Goal: Task Accomplishment & Management: Complete application form

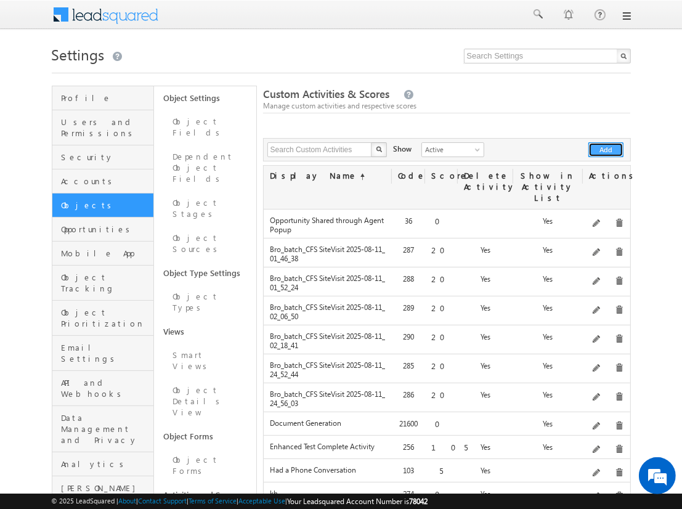
click at [607, 150] on button "Add" at bounding box center [606, 149] width 35 height 15
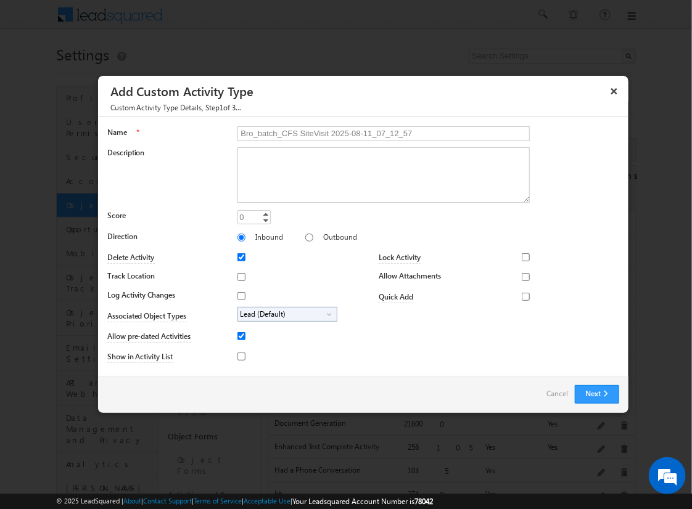
type input "Bro_batch_CFS SiteVisit 2025-08-11_07_12_57"
type textarea "On-site visit activity with CFS sub-field types testing - Created on 20250811_0…"
type input "20"
click at [239, 276] on input "Track Location" at bounding box center [241, 277] width 8 height 8
checkbox input "true"
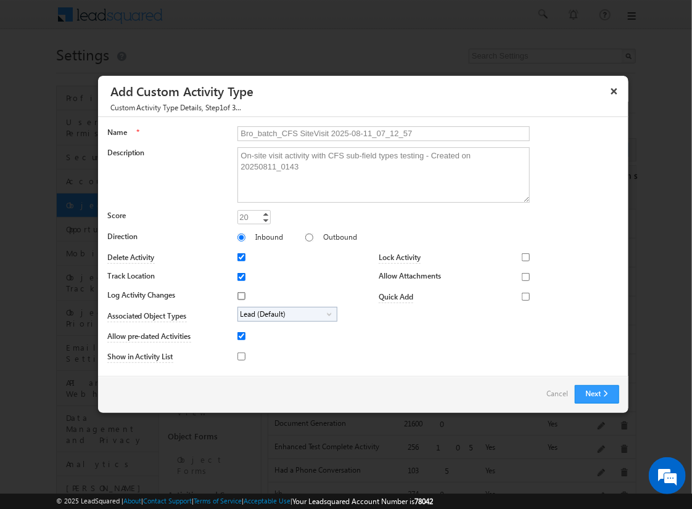
click at [239, 295] on input "Log Activity Changes" at bounding box center [241, 296] width 8 height 8
checkbox input "true"
click at [239, 356] on input "Show in Activity List" at bounding box center [241, 357] width 8 height 8
checkbox input "true"
click at [522, 276] on input "Allow Attachments" at bounding box center [526, 277] width 8 height 8
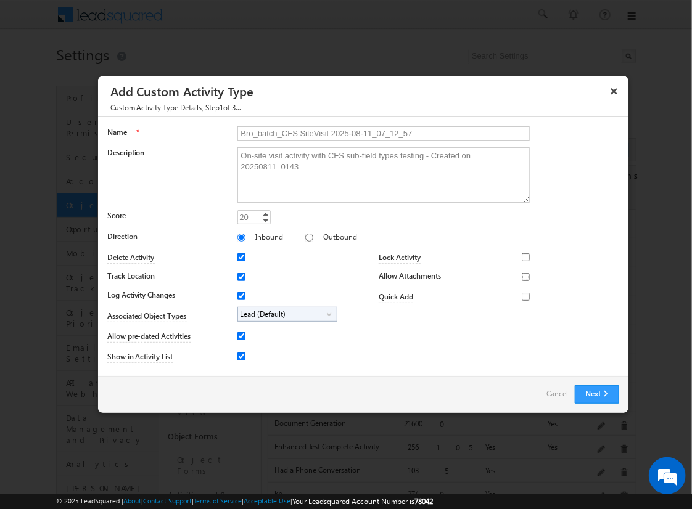
checkbox input "true"
click at [285, 313] on span "Lead (Default)" at bounding box center [282, 315] width 89 height 14
click at [247, 348] on input "Student" at bounding box center [249, 349] width 8 height 8
checkbox input "true"
click at [378, 133] on input "Bro_batch_CFS SiteVisit 2025-08-11_07_12_57" at bounding box center [383, 133] width 292 height 15
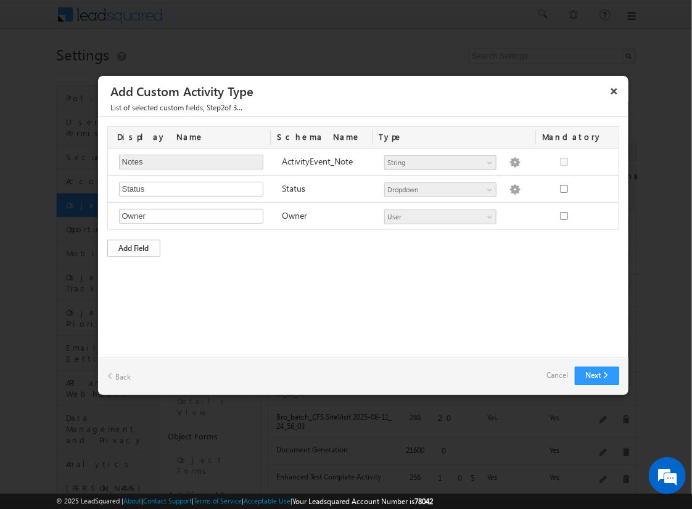
click at [134, 247] on div "Add Field" at bounding box center [133, 248] width 53 height 17
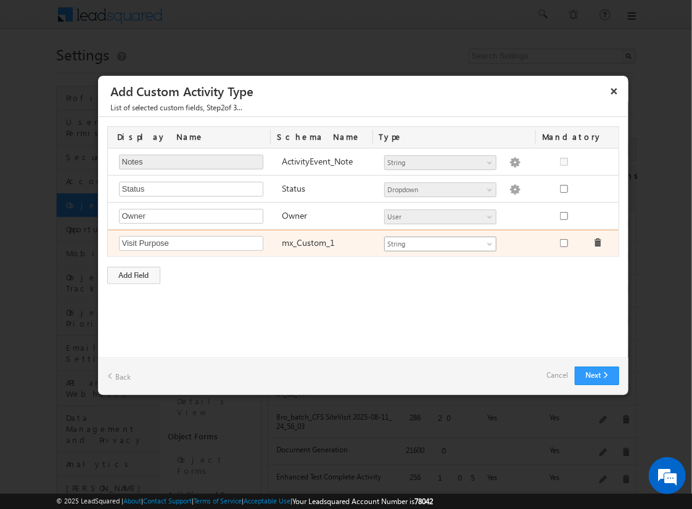
type input "Visit Purpose"
click at [440, 242] on span "String" at bounding box center [435, 244] width 100 height 11
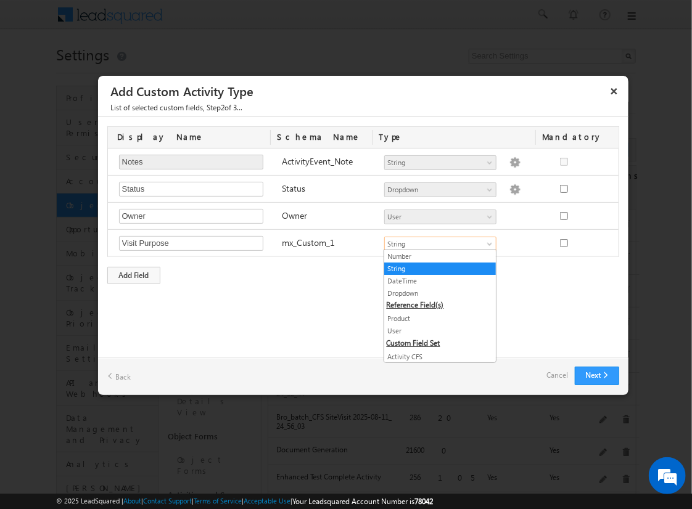
click at [435, 268] on link "String" at bounding box center [440, 268] width 112 height 11
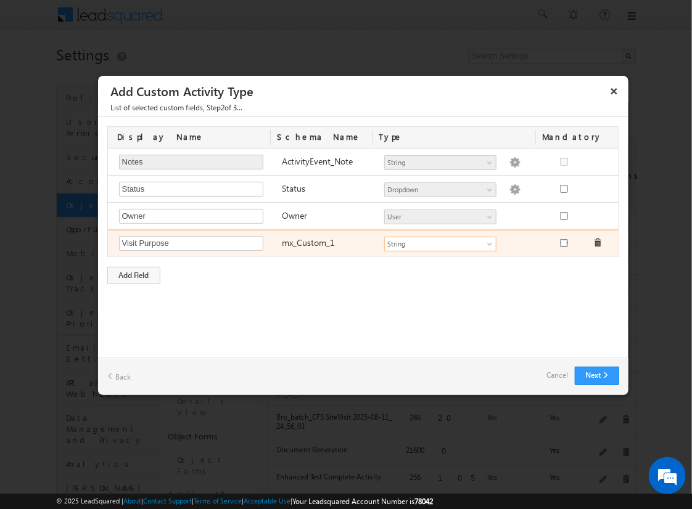
click at [563, 242] on input "checkbox" at bounding box center [564, 243] width 8 height 8
checkbox input "true"
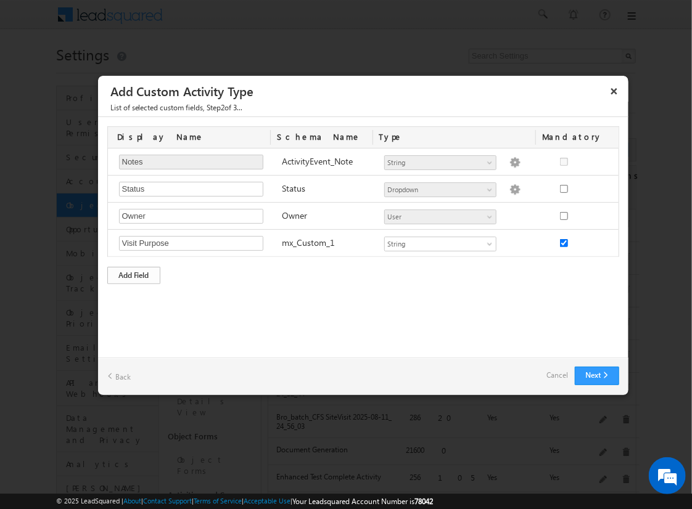
click at [134, 273] on div "Add Field" at bounding box center [133, 275] width 53 height 17
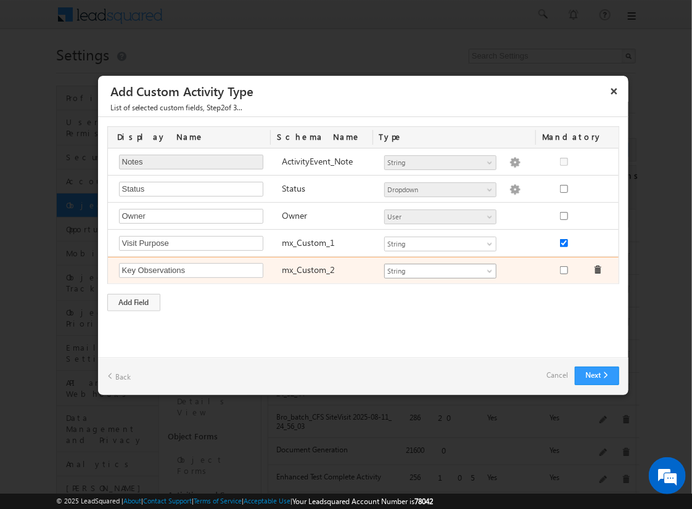
type input "Key Observations"
click at [440, 269] on span "String" at bounding box center [435, 271] width 100 height 11
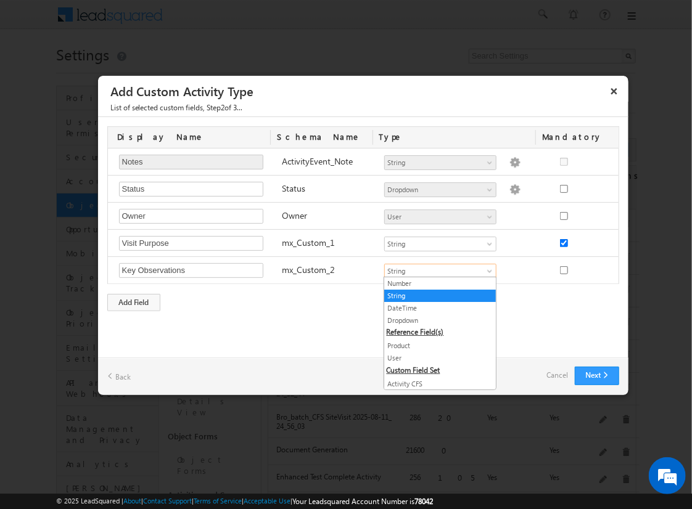
click at [435, 295] on link "String" at bounding box center [440, 295] width 112 height 11
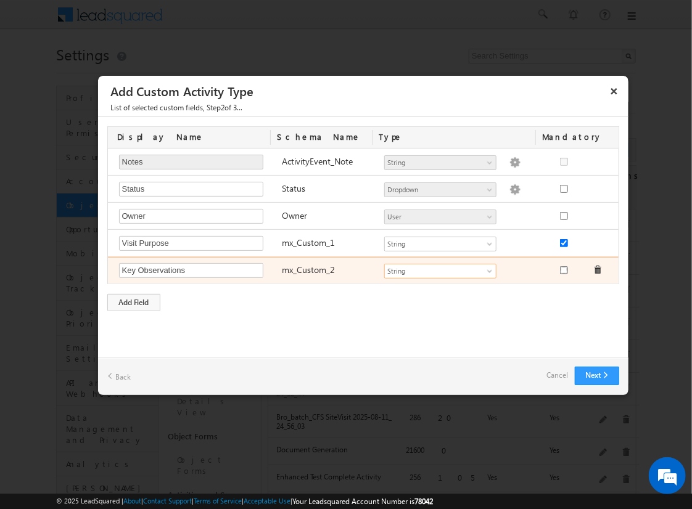
click at [563, 268] on input "checkbox" at bounding box center [564, 270] width 8 height 8
checkbox input "true"
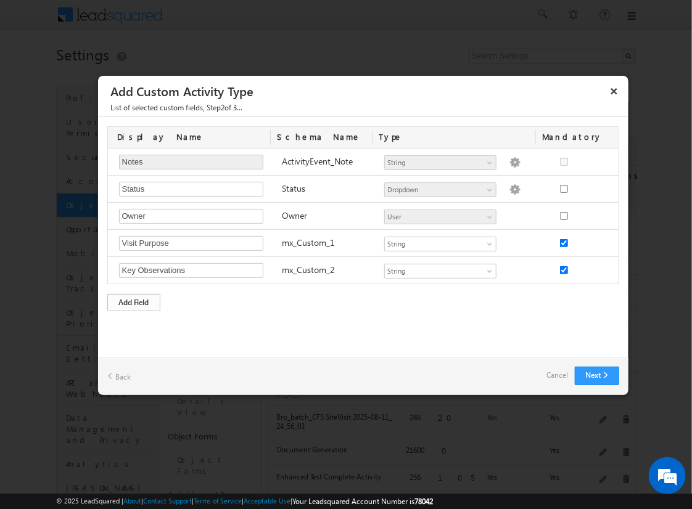
click at [134, 300] on div "Add Field" at bounding box center [133, 302] width 53 height 17
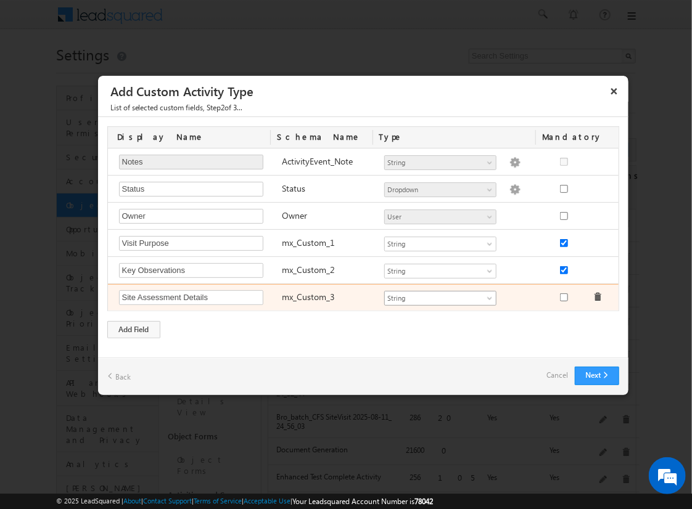
type input "Site Assessment Details"
click at [440, 296] on span "String" at bounding box center [435, 298] width 100 height 11
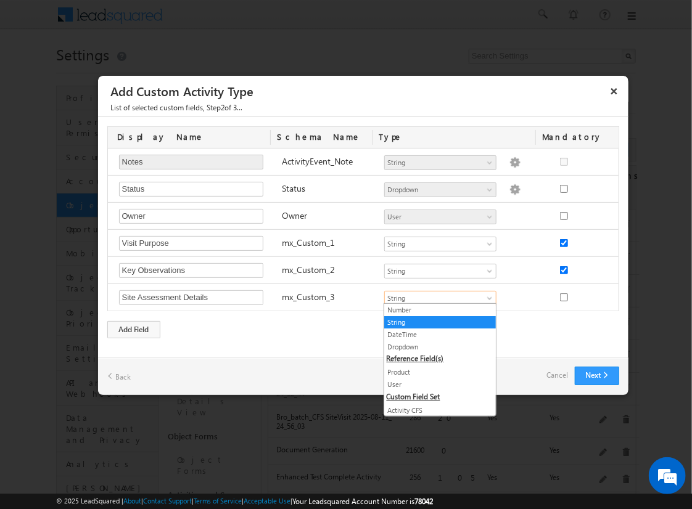
click at [435, 430] on link "Geolocation" at bounding box center [440, 435] width 112 height 11
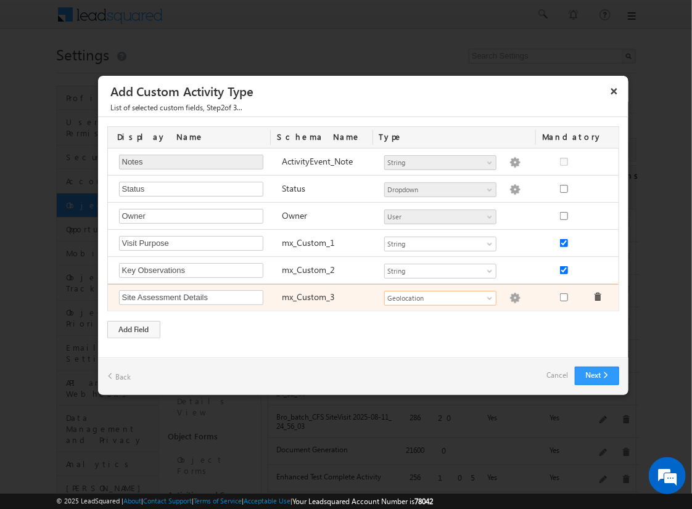
click at [509, 296] on img at bounding box center [514, 298] width 11 height 11
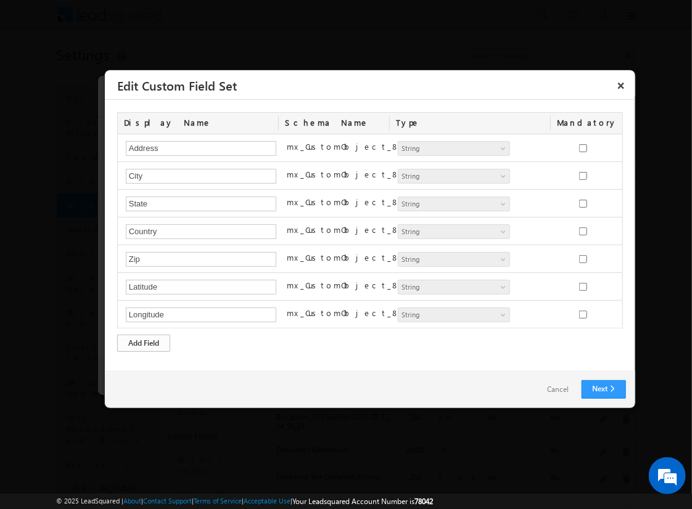
click at [144, 341] on div "Add Field" at bounding box center [143, 343] width 53 height 17
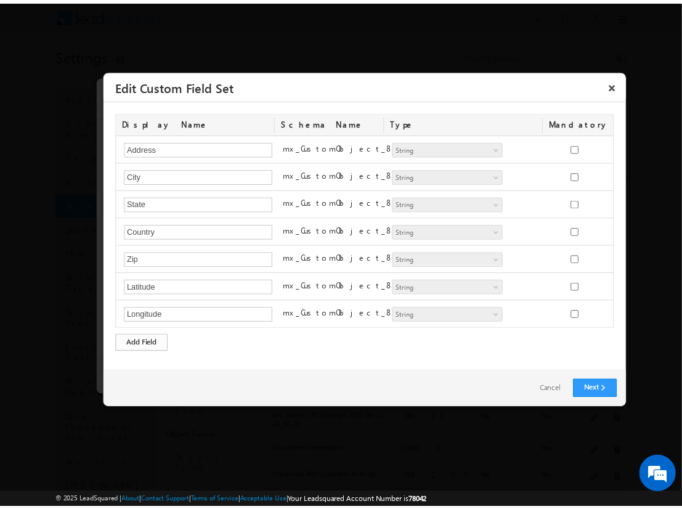
scroll to position [22, 0]
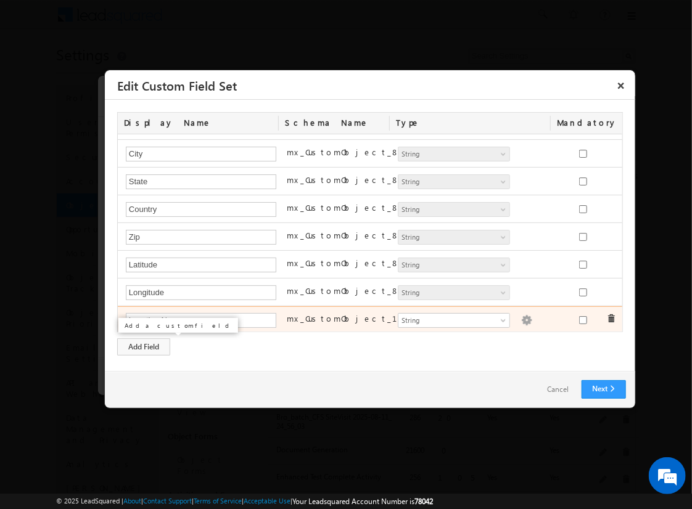
type input "Location Name"
click at [521, 317] on img at bounding box center [526, 320] width 11 height 11
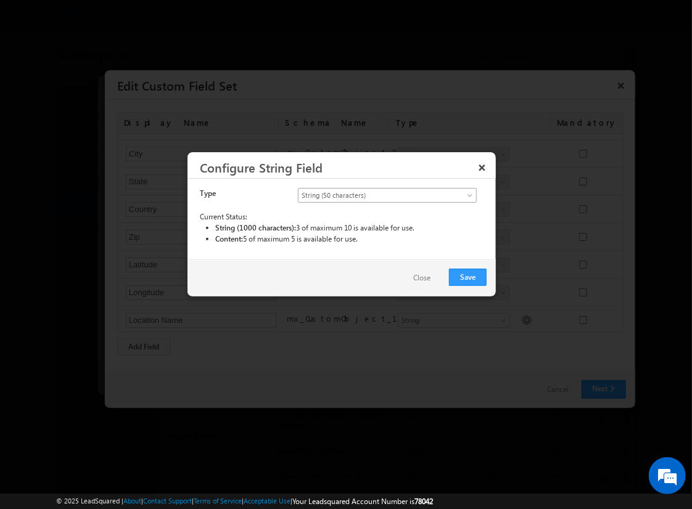
click at [387, 194] on span "String (50 characters)" at bounding box center [376, 195] width 157 height 11
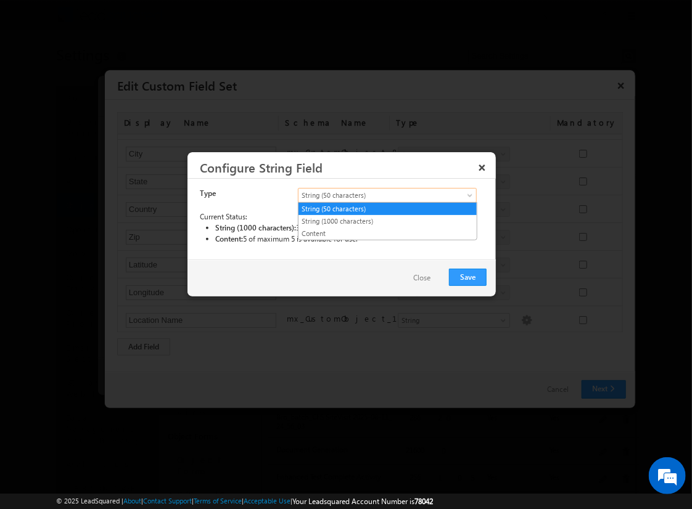
click at [387, 208] on link "String (50 characters)" at bounding box center [387, 208] width 178 height 11
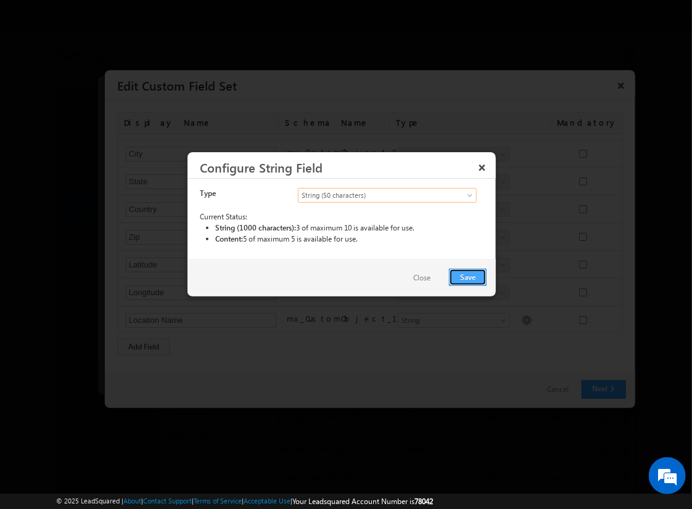
click at [468, 276] on button "Save" at bounding box center [468, 277] width 38 height 17
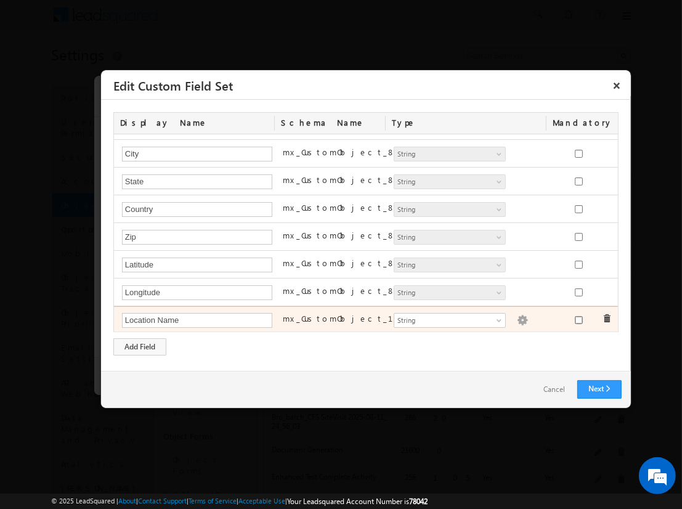
click at [575, 317] on input "checkbox" at bounding box center [579, 320] width 8 height 8
checkbox input "true"
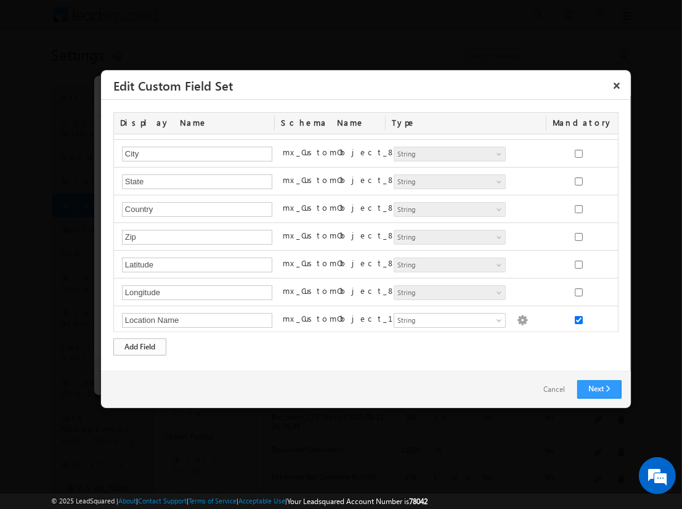
click at [140, 346] on div "Add Field" at bounding box center [139, 346] width 53 height 17
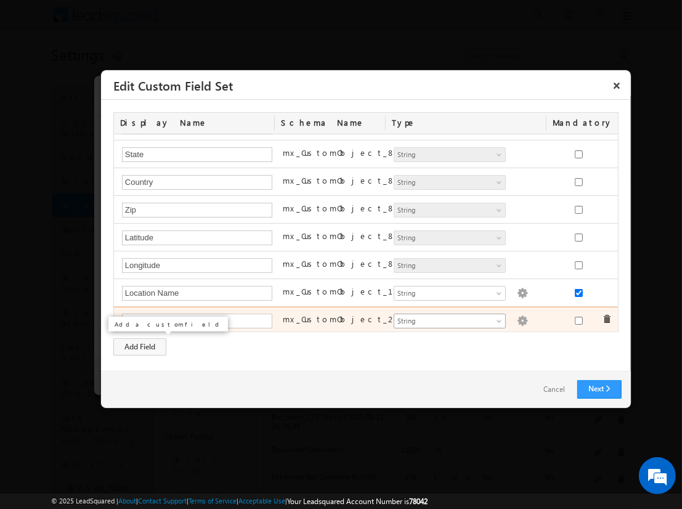
type input "Assessment Start Time"
click at [444, 318] on span "String" at bounding box center [445, 321] width 100 height 11
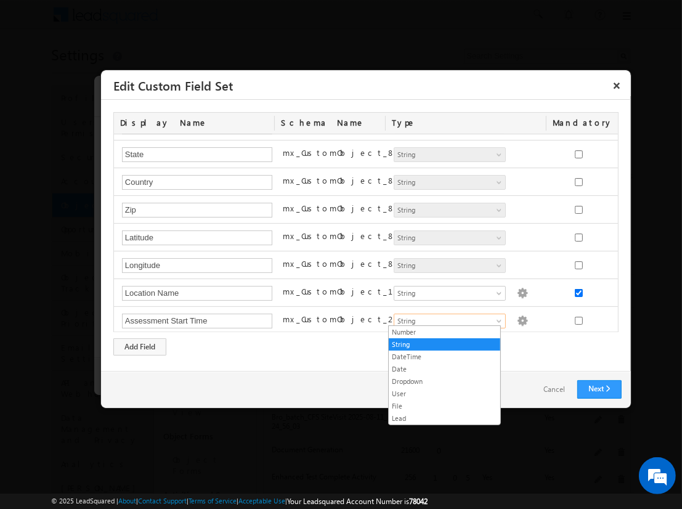
click at [444, 356] on link "DateTime" at bounding box center [445, 356] width 112 height 11
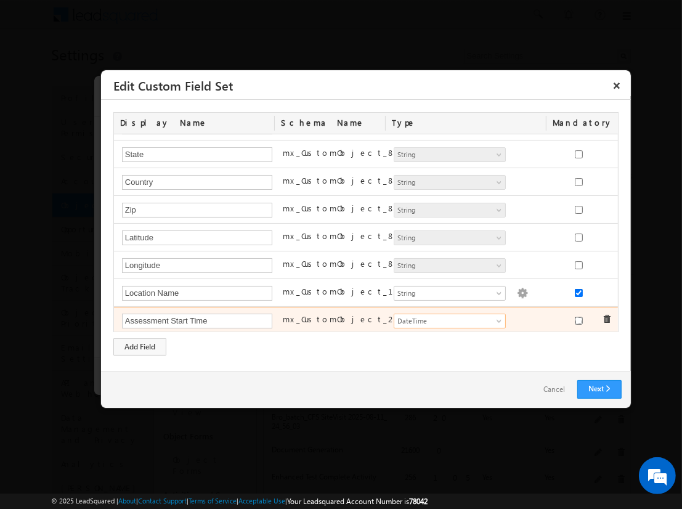
click at [575, 317] on input "checkbox" at bounding box center [579, 321] width 8 height 8
checkbox input "true"
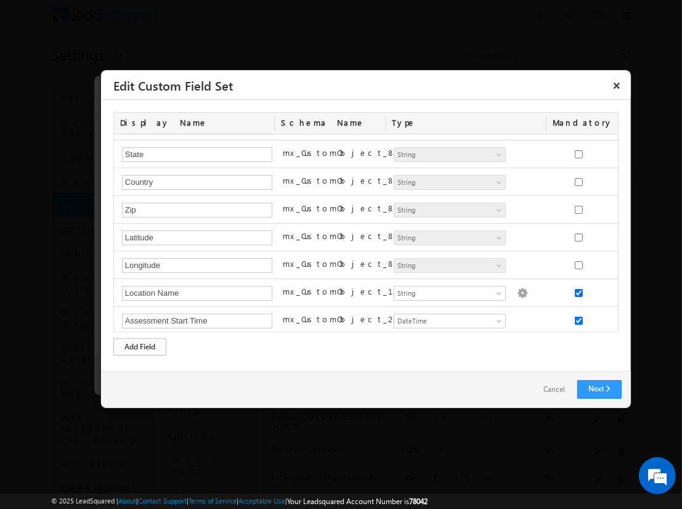
click at [140, 346] on div "Add Field" at bounding box center [139, 346] width 53 height 17
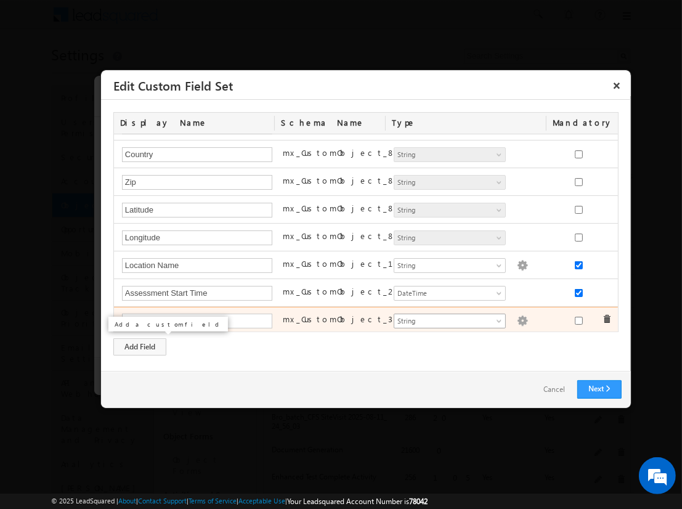
type input "Assessment Score"
click at [444, 317] on span "String" at bounding box center [445, 321] width 100 height 11
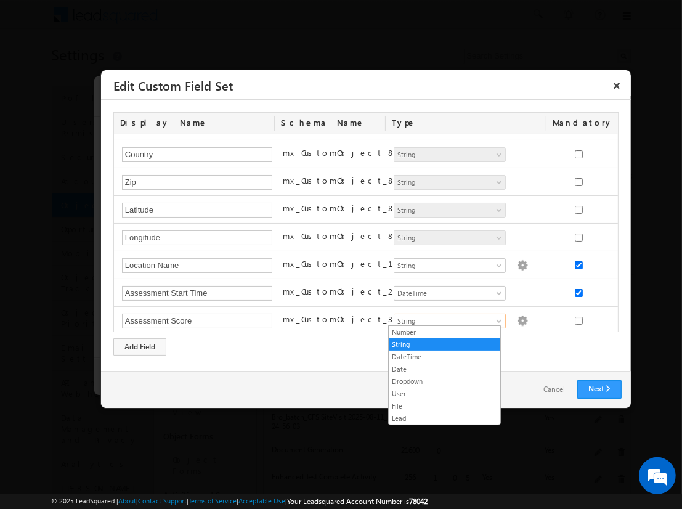
click at [444, 332] on link "Number" at bounding box center [445, 332] width 112 height 11
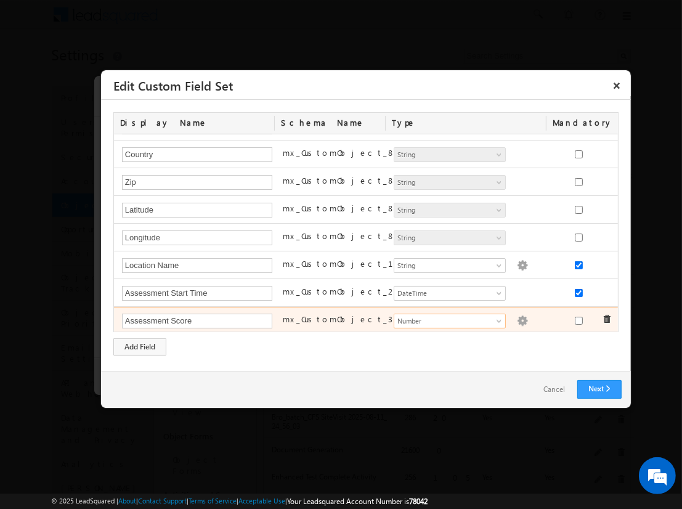
click at [517, 317] on img at bounding box center [522, 321] width 11 height 11
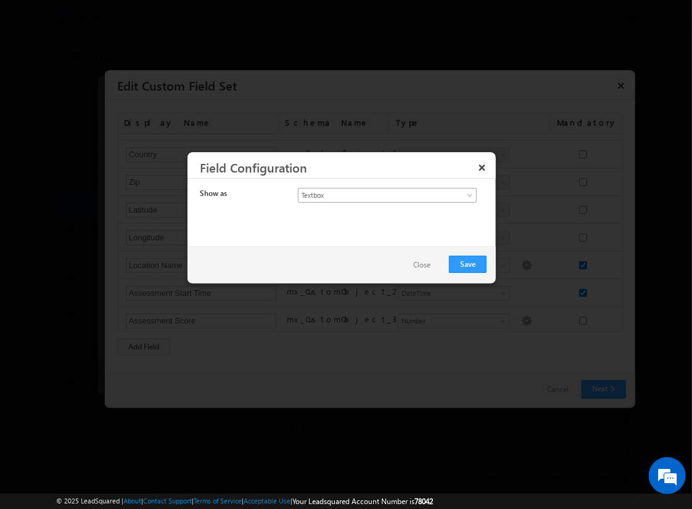
click at [376, 194] on span "Textbox" at bounding box center [376, 195] width 157 height 11
click at [387, 221] on link "Currency" at bounding box center [387, 221] width 178 height 11
click at [468, 263] on button "Save" at bounding box center [468, 264] width 38 height 17
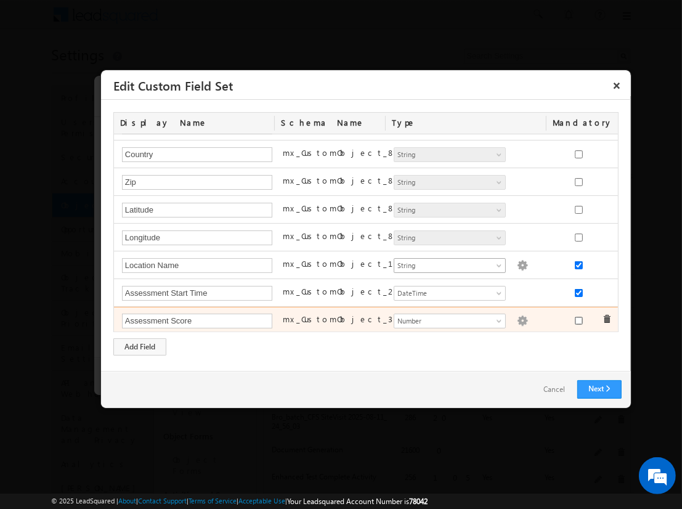
click at [575, 317] on input "checkbox" at bounding box center [579, 321] width 8 height 8
checkbox input "true"
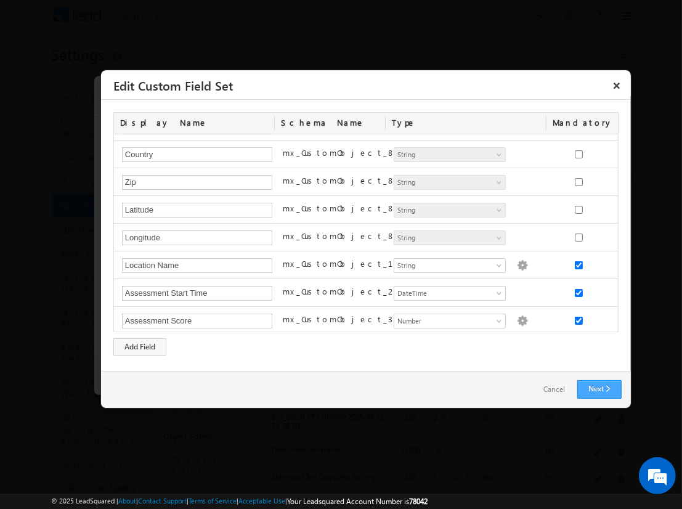
click at [599, 389] on link "Next" at bounding box center [600, 389] width 44 height 18
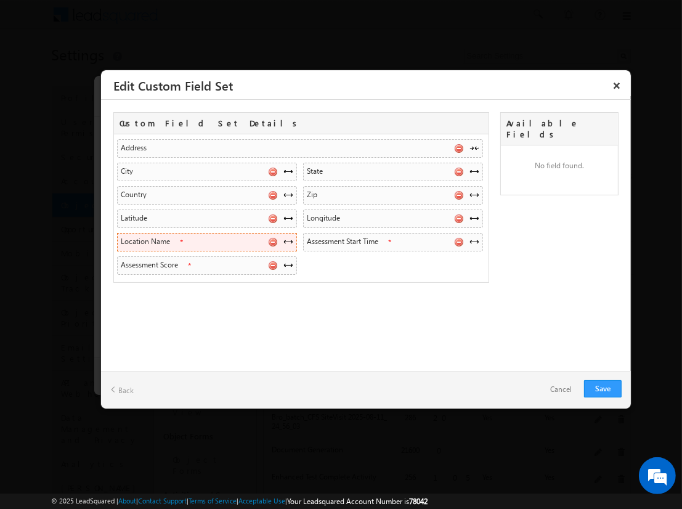
click at [288, 240] on span at bounding box center [289, 242] width 10 height 10
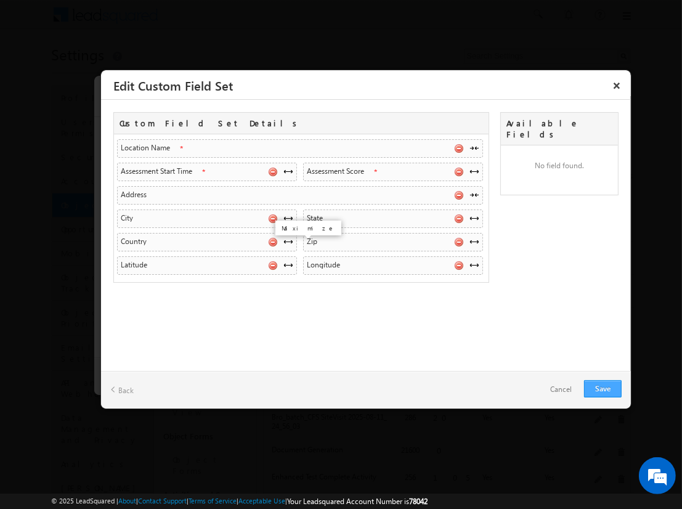
click at [603, 388] on link "Save" at bounding box center [603, 388] width 38 height 17
checkbox input "true"
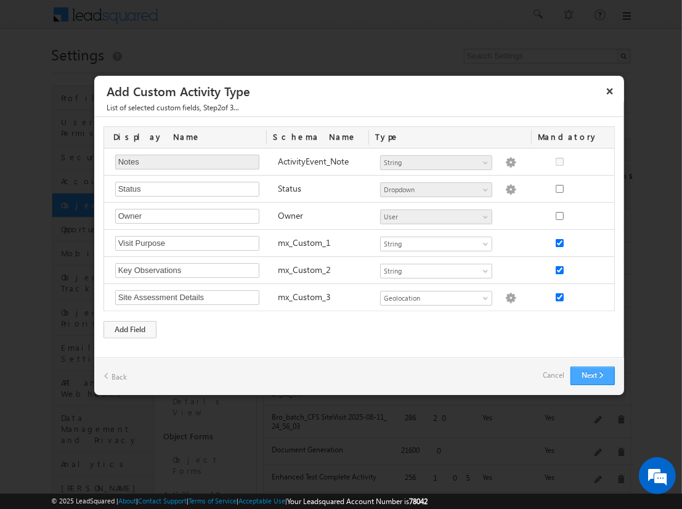
click at [592, 375] on button "Next" at bounding box center [593, 376] width 44 height 18
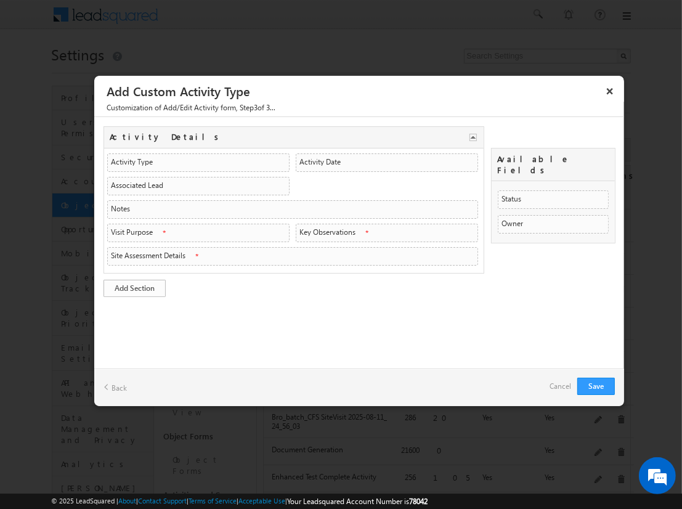
click at [134, 285] on link "Add Section" at bounding box center [135, 288] width 62 height 17
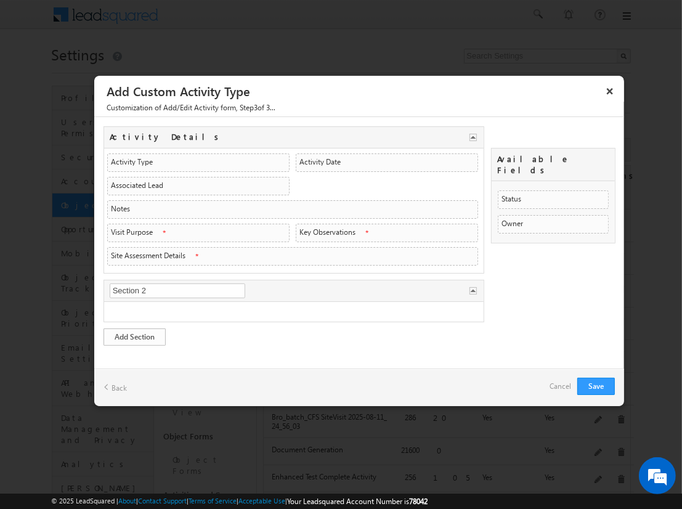
type input "Visit Overview"
click at [134, 333] on link "Add Section" at bounding box center [135, 337] width 62 height 17
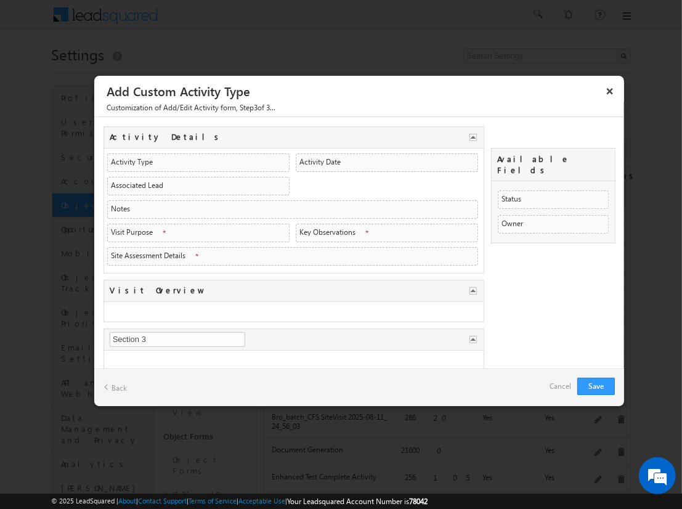
type input "Assessment Data"
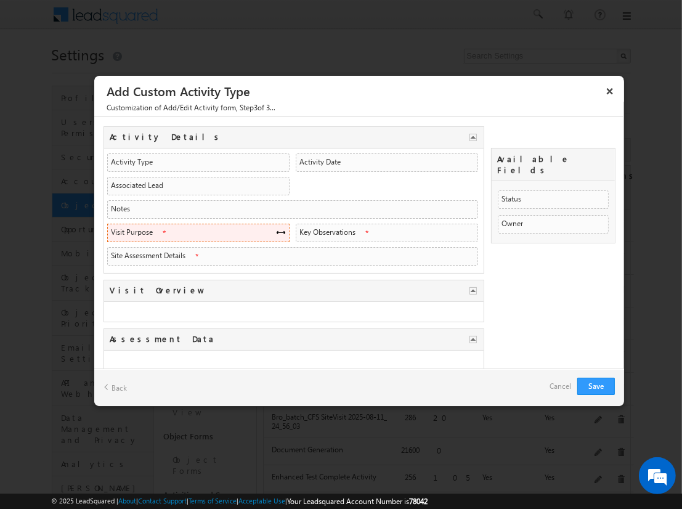
click at [277, 230] on span at bounding box center [281, 232] width 10 height 10
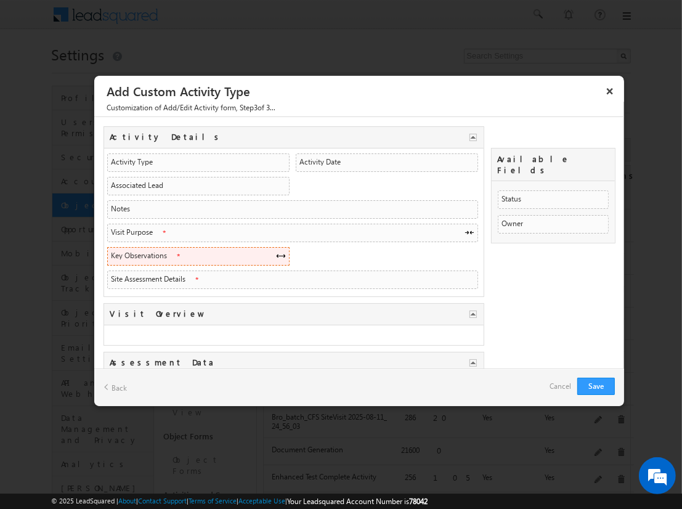
click at [277, 253] on span at bounding box center [281, 256] width 10 height 10
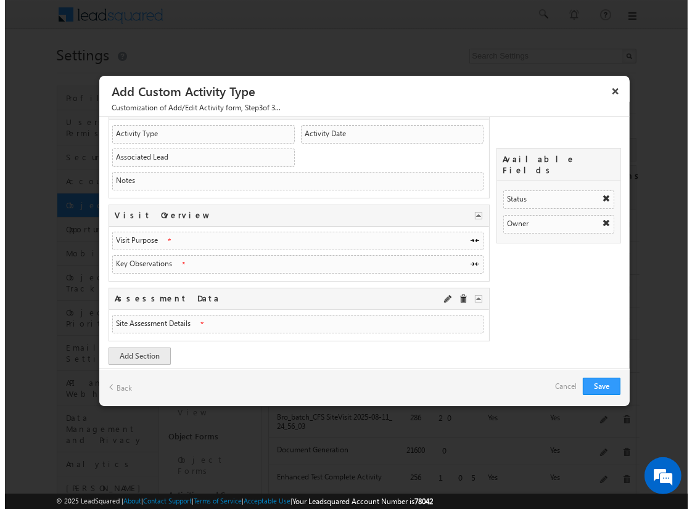
scroll to position [18, 0]
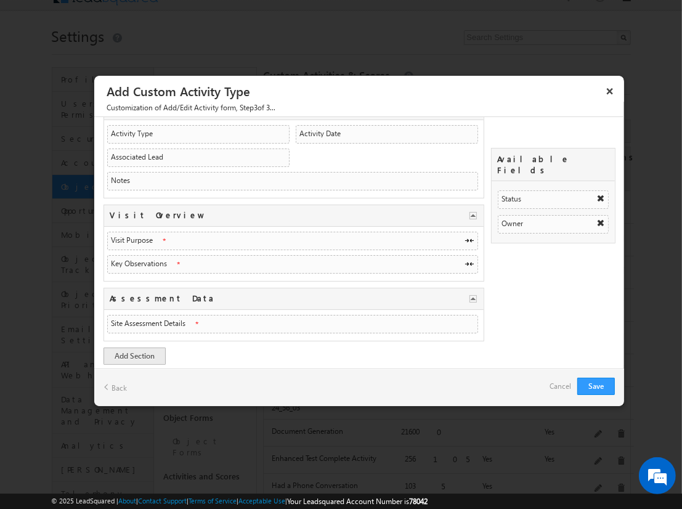
click at [557, 383] on link "Cancel" at bounding box center [561, 386] width 22 height 17
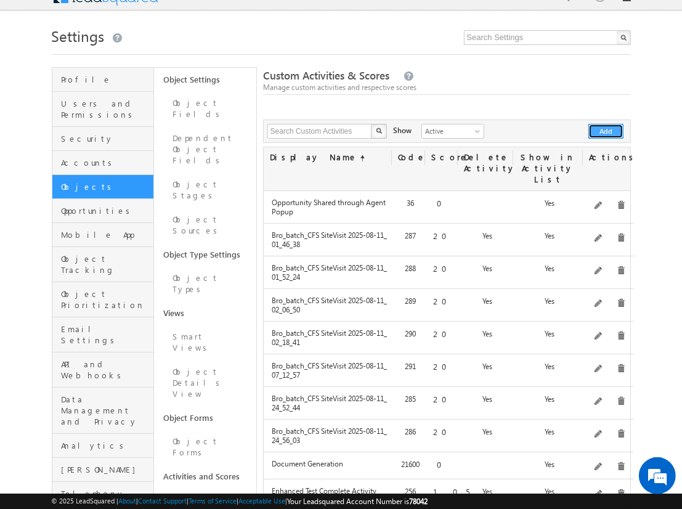
click at [607, 131] on button "Add" at bounding box center [606, 131] width 35 height 15
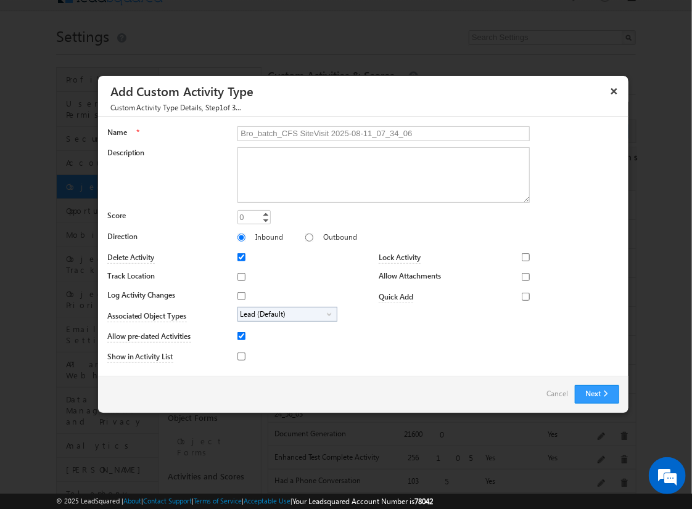
type input "Bro_batch_CFS SiteVisit 2025-08-11_07_34_06"
type textarea "On-site visit activity with CFS sub-field types testing - Created on 20250811_0…"
type input "20"
click at [239, 276] on input "Track Location" at bounding box center [241, 277] width 8 height 8
checkbox input "true"
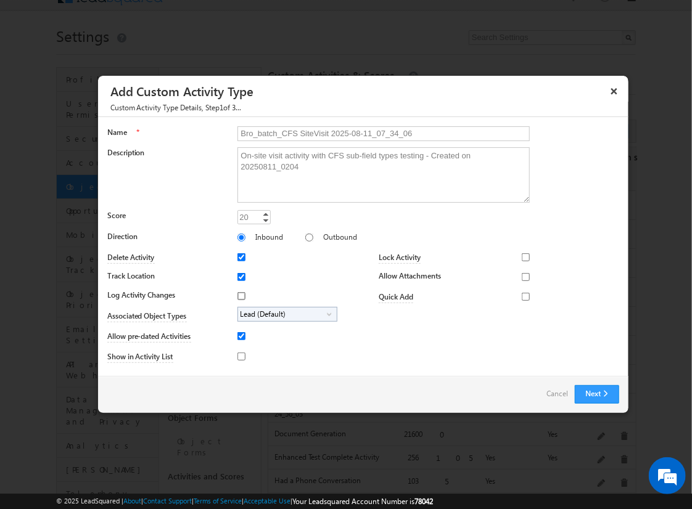
click at [239, 295] on input "Log Activity Changes" at bounding box center [241, 296] width 8 height 8
checkbox input "true"
click at [239, 356] on input "Show in Activity List" at bounding box center [241, 357] width 8 height 8
checkbox input "true"
click at [522, 276] on input "Allow Attachments" at bounding box center [526, 277] width 8 height 8
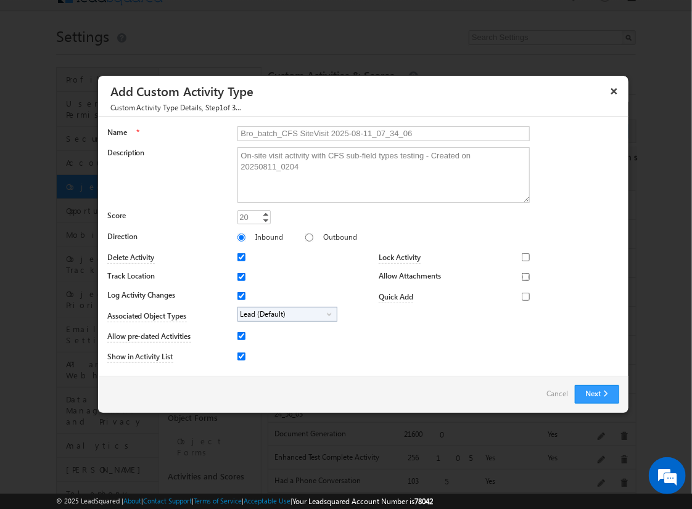
checkbox input "true"
click at [285, 313] on span "Lead (Default)" at bounding box center [282, 315] width 89 height 14
click at [247, 348] on input "Student" at bounding box center [249, 349] width 8 height 8
checkbox input "true"
click at [378, 133] on input "Bro_batch_CFS SiteVisit 2025-08-11_07_34_06" at bounding box center [383, 133] width 292 height 15
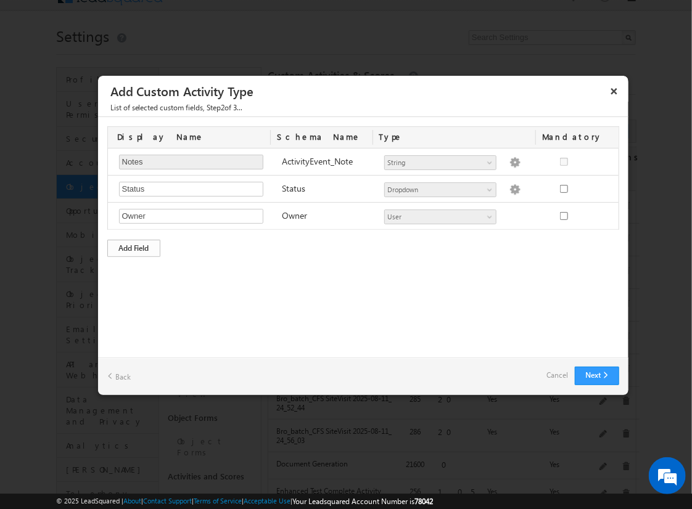
click at [134, 247] on div "Add Field" at bounding box center [133, 248] width 53 height 17
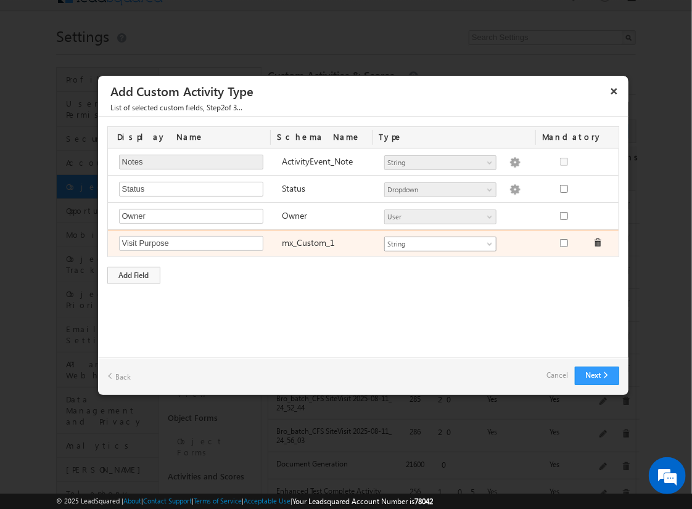
type input "Visit Purpose"
click at [440, 242] on span "String" at bounding box center [435, 244] width 100 height 11
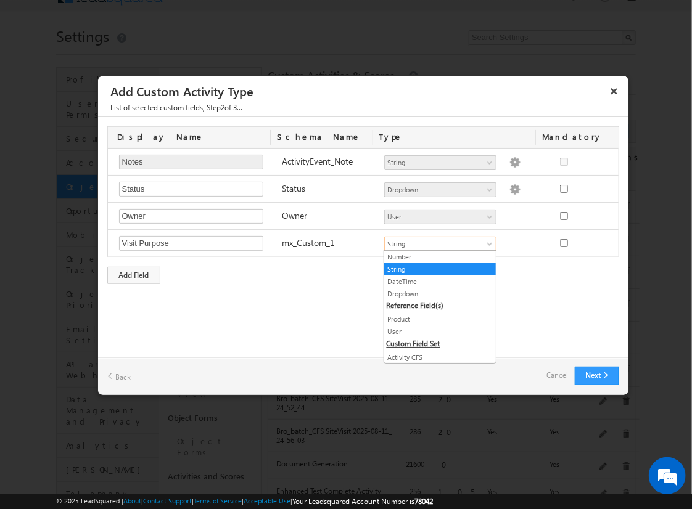
click at [435, 268] on link "String" at bounding box center [440, 269] width 112 height 11
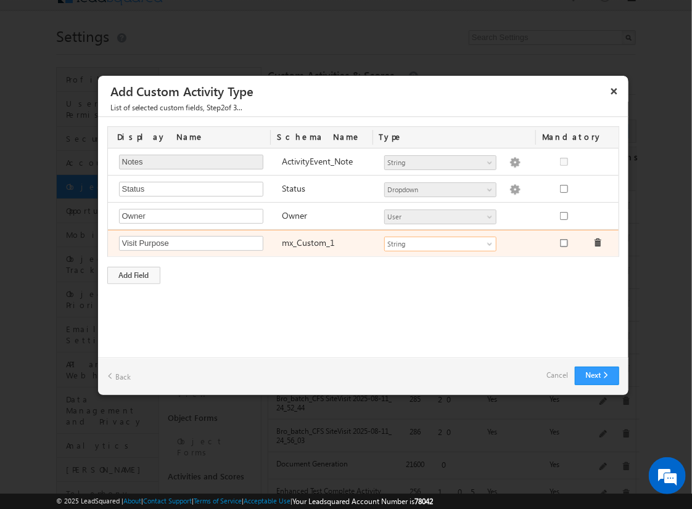
click at [563, 242] on input "checkbox" at bounding box center [564, 243] width 8 height 8
checkbox input "true"
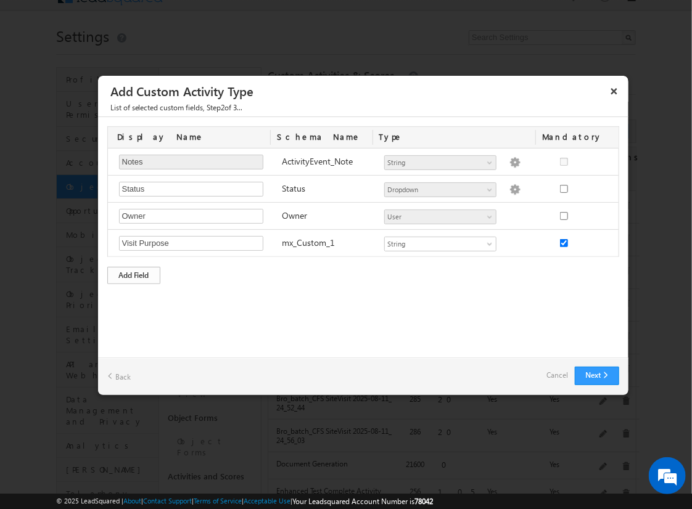
click at [134, 273] on div "Add Field" at bounding box center [133, 275] width 53 height 17
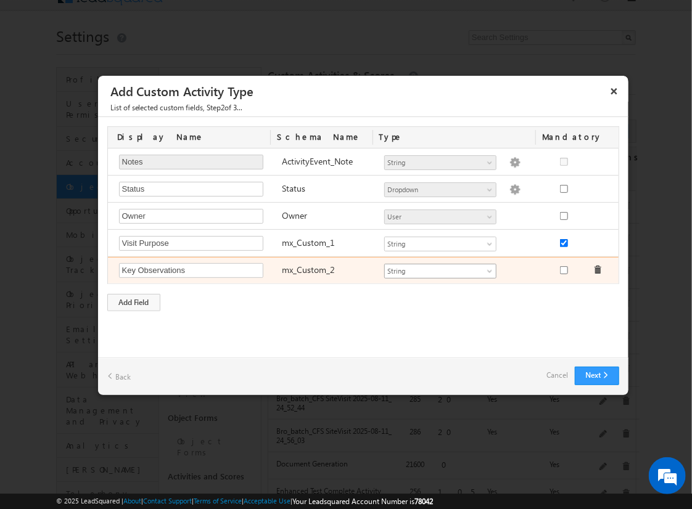
type input "Key Observations"
click at [440, 269] on span "String" at bounding box center [435, 271] width 100 height 11
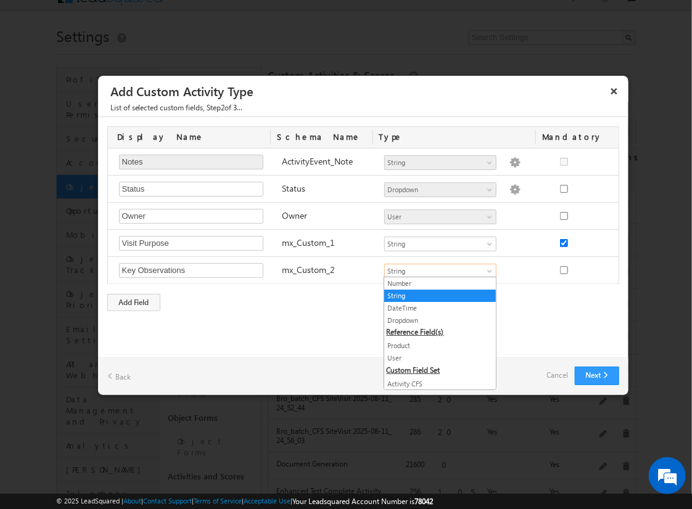
click at [435, 295] on link "String" at bounding box center [440, 295] width 112 height 11
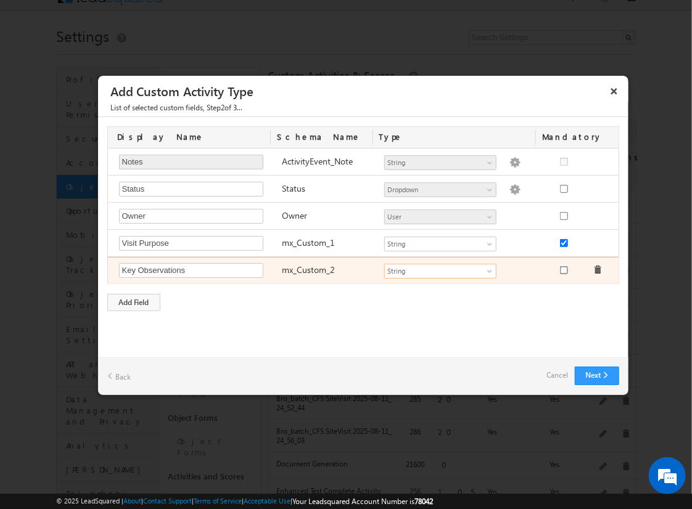
click at [563, 268] on input "checkbox" at bounding box center [564, 270] width 8 height 8
checkbox input "true"
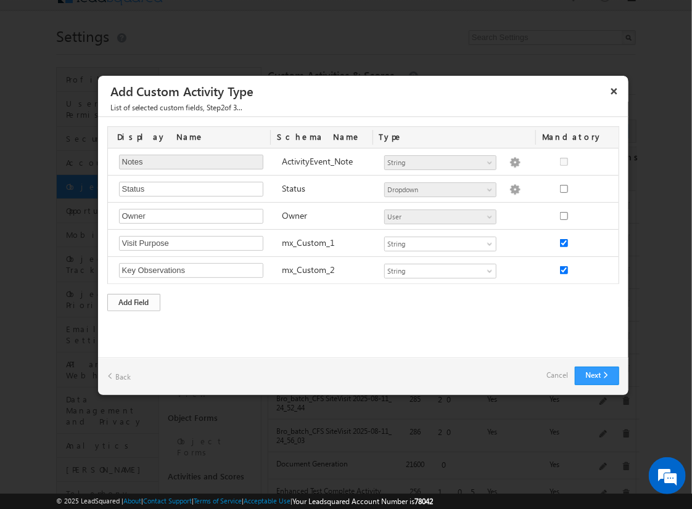
click at [134, 300] on div "Add Field" at bounding box center [133, 302] width 53 height 17
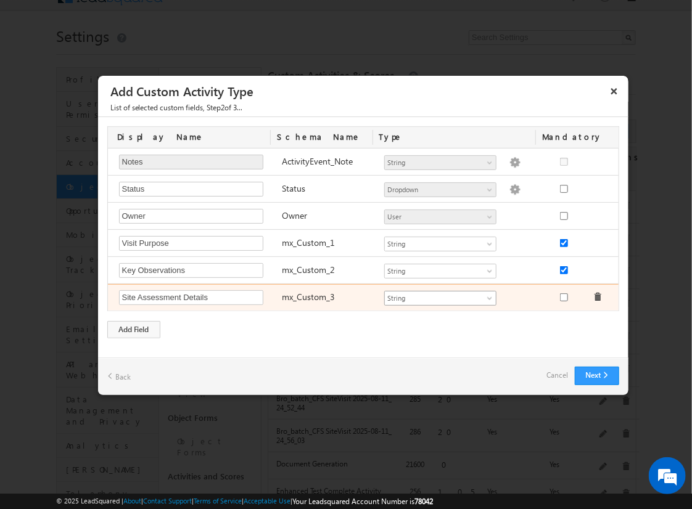
type input "Site Assessment Details"
click at [440, 296] on span "String" at bounding box center [435, 298] width 100 height 11
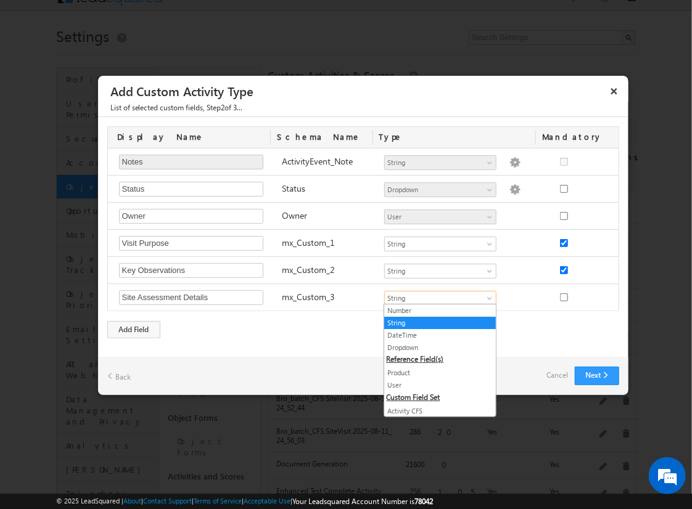
click at [435, 430] on link "Geolocation" at bounding box center [440, 435] width 112 height 11
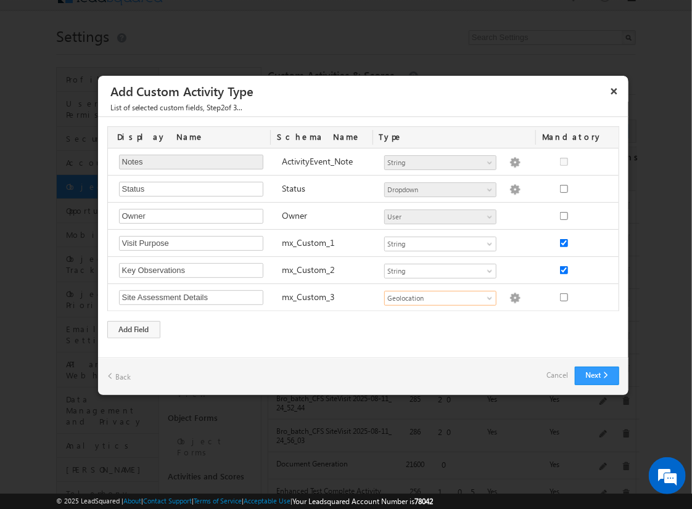
scroll to position [0, 0]
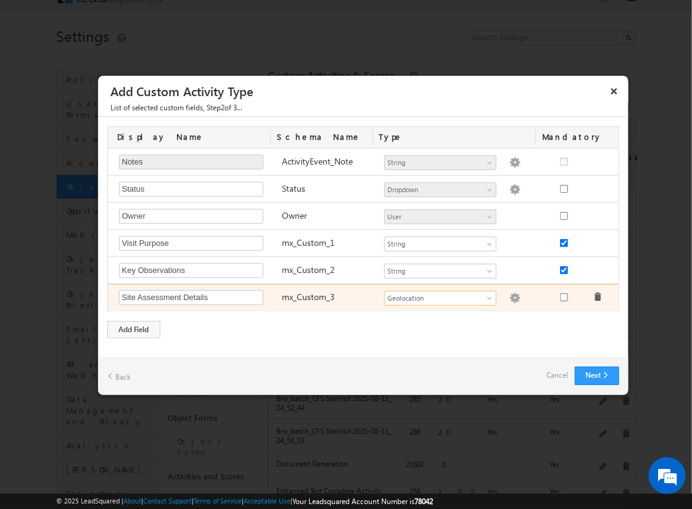
click at [509, 296] on img at bounding box center [514, 298] width 11 height 11
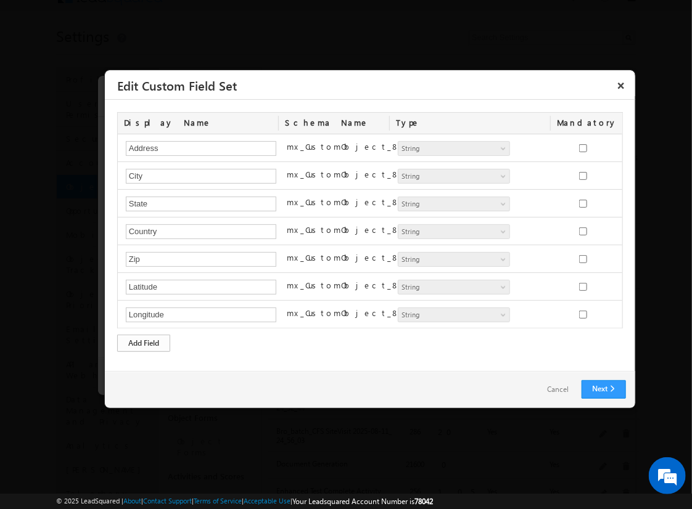
click at [144, 341] on div "Add Field" at bounding box center [143, 343] width 53 height 17
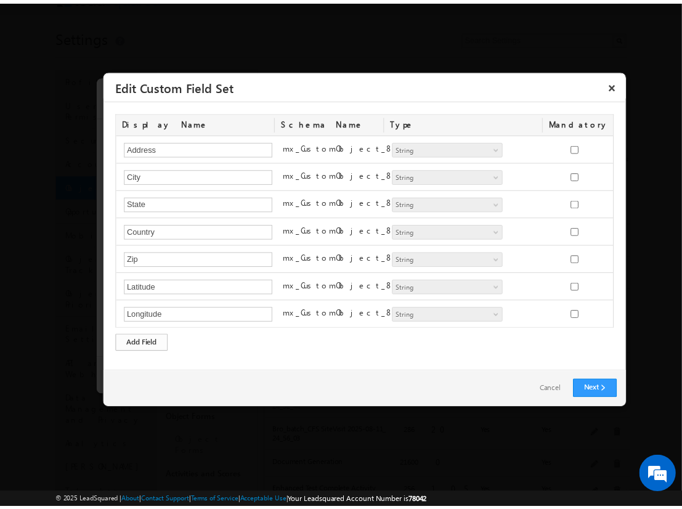
scroll to position [22, 0]
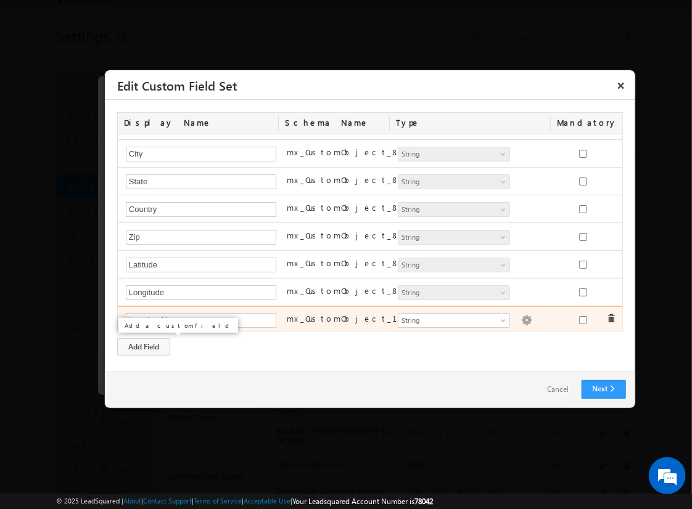
type input "Location Name"
click at [521, 317] on img at bounding box center [526, 320] width 11 height 11
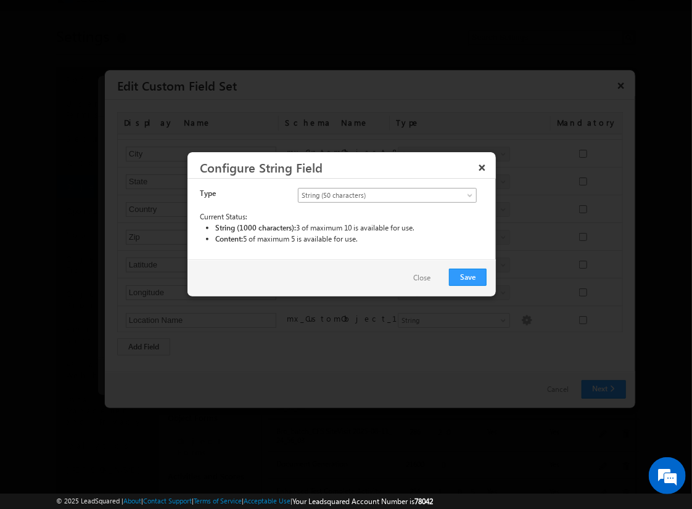
click at [387, 194] on span "String (50 characters)" at bounding box center [376, 195] width 157 height 11
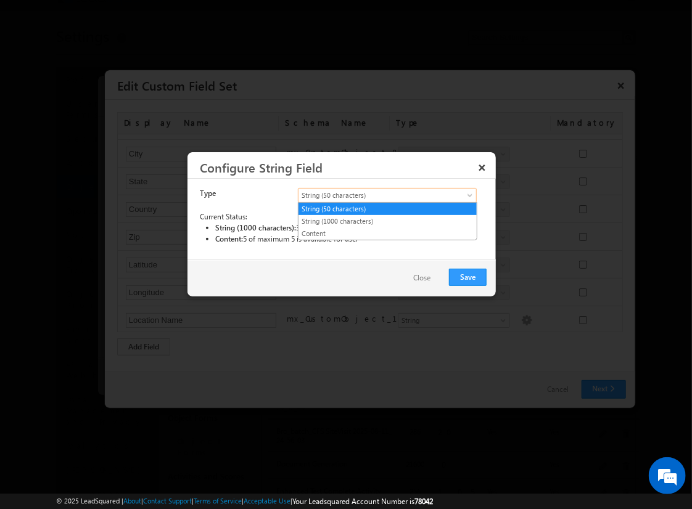
click at [387, 208] on link "String (50 characters)" at bounding box center [387, 208] width 178 height 11
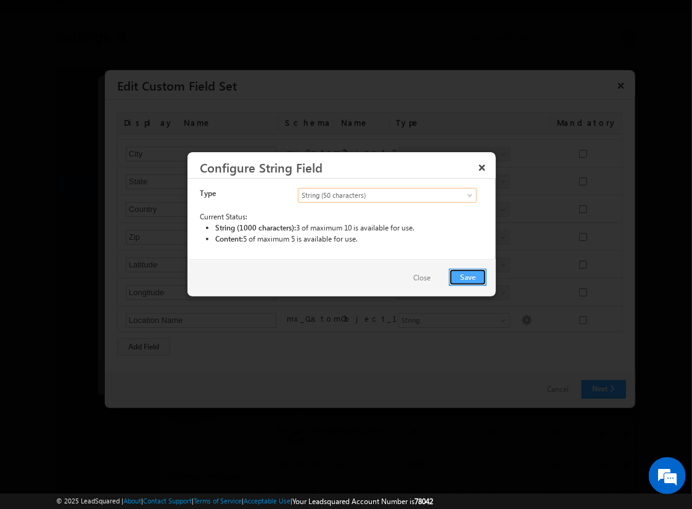
click at [468, 276] on button "Save" at bounding box center [468, 277] width 38 height 17
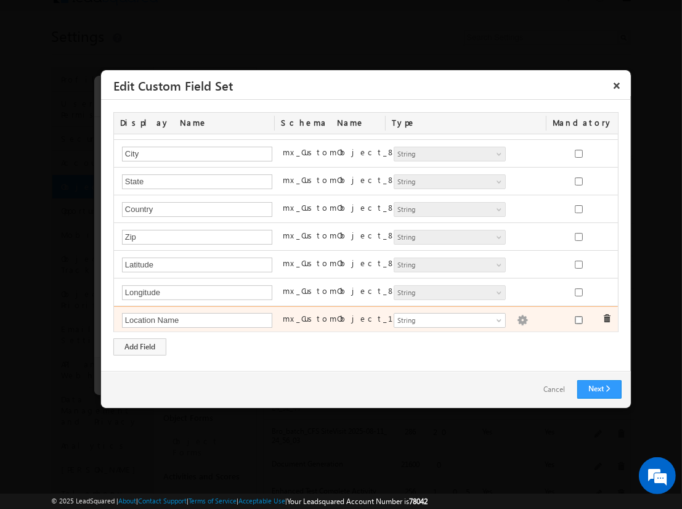
click at [575, 317] on input "checkbox" at bounding box center [579, 320] width 8 height 8
checkbox input "true"
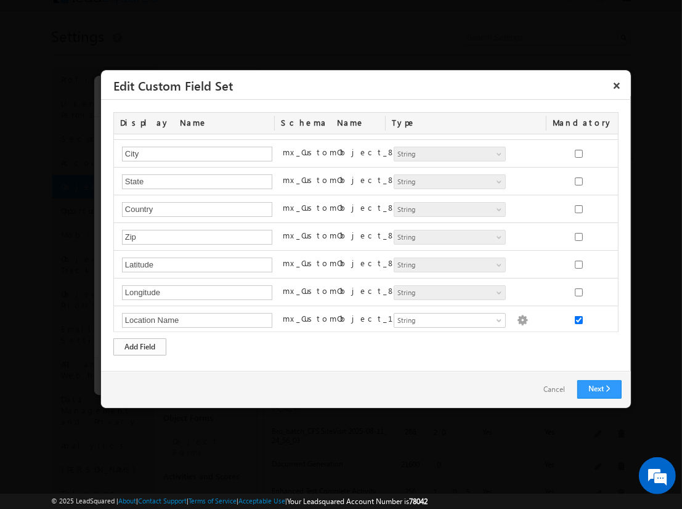
click at [140, 346] on div "Add Field" at bounding box center [139, 346] width 53 height 17
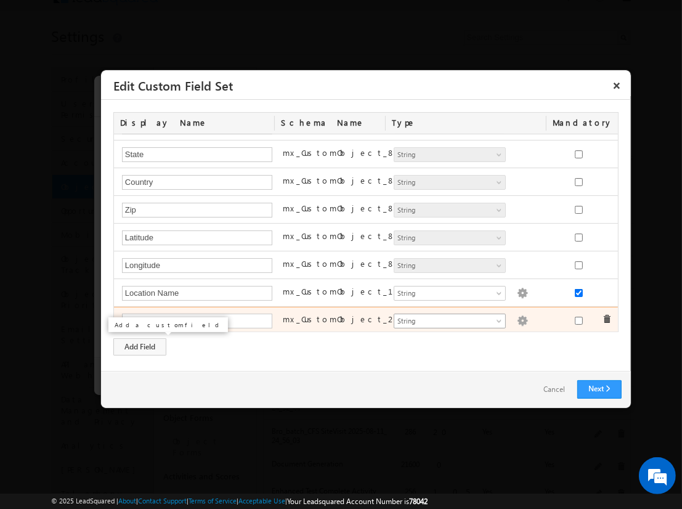
type input "Assessment Start Time"
click at [444, 318] on span "String" at bounding box center [445, 321] width 100 height 11
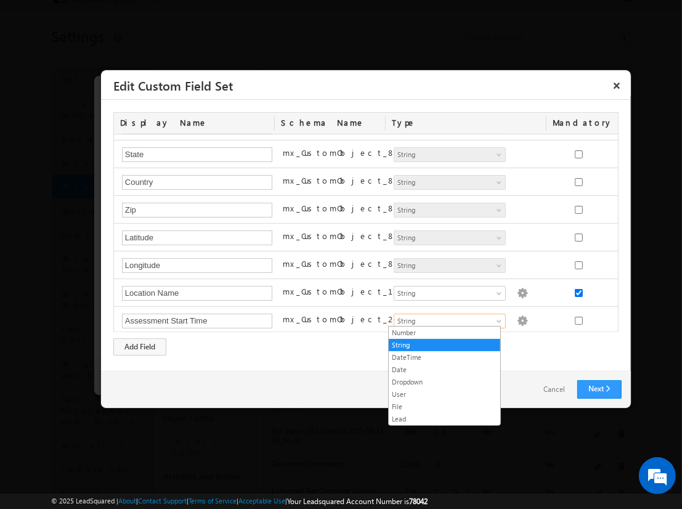
click at [444, 356] on link "DateTime" at bounding box center [445, 357] width 112 height 11
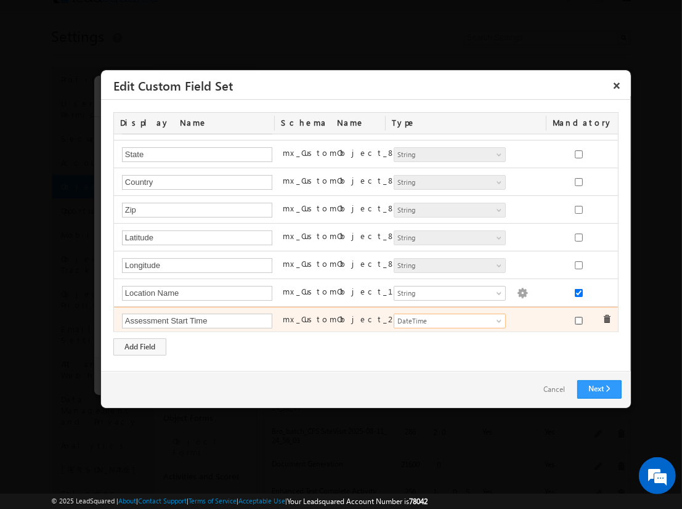
click at [575, 317] on input "checkbox" at bounding box center [579, 321] width 8 height 8
checkbox input "true"
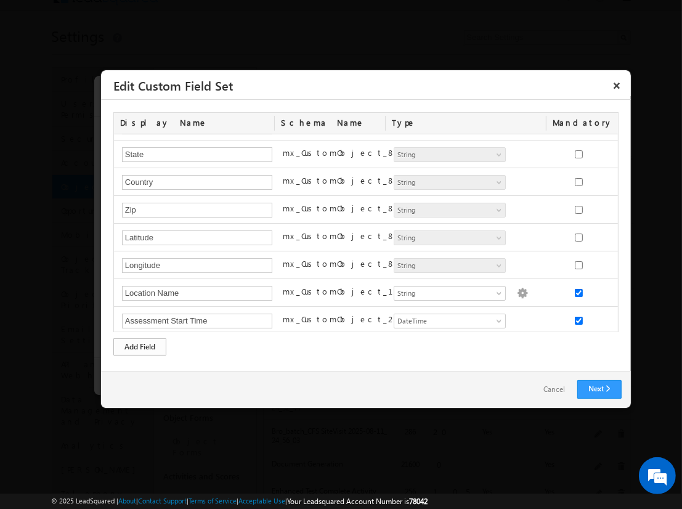
click at [140, 346] on div "Add Field" at bounding box center [139, 346] width 53 height 17
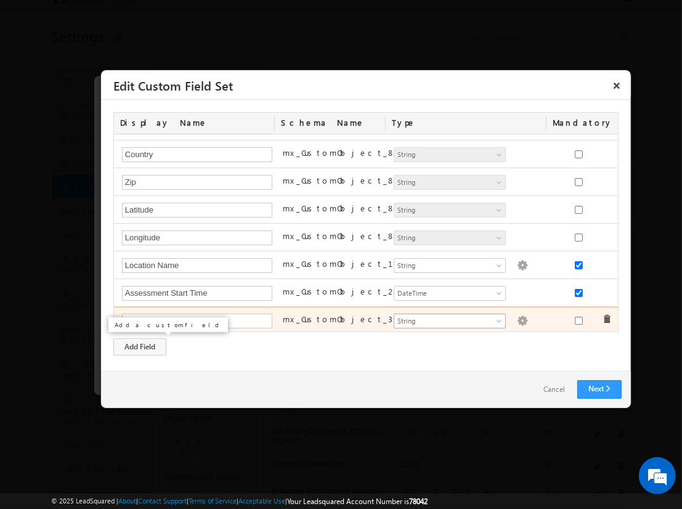
type input "Assessment Score"
click at [444, 317] on span "String" at bounding box center [445, 321] width 100 height 11
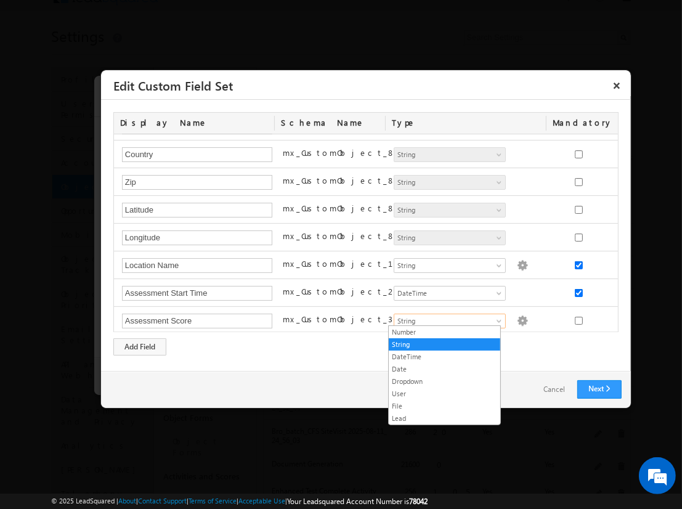
click at [444, 332] on link "Number" at bounding box center [445, 332] width 112 height 11
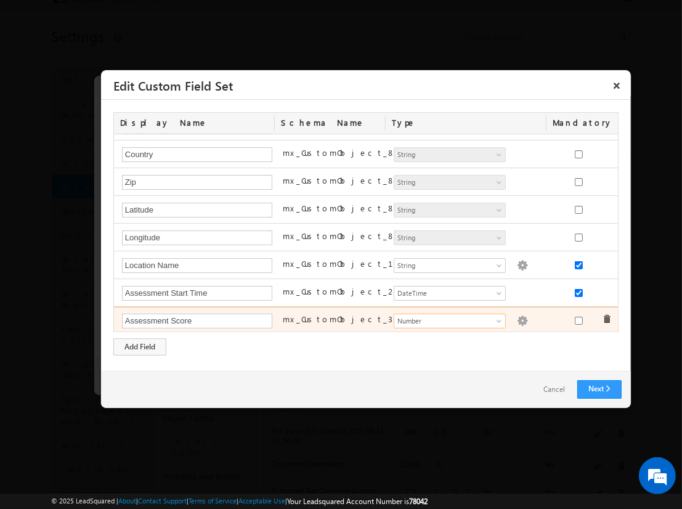
click at [517, 317] on img at bounding box center [522, 321] width 11 height 11
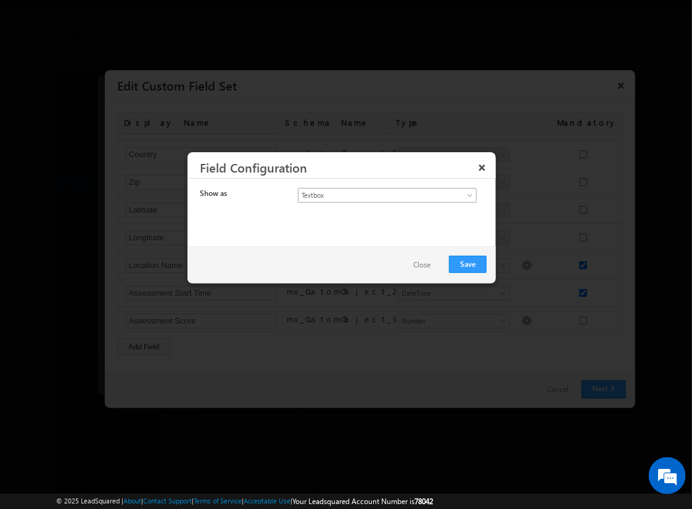
click at [376, 194] on span "Textbox" at bounding box center [376, 195] width 157 height 11
click at [387, 221] on link "Currency" at bounding box center [387, 221] width 178 height 11
click at [468, 263] on button "Save" at bounding box center [468, 264] width 38 height 17
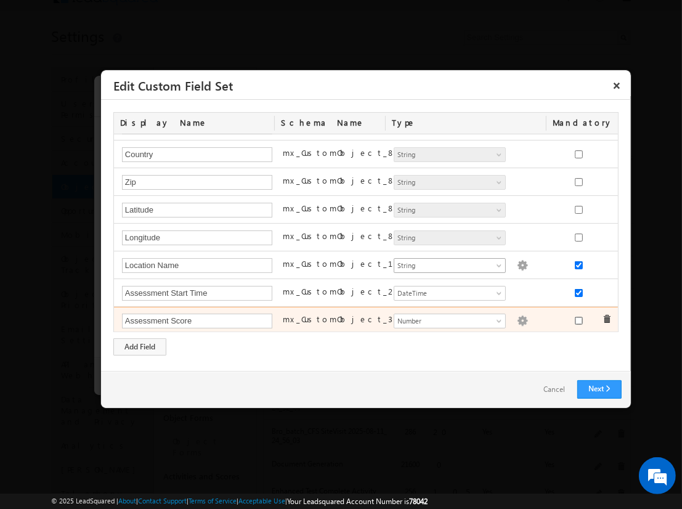
click at [575, 317] on input "checkbox" at bounding box center [579, 321] width 8 height 8
checkbox input "true"
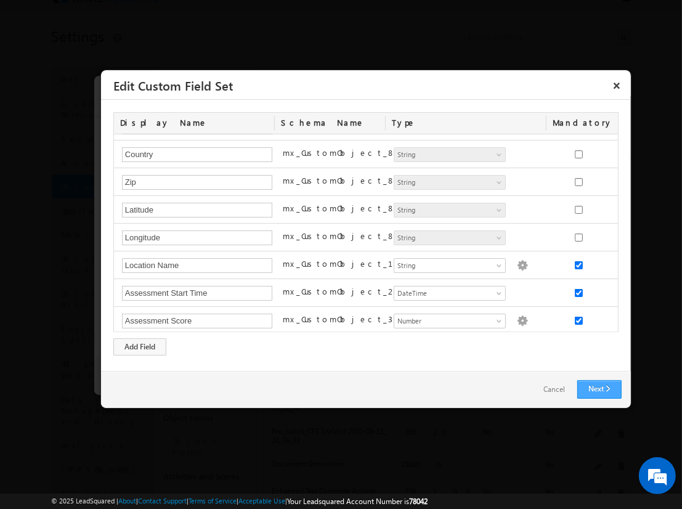
click at [599, 389] on link "Next" at bounding box center [600, 389] width 44 height 18
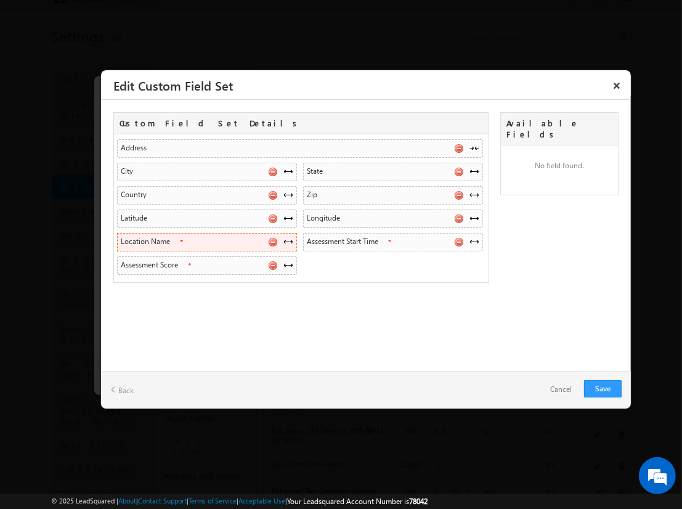
click at [288, 240] on span at bounding box center [289, 242] width 10 height 10
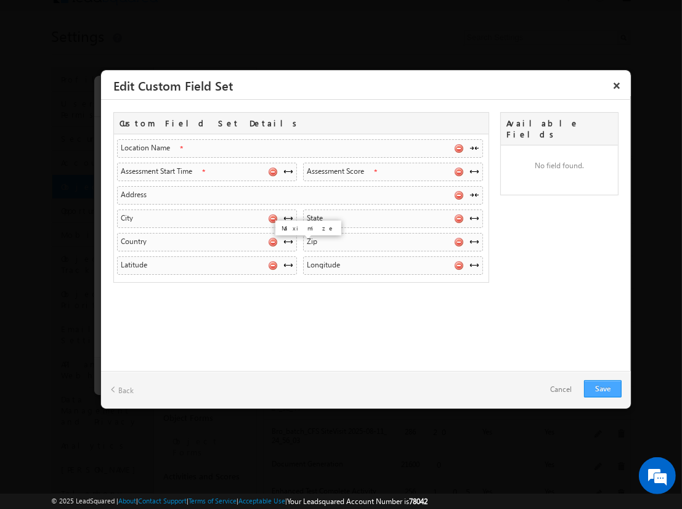
click at [603, 388] on link "Save" at bounding box center [603, 388] width 38 height 17
checkbox input "true"
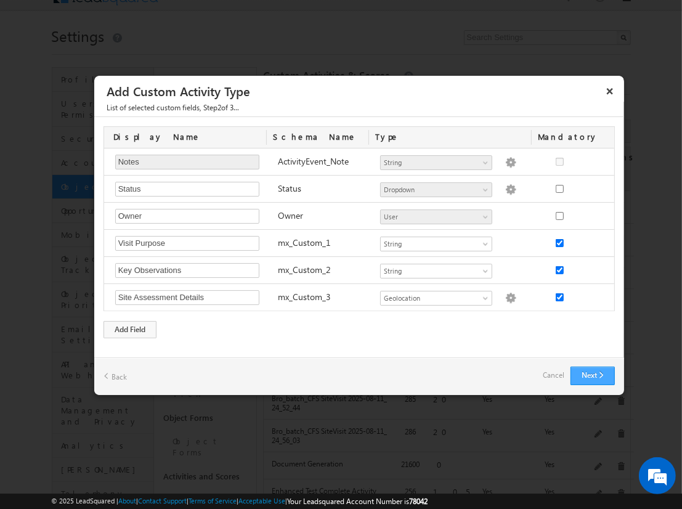
click at [592, 375] on button "Next" at bounding box center [593, 376] width 44 height 18
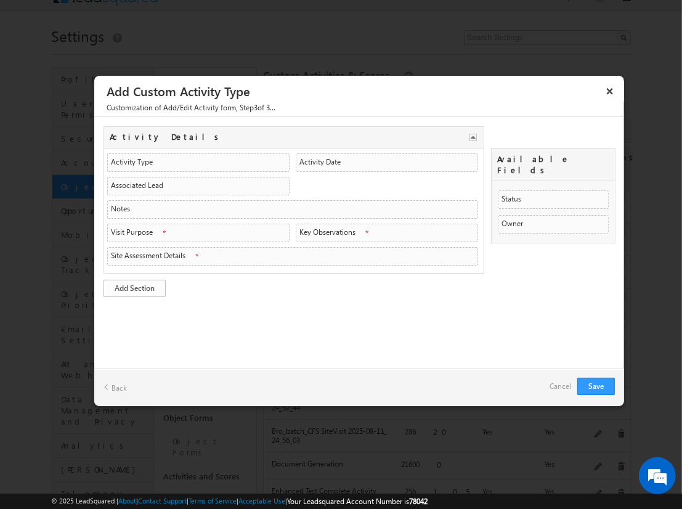
click at [134, 285] on link "Add Section" at bounding box center [135, 288] width 62 height 17
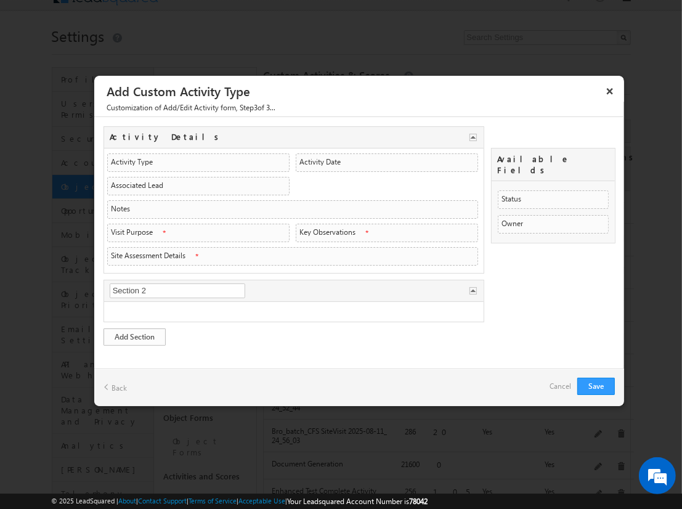
type input "Visit Overview"
click at [134, 333] on link "Add Section" at bounding box center [135, 337] width 62 height 17
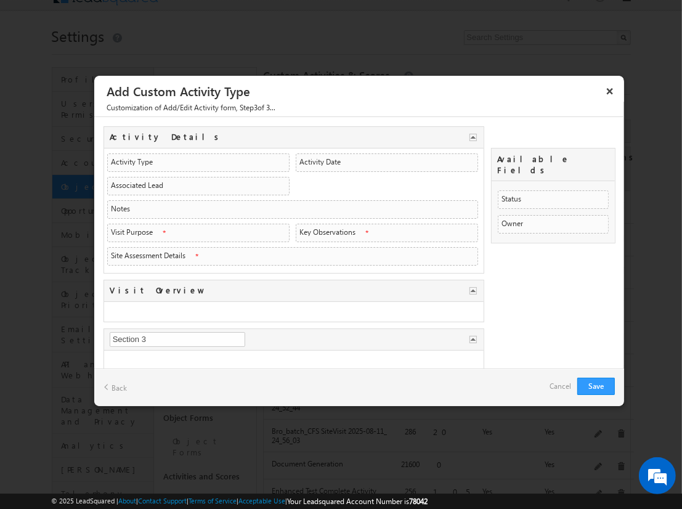
type input "Assessment Data"
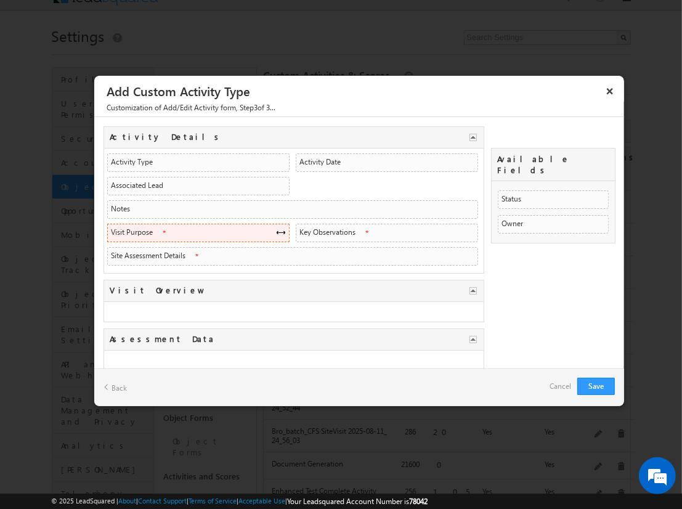
click at [277, 230] on span at bounding box center [281, 232] width 10 height 10
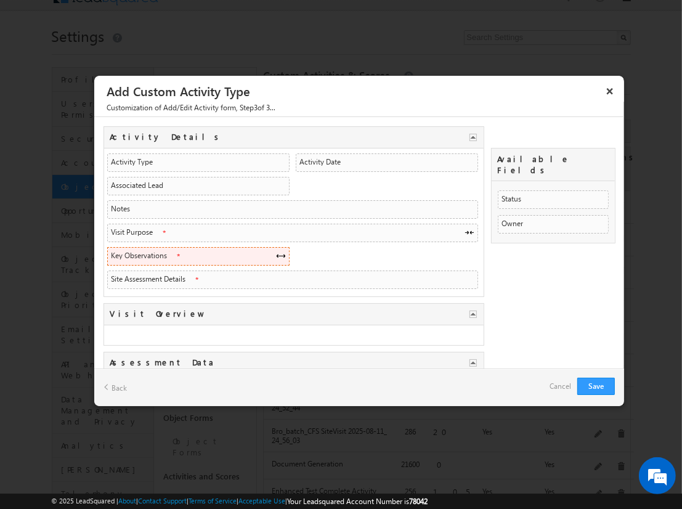
click at [277, 253] on span at bounding box center [281, 256] width 10 height 10
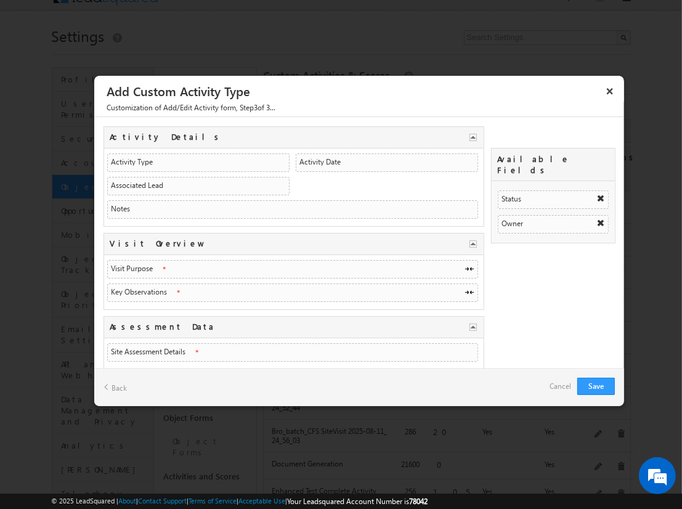
click at [557, 379] on link "Cancel" at bounding box center [561, 386] width 22 height 17
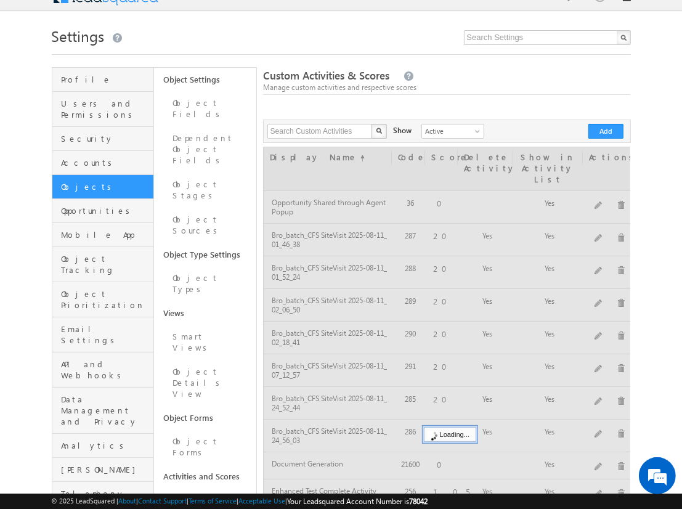
click at [557, 379] on div at bounding box center [447, 435] width 368 height 577
drag, startPoint x: 564, startPoint y: 423, endPoint x: 566, endPoint y: 440, distance: 16.7
click at [566, 440] on div at bounding box center [447, 435] width 368 height 577
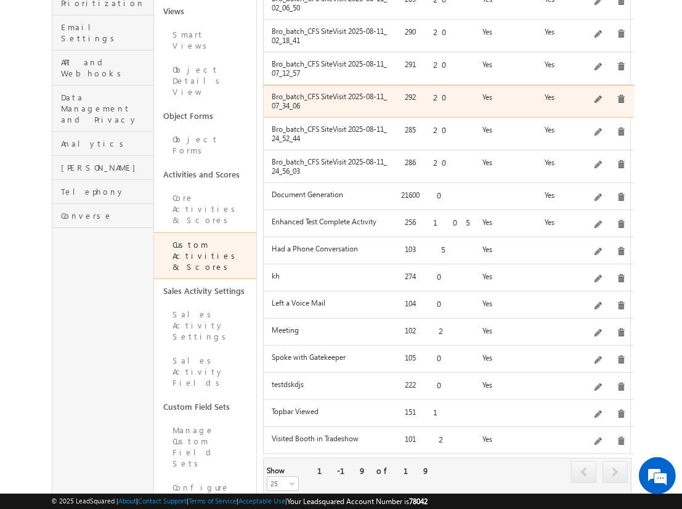
scroll to position [358, 0]
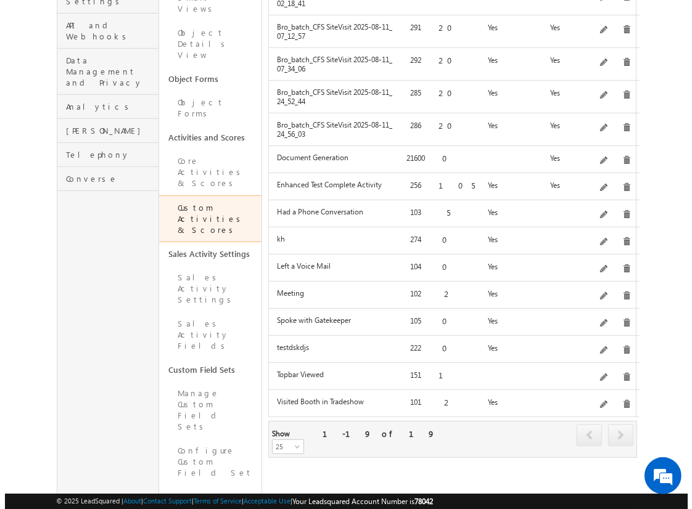
scroll to position [0, 0]
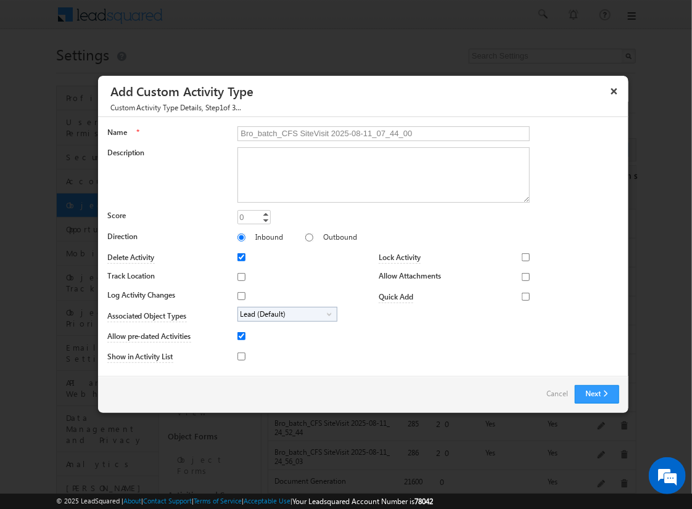
type input "Bro_batch_CFS SiteVisit 2025-08-11_07_44_00"
type textarea "On-site visit activity with CFS sub-field types testing - Created on 20250811_0…"
type input "20"
click at [239, 276] on input "Track Location" at bounding box center [241, 277] width 8 height 8
checkbox input "true"
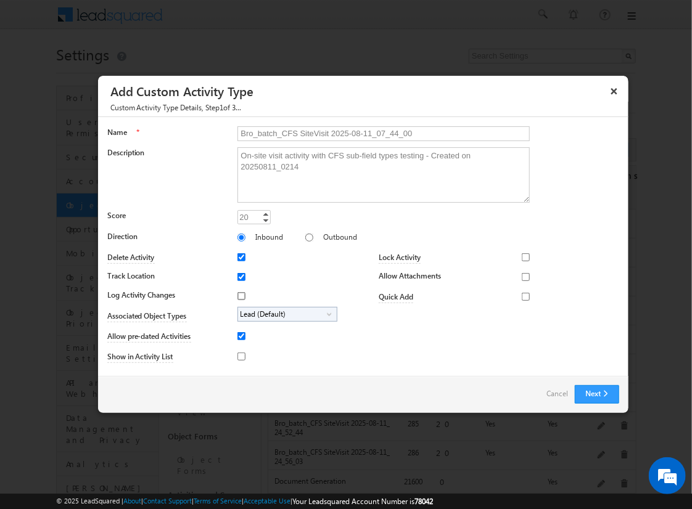
click at [239, 295] on input "Log Activity Changes" at bounding box center [241, 296] width 8 height 8
checkbox input "true"
click at [239, 356] on input "Show in Activity List" at bounding box center [241, 357] width 8 height 8
checkbox input "true"
click at [522, 276] on input "Allow Attachments" at bounding box center [526, 277] width 8 height 8
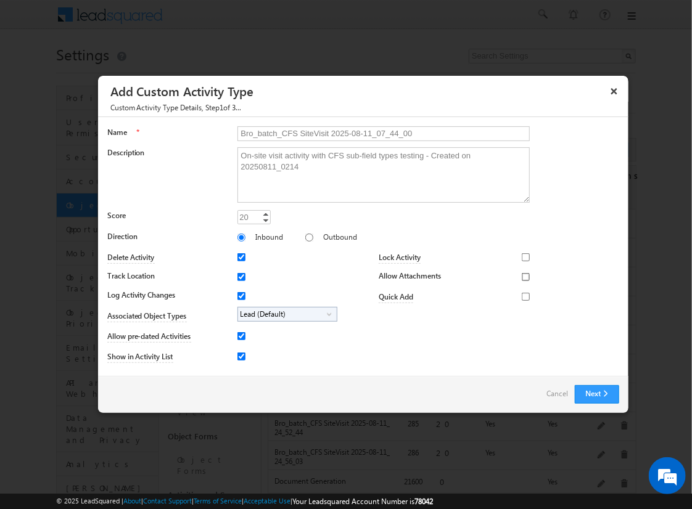
checkbox input "true"
click at [285, 313] on span "Lead (Default)" at bounding box center [282, 315] width 89 height 14
click at [247, 348] on input "Student" at bounding box center [249, 349] width 8 height 8
checkbox input "true"
click at [378, 133] on input "Bro_batch_CFS SiteVisit 2025-08-11_07_44_00" at bounding box center [383, 133] width 292 height 15
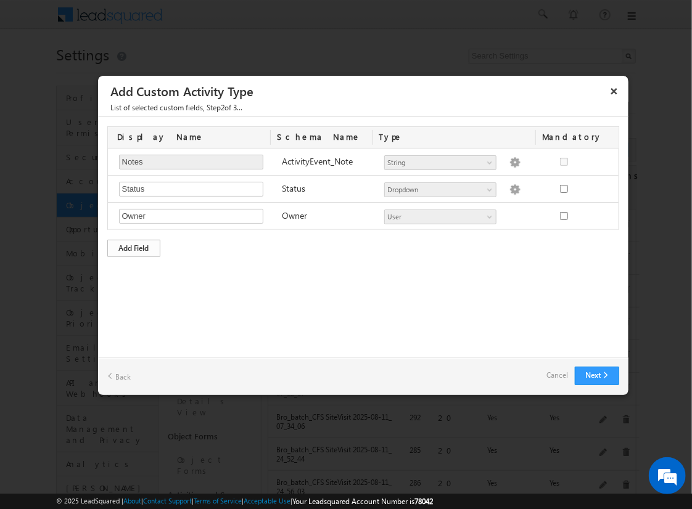
click at [134, 247] on div "Add Field" at bounding box center [133, 248] width 53 height 17
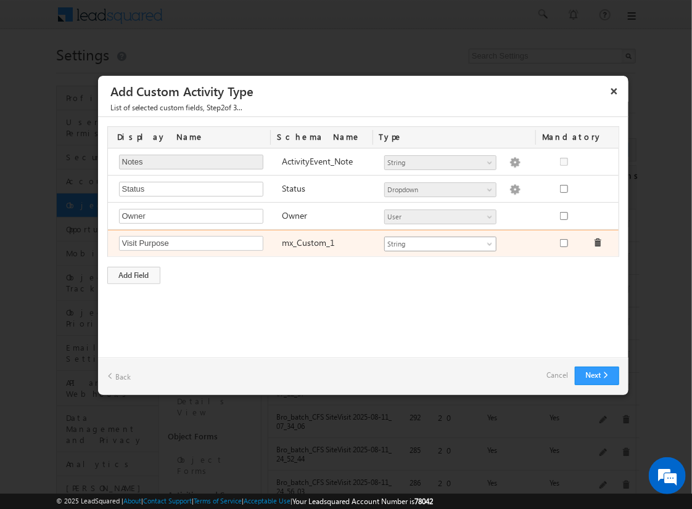
type input "Visit Purpose"
click at [440, 242] on span "String" at bounding box center [435, 244] width 100 height 11
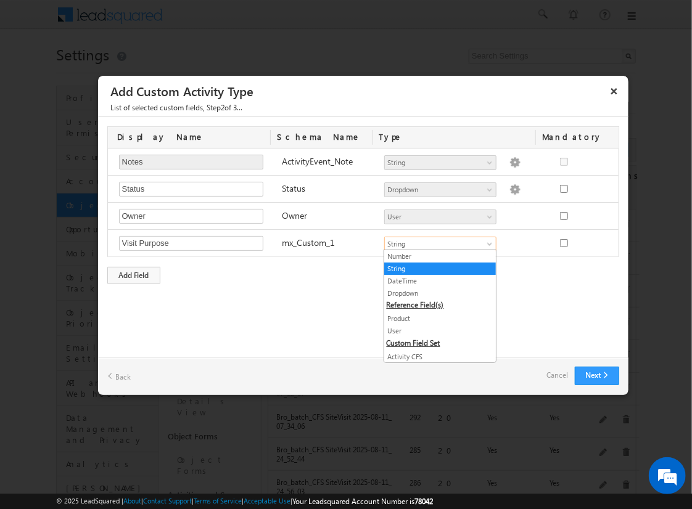
click at [435, 268] on link "String" at bounding box center [440, 268] width 112 height 11
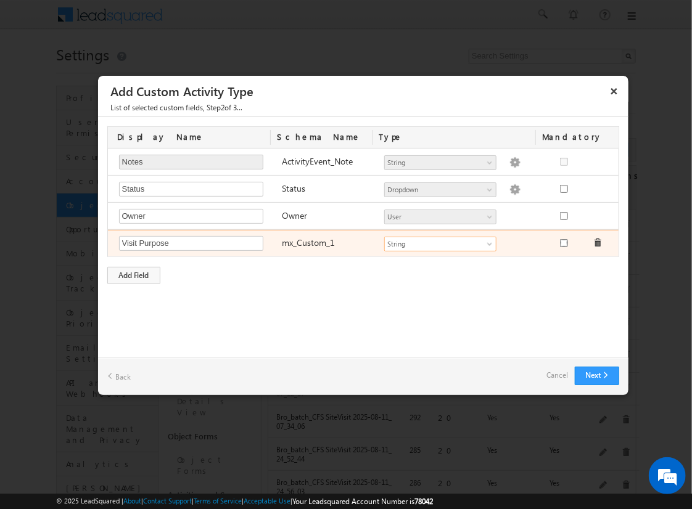
click at [563, 242] on input "checkbox" at bounding box center [564, 243] width 8 height 8
checkbox input "true"
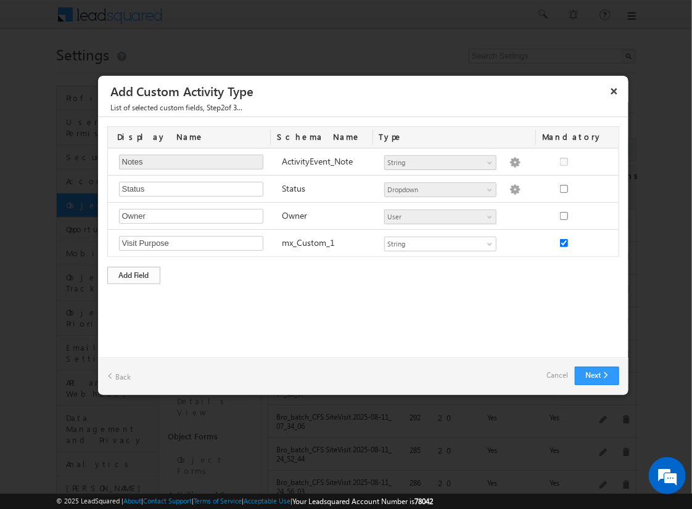
click at [134, 273] on div "Add Field" at bounding box center [133, 275] width 53 height 17
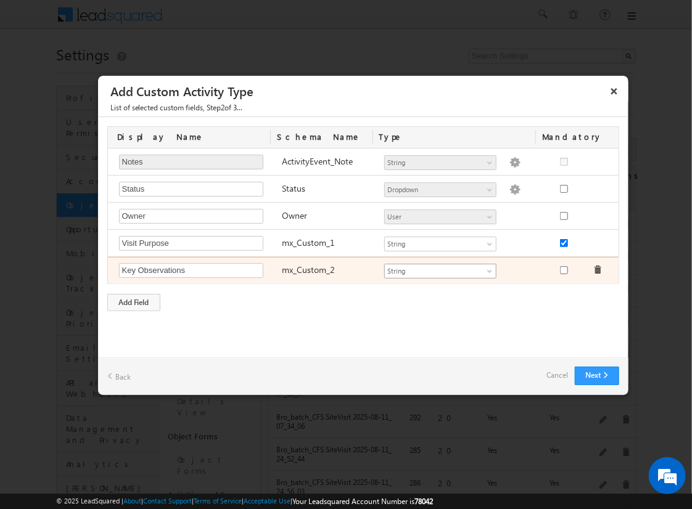
type input "Key Observations"
click at [440, 269] on span "String" at bounding box center [435, 271] width 100 height 11
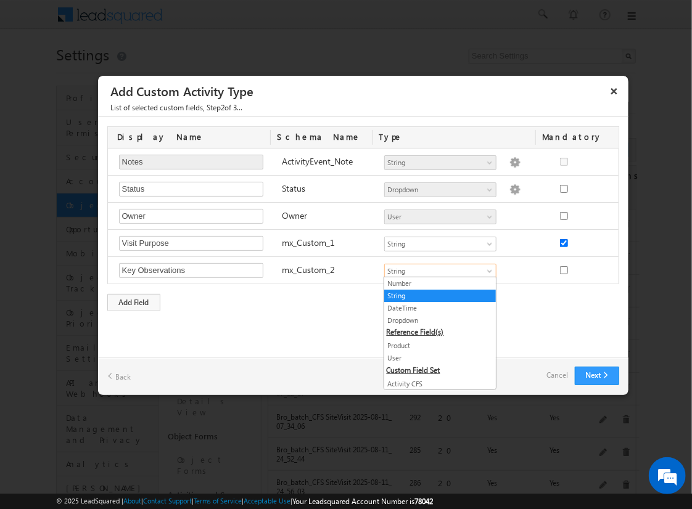
click at [435, 295] on link "String" at bounding box center [440, 295] width 112 height 11
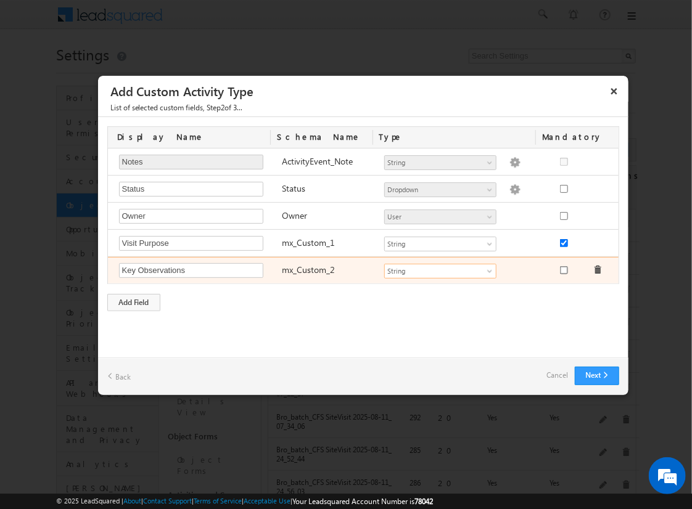
click at [563, 268] on input "checkbox" at bounding box center [564, 270] width 8 height 8
checkbox input "true"
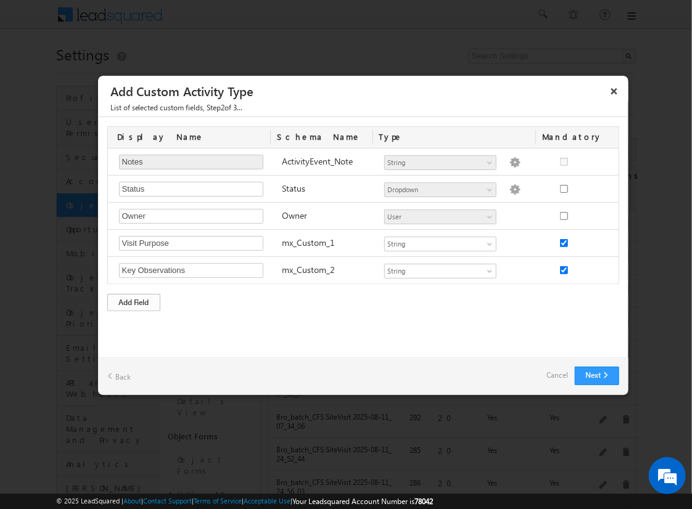
click at [134, 300] on div "Add Field" at bounding box center [133, 302] width 53 height 17
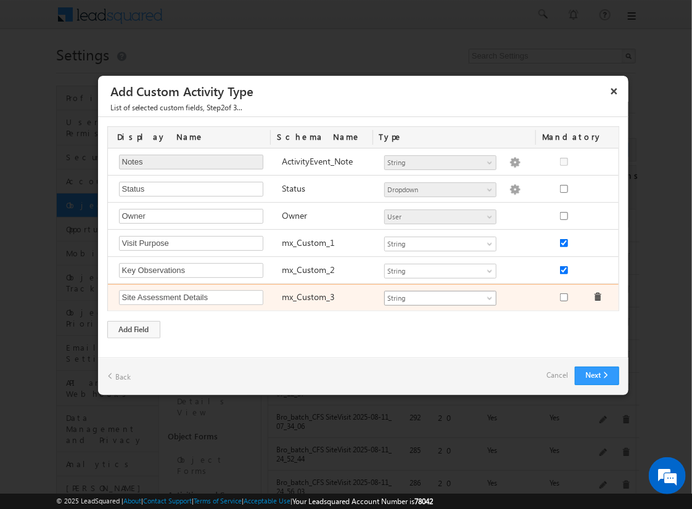
type input "Site Assessment Details"
click at [440, 296] on span "String" at bounding box center [435, 298] width 100 height 11
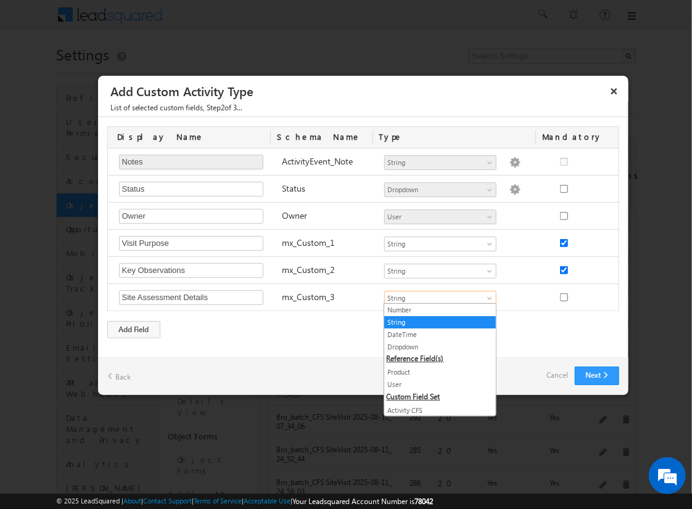
click at [435, 430] on link "Geolocation" at bounding box center [440, 435] width 112 height 11
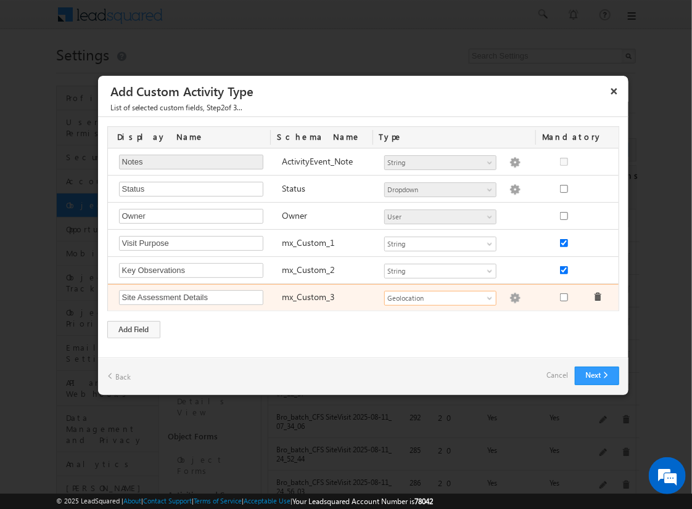
click at [509, 296] on img at bounding box center [514, 298] width 11 height 11
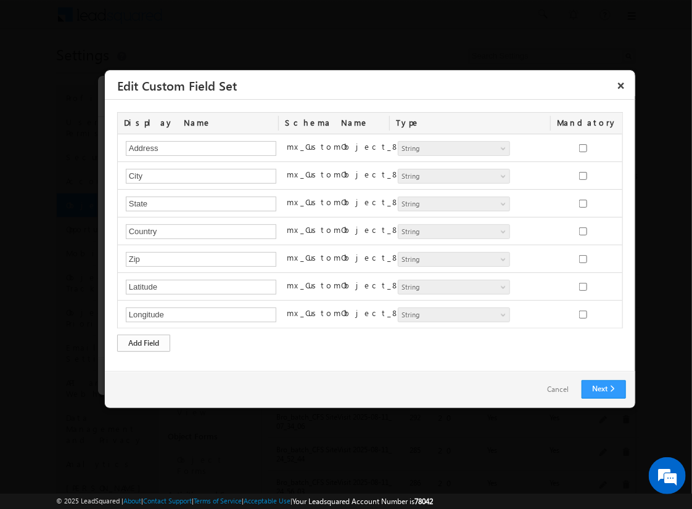
click at [144, 341] on div "Add Field" at bounding box center [143, 343] width 53 height 17
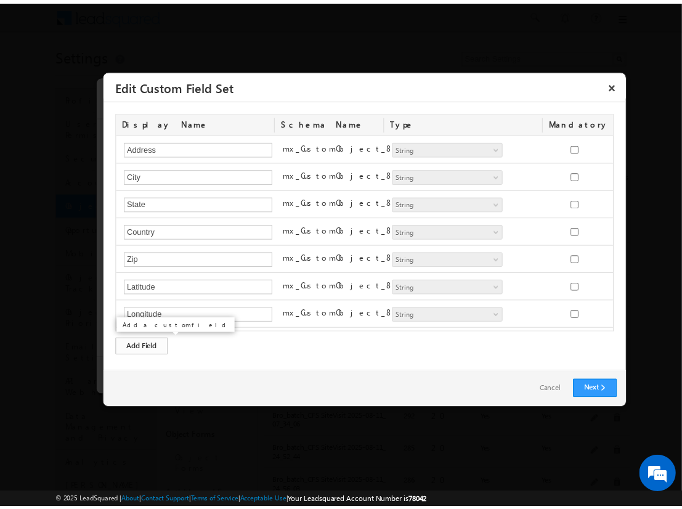
scroll to position [22, 0]
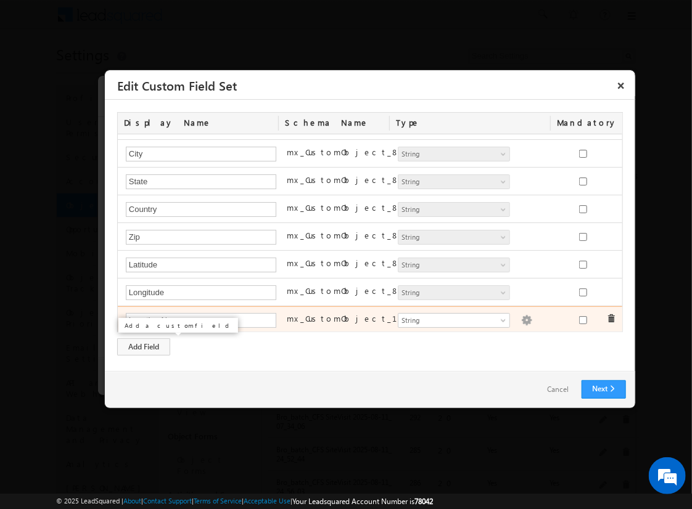
type input "Location Name"
click at [521, 317] on img at bounding box center [526, 320] width 11 height 11
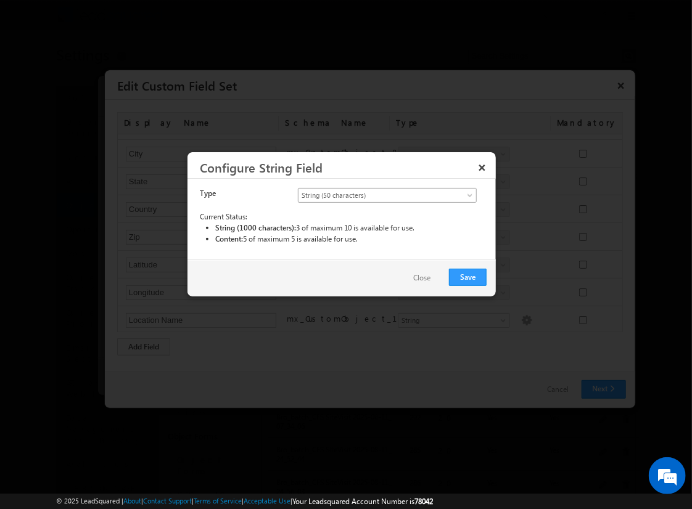
click at [387, 194] on span "String (50 characters)" at bounding box center [376, 195] width 157 height 11
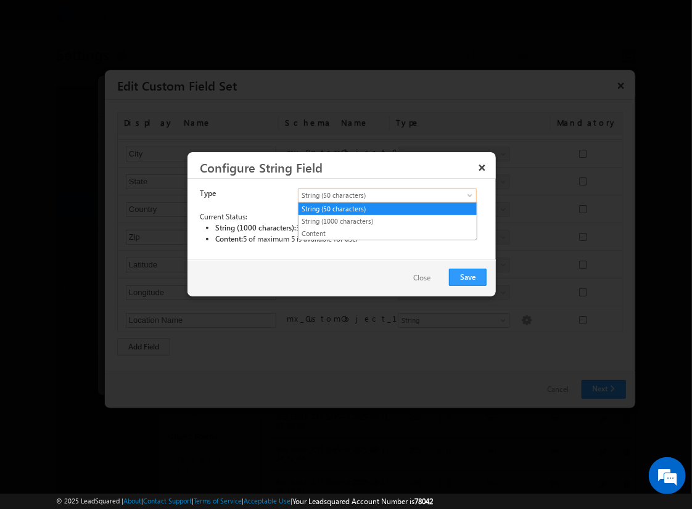
click at [387, 208] on link "String (50 characters)" at bounding box center [387, 208] width 178 height 11
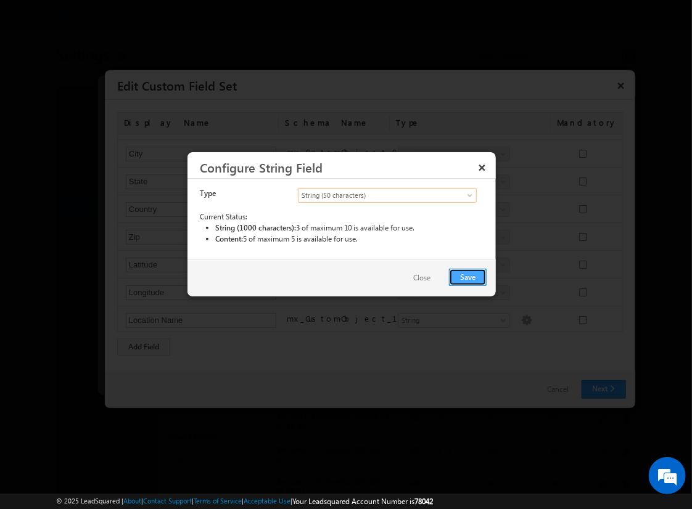
click at [468, 276] on button "Save" at bounding box center [468, 277] width 38 height 17
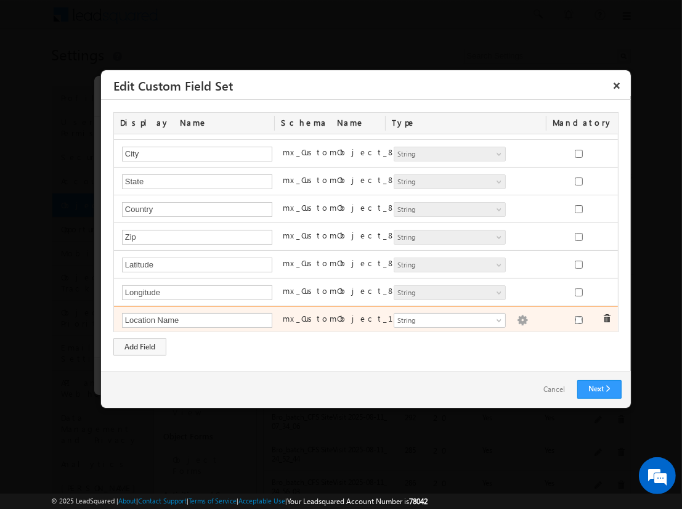
click at [575, 317] on input "checkbox" at bounding box center [579, 320] width 8 height 8
checkbox input "true"
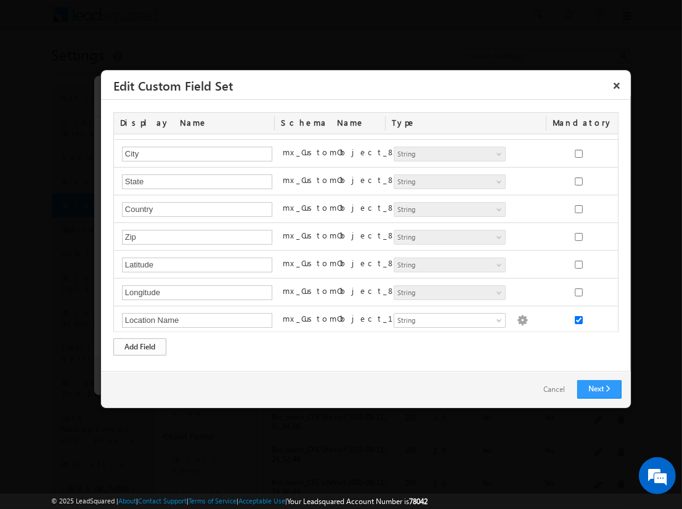
click at [140, 346] on div "Add Field" at bounding box center [139, 346] width 53 height 17
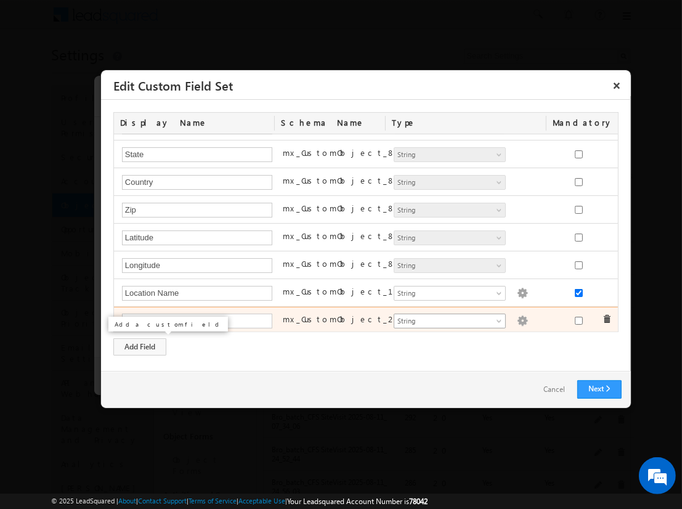
type input "Assessment Start Time"
click at [444, 318] on span "String" at bounding box center [445, 321] width 100 height 11
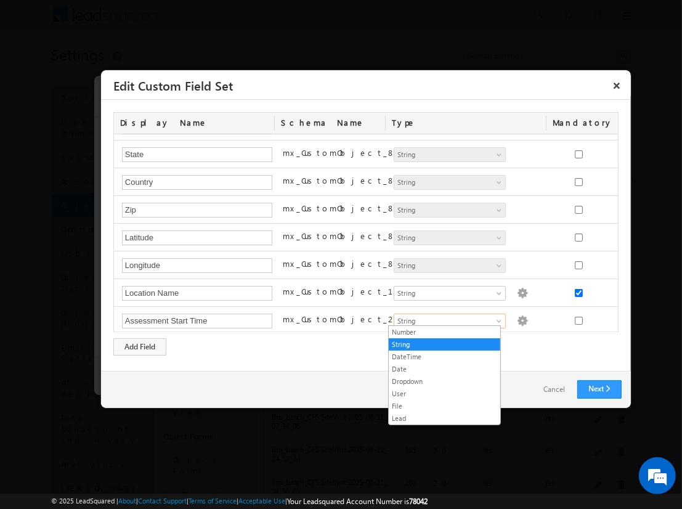
click at [444, 356] on link "DateTime" at bounding box center [445, 356] width 112 height 11
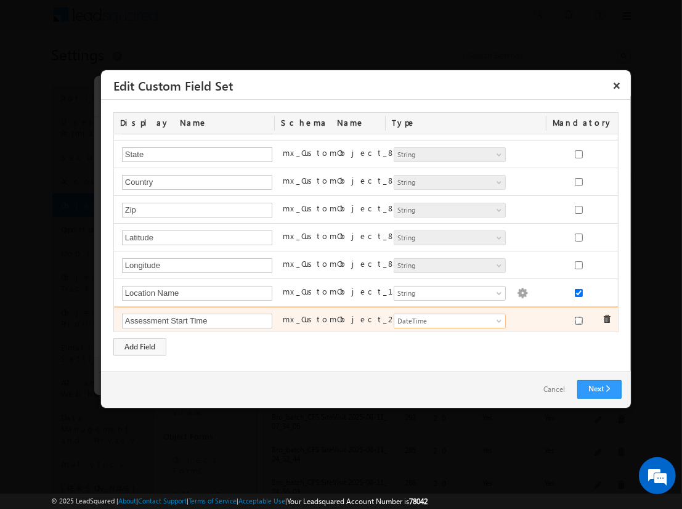
click at [575, 317] on input "checkbox" at bounding box center [579, 321] width 8 height 8
checkbox input "true"
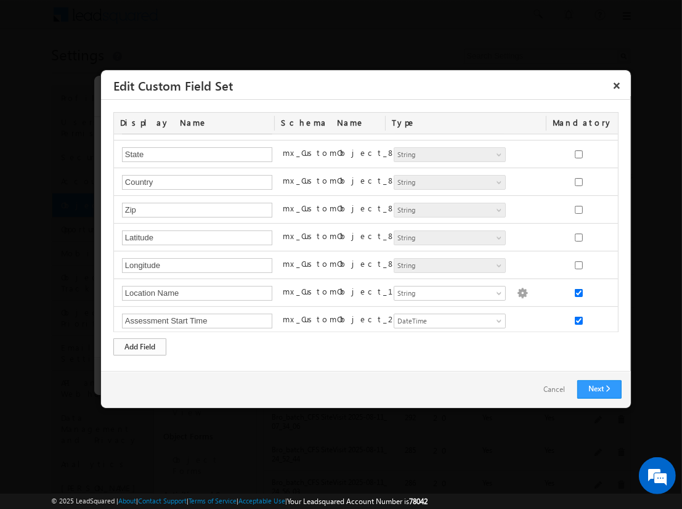
click at [140, 346] on div "Add Field" at bounding box center [139, 346] width 53 height 17
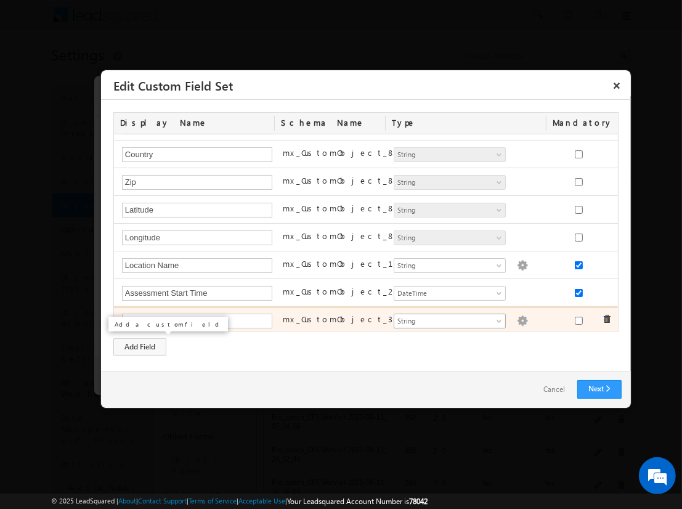
type input "Assessment Score"
click at [444, 317] on span "String" at bounding box center [445, 321] width 100 height 11
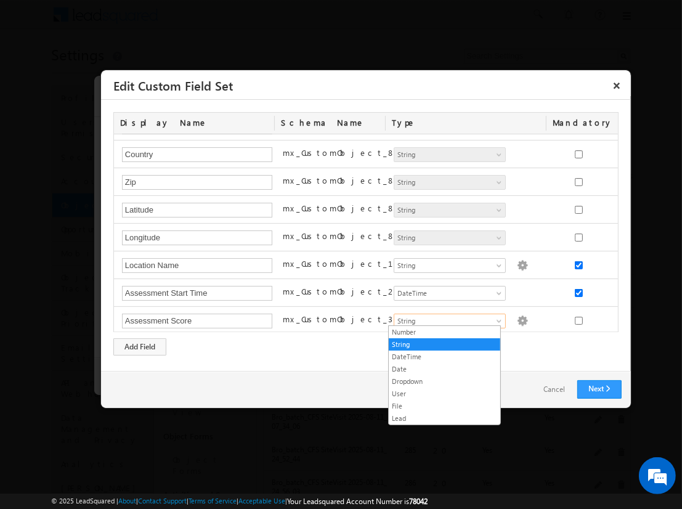
click at [444, 332] on link "Number" at bounding box center [445, 332] width 112 height 11
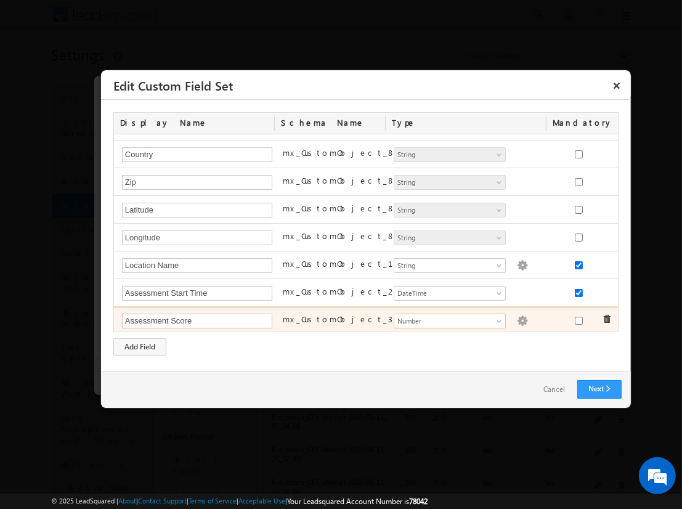
click at [517, 317] on img at bounding box center [522, 321] width 11 height 11
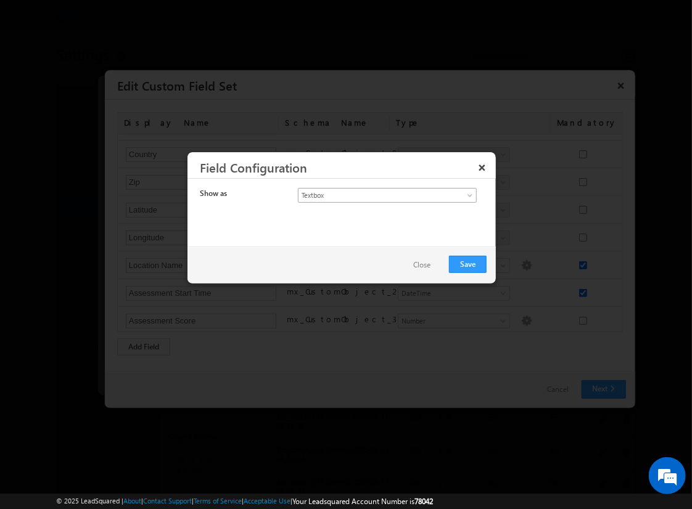
click at [376, 194] on span "Textbox" at bounding box center [376, 195] width 157 height 11
click at [387, 221] on link "Currency" at bounding box center [387, 221] width 178 height 11
click at [468, 263] on button "Save" at bounding box center [468, 264] width 38 height 17
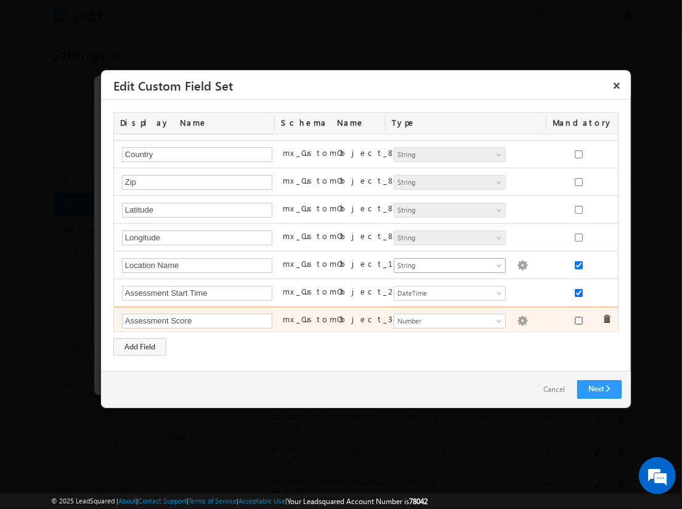
click at [575, 317] on input "checkbox" at bounding box center [579, 321] width 8 height 8
checkbox input "true"
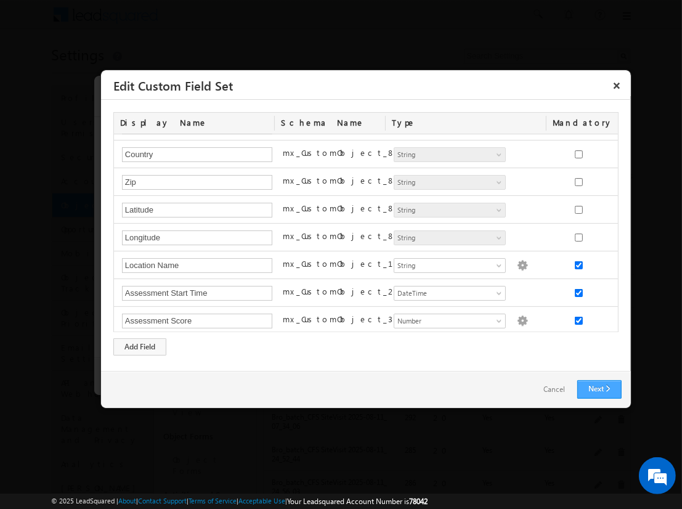
click at [599, 389] on link "Next" at bounding box center [600, 389] width 44 height 18
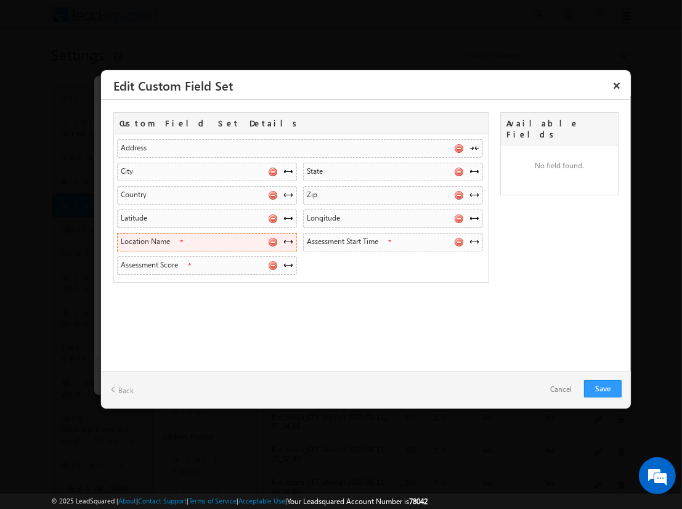
click at [288, 240] on span at bounding box center [289, 242] width 10 height 10
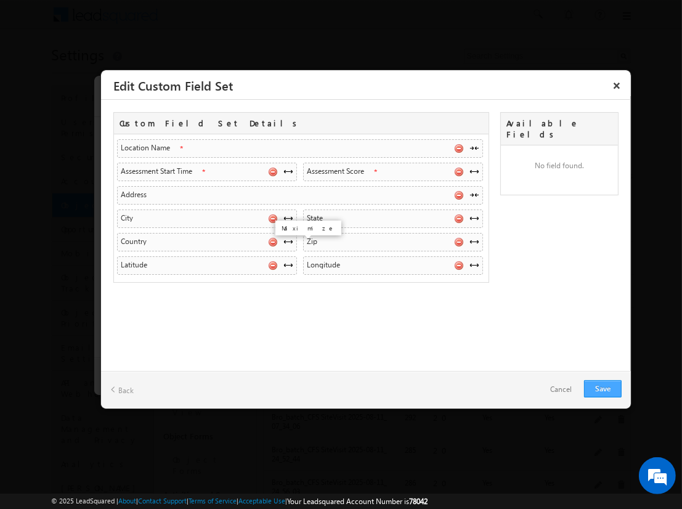
click at [603, 388] on link "Save" at bounding box center [603, 388] width 38 height 17
checkbox input "true"
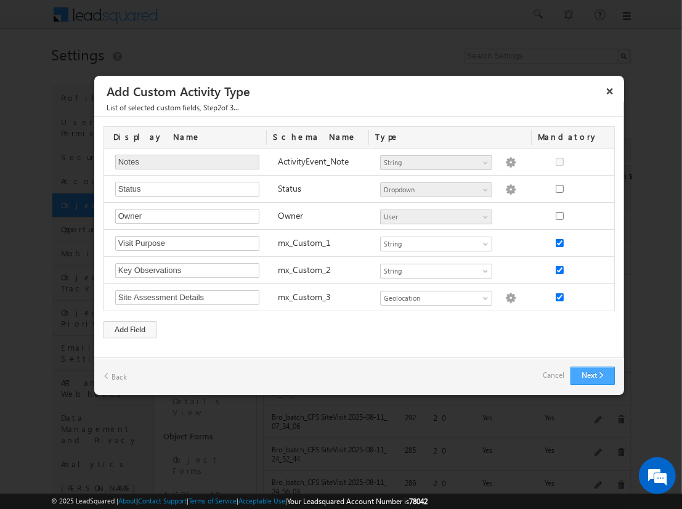
click at [592, 375] on button "Next" at bounding box center [593, 376] width 44 height 18
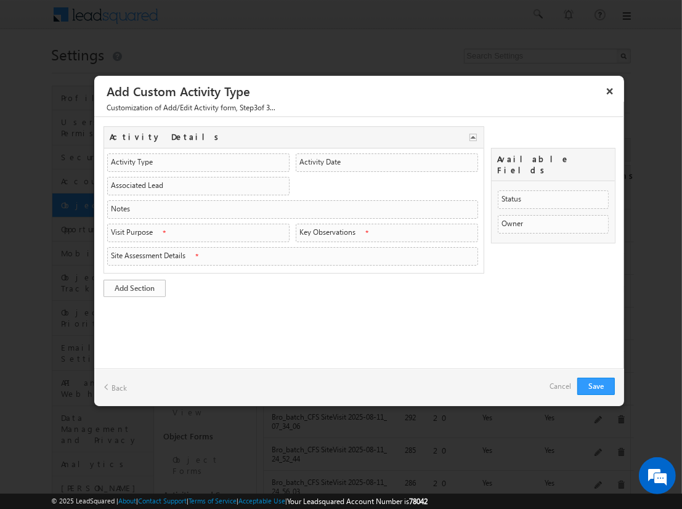
click at [134, 285] on link "Add Section" at bounding box center [135, 288] width 62 height 17
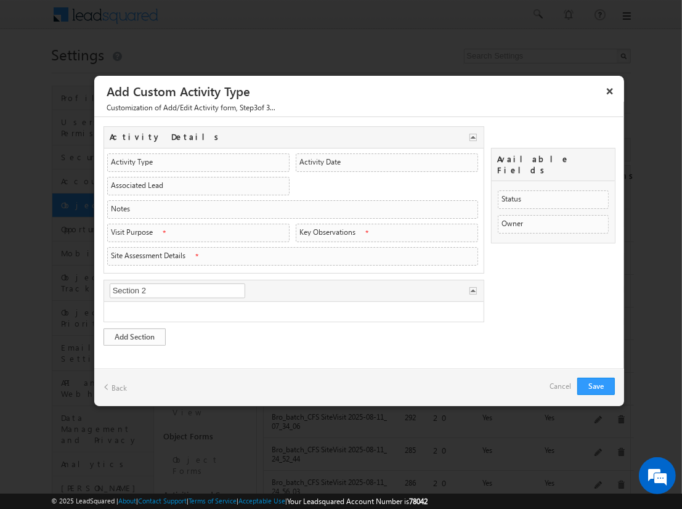
type input "Visit Overview"
click at [134, 333] on link "Add Section" at bounding box center [135, 337] width 62 height 17
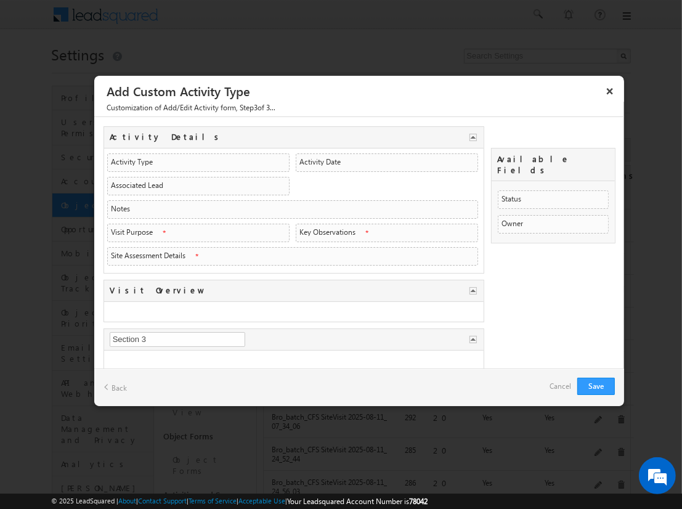
type input "Assessment Data"
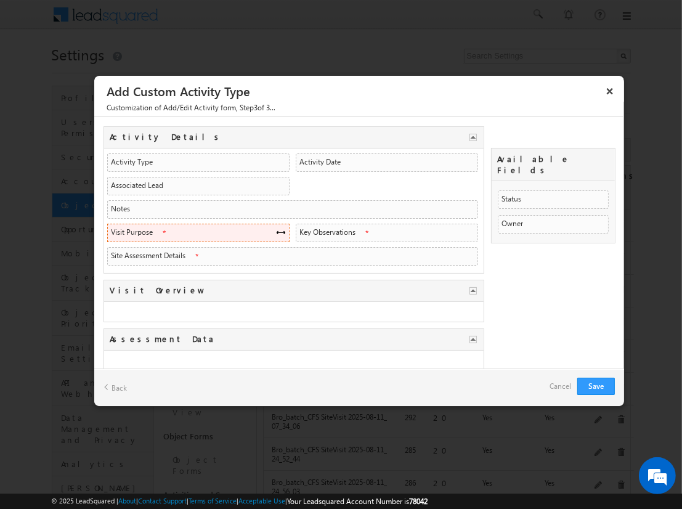
click at [277, 230] on span at bounding box center [281, 232] width 10 height 10
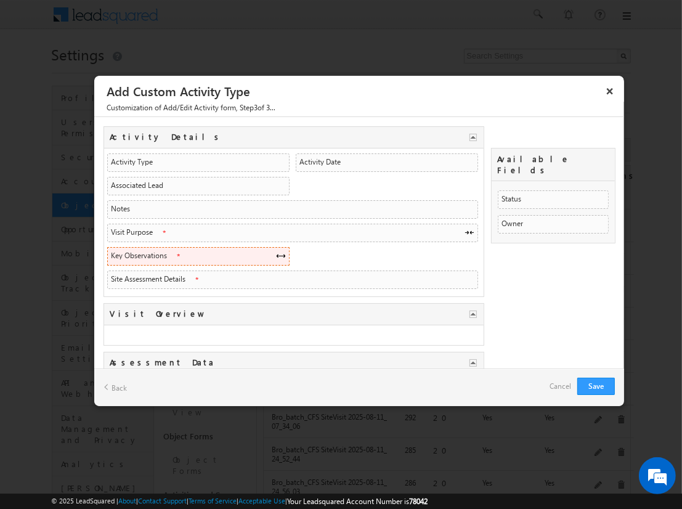
click at [277, 253] on span at bounding box center [281, 256] width 10 height 10
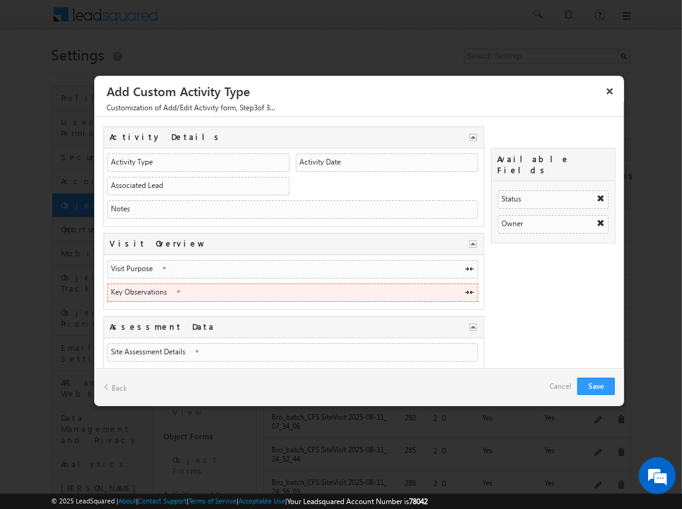
drag, startPoint x: 177, startPoint y: 193, endPoint x: 221, endPoint y: 297, distance: 112.4
click at [221, 297] on div "Activity Details Activity Details Activity Type ActivityEventName String String…" at bounding box center [294, 247] width 381 height 243
drag, startPoint x: 254, startPoint y: 162, endPoint x: 329, endPoint y: 285, distance: 144.6
click at [329, 285] on div "Activity Details Activity Details Activity Type ActivityEventName String String…" at bounding box center [294, 247] width 381 height 243
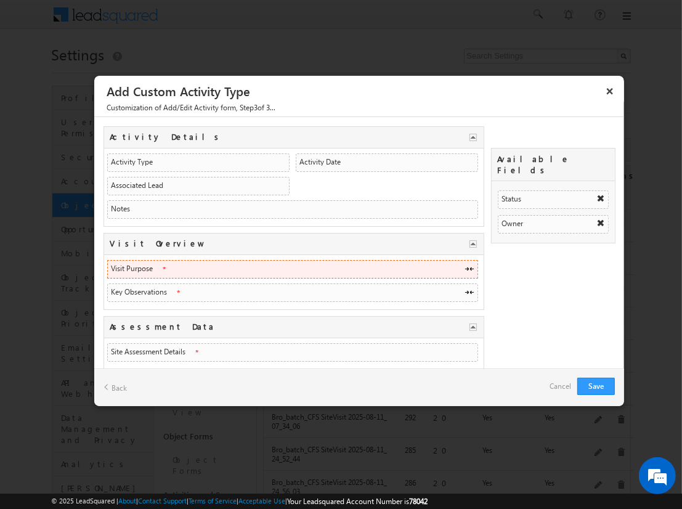
scroll to position [0, 0]
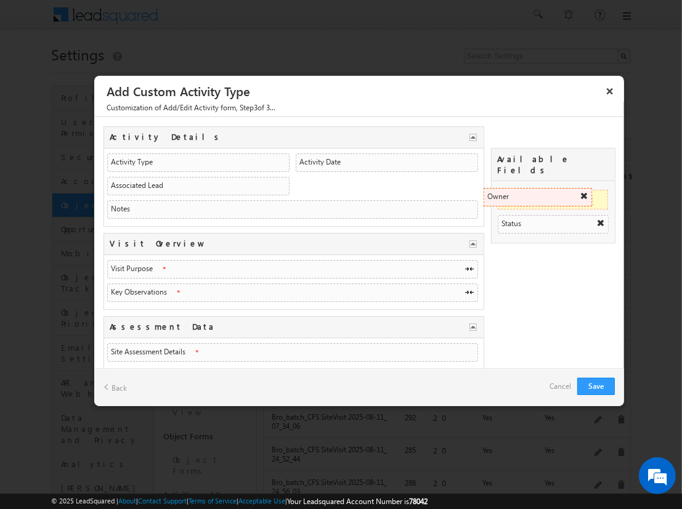
drag, startPoint x: 514, startPoint y: 210, endPoint x: 582, endPoint y: 194, distance: 70.3
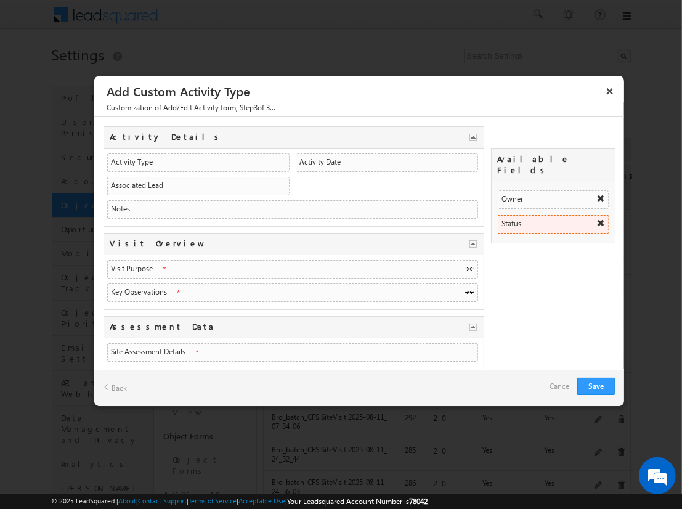
drag, startPoint x: 371, startPoint y: 161, endPoint x: 542, endPoint y: 210, distance: 178.2
click at [542, 210] on div "Activity Details Activity Details Activity Type ActivityEventName String String…" at bounding box center [360, 263] width 512 height 274
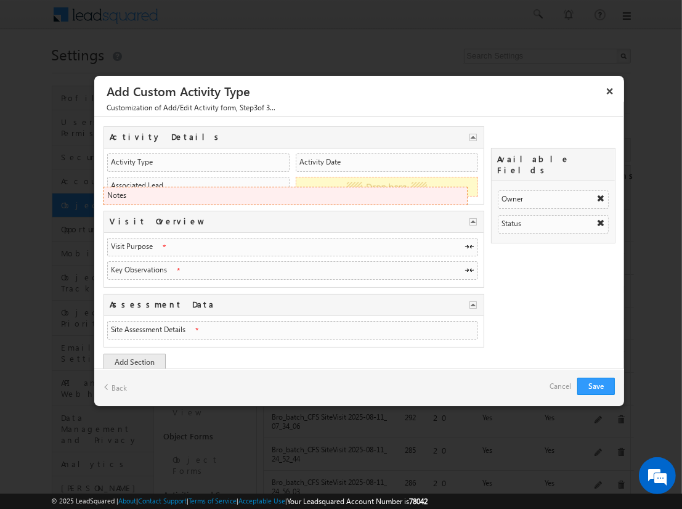
drag, startPoint x: 248, startPoint y: 208, endPoint x: 401, endPoint y: 195, distance: 153.4
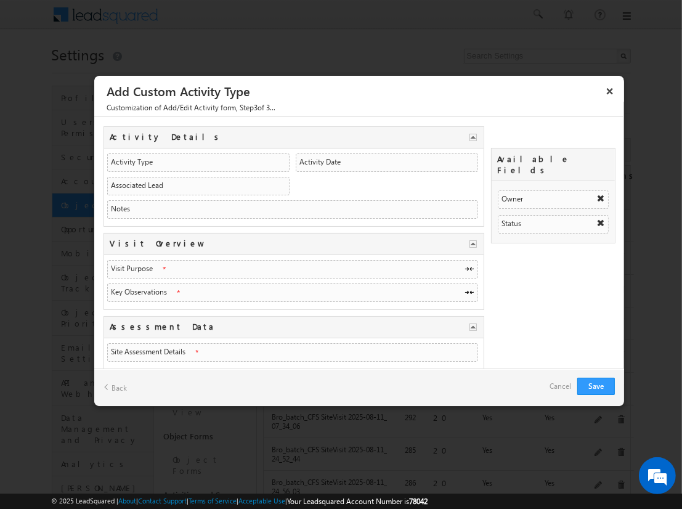
scroll to position [28, 0]
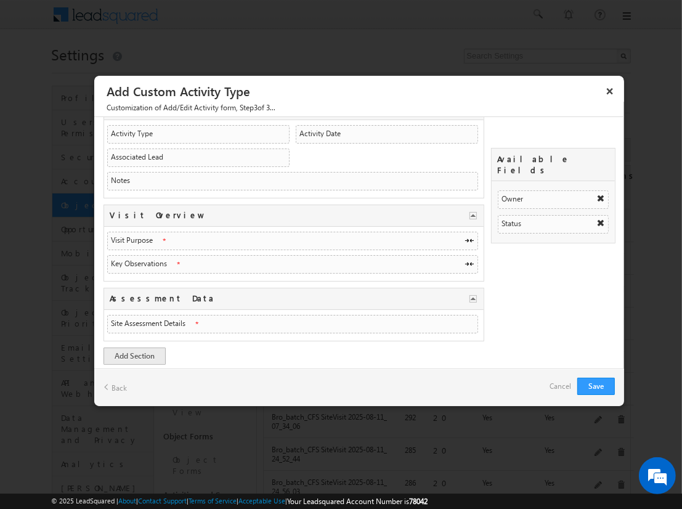
click at [555, 388] on link "Cancel" at bounding box center [561, 386] width 22 height 17
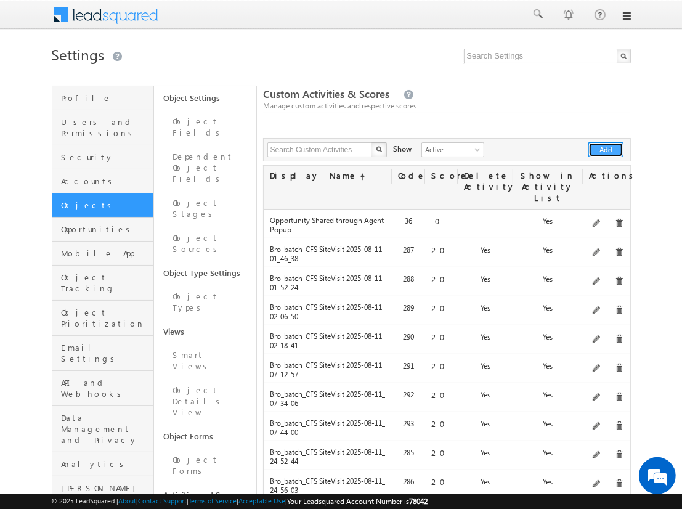
click at [607, 150] on button "Add" at bounding box center [606, 149] width 35 height 15
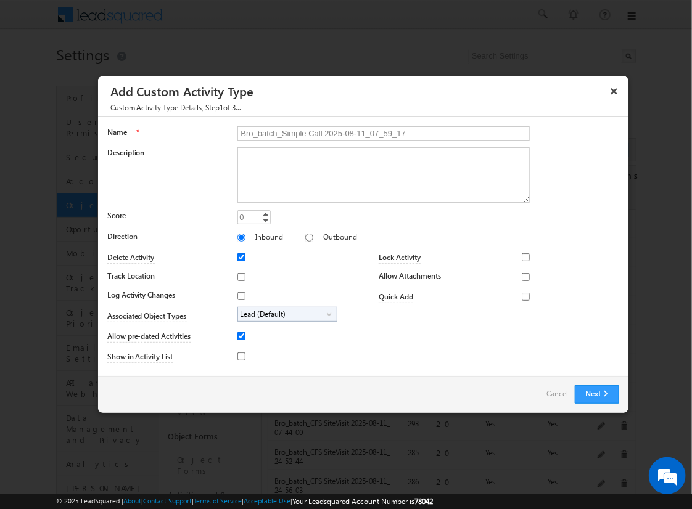
type input "Bro_batch_Simple Call 2025-08-11_07_59_17"
type textarea "Simple follow-up call activity with basic tracking and available fields testing…"
type input "532"
click at [305, 237] on input "Outbound" at bounding box center [309, 238] width 8 height 8
radio input "true"
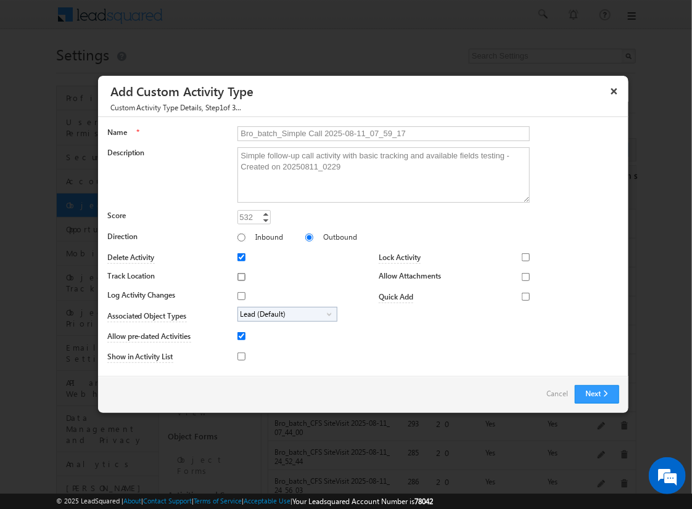
click at [239, 276] on input "Track Location" at bounding box center [241, 277] width 8 height 8
checkbox input "true"
click at [239, 295] on input "Log Activity Changes" at bounding box center [241, 296] width 8 height 8
checkbox input "true"
click at [239, 356] on input "Show in Activity List" at bounding box center [241, 357] width 8 height 8
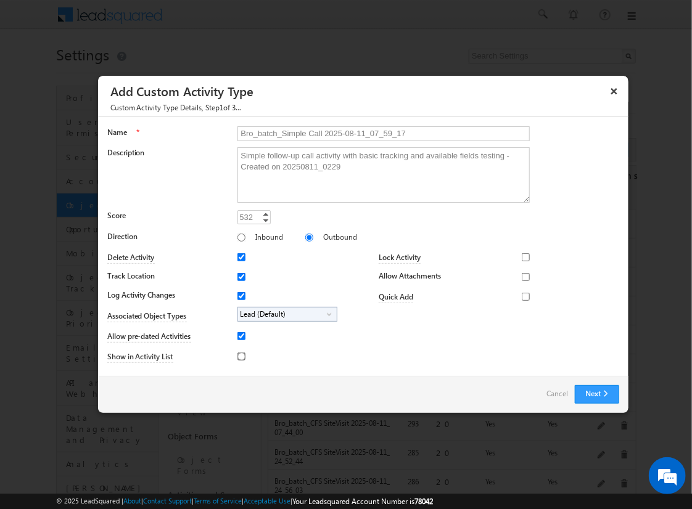
checkbox input "true"
click at [522, 276] on input "Allow Attachments" at bounding box center [526, 277] width 8 height 8
checkbox input "true"
click at [285, 313] on span "Lead (Default)" at bounding box center [282, 315] width 89 height 14
click at [247, 348] on input "Student" at bounding box center [249, 349] width 8 height 8
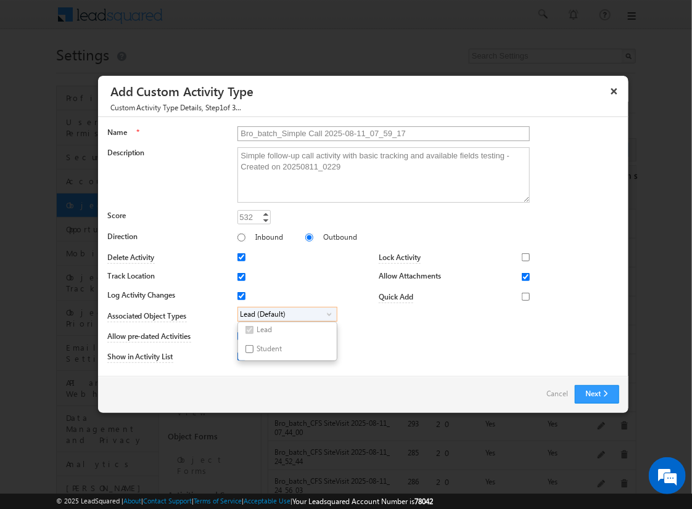
checkbox input "true"
click at [378, 133] on input "Bro_batch_Simple Call 2025-08-11_07_59_17" at bounding box center [383, 133] width 292 height 15
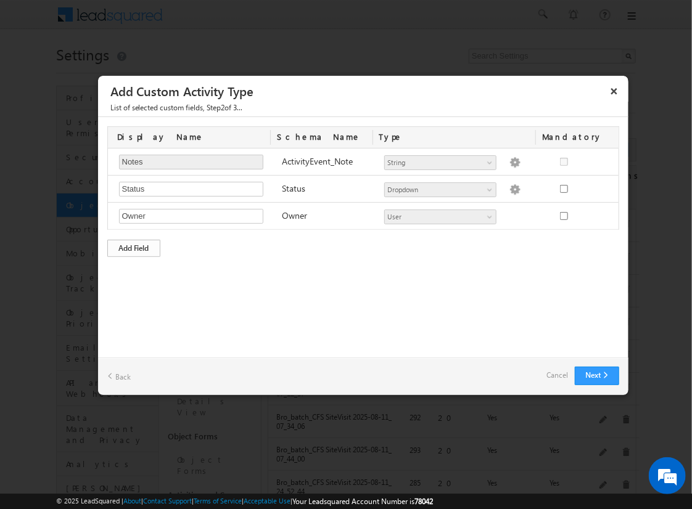
click at [134, 247] on div "Add Field" at bounding box center [133, 248] width 53 height 17
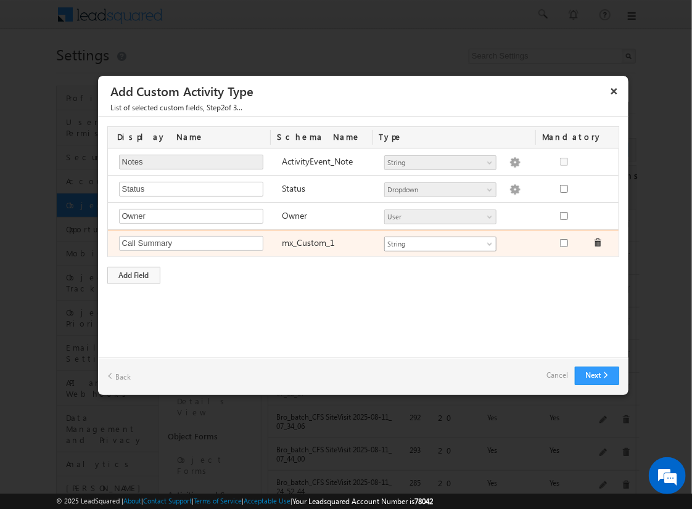
type input "Call Summary"
click at [440, 242] on span "String" at bounding box center [435, 244] width 100 height 11
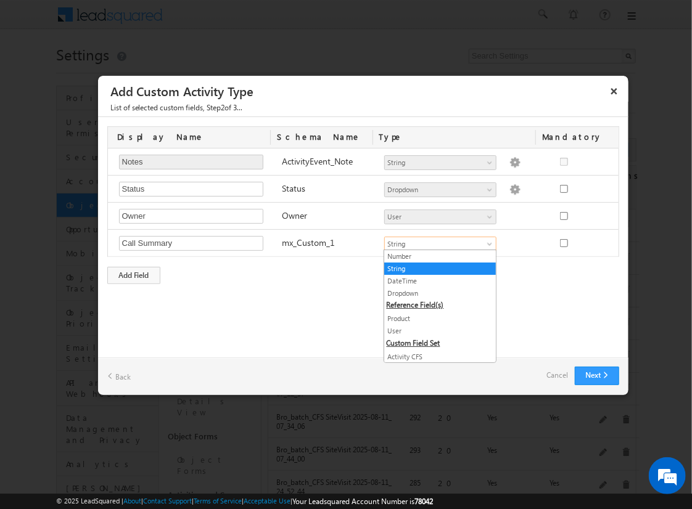
click at [435, 268] on link "String" at bounding box center [440, 268] width 112 height 11
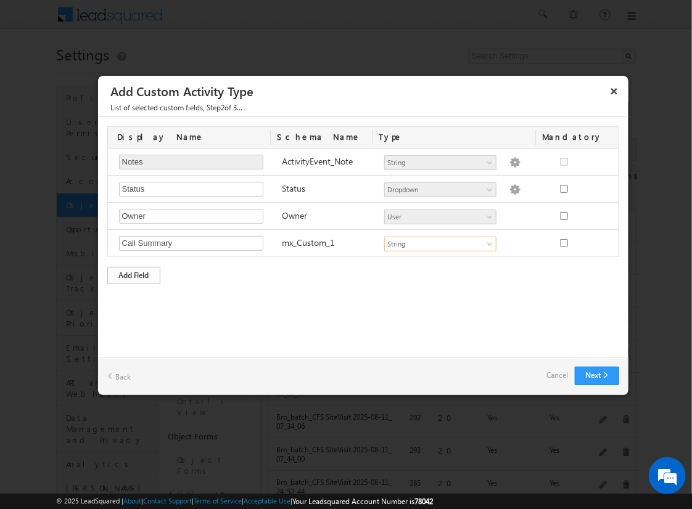
click at [134, 273] on div "Add Field" at bounding box center [133, 275] width 53 height 17
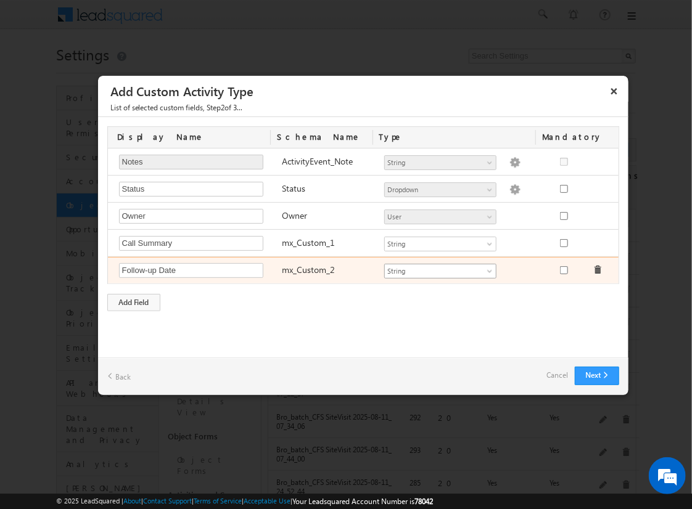
type input "Follow-up Date"
click at [440, 269] on span "String" at bounding box center [435, 271] width 100 height 11
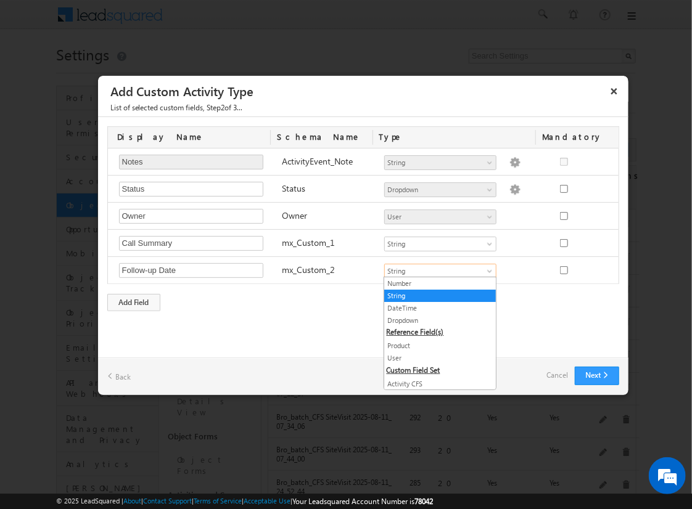
click at [435, 307] on link "DateTime" at bounding box center [440, 308] width 112 height 11
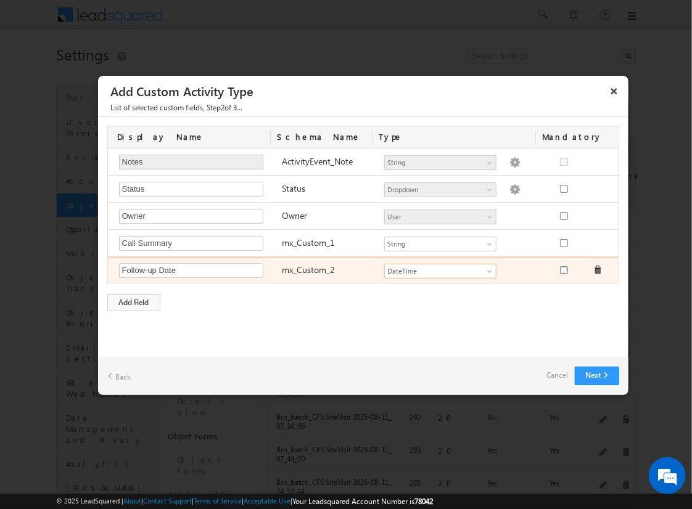
click at [563, 268] on input "checkbox" at bounding box center [564, 270] width 8 height 8
checkbox input "true"
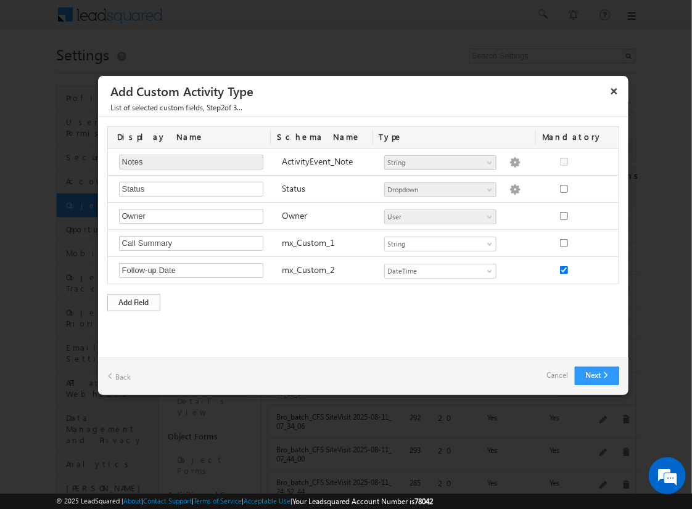
click at [134, 300] on div "Add Field" at bounding box center [133, 302] width 53 height 17
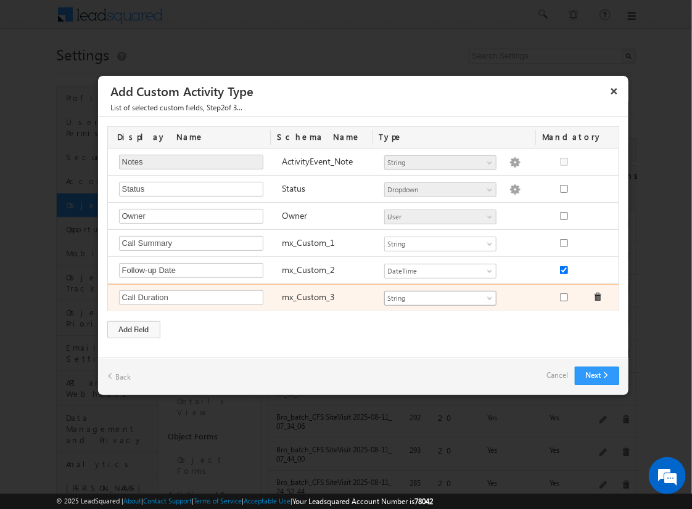
type input "Call Duration"
click at [440, 296] on span "String" at bounding box center [435, 298] width 100 height 11
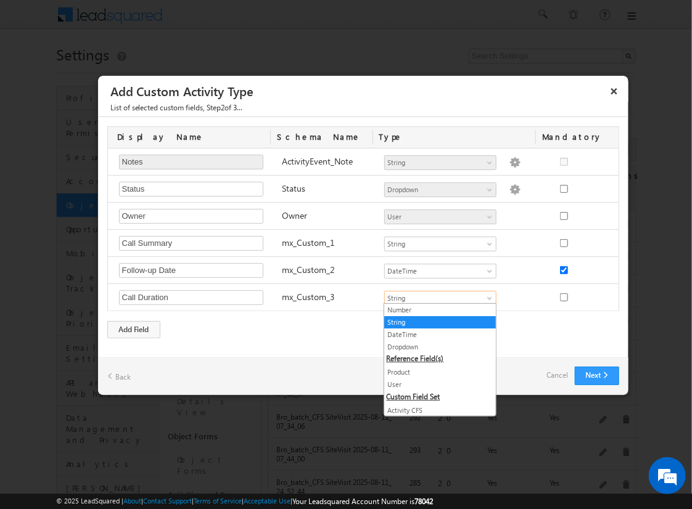
click at [435, 309] on link "Number" at bounding box center [440, 310] width 112 height 11
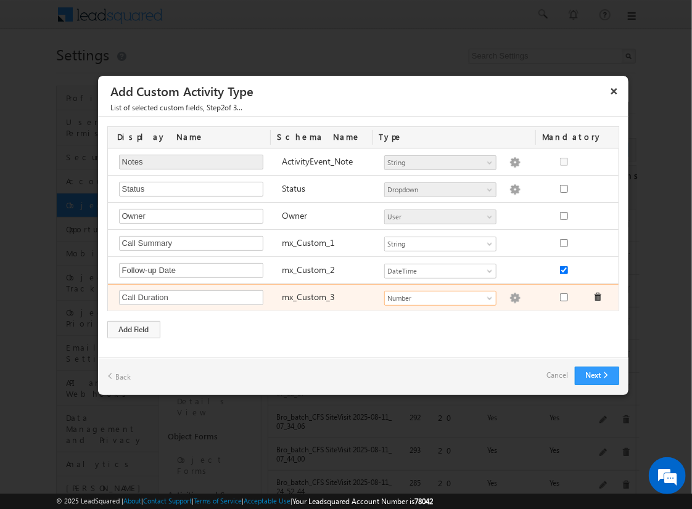
click at [509, 296] on img at bounding box center [514, 298] width 11 height 11
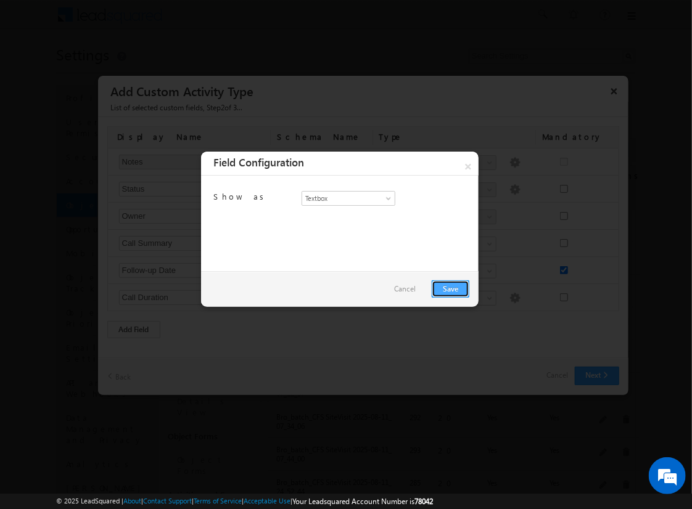
click at [450, 288] on link "Save" at bounding box center [451, 288] width 38 height 17
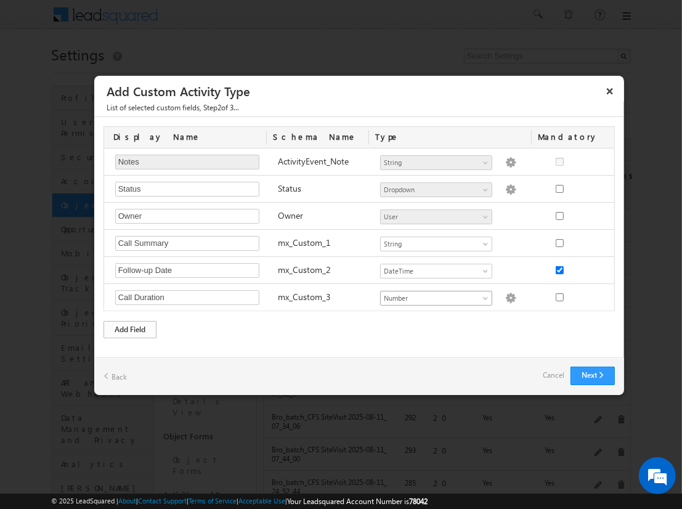
click at [130, 327] on div "Add Field" at bounding box center [130, 329] width 53 height 17
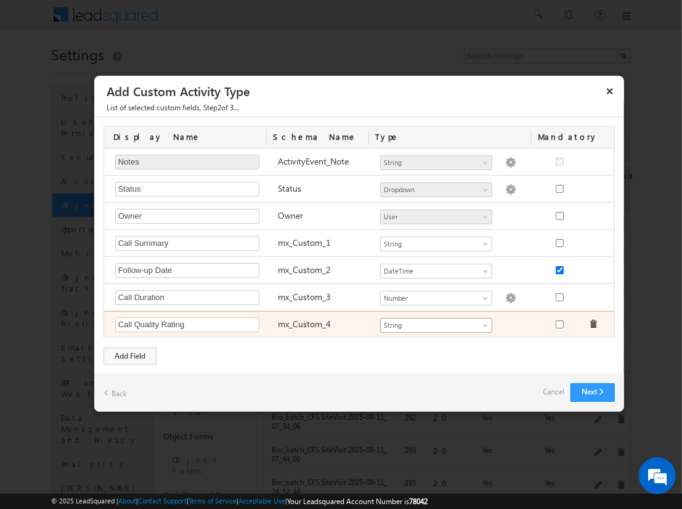
type input "Call Quality Rating"
click at [436, 322] on span "String" at bounding box center [431, 325] width 100 height 11
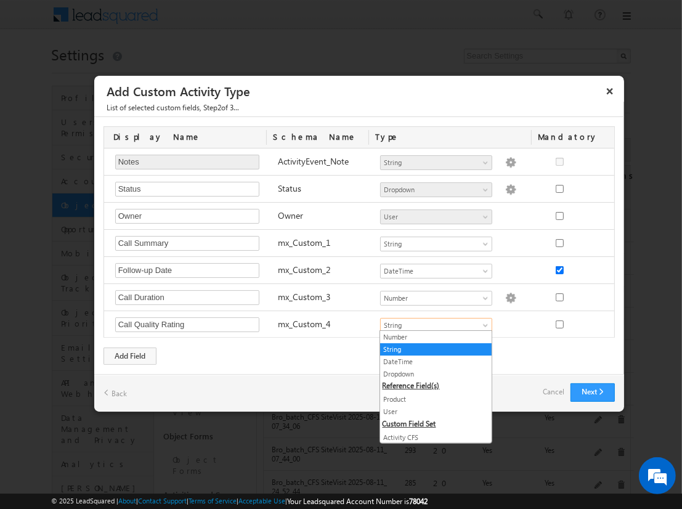
click at [432, 373] on link "Dropdown" at bounding box center [436, 374] width 112 height 11
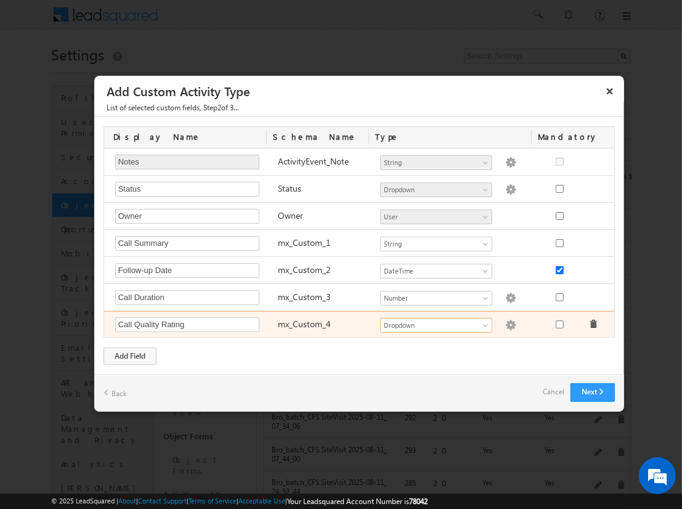
click at [505, 322] on img at bounding box center [510, 325] width 11 height 11
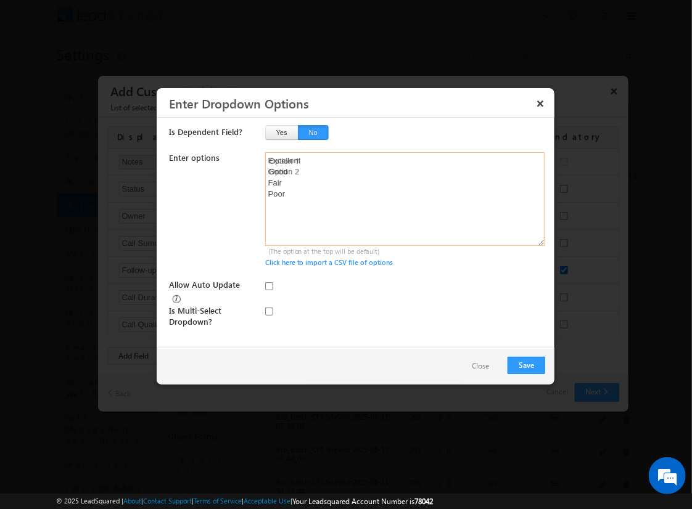
type textarea "Excellent Good Fair Poor"
click at [269, 285] on input "Allow Auto Update" at bounding box center [269, 286] width 8 height 8
checkbox input "true"
click at [526, 364] on button "Save" at bounding box center [526, 365] width 38 height 17
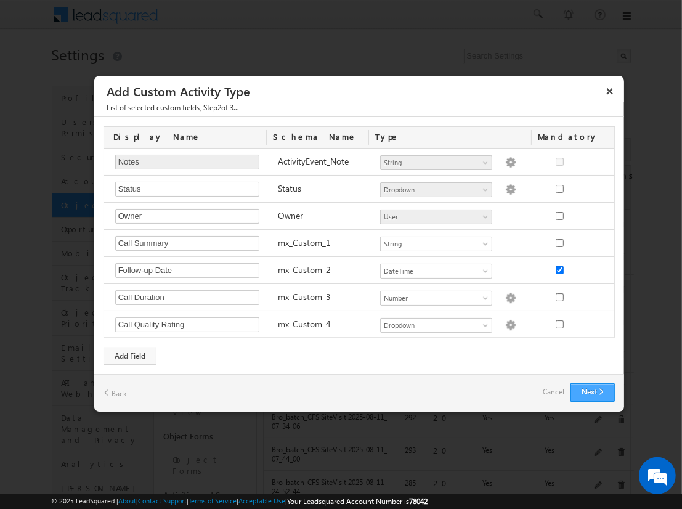
click at [592, 390] on button "Next" at bounding box center [593, 392] width 44 height 18
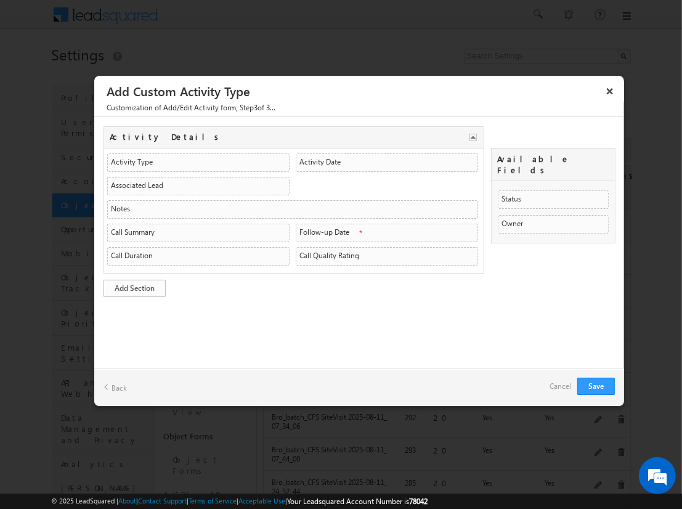
click at [134, 285] on link "Add Section" at bounding box center [135, 288] width 62 height 17
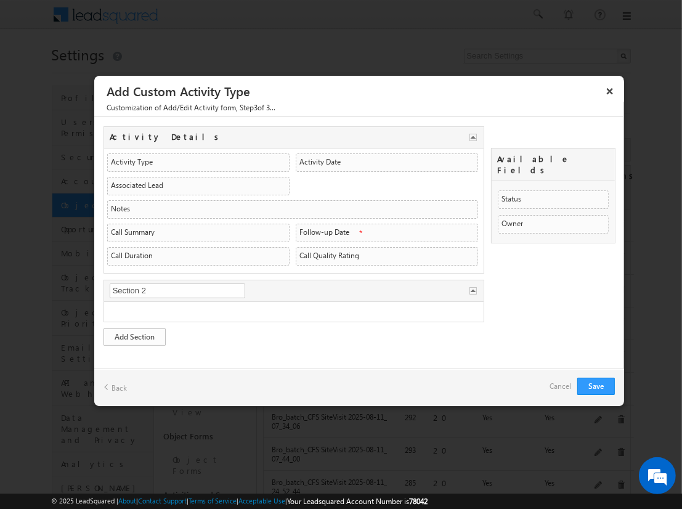
type input "2nd Details"
click at [134, 333] on link "Add Section" at bounding box center [135, 337] width 62 height 17
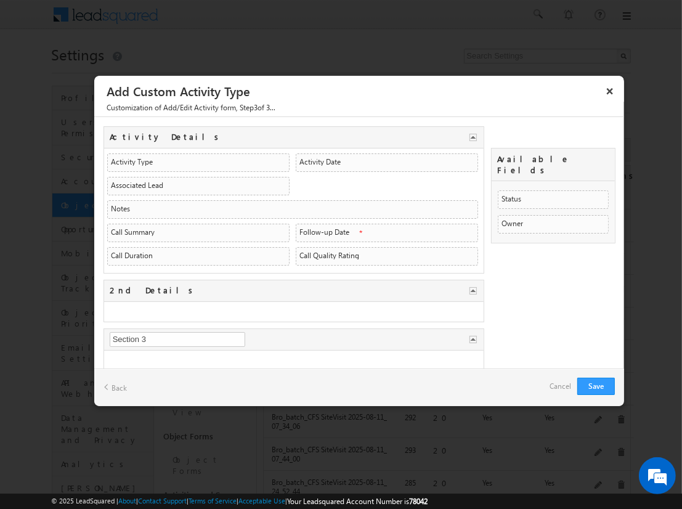
type input "nnew Details"
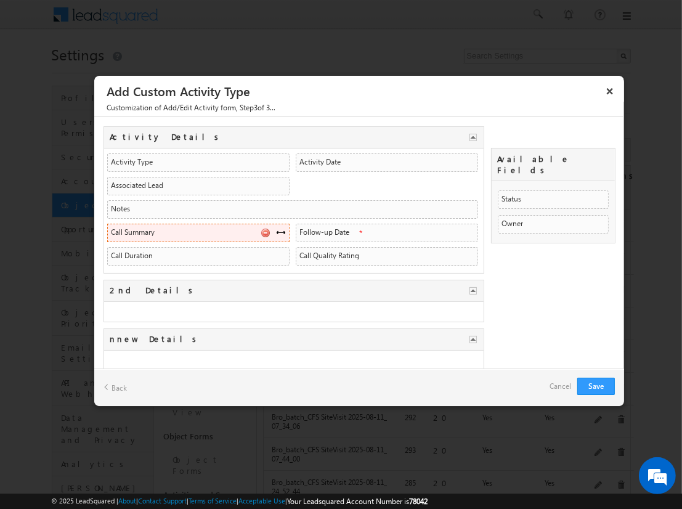
click at [277, 230] on span at bounding box center [281, 232] width 10 height 10
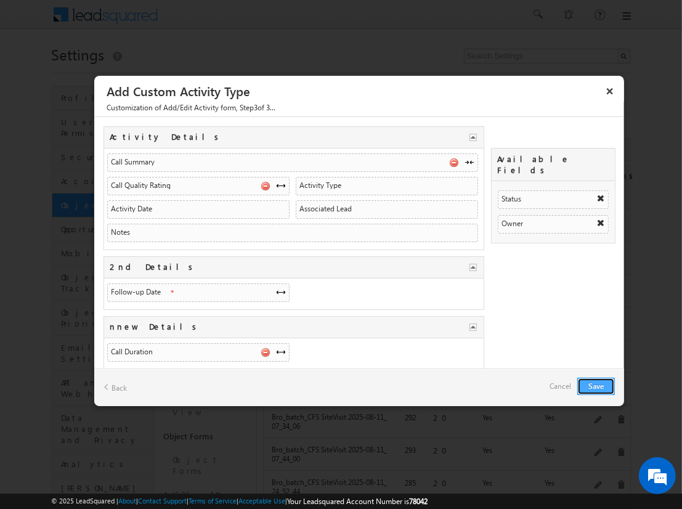
click at [596, 385] on button "Save" at bounding box center [597, 386] width 38 height 17
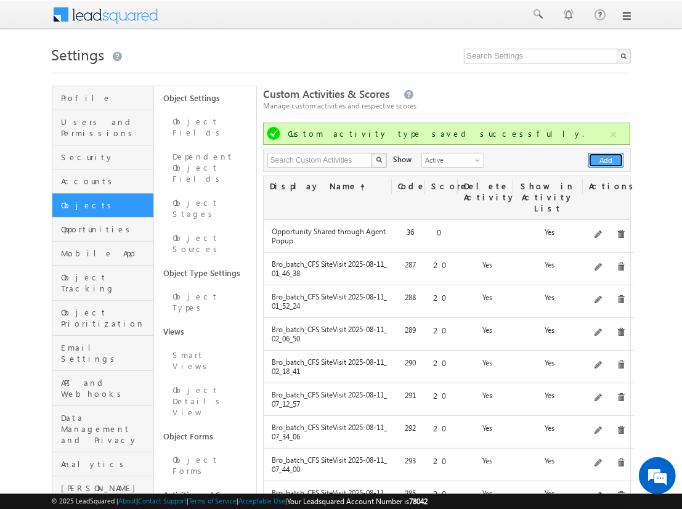
click at [607, 160] on button "Add" at bounding box center [606, 160] width 35 height 15
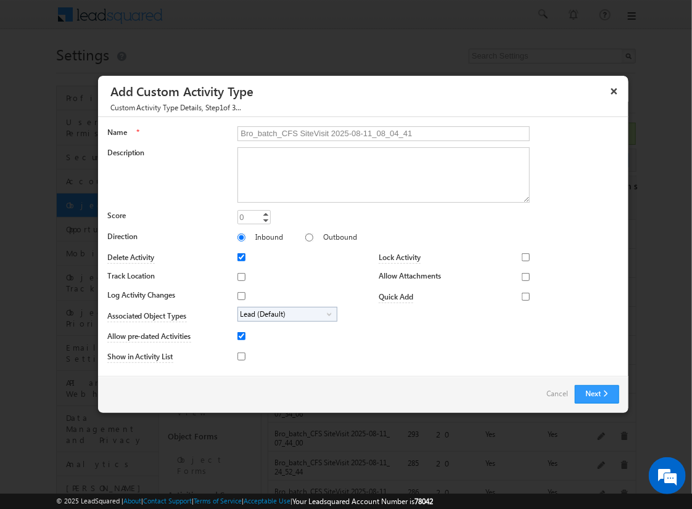
type input "Bro_batch_CFS SiteVisit 2025-08-11_08_04_41"
type textarea "On-site visit activity with CFS sub-field types testing - Created on 20250811_0…"
type input "20"
click at [239, 276] on input "Track Location" at bounding box center [241, 277] width 8 height 8
checkbox input "true"
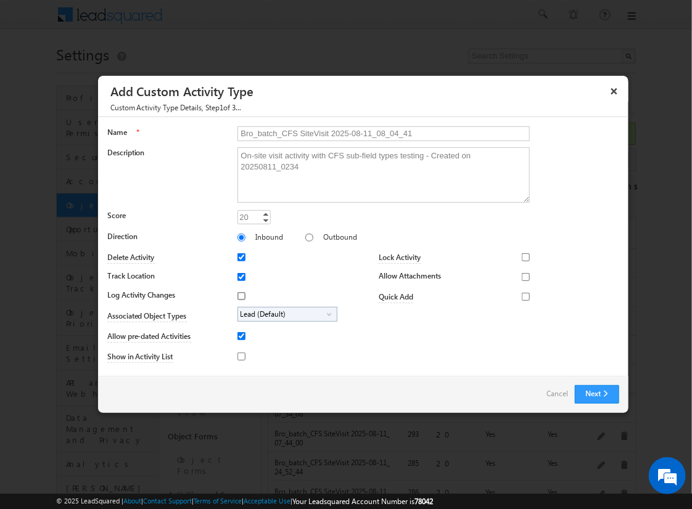
click at [239, 295] on input "Log Activity Changes" at bounding box center [241, 296] width 8 height 8
checkbox input "true"
click at [239, 356] on input "Show in Activity List" at bounding box center [241, 357] width 8 height 8
checkbox input "true"
click at [522, 276] on input "Allow Attachments" at bounding box center [526, 277] width 8 height 8
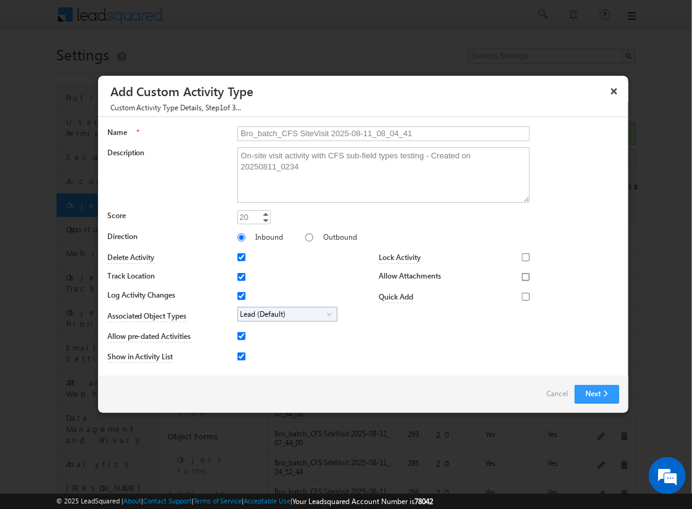
checkbox input "true"
click at [285, 313] on span "Lead (Default)" at bounding box center [282, 315] width 89 height 14
click at [247, 348] on input "Student" at bounding box center [249, 349] width 8 height 8
checkbox input "true"
click at [378, 133] on input "Bro_batch_CFS SiteVisit 2025-08-11_08_04_41" at bounding box center [383, 133] width 292 height 15
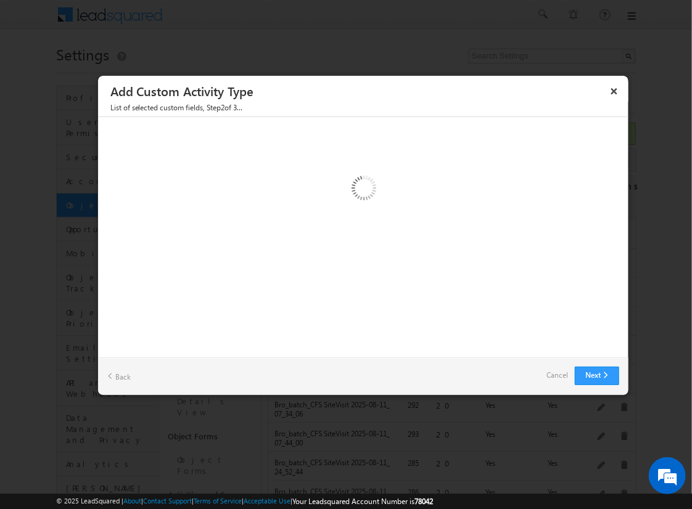
click at [335, 232] on img at bounding box center [363, 190] width 128 height 128
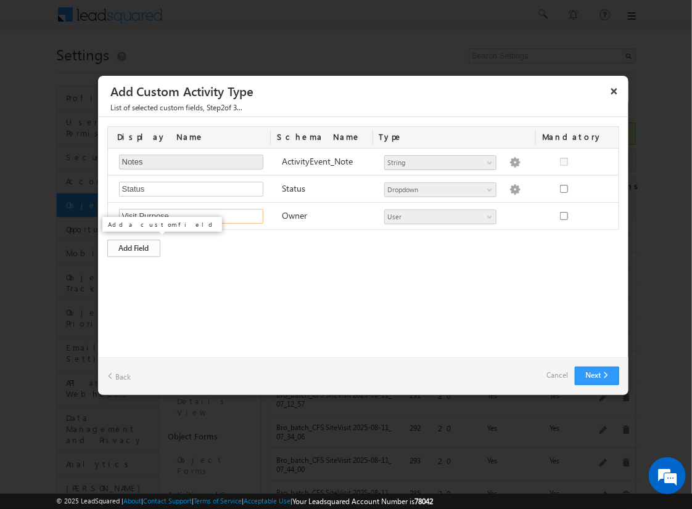
type input "Visit Purpose"
click at [158, 243] on div "Add Field" at bounding box center [133, 248] width 53 height 17
click at [563, 378] on link "Cancel" at bounding box center [558, 375] width 22 height 17
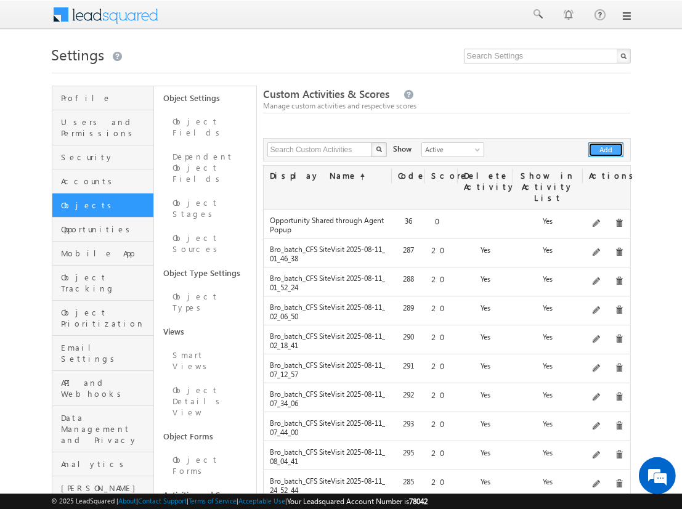
click at [607, 150] on button "Add" at bounding box center [606, 149] width 35 height 15
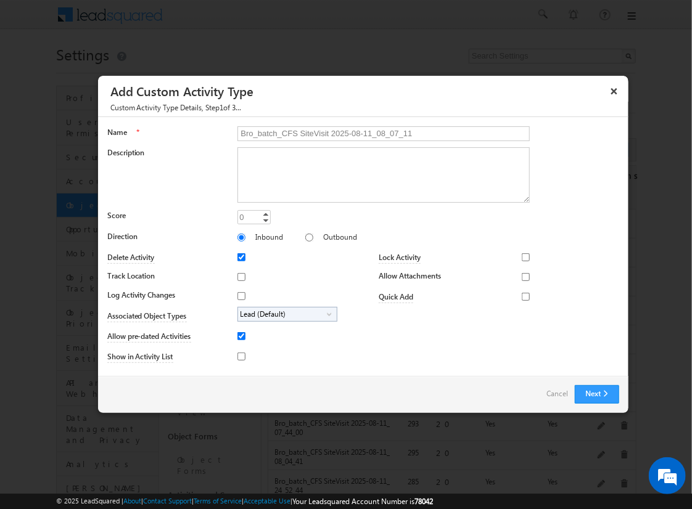
type input "Bro_batch_CFS SiteVisit 2025-08-11_08_07_11"
type textarea "On-site visit activity with CFS sub-field types testing - Created on 20250811_0…"
type input "20"
click at [239, 276] on input "Track Location" at bounding box center [241, 277] width 8 height 8
checkbox input "true"
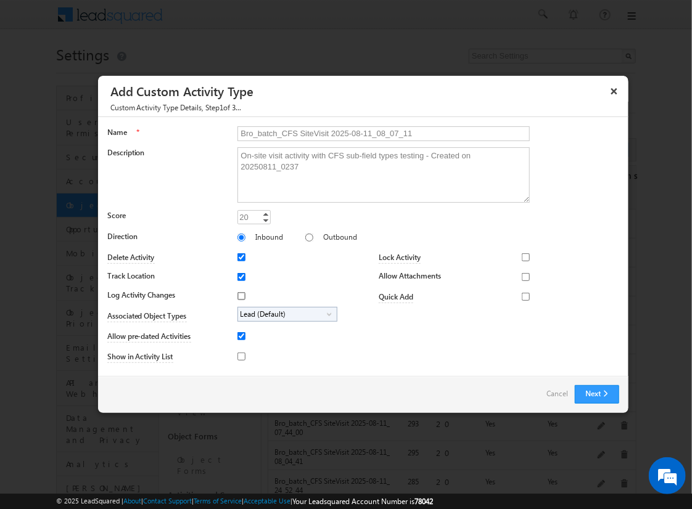
click at [239, 295] on input "Log Activity Changes" at bounding box center [241, 296] width 8 height 8
checkbox input "true"
click at [239, 356] on input "Show in Activity List" at bounding box center [241, 357] width 8 height 8
checkbox input "true"
click at [522, 276] on input "Allow Attachments" at bounding box center [526, 277] width 8 height 8
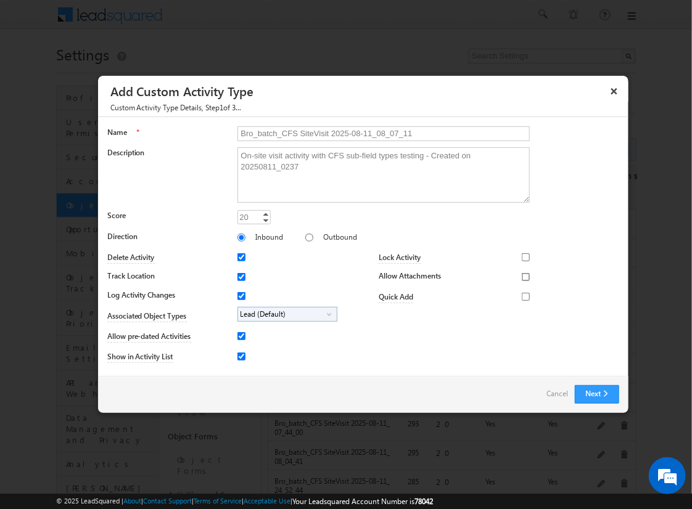
checkbox input "true"
click at [285, 313] on span "Lead (Default)" at bounding box center [282, 315] width 89 height 14
click at [247, 348] on input "Student" at bounding box center [249, 349] width 8 height 8
checkbox input "true"
click at [378, 133] on input "Bro_batch_CFS SiteVisit 2025-08-11_08_07_11" at bounding box center [383, 133] width 292 height 15
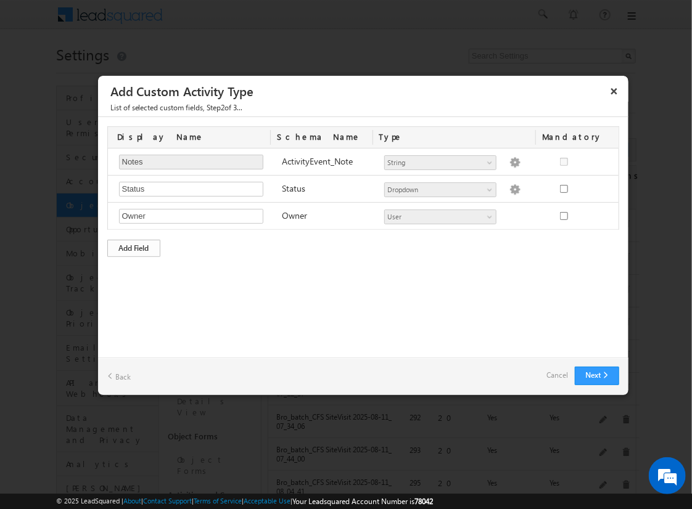
click at [134, 247] on div "Add Field" at bounding box center [133, 248] width 53 height 17
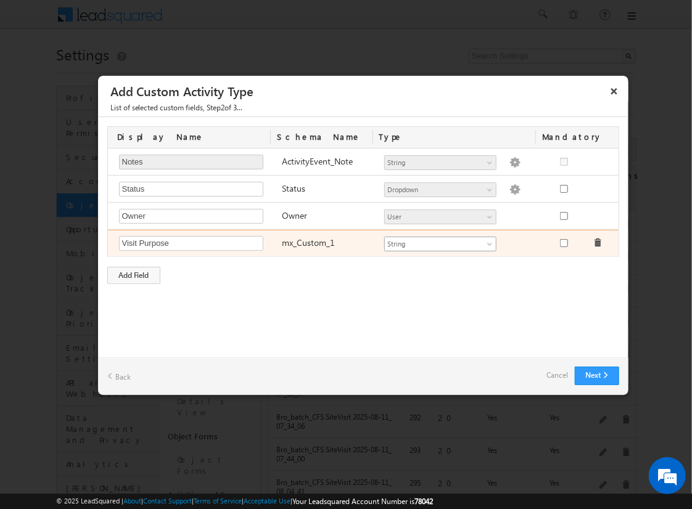
type input "Visit Purpose"
click at [440, 242] on span "String" at bounding box center [435, 244] width 100 height 11
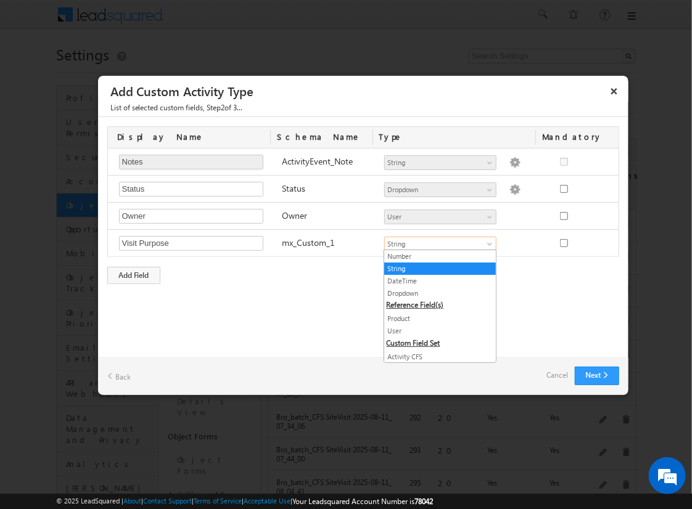
click at [435, 268] on link "String" at bounding box center [440, 268] width 112 height 11
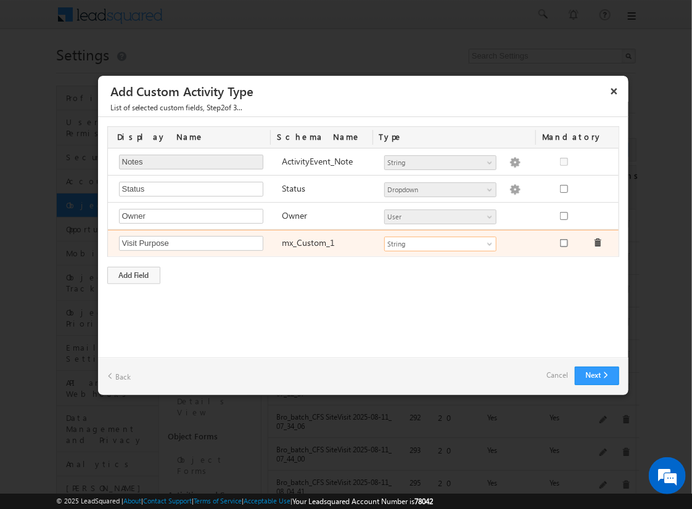
click at [563, 242] on input "checkbox" at bounding box center [564, 243] width 8 height 8
checkbox input "true"
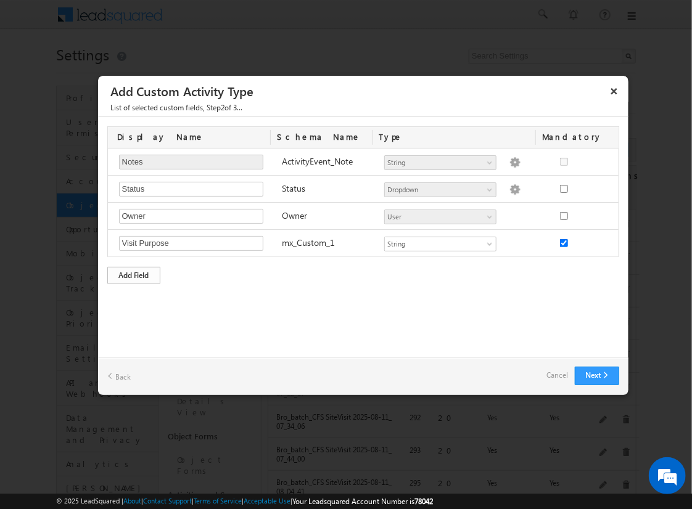
click at [134, 273] on div "Add Field" at bounding box center [133, 275] width 53 height 17
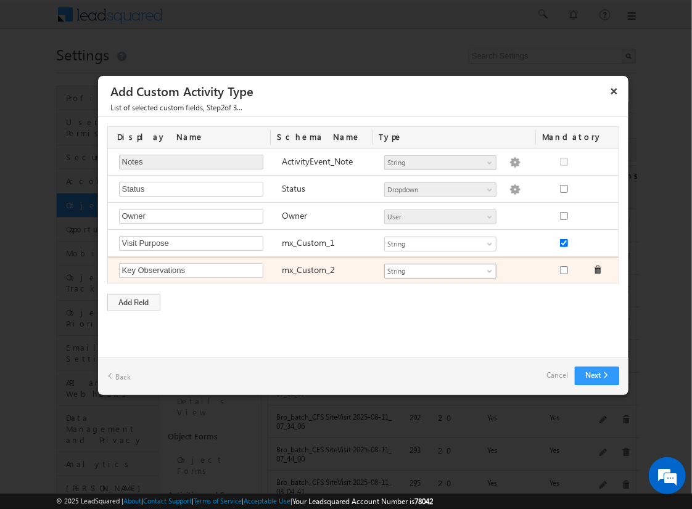
type input "Key Observations"
click at [440, 269] on span "String" at bounding box center [435, 271] width 100 height 11
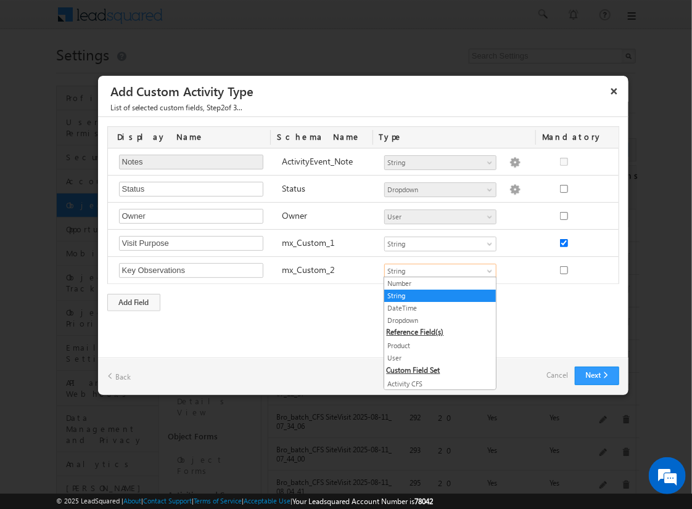
click at [435, 295] on link "String" at bounding box center [440, 295] width 112 height 11
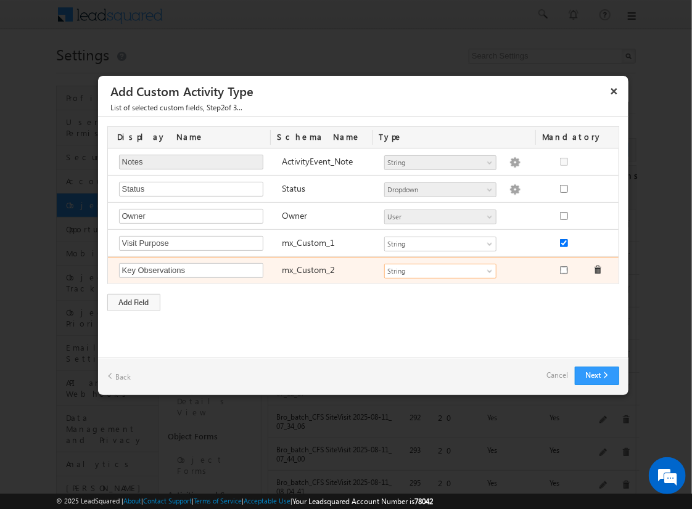
click at [563, 268] on input "checkbox" at bounding box center [564, 270] width 8 height 8
checkbox input "true"
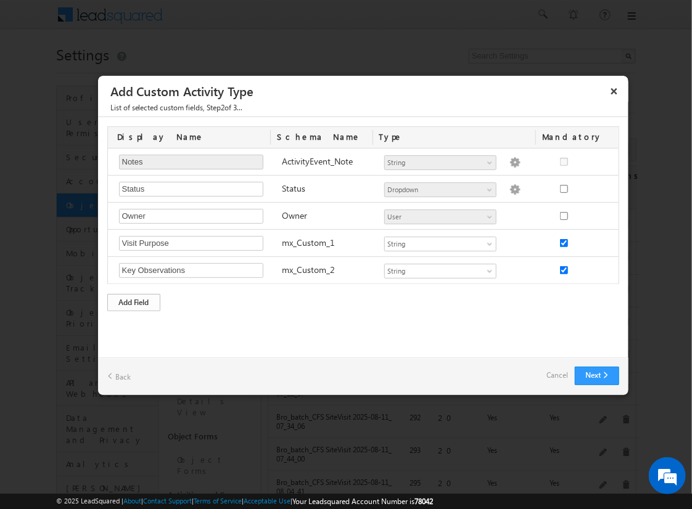
click at [134, 300] on div "Add Field" at bounding box center [133, 302] width 53 height 17
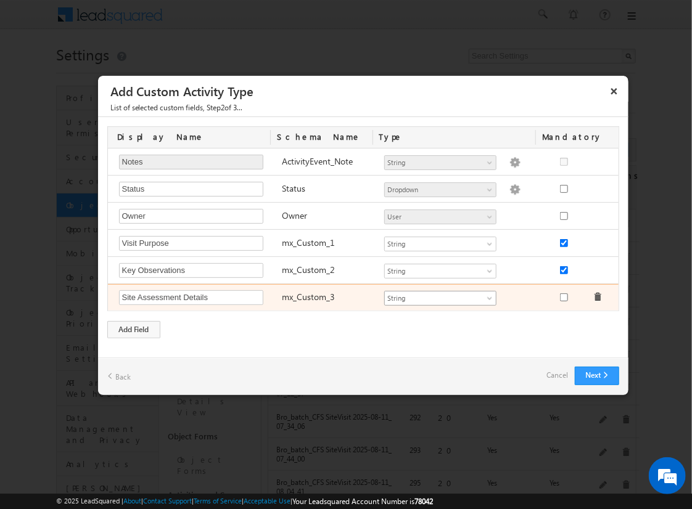
type input "Site Assessment Details"
click at [440, 296] on span "String" at bounding box center [435, 298] width 100 height 11
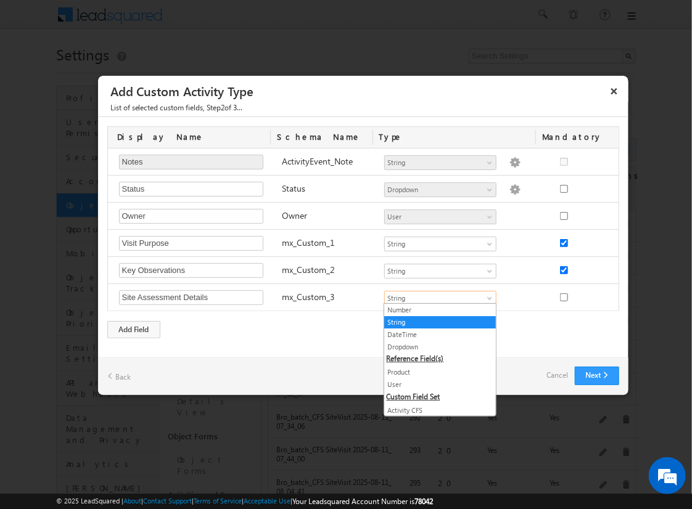
click at [435, 430] on link "Geolocation" at bounding box center [440, 435] width 112 height 11
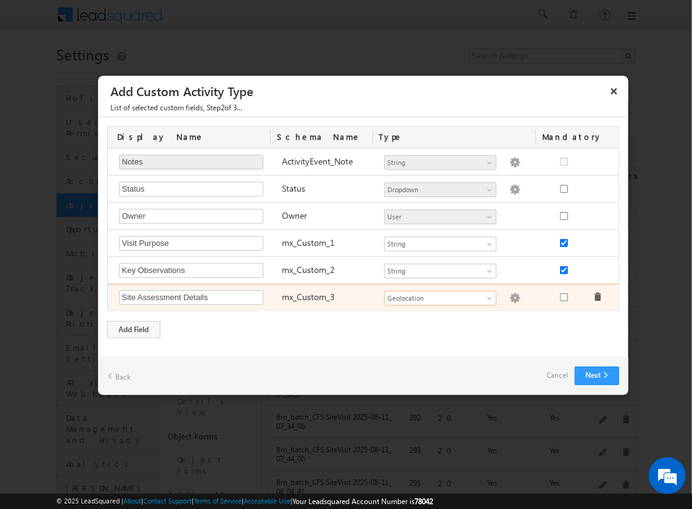
click at [509, 296] on img at bounding box center [514, 298] width 11 height 11
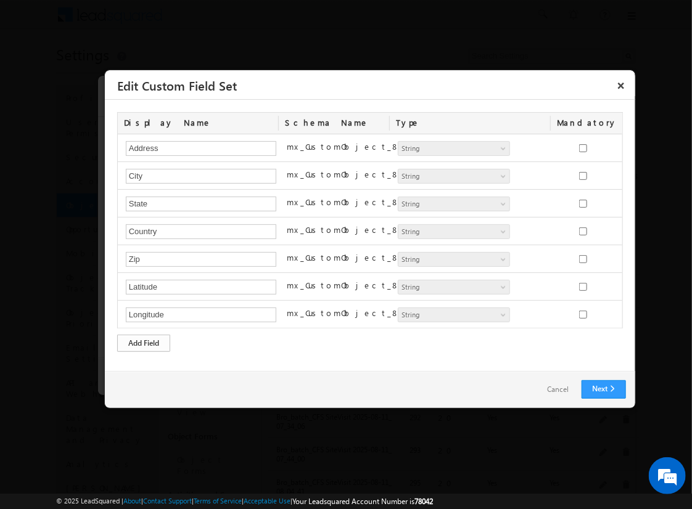
click at [144, 341] on div "Add Field" at bounding box center [143, 343] width 53 height 17
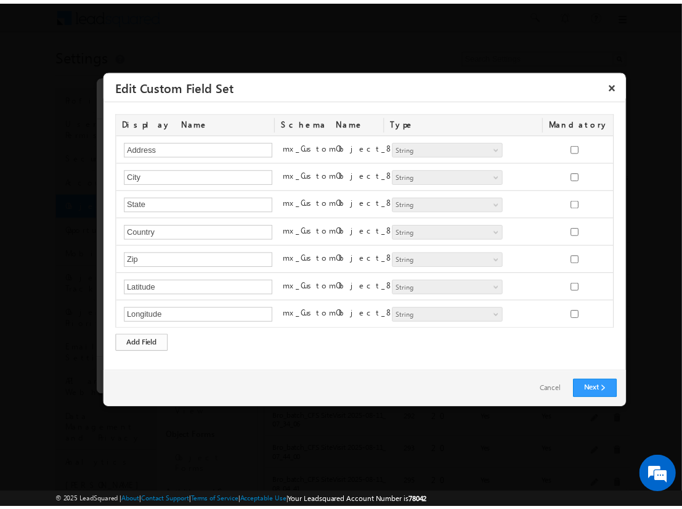
scroll to position [22, 0]
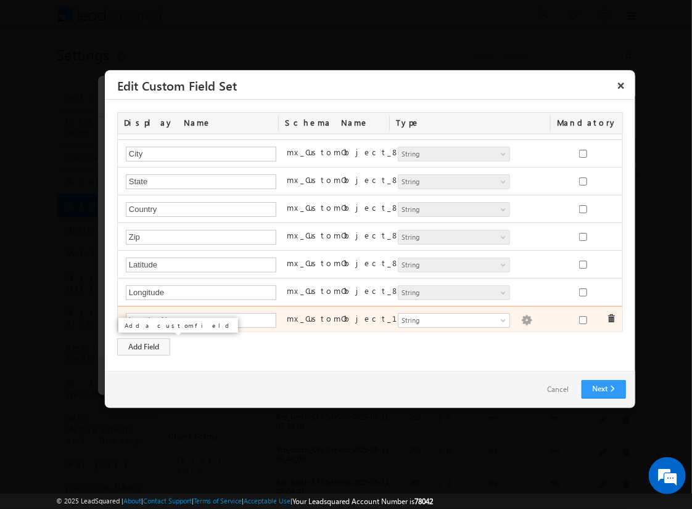
type input "Location Name"
click at [521, 317] on img at bounding box center [526, 320] width 11 height 11
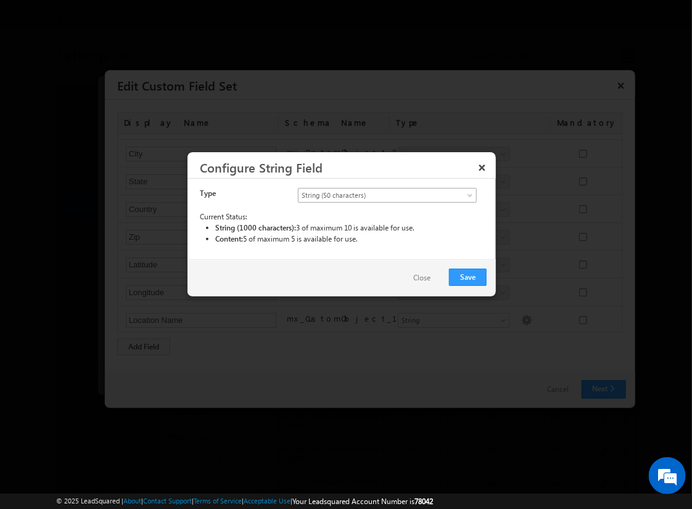
click at [387, 194] on span "String (50 characters)" at bounding box center [376, 195] width 157 height 11
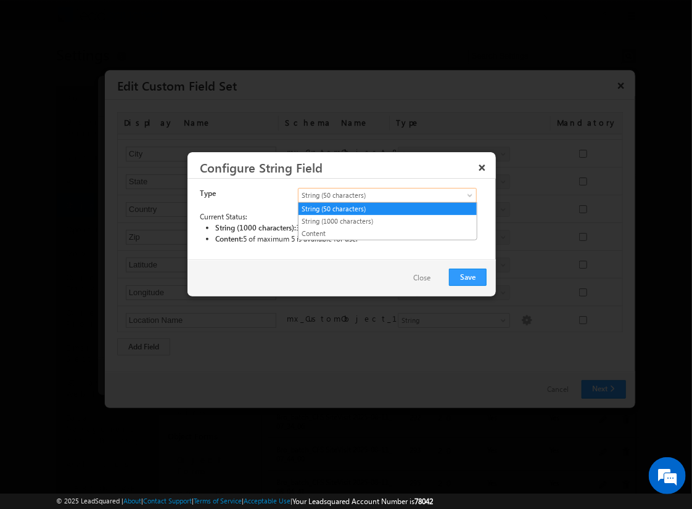
click at [387, 208] on link "String (50 characters)" at bounding box center [387, 208] width 178 height 11
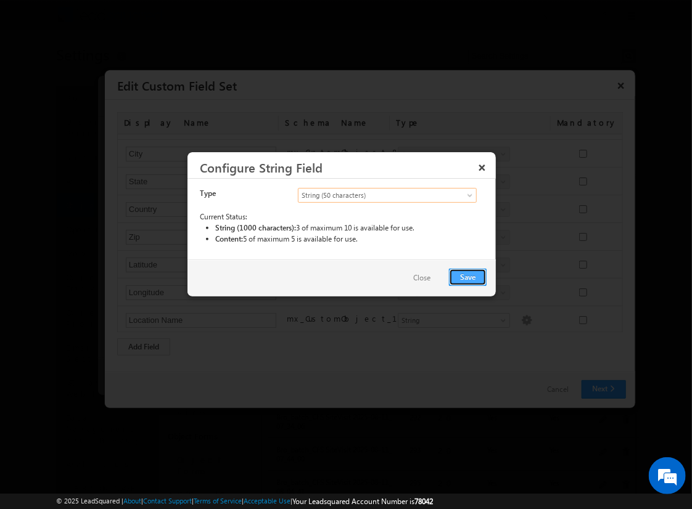
click at [468, 276] on button "Save" at bounding box center [468, 277] width 38 height 17
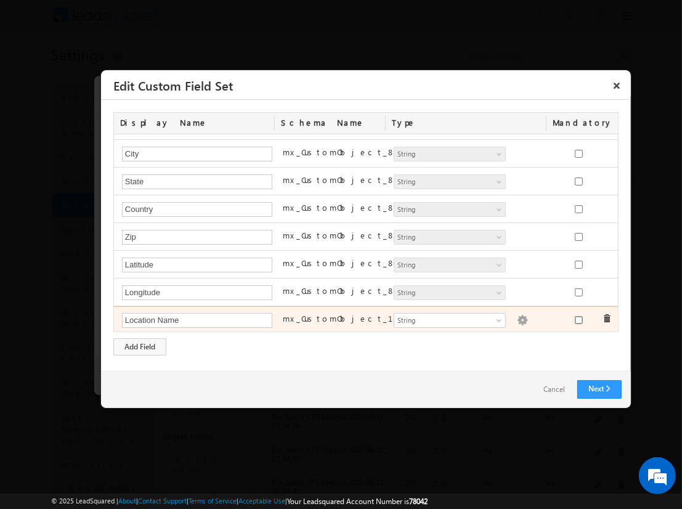
click at [575, 317] on input "checkbox" at bounding box center [579, 320] width 8 height 8
checkbox input "true"
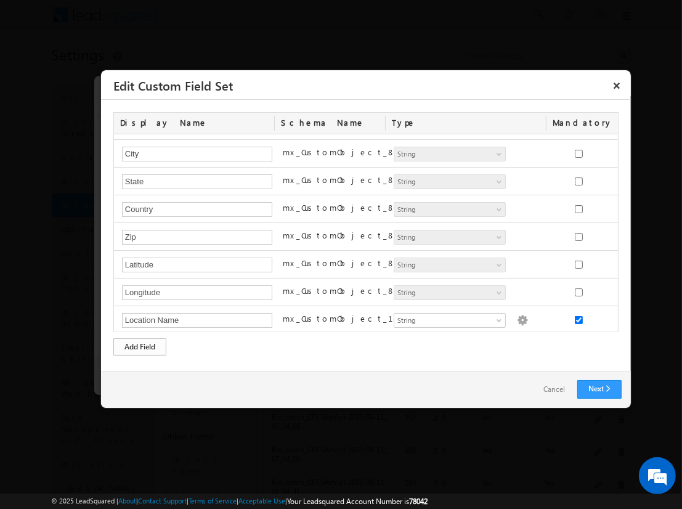
click at [140, 346] on div "Add Field" at bounding box center [139, 346] width 53 height 17
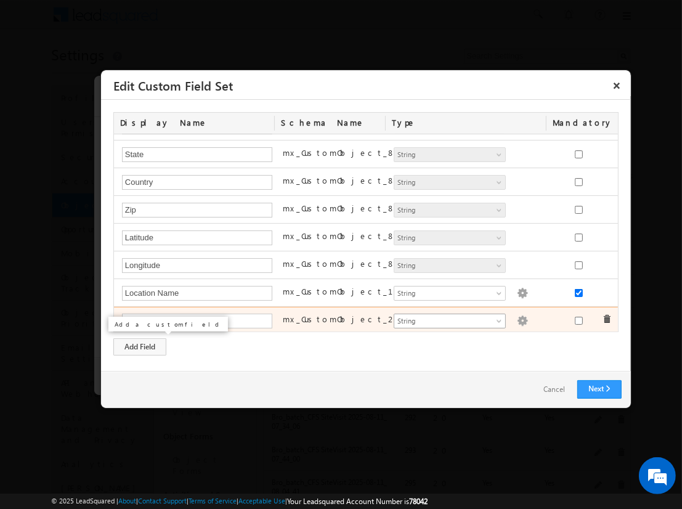
type input "Assessment Start Time"
click at [444, 318] on span "String" at bounding box center [445, 321] width 100 height 11
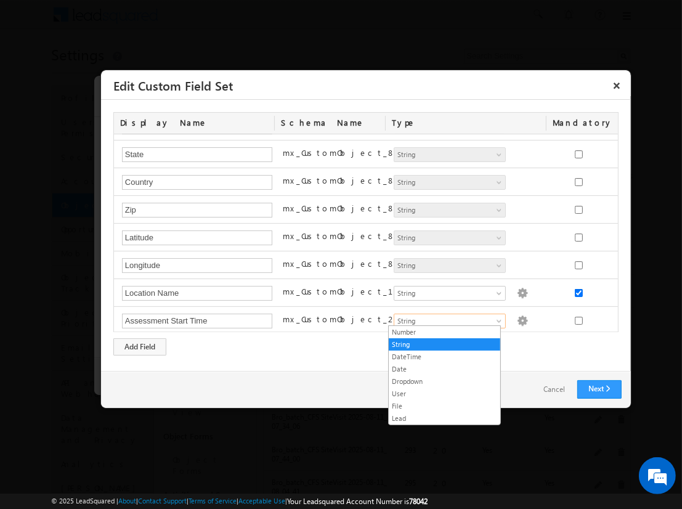
click at [444, 356] on link "DateTime" at bounding box center [445, 356] width 112 height 11
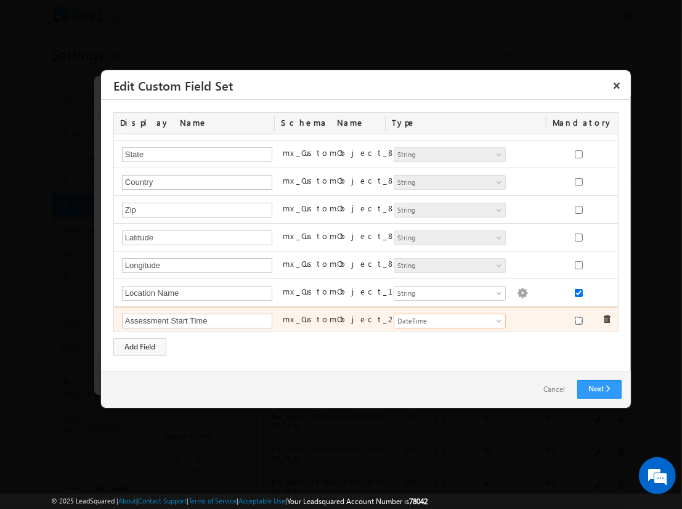
click at [575, 317] on input "checkbox" at bounding box center [579, 321] width 8 height 8
checkbox input "true"
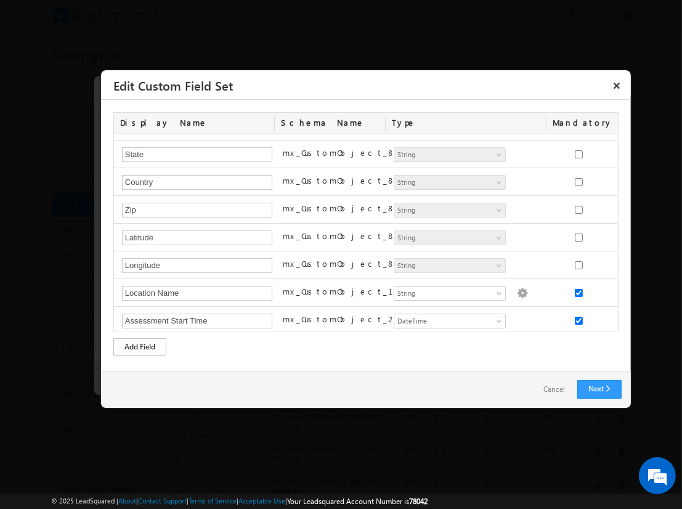
click at [140, 346] on div "Add Field" at bounding box center [139, 346] width 53 height 17
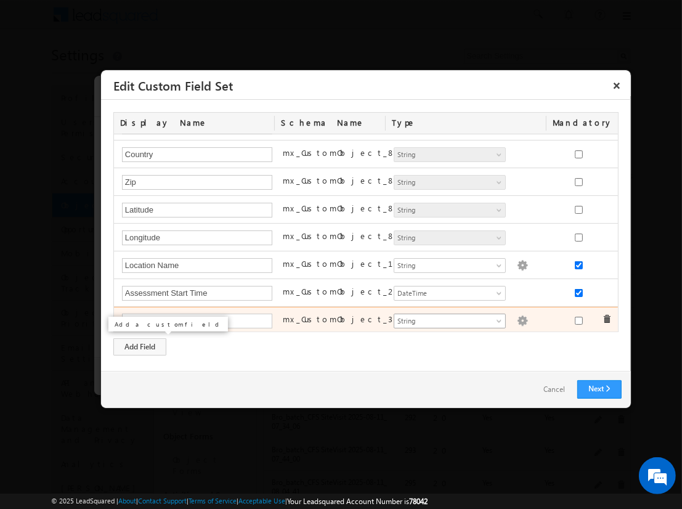
type input "Assessment Score"
click at [444, 317] on span "String" at bounding box center [445, 321] width 100 height 11
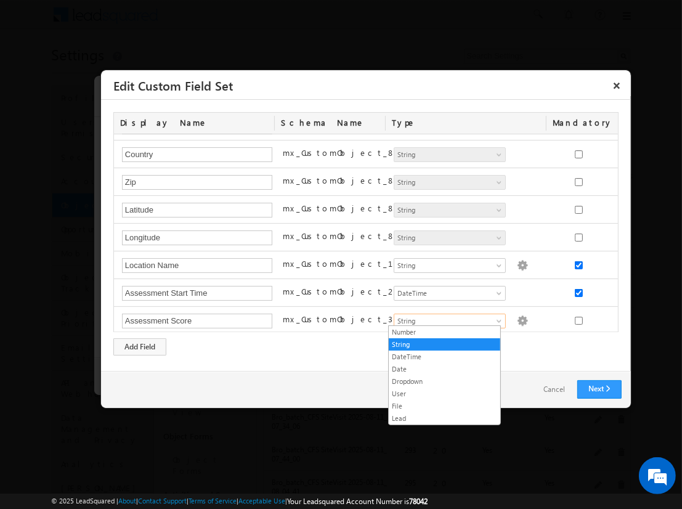
click at [444, 332] on link "Number" at bounding box center [445, 332] width 112 height 11
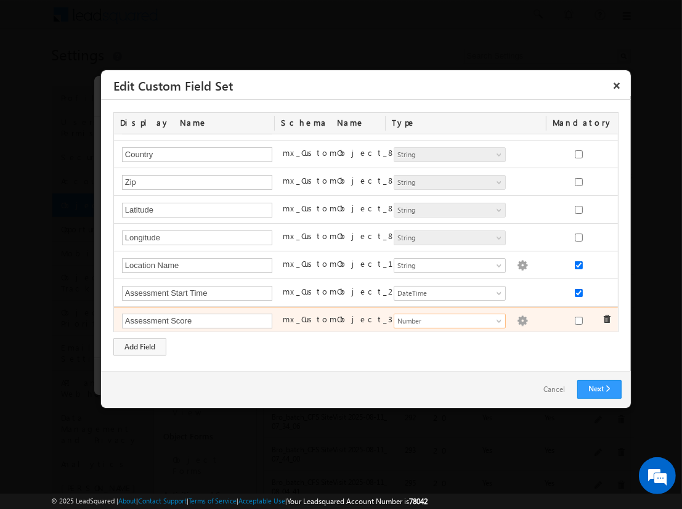
click at [517, 317] on img at bounding box center [522, 321] width 11 height 11
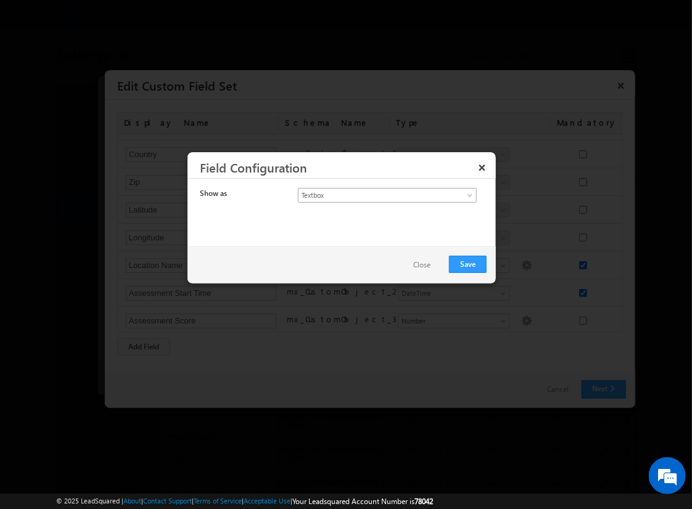
click at [376, 194] on span "Textbox" at bounding box center [376, 195] width 157 height 11
click at [387, 221] on link "Currency" at bounding box center [387, 221] width 178 height 11
click at [468, 263] on button "Save" at bounding box center [468, 264] width 38 height 17
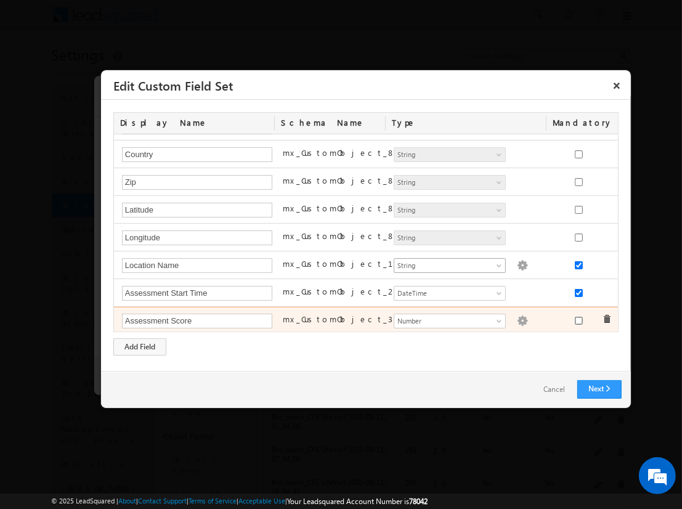
click at [575, 317] on input "checkbox" at bounding box center [579, 321] width 8 height 8
checkbox input "true"
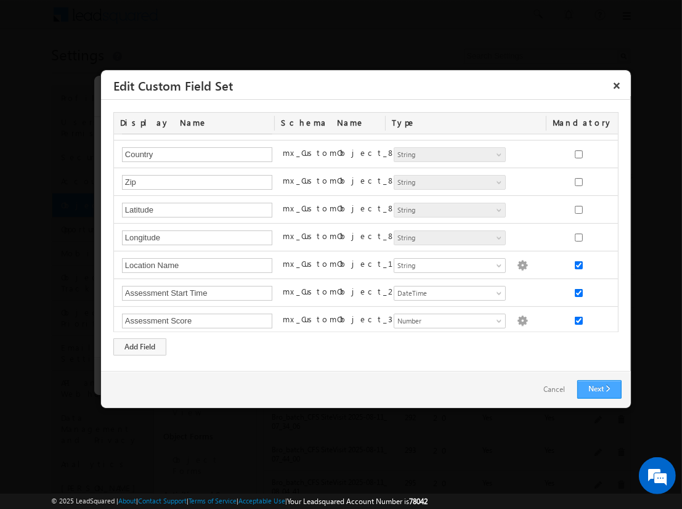
click at [599, 389] on link "Next" at bounding box center [600, 389] width 44 height 18
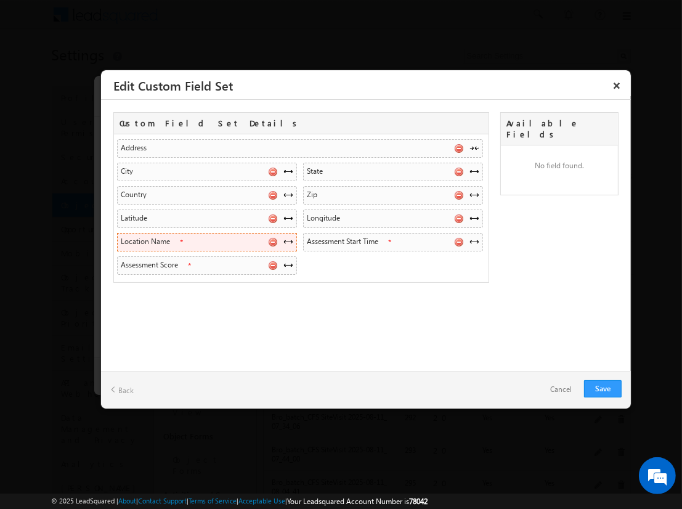
click at [288, 240] on span at bounding box center [289, 242] width 10 height 10
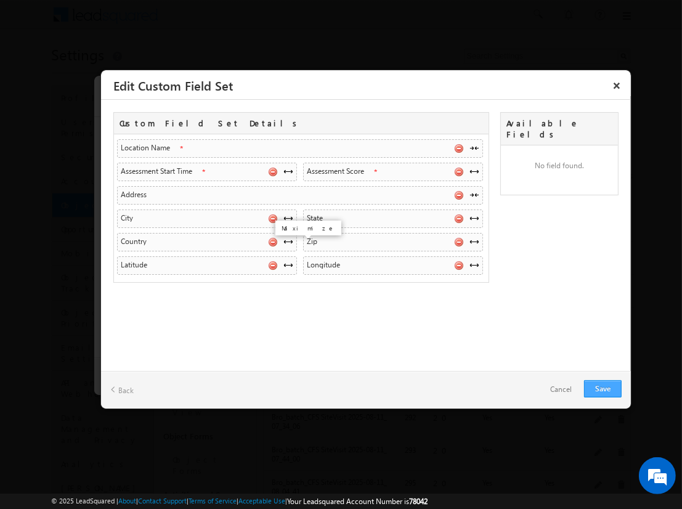
click at [603, 388] on link "Save" at bounding box center [603, 388] width 38 height 17
checkbox input "true"
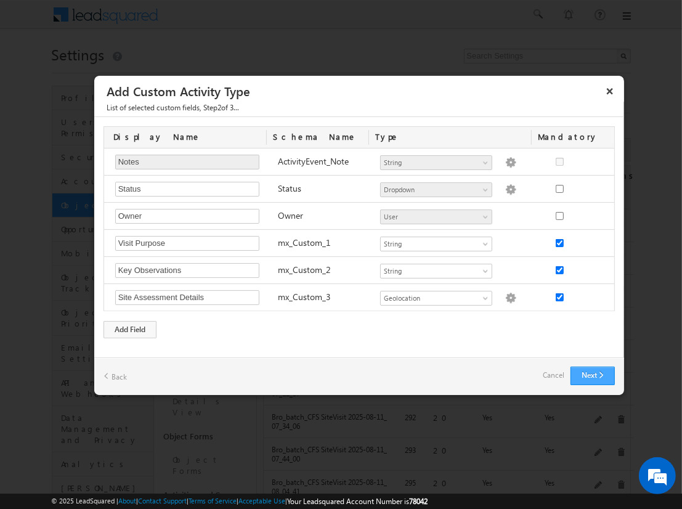
click at [592, 375] on button "Next" at bounding box center [593, 376] width 44 height 18
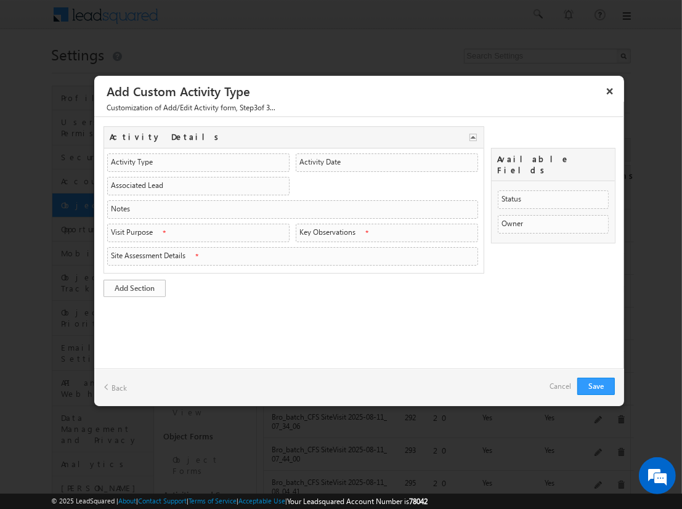
click at [134, 285] on link "Add Section" at bounding box center [135, 288] width 62 height 17
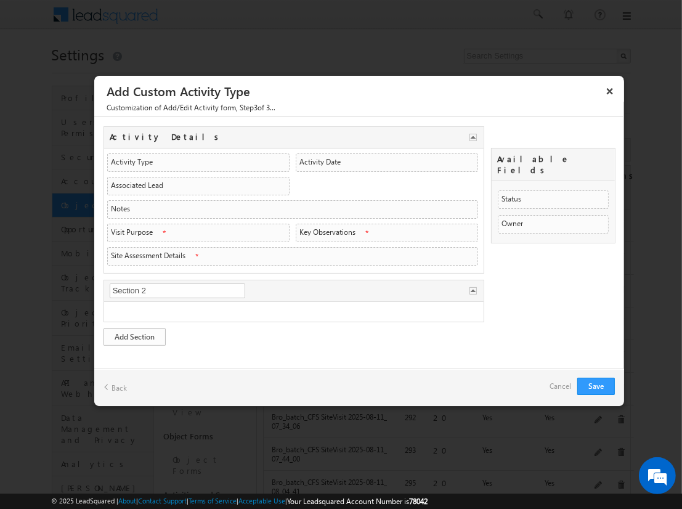
type input "Visit Overview"
click at [134, 333] on link "Add Section" at bounding box center [135, 337] width 62 height 17
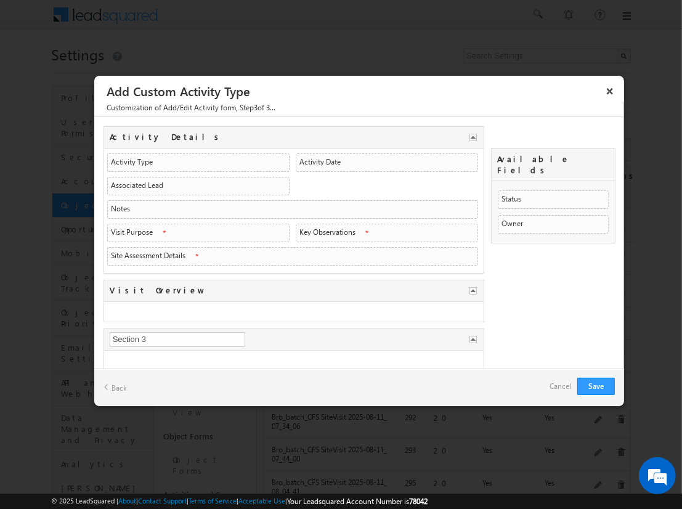
type input "Assessment Data"
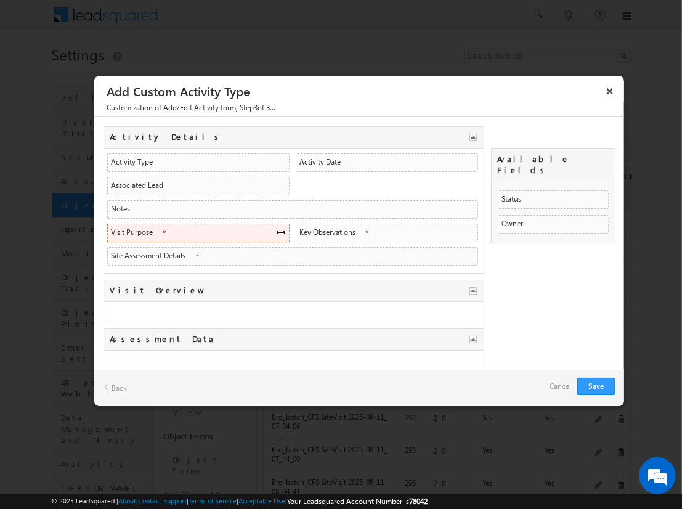
click at [277, 230] on span at bounding box center [281, 232] width 10 height 10
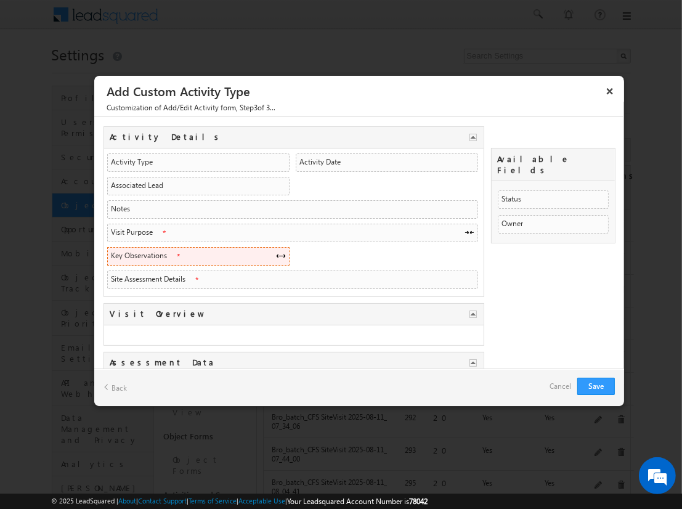
click at [277, 253] on span at bounding box center [281, 256] width 10 height 10
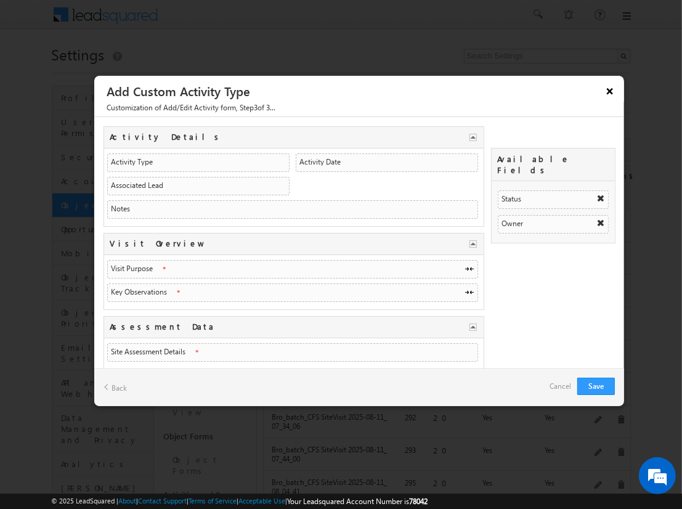
click at [615, 89] on button "×" at bounding box center [610, 91] width 20 height 22
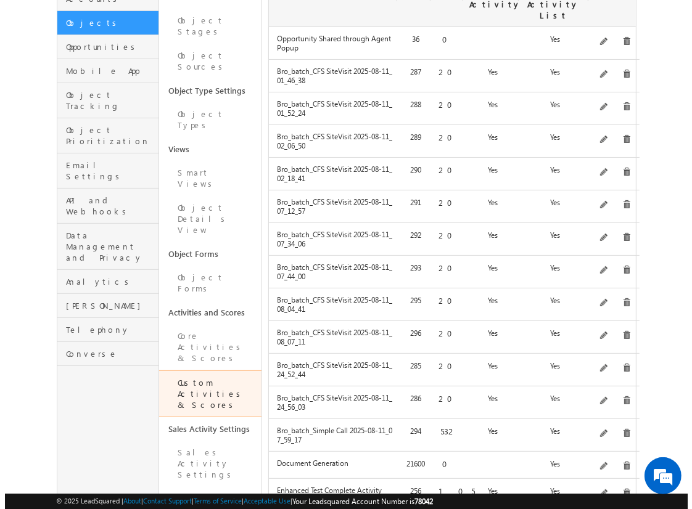
scroll to position [0, 0]
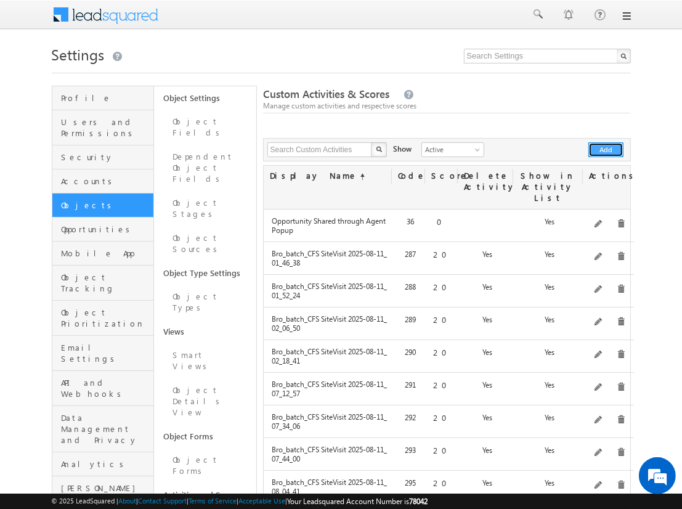
click at [607, 150] on button "Add" at bounding box center [606, 149] width 35 height 15
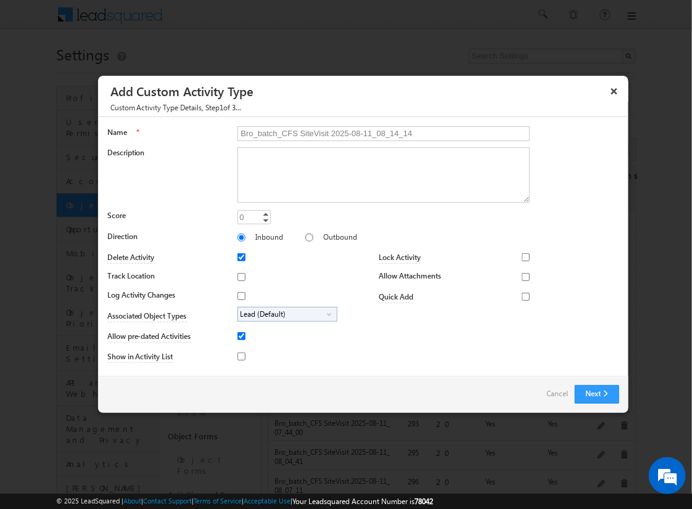
type input "Bro_batch_CFS SiteVisit 2025-08-11_08_14_14"
type textarea "On-site visit activity with CFS sub-field types testing - Created on 20250811_0…"
type input "20"
click at [239, 276] on input "Track Location" at bounding box center [241, 277] width 8 height 8
checkbox input "true"
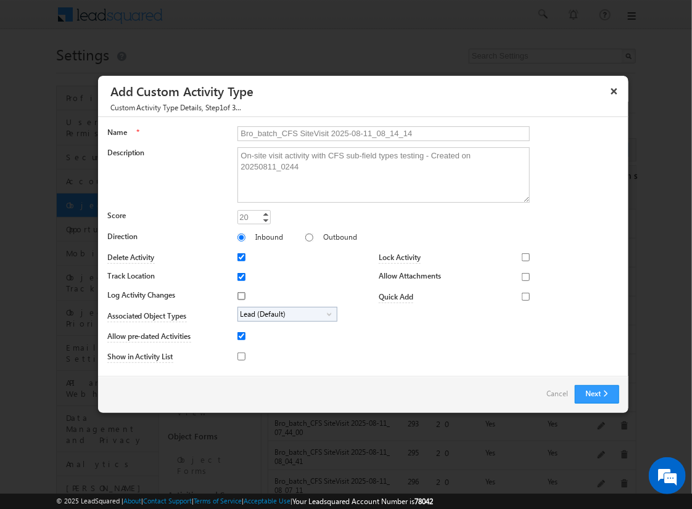
click at [239, 295] on input "Log Activity Changes" at bounding box center [241, 296] width 8 height 8
checkbox input "true"
click at [239, 356] on input "Show in Activity List" at bounding box center [241, 357] width 8 height 8
checkbox input "true"
click at [522, 276] on input "Allow Attachments" at bounding box center [526, 277] width 8 height 8
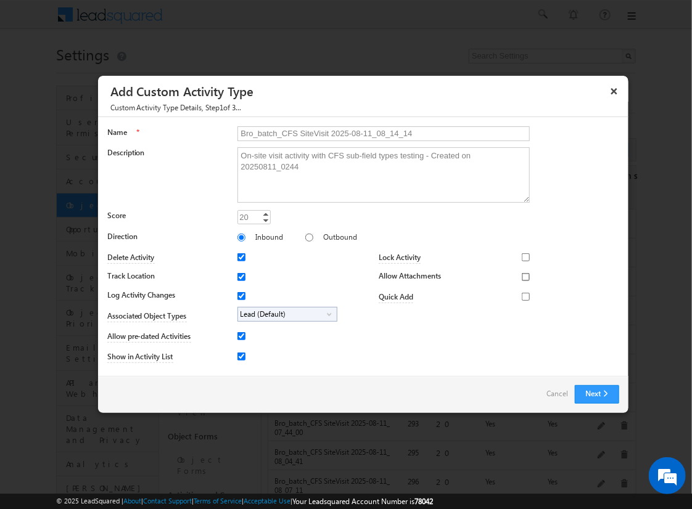
checkbox input "true"
click at [285, 313] on span "Lead (Default)" at bounding box center [282, 315] width 89 height 14
click at [247, 348] on input "Student" at bounding box center [249, 349] width 8 height 8
checkbox input "true"
click at [378, 133] on input "Bro_batch_CFS SiteVisit 2025-08-11_08_14_14" at bounding box center [383, 133] width 292 height 15
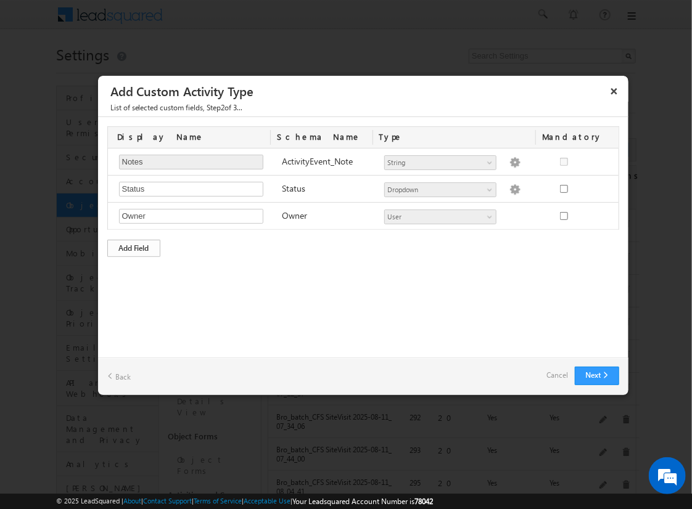
click at [134, 247] on div "Add Field" at bounding box center [133, 248] width 53 height 17
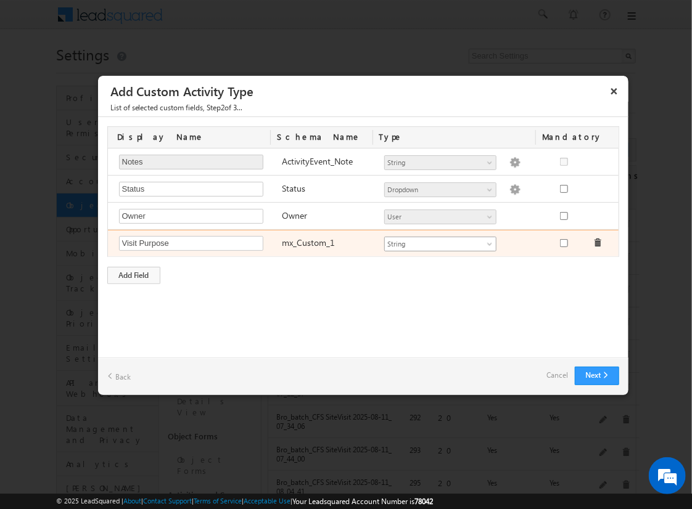
type input "Visit Purpose"
click at [440, 242] on span "String" at bounding box center [435, 244] width 100 height 11
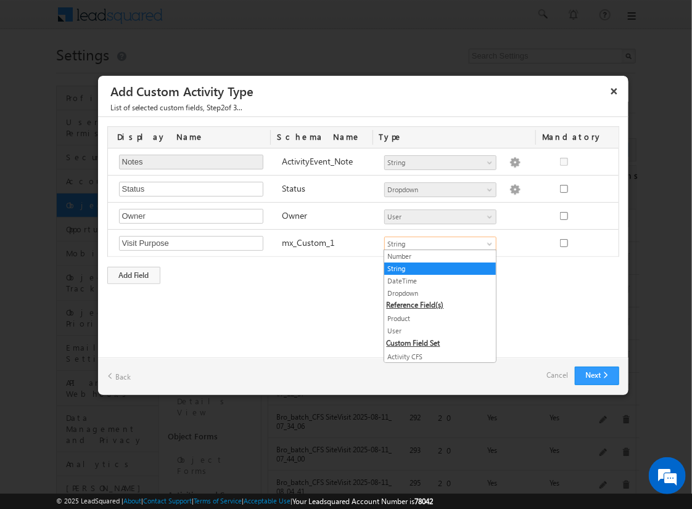
click at [435, 268] on link "String" at bounding box center [440, 268] width 112 height 11
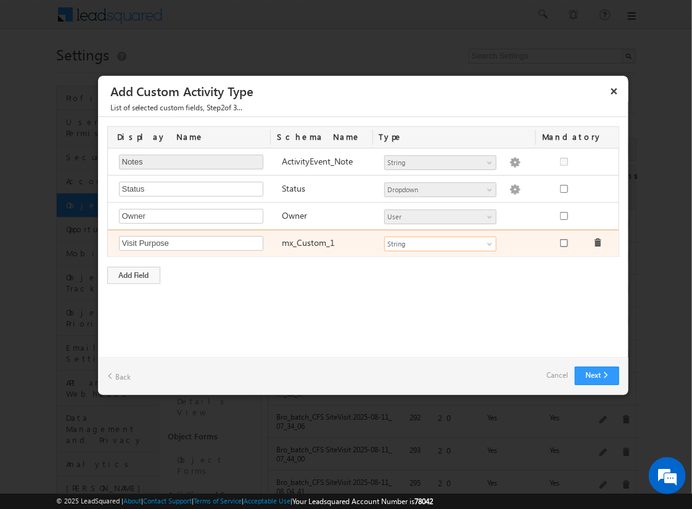
click at [563, 242] on input "checkbox" at bounding box center [564, 243] width 8 height 8
checkbox input "true"
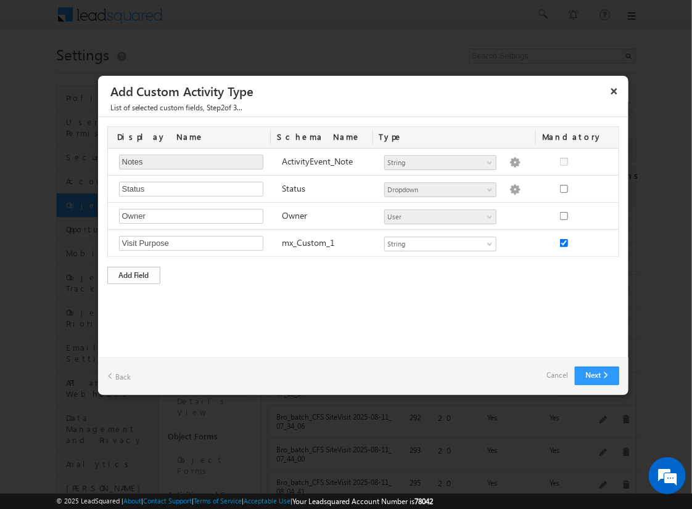
click at [134, 273] on div "Add Field" at bounding box center [133, 275] width 53 height 17
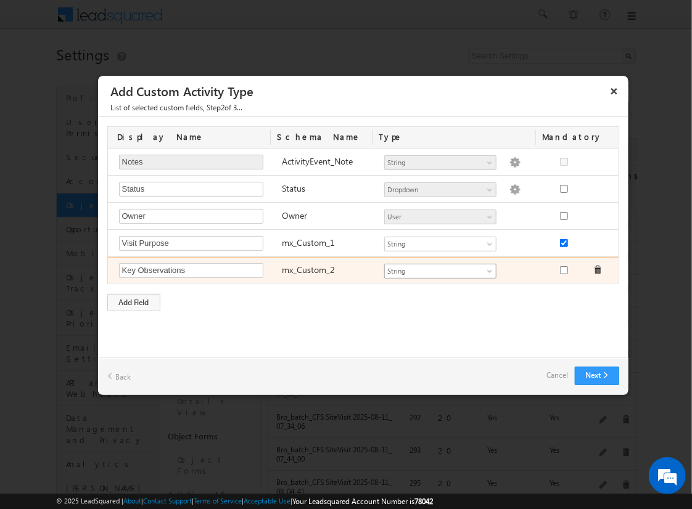
type input "Key Observations"
click at [440, 269] on span "String" at bounding box center [435, 271] width 100 height 11
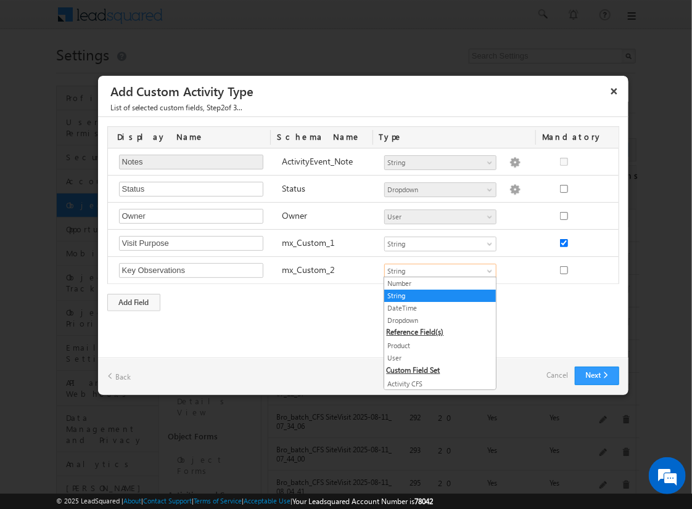
click at [435, 295] on link "String" at bounding box center [440, 295] width 112 height 11
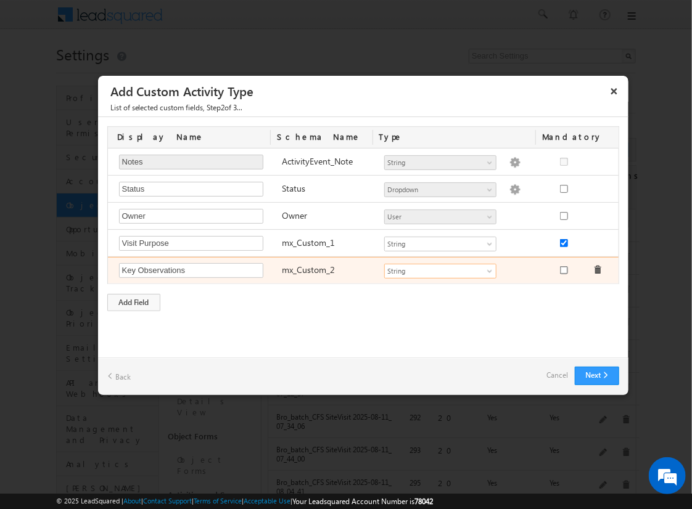
click at [563, 268] on input "checkbox" at bounding box center [564, 270] width 8 height 8
checkbox input "true"
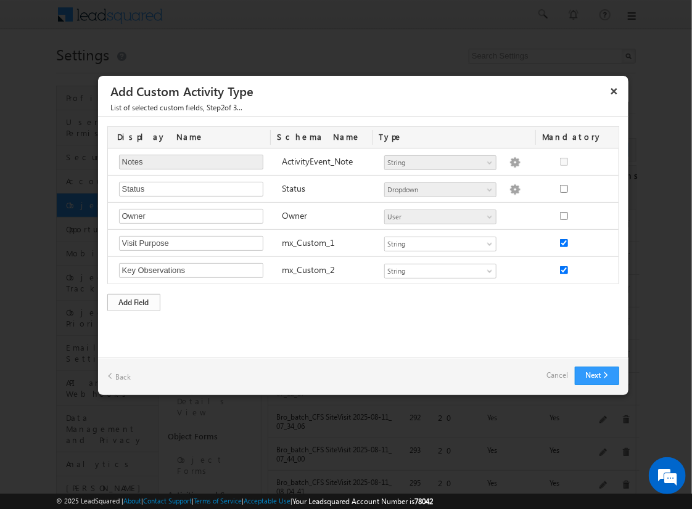
click at [134, 300] on div "Add Field" at bounding box center [133, 302] width 53 height 17
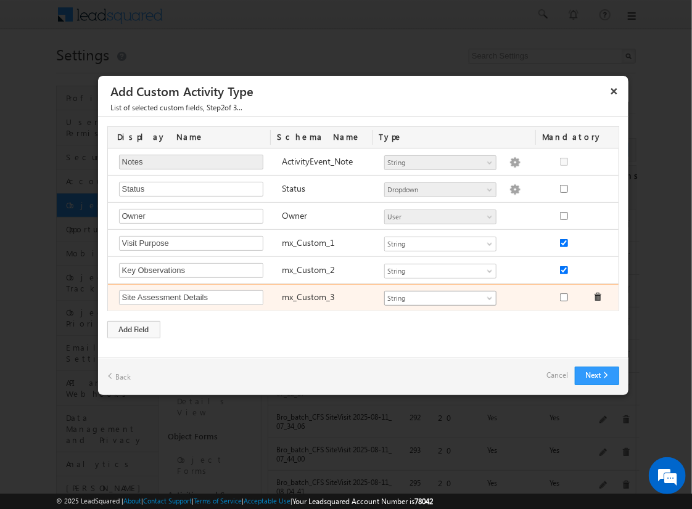
type input "Site Assessment Details"
click at [440, 296] on span "String" at bounding box center [435, 298] width 100 height 11
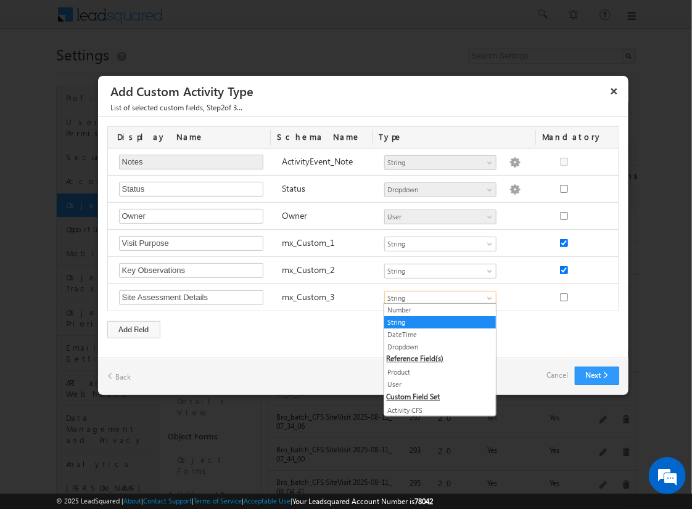
click at [435, 430] on link "Geolocation" at bounding box center [440, 435] width 112 height 11
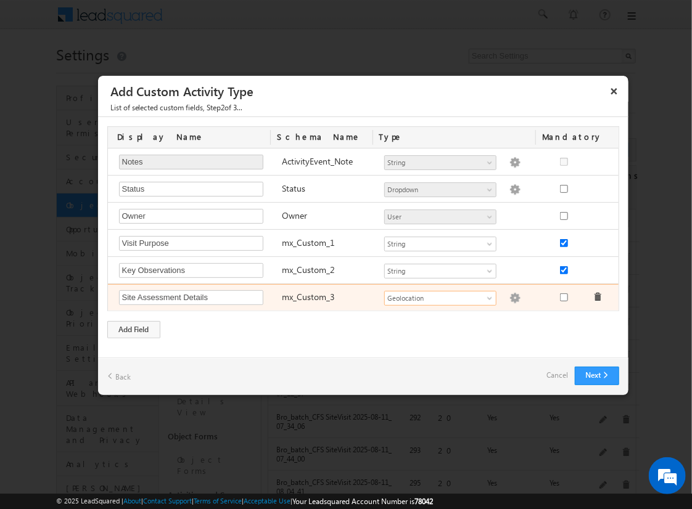
click at [509, 296] on img at bounding box center [514, 298] width 11 height 11
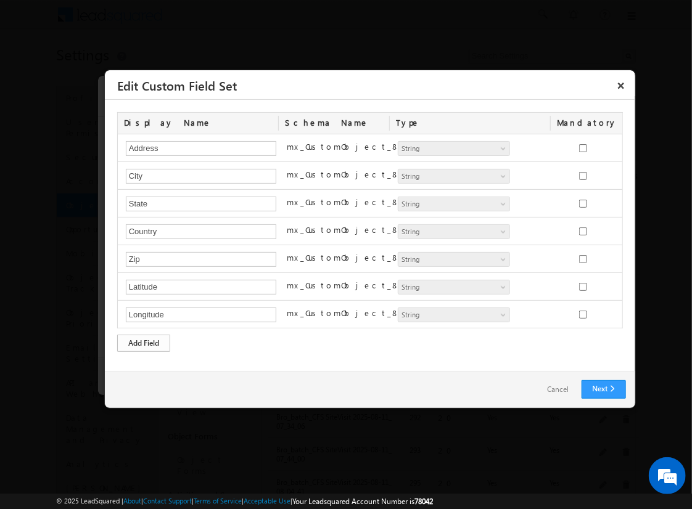
click at [144, 341] on div "Add Field" at bounding box center [143, 343] width 53 height 17
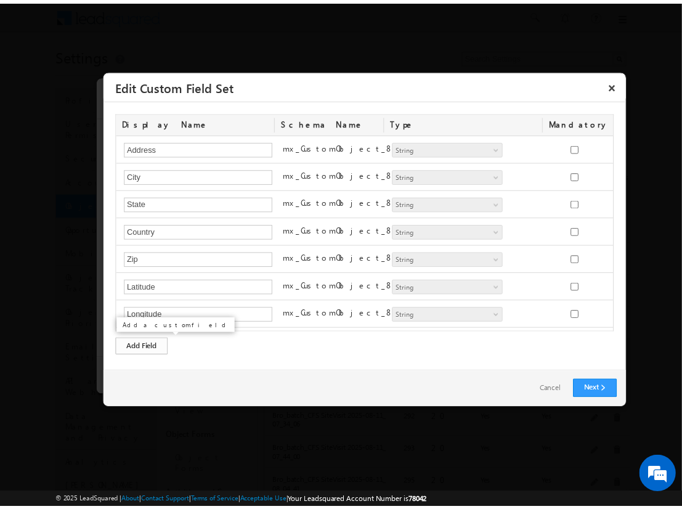
scroll to position [22, 0]
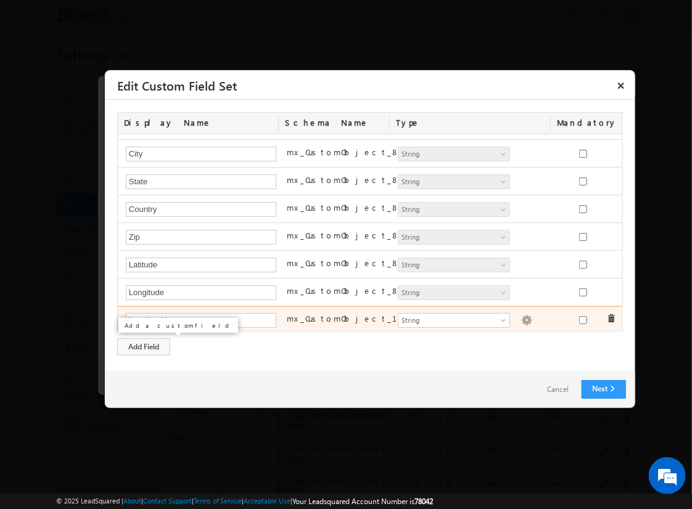
type input "Location Name"
click at [521, 317] on img at bounding box center [526, 320] width 11 height 11
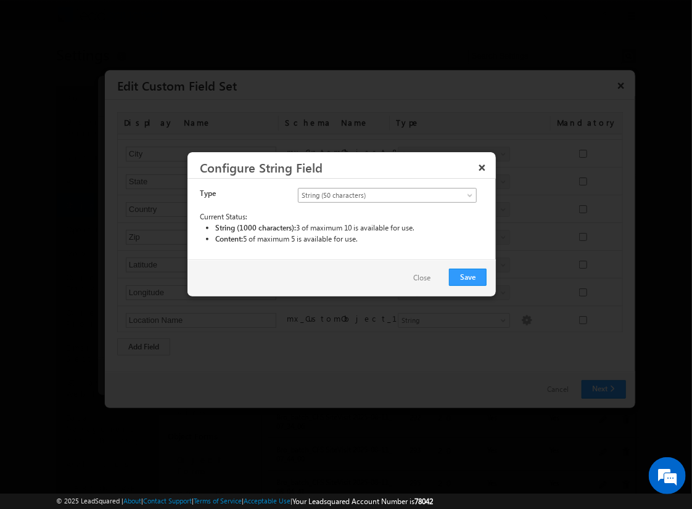
click at [387, 194] on span "String (50 characters)" at bounding box center [376, 195] width 157 height 11
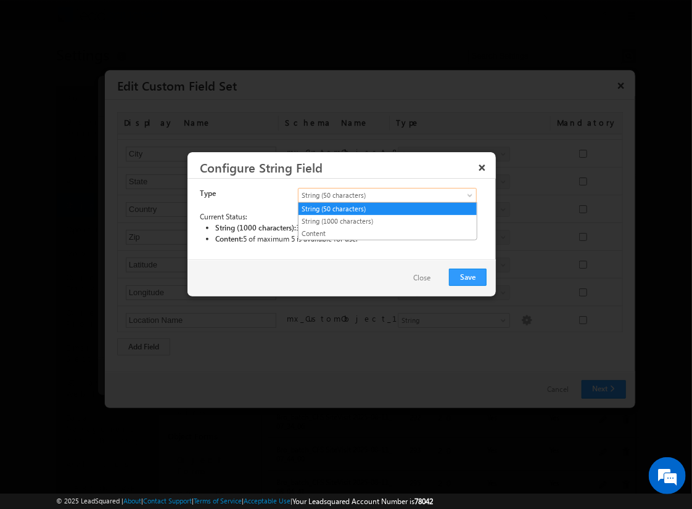
click at [387, 208] on link "String (50 characters)" at bounding box center [387, 208] width 178 height 11
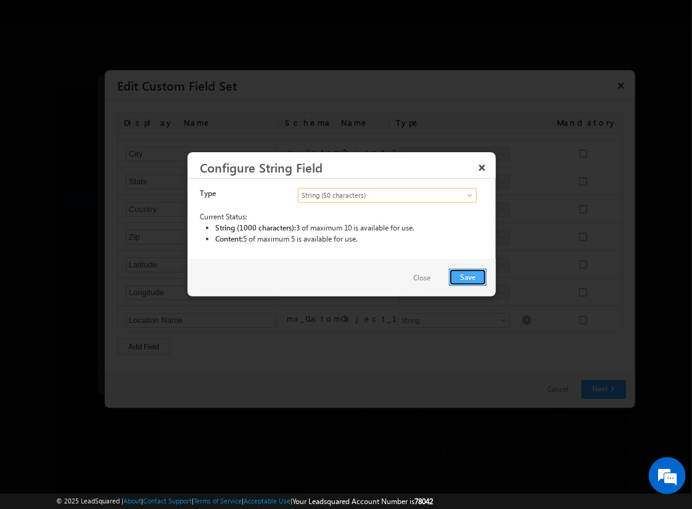
click at [468, 276] on button "Save" at bounding box center [468, 277] width 38 height 17
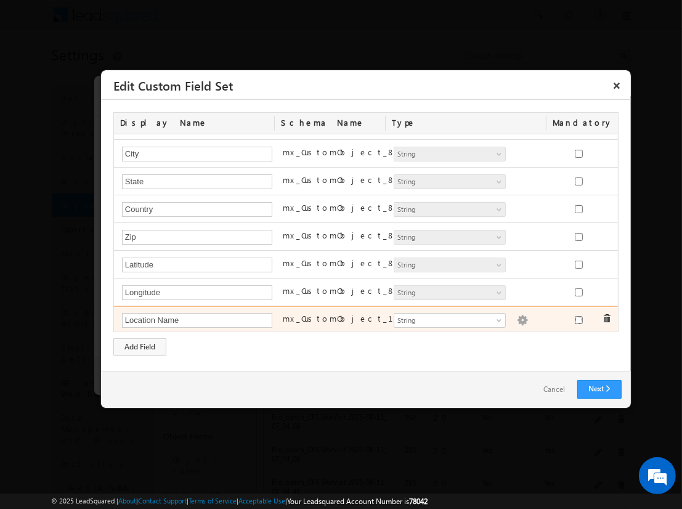
click at [575, 317] on input "checkbox" at bounding box center [579, 320] width 8 height 8
checkbox input "true"
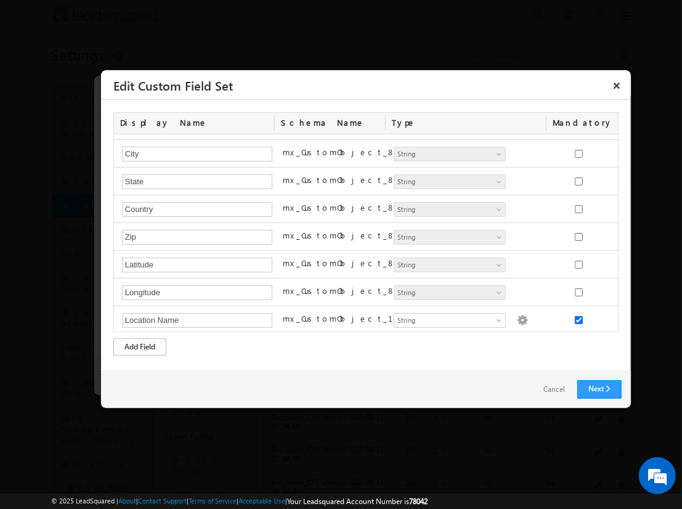
click at [140, 346] on div "Add Field" at bounding box center [139, 346] width 53 height 17
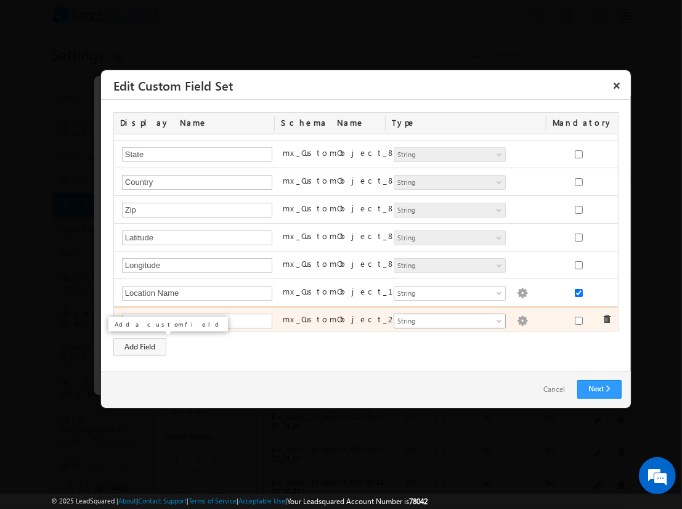
type input "Assessment Start Time"
click at [444, 318] on span "String" at bounding box center [445, 321] width 100 height 11
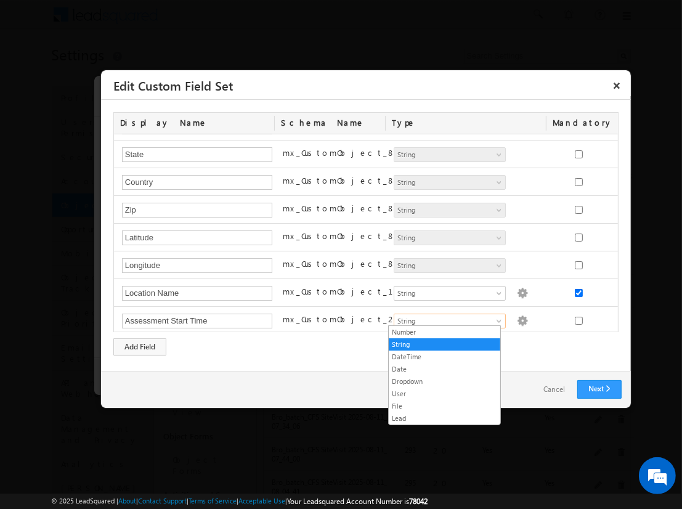
click at [444, 356] on link "DateTime" at bounding box center [445, 356] width 112 height 11
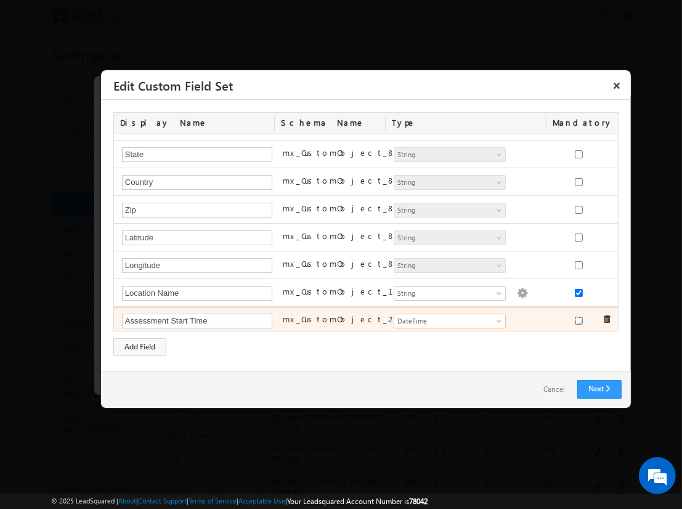
click at [575, 317] on input "checkbox" at bounding box center [579, 321] width 8 height 8
checkbox input "true"
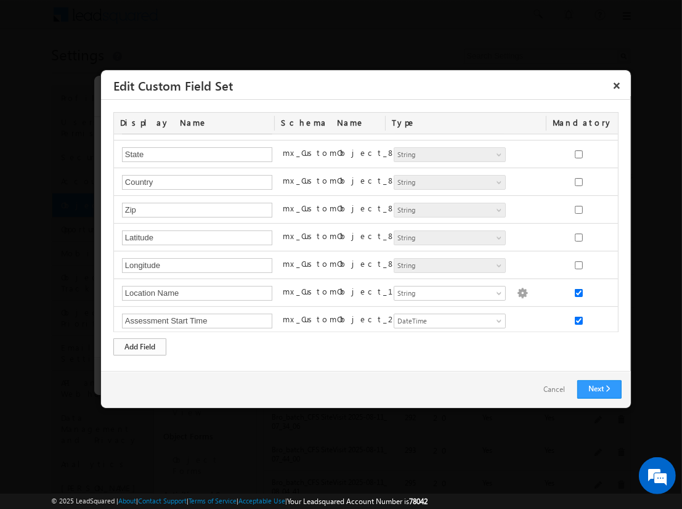
click at [140, 346] on div "Add Field" at bounding box center [139, 346] width 53 height 17
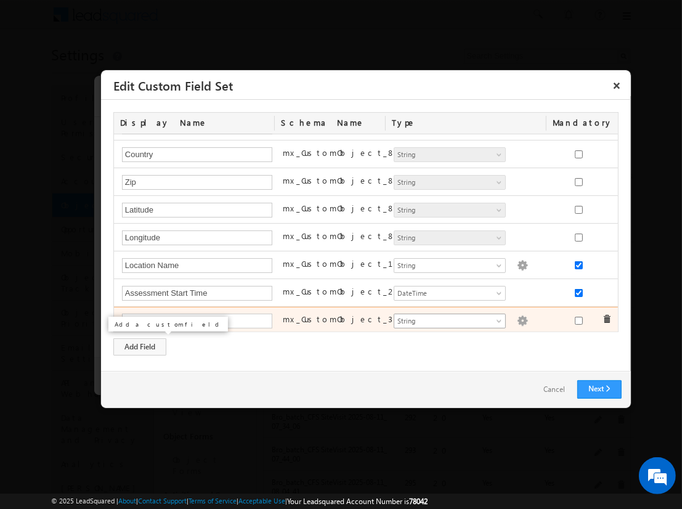
type input "Assessment Score"
click at [444, 317] on span "String" at bounding box center [445, 321] width 100 height 11
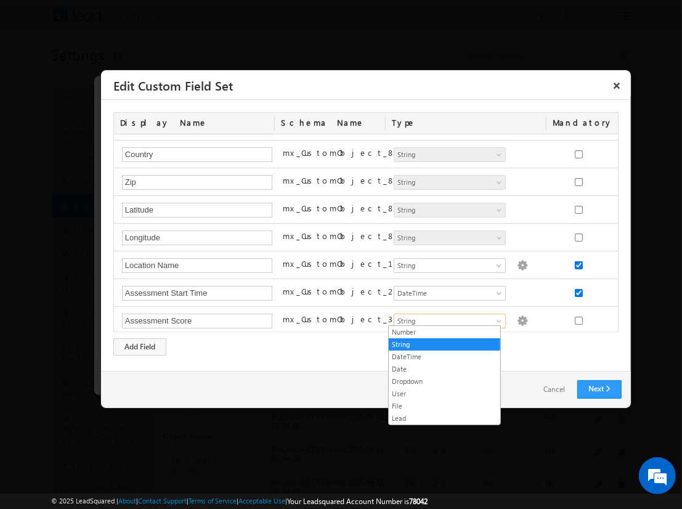
click at [444, 332] on link "Number" at bounding box center [445, 332] width 112 height 11
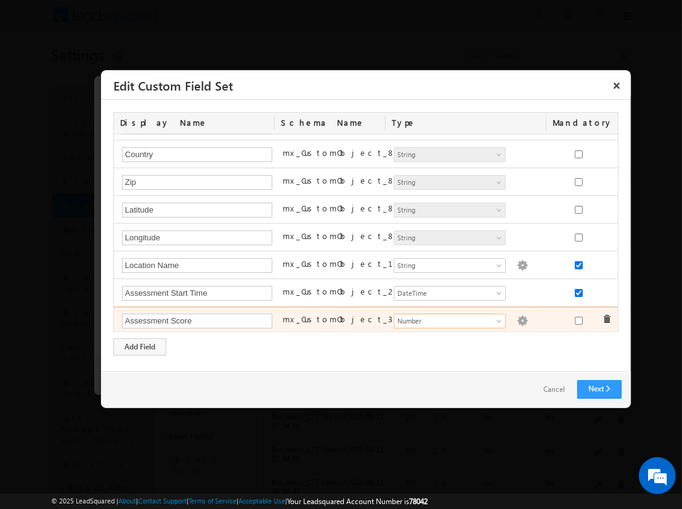
click at [517, 317] on img at bounding box center [522, 321] width 11 height 11
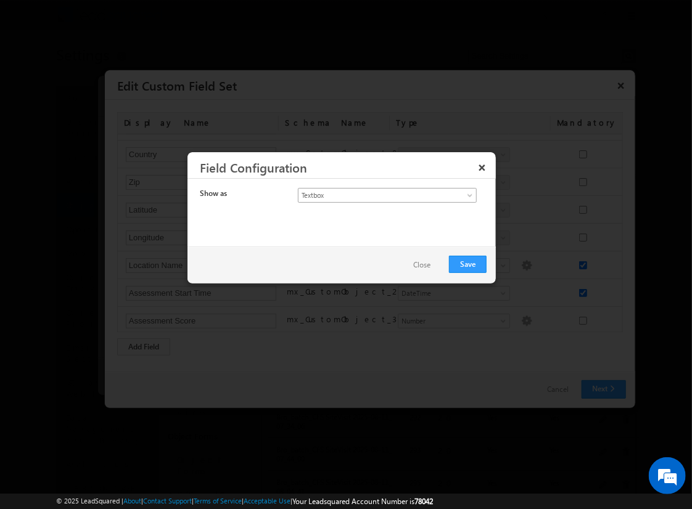
click at [376, 194] on span "Textbox" at bounding box center [376, 195] width 157 height 11
click at [387, 221] on link "Currency" at bounding box center [387, 221] width 178 height 11
click at [468, 263] on button "Save" at bounding box center [468, 264] width 38 height 17
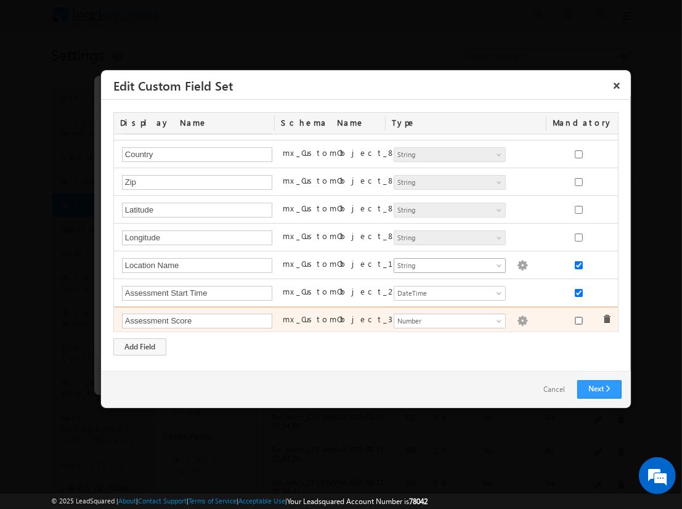
click at [575, 317] on input "checkbox" at bounding box center [579, 321] width 8 height 8
checkbox input "true"
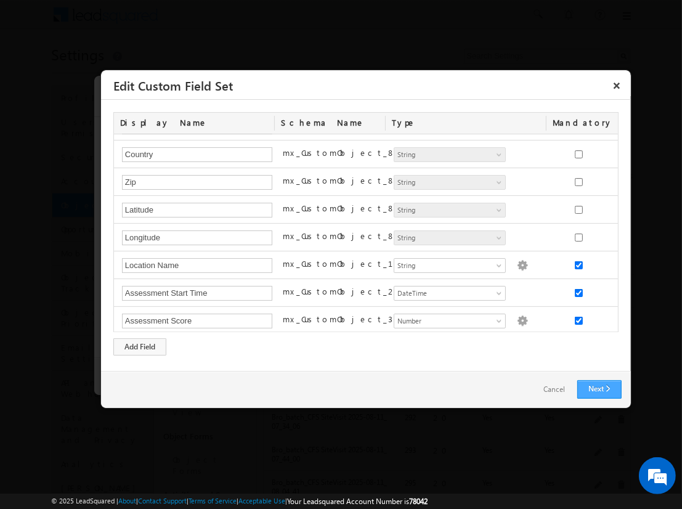
click at [599, 389] on link "Next" at bounding box center [600, 389] width 44 height 18
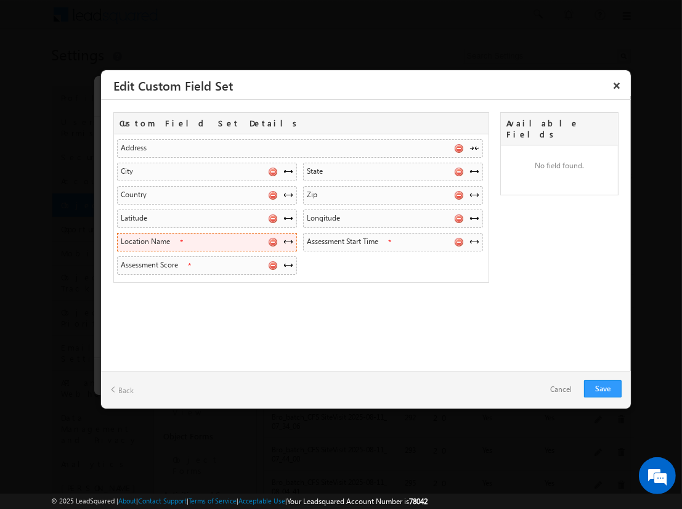
click at [288, 240] on span at bounding box center [289, 242] width 10 height 10
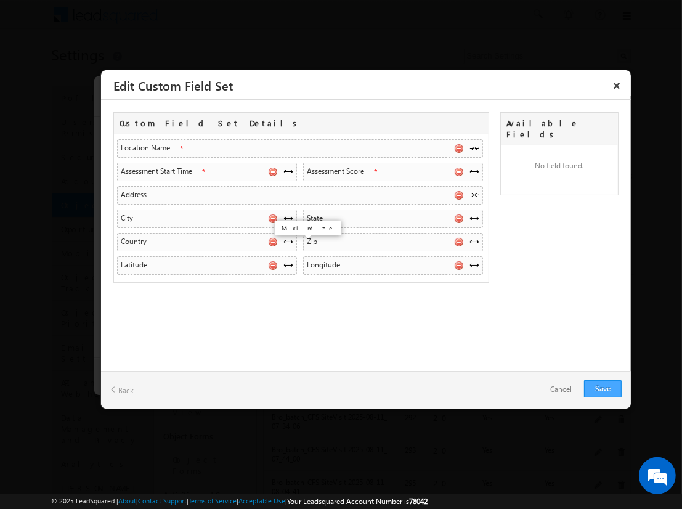
click at [603, 388] on link "Save" at bounding box center [603, 388] width 38 height 17
checkbox input "true"
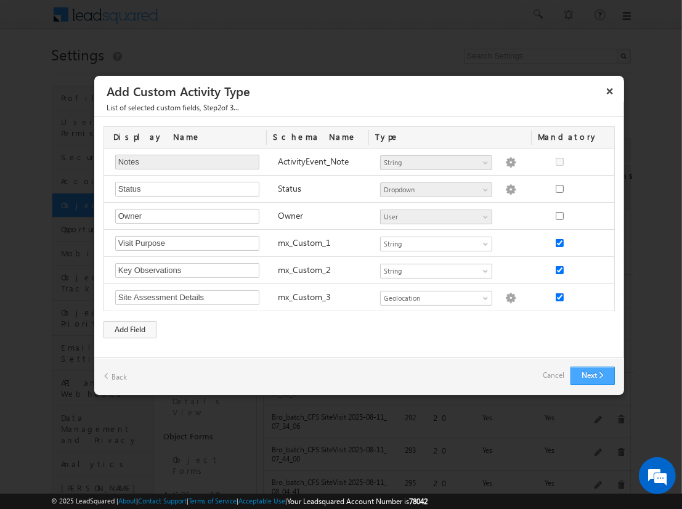
click at [592, 375] on button "Next" at bounding box center [593, 376] width 44 height 18
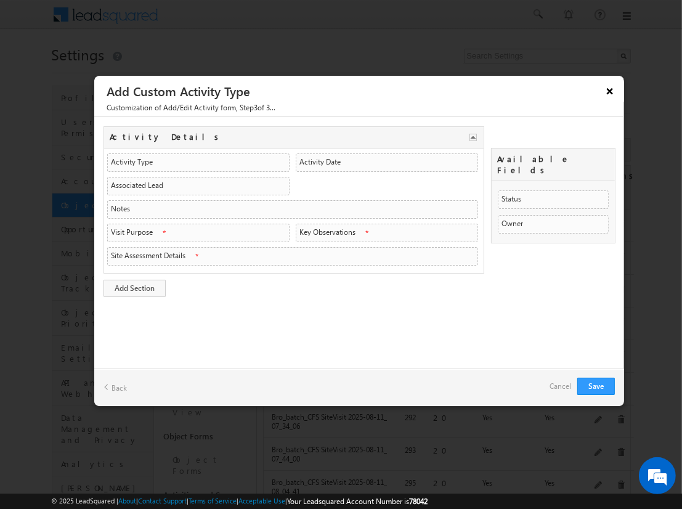
click at [610, 93] on button "×" at bounding box center [610, 91] width 20 height 22
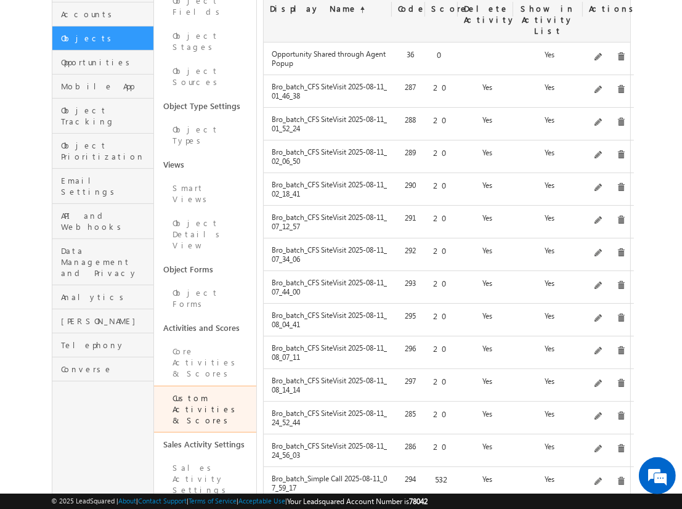
scroll to position [166, 0]
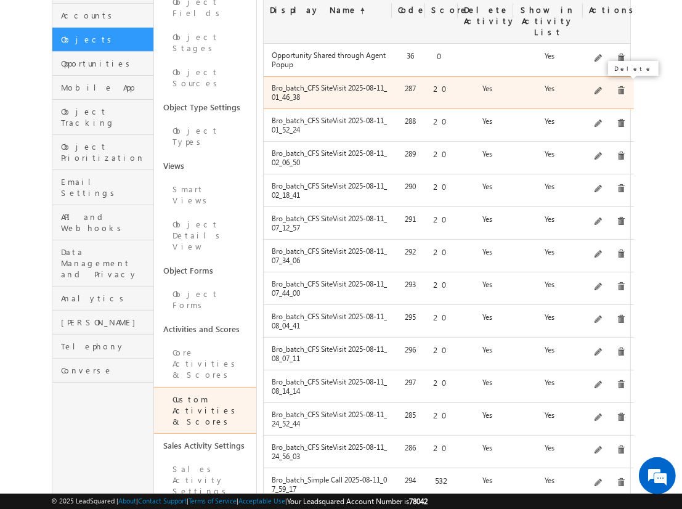
click at [617, 86] on span at bounding box center [621, 90] width 9 height 9
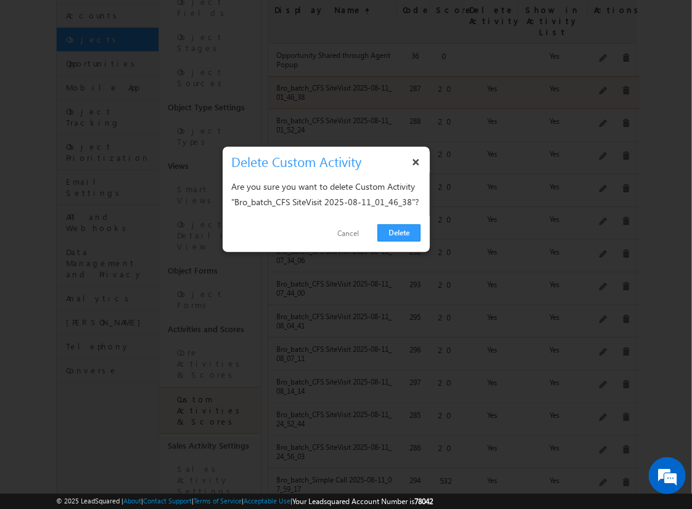
click link "Delete" at bounding box center [398, 232] width 43 height 17
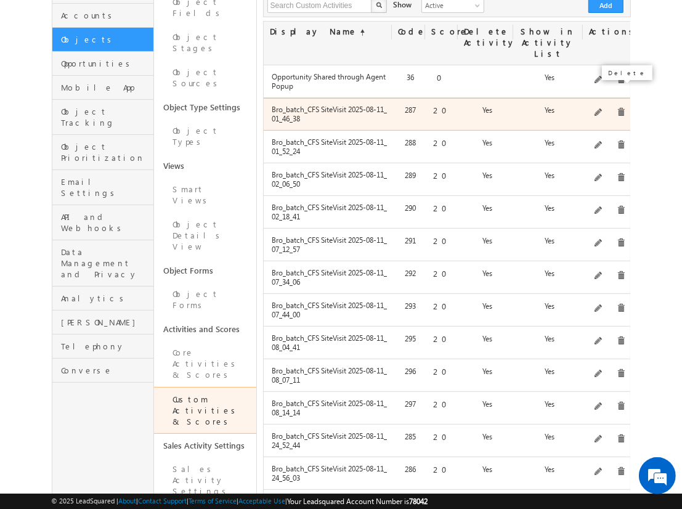
click at [617, 108] on span at bounding box center [621, 112] width 9 height 9
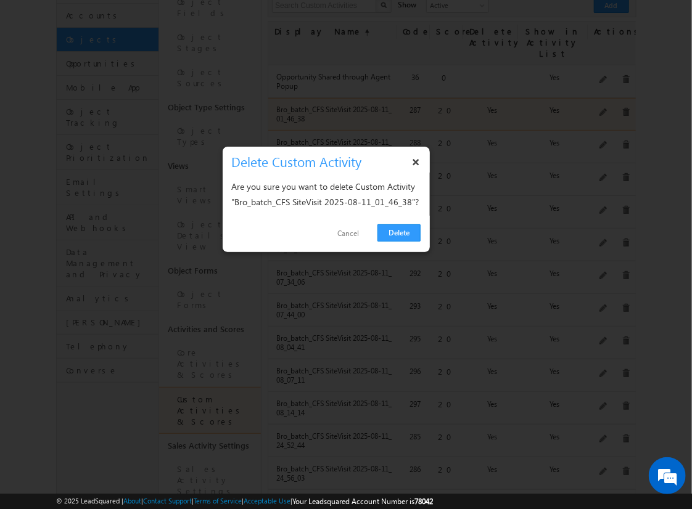
click link "Delete" at bounding box center [398, 232] width 43 height 17
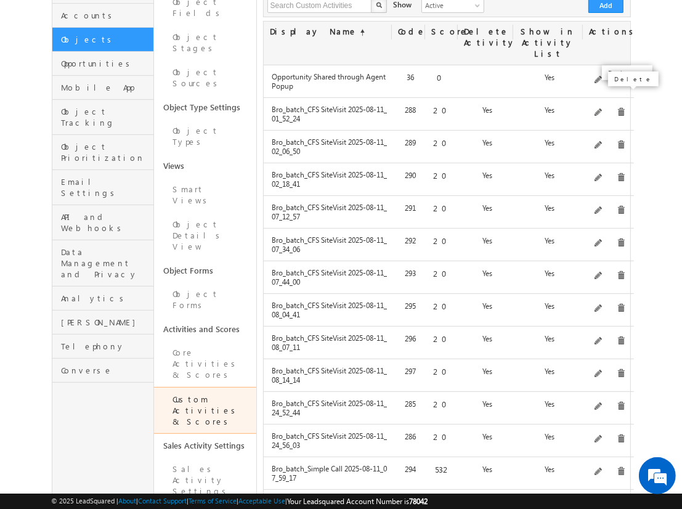
click at [617, 108] on span at bounding box center [621, 112] width 9 height 9
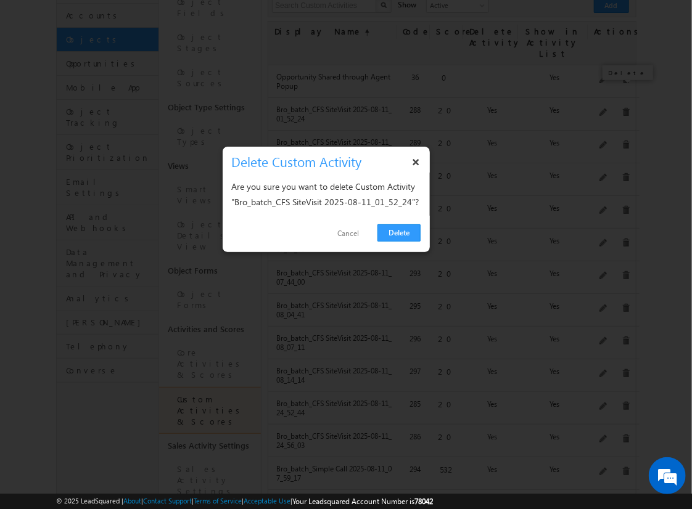
click link "Delete" at bounding box center [398, 232] width 43 height 17
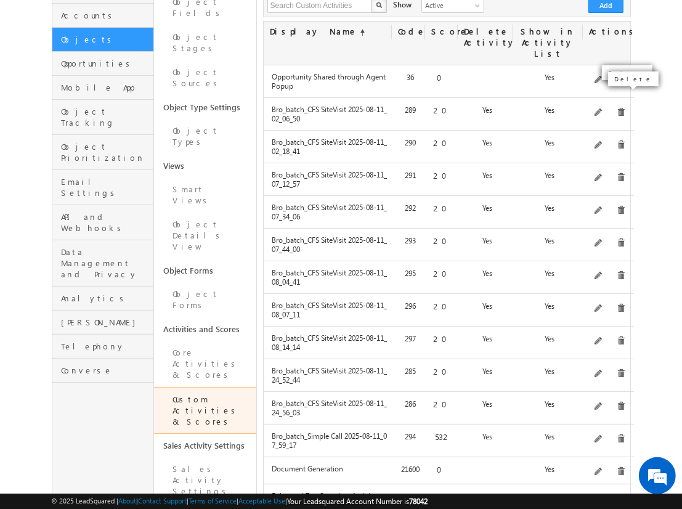
click at [617, 108] on span at bounding box center [621, 112] width 9 height 9
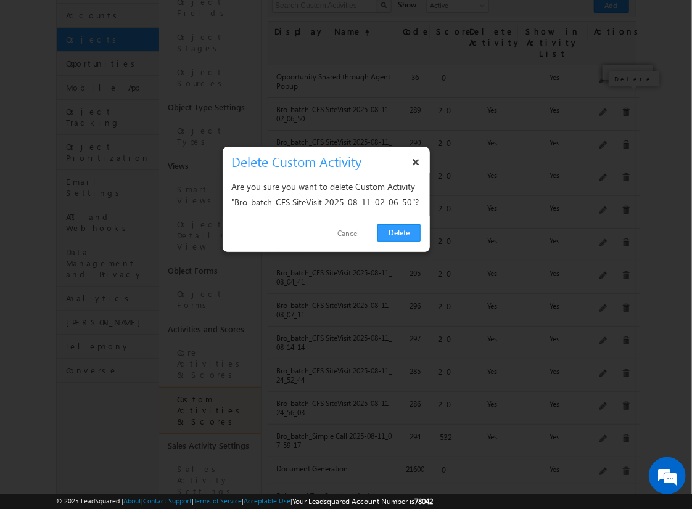
click link "Delete" at bounding box center [398, 232] width 43 height 17
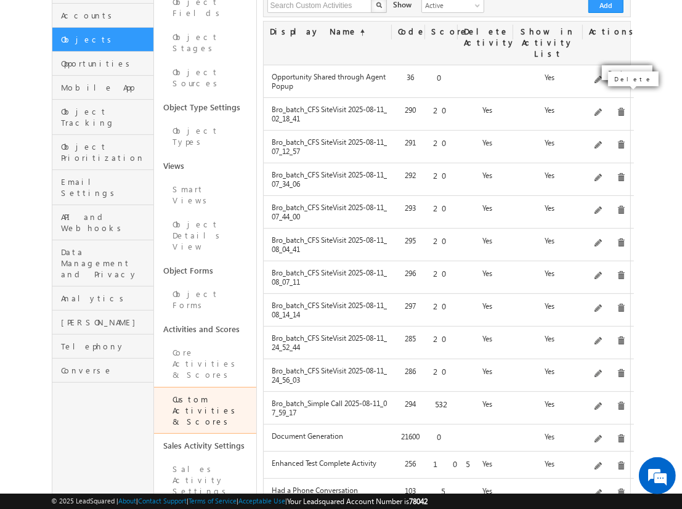
click at [617, 108] on span at bounding box center [621, 112] width 9 height 9
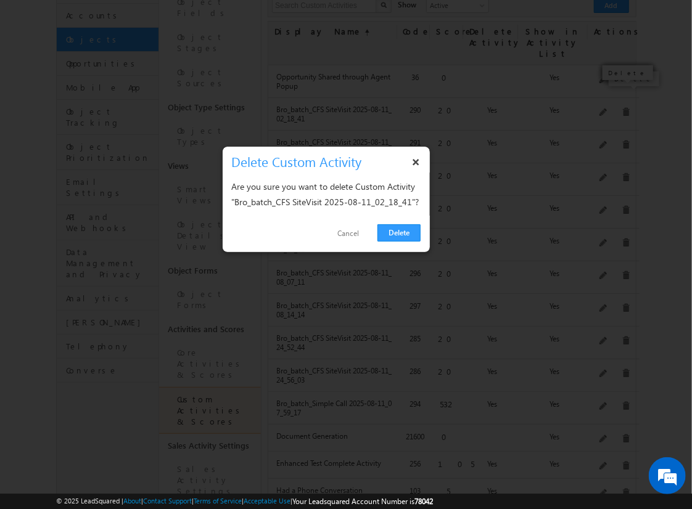
click link "Delete" at bounding box center [398, 232] width 43 height 17
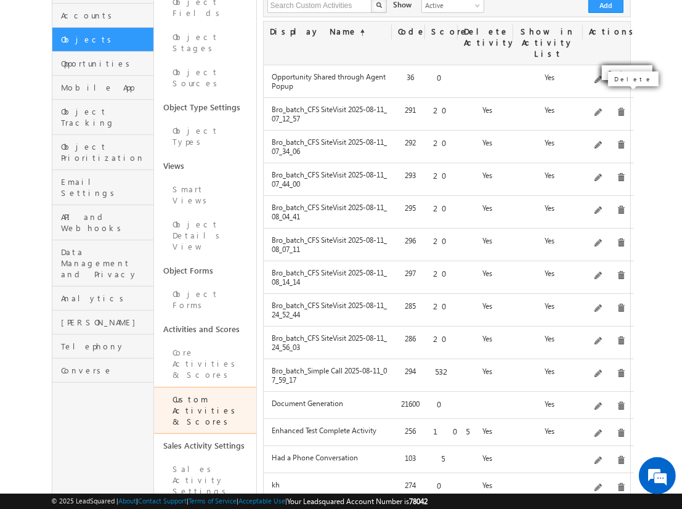
click at [617, 108] on span at bounding box center [621, 112] width 9 height 9
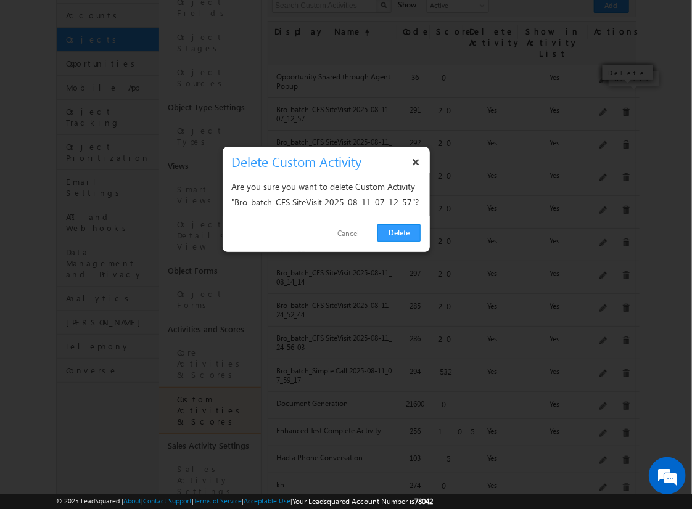
click link "Delete" at bounding box center [398, 232] width 43 height 17
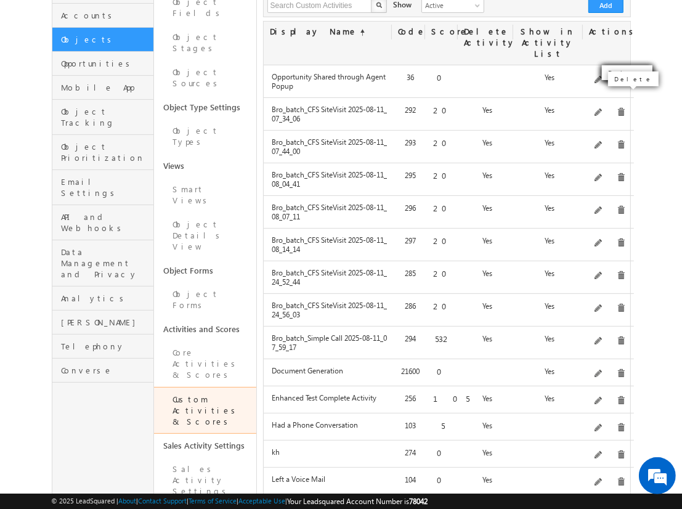
click at [617, 108] on span at bounding box center [621, 112] width 9 height 9
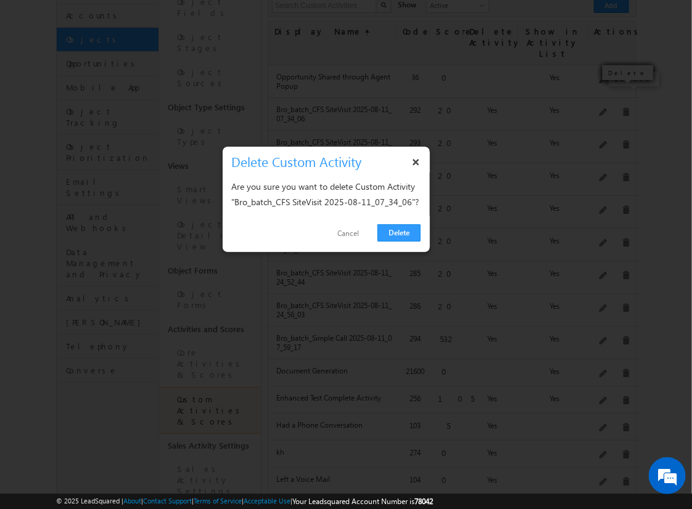
click link "Delete" at bounding box center [398, 232] width 43 height 17
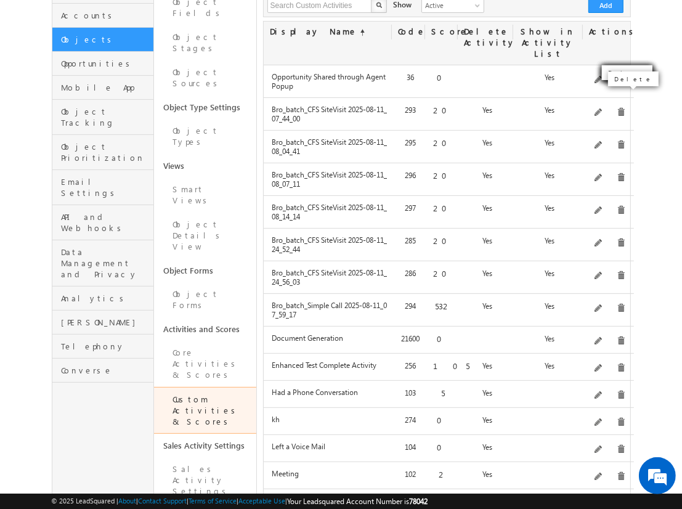
click at [617, 108] on span at bounding box center [621, 112] width 9 height 9
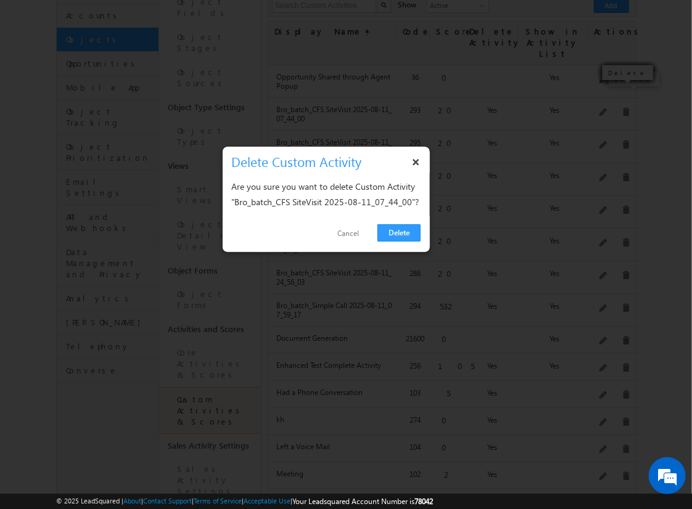
click link "Delete" at bounding box center [398, 232] width 43 height 17
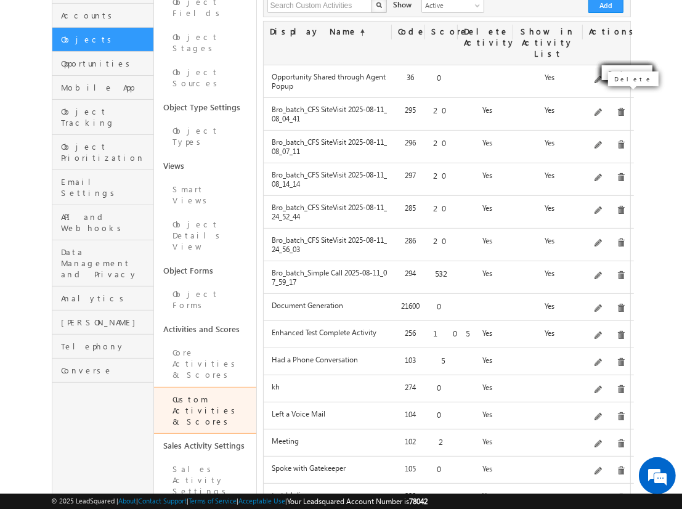
click at [617, 108] on span at bounding box center [621, 112] width 9 height 9
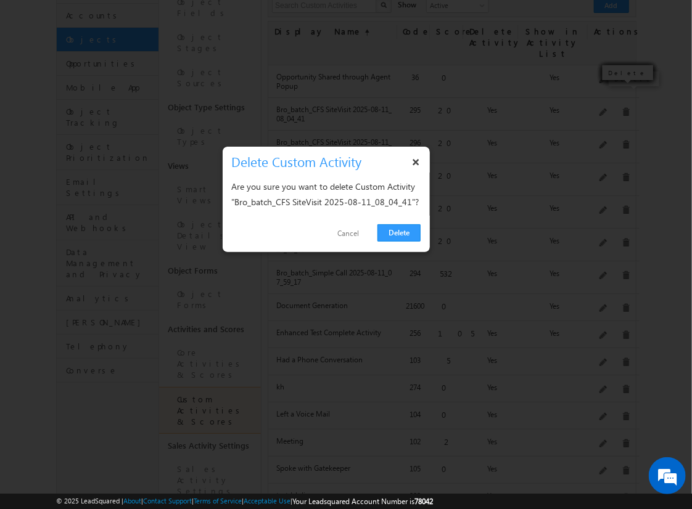
click link "Delete" at bounding box center [398, 232] width 43 height 17
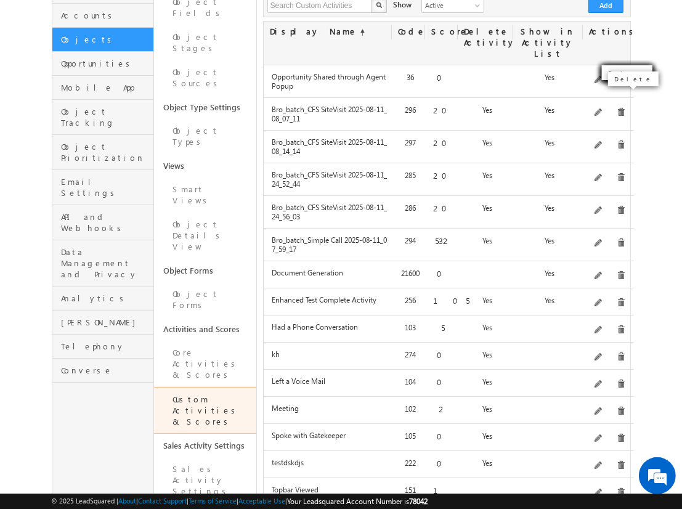
click at [617, 108] on span at bounding box center [621, 112] width 9 height 9
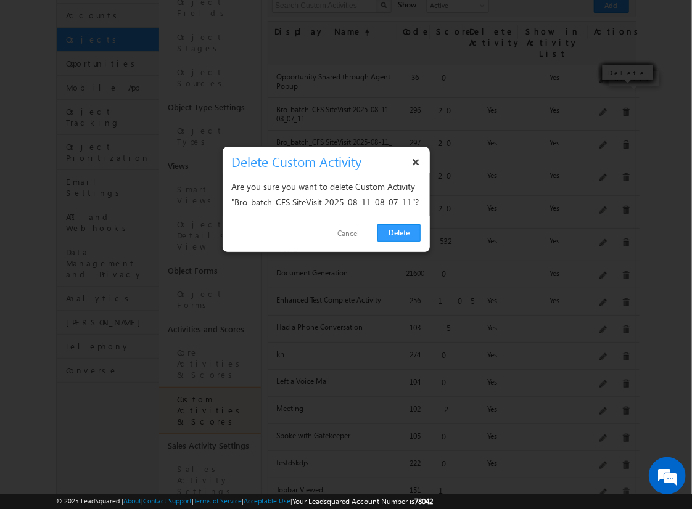
click link "Delete" at bounding box center [398, 232] width 43 height 17
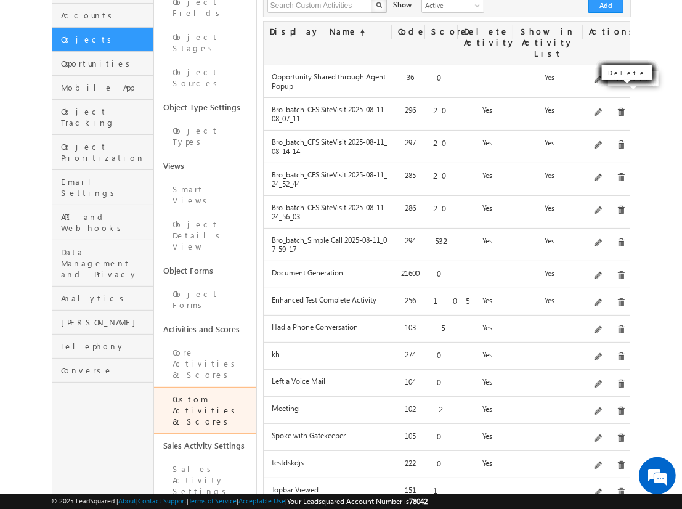
click at [617, 108] on span at bounding box center [621, 112] width 9 height 9
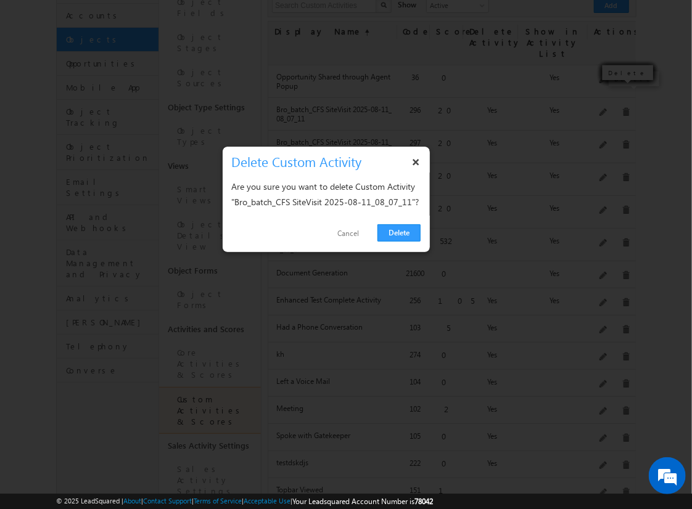
click link "Delete" at bounding box center [398, 232] width 43 height 17
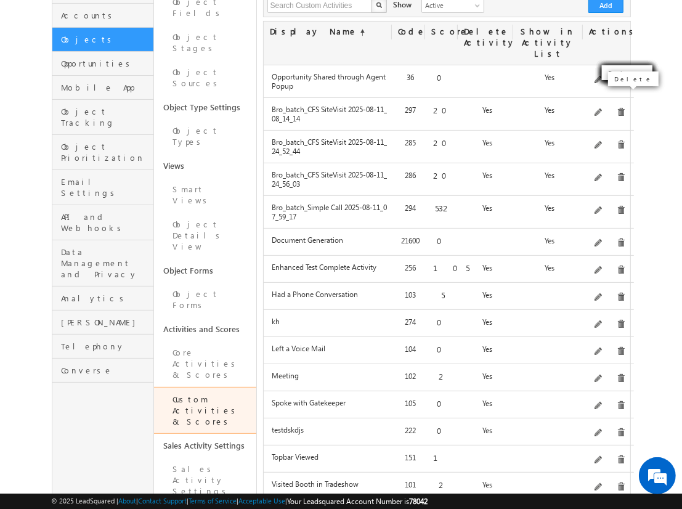
click at [617, 108] on span at bounding box center [621, 112] width 9 height 9
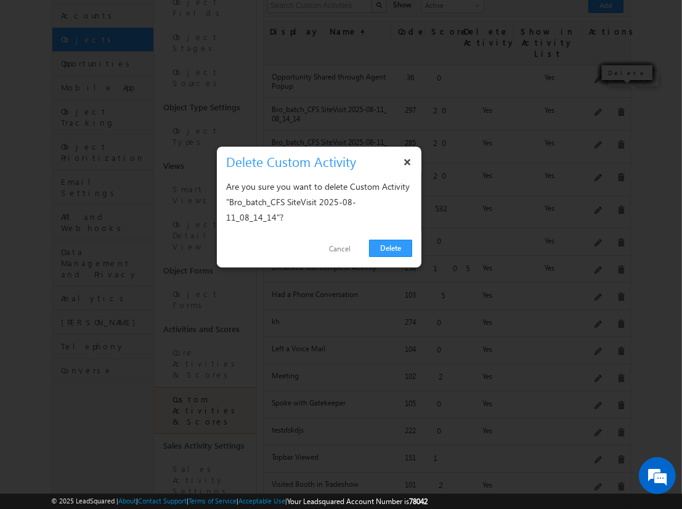
click link "Delete" at bounding box center [390, 248] width 43 height 17
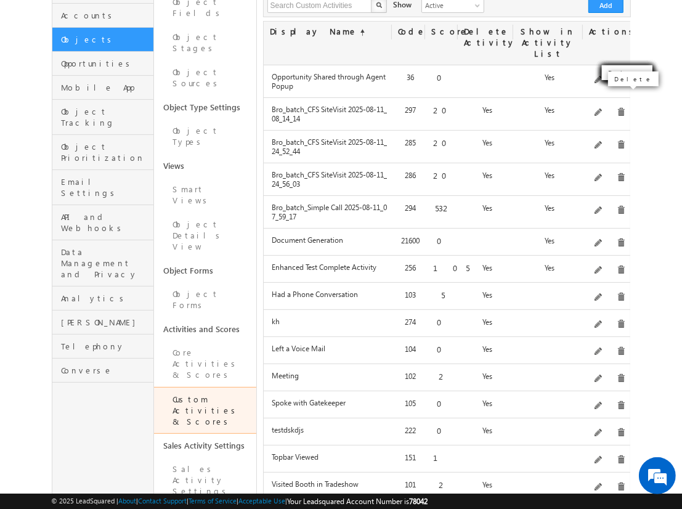
click at [617, 108] on span at bounding box center [621, 112] width 9 height 9
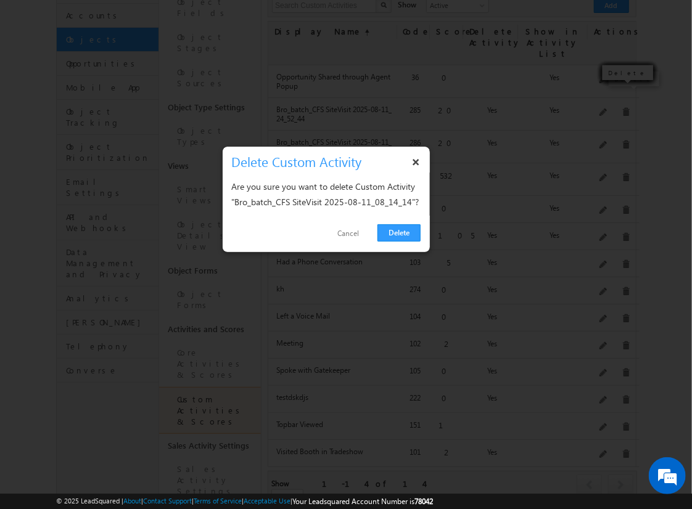
click link "Delete" at bounding box center [398, 232] width 43 height 17
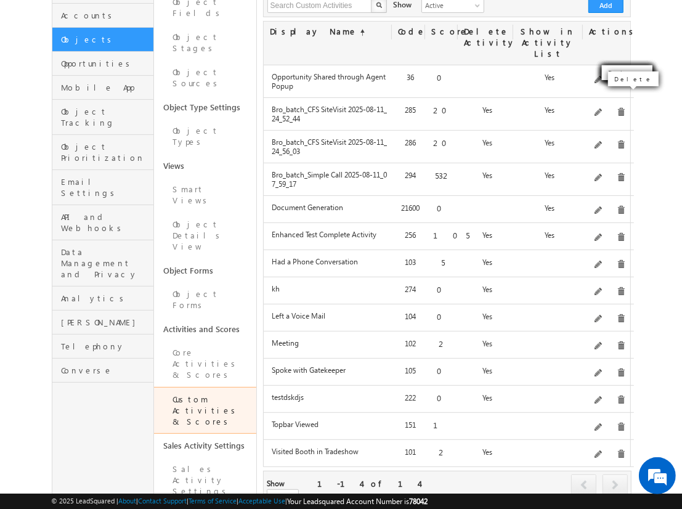
click at [617, 108] on span at bounding box center [621, 112] width 9 height 9
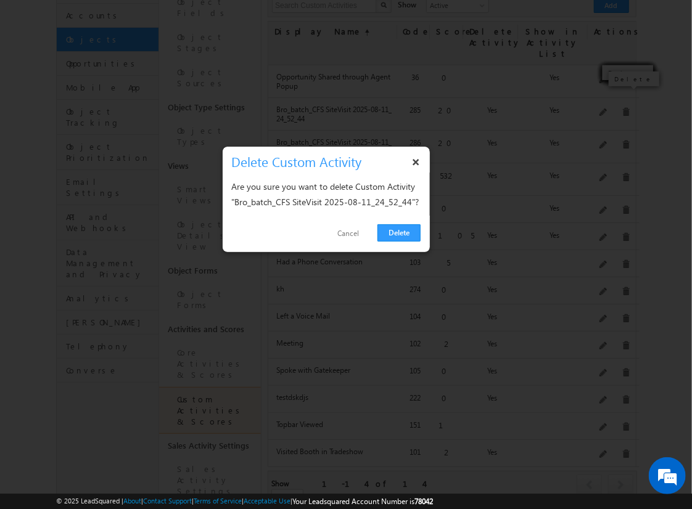
click link "Delete" at bounding box center [398, 232] width 43 height 17
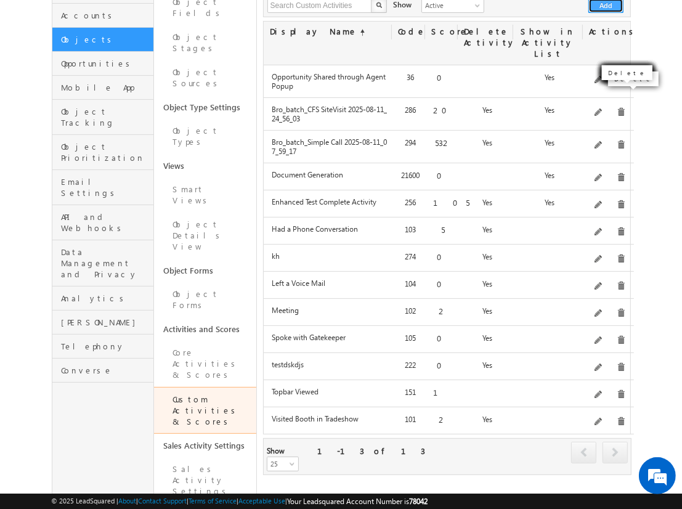
click at [607, 7] on button "Add" at bounding box center [606, 5] width 35 height 15
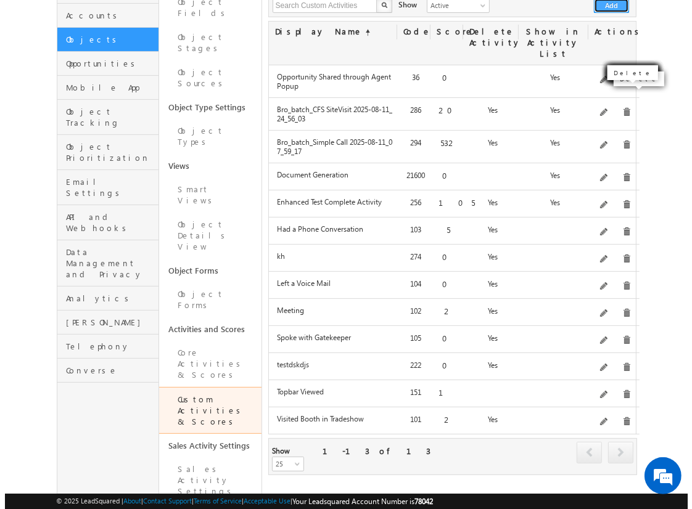
scroll to position [153, 0]
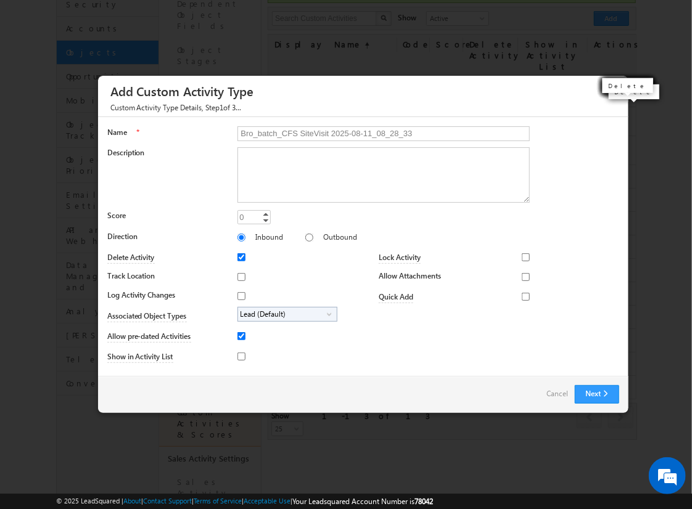
type input "Bro_batch_CFS SiteVisit 2025-08-11_08_28_33"
type textarea "On-site visit activity with CFS sub-field types testing - Created on 20250811_0…"
type input "20"
click at [239, 276] on input "Track Location" at bounding box center [241, 277] width 8 height 8
checkbox input "true"
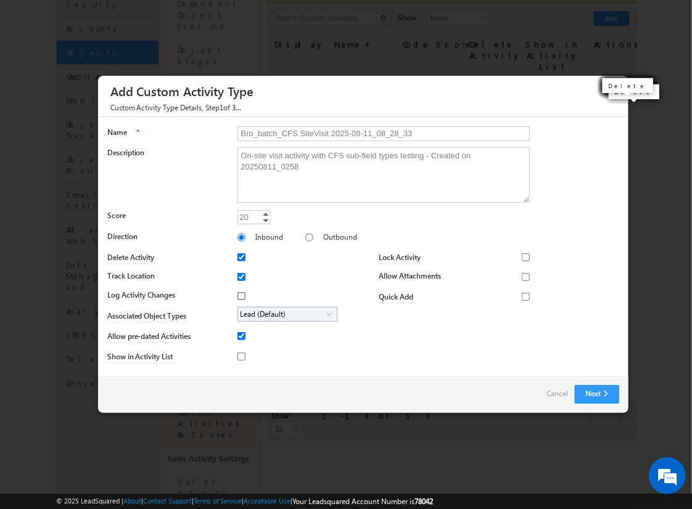
click at [239, 295] on input "Log Activity Changes" at bounding box center [241, 296] width 8 height 8
checkbox input "true"
click at [239, 356] on input "Show in Activity List" at bounding box center [241, 357] width 8 height 8
checkbox input "true"
click at [522, 276] on input "Allow Attachments" at bounding box center [526, 277] width 8 height 8
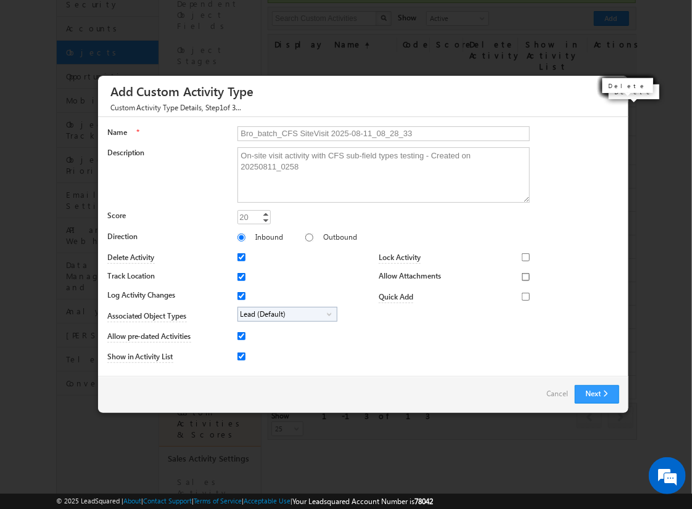
checkbox input "true"
click at [285, 313] on span "Lead (Default)" at bounding box center [282, 315] width 89 height 14
click at [247, 348] on input "Student" at bounding box center [249, 349] width 8 height 8
checkbox input "true"
click at [378, 133] on input "Bro_batch_CFS SiteVisit 2025-08-11_08_28_33" at bounding box center [383, 133] width 292 height 15
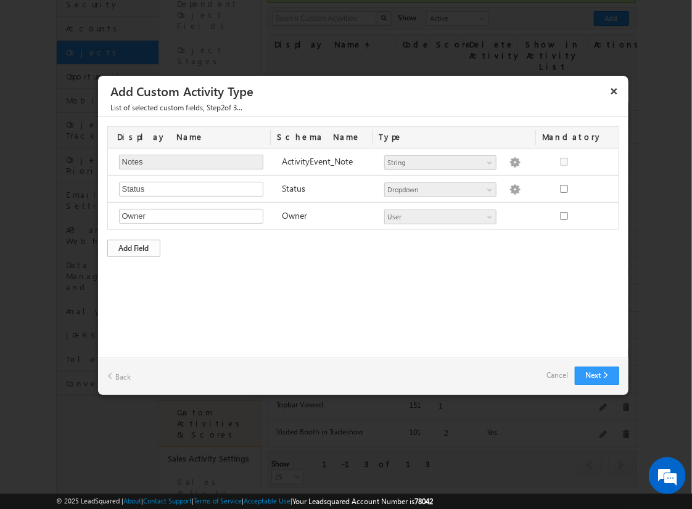
click at [134, 247] on div "Add Field" at bounding box center [133, 248] width 53 height 17
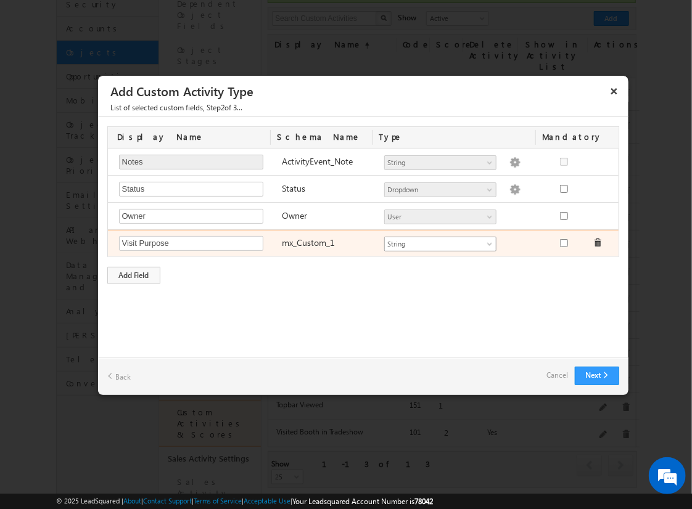
type input "Visit Purpose"
click at [440, 242] on span "String" at bounding box center [435, 244] width 100 height 11
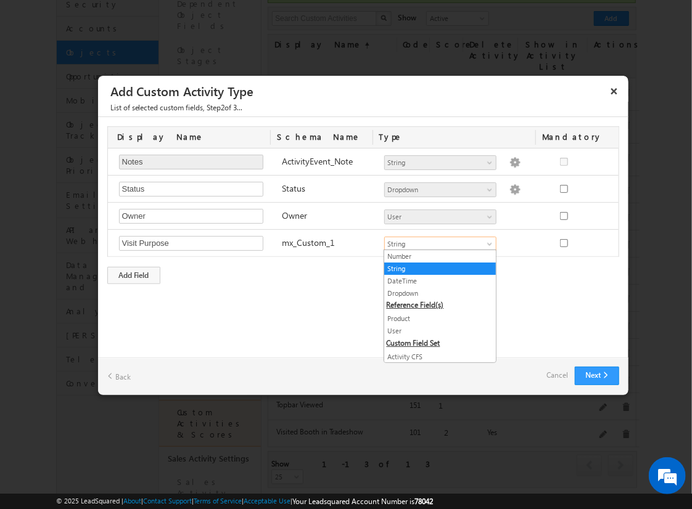
click at [435, 268] on link "String" at bounding box center [440, 268] width 112 height 11
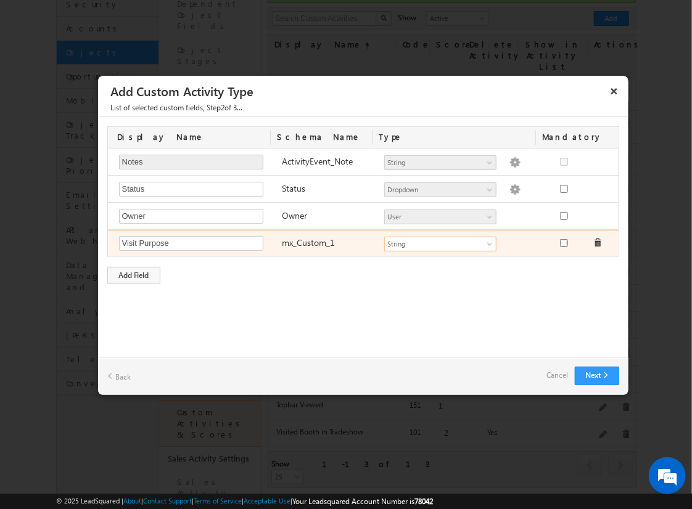
click at [563, 242] on input "checkbox" at bounding box center [564, 243] width 8 height 8
checkbox input "true"
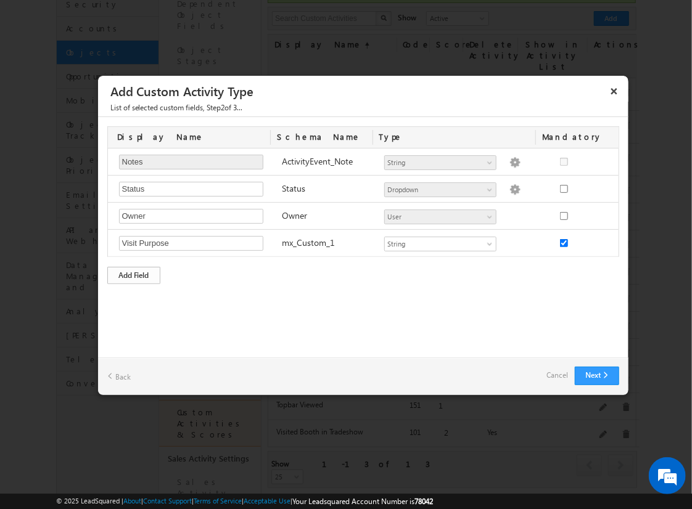
click at [134, 273] on div "Add Field" at bounding box center [133, 275] width 53 height 17
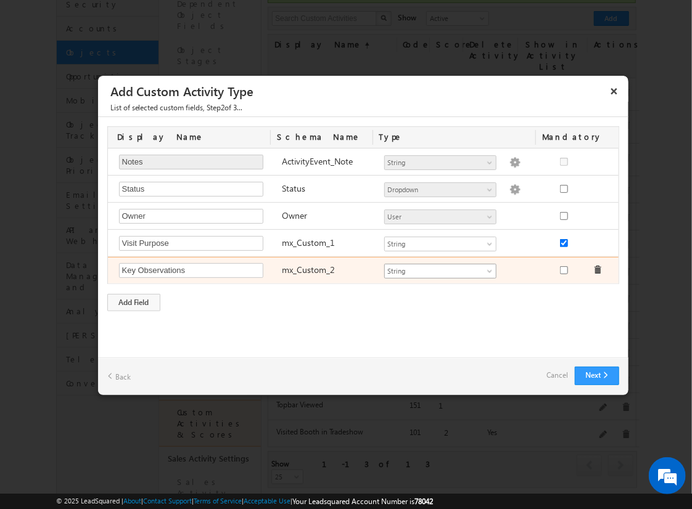
type input "Key Observations"
click at [440, 269] on span "String" at bounding box center [435, 271] width 100 height 11
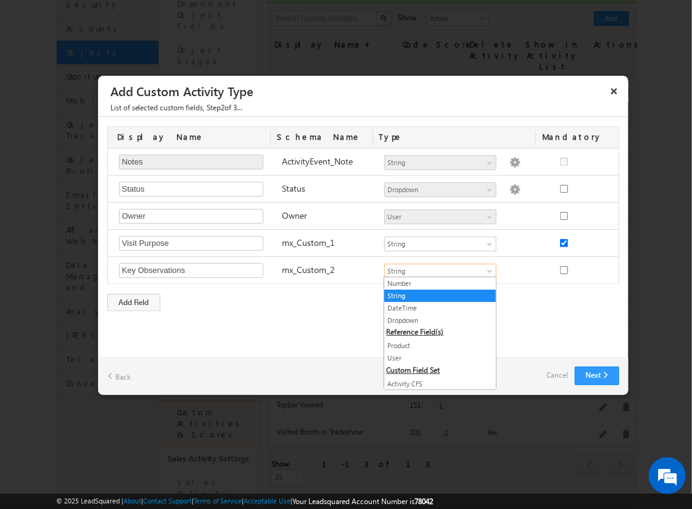
click at [435, 295] on link "String" at bounding box center [440, 295] width 112 height 11
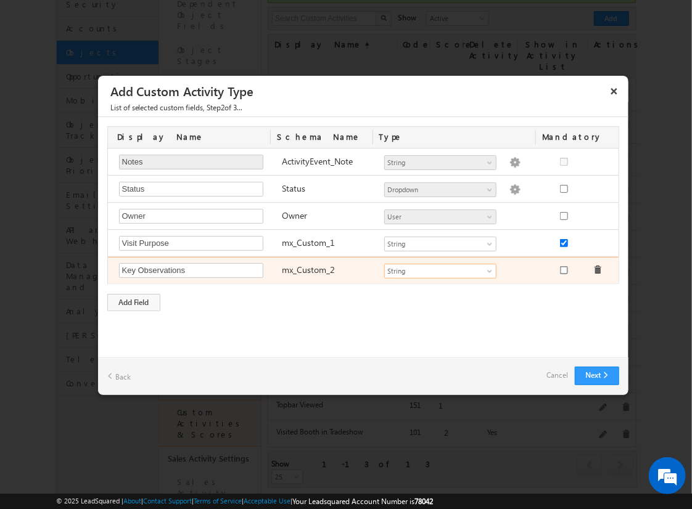
click at [563, 268] on input "checkbox" at bounding box center [564, 270] width 8 height 8
checkbox input "true"
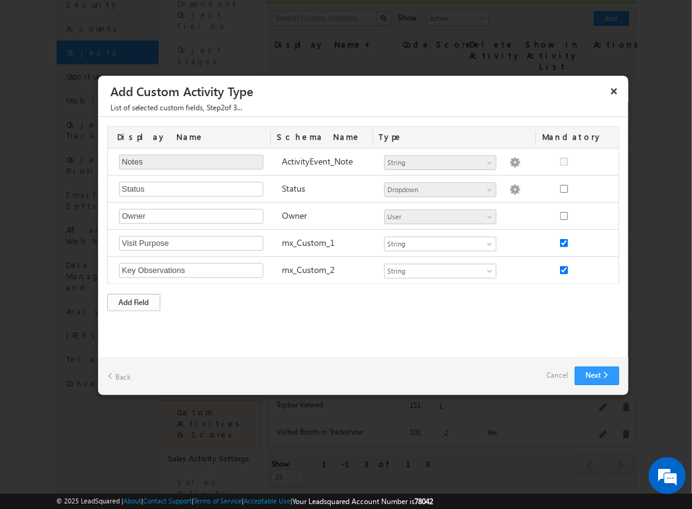
click at [134, 300] on div "Add Field" at bounding box center [133, 302] width 53 height 17
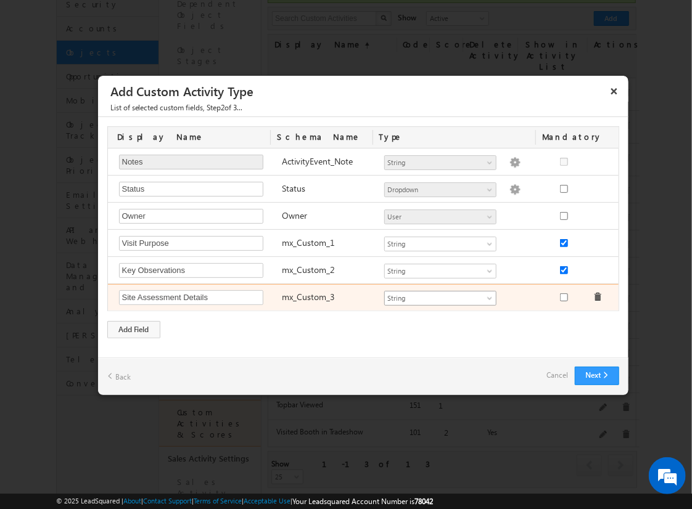
type input "Site Assessment Details"
click at [440, 296] on span "String" at bounding box center [435, 298] width 100 height 11
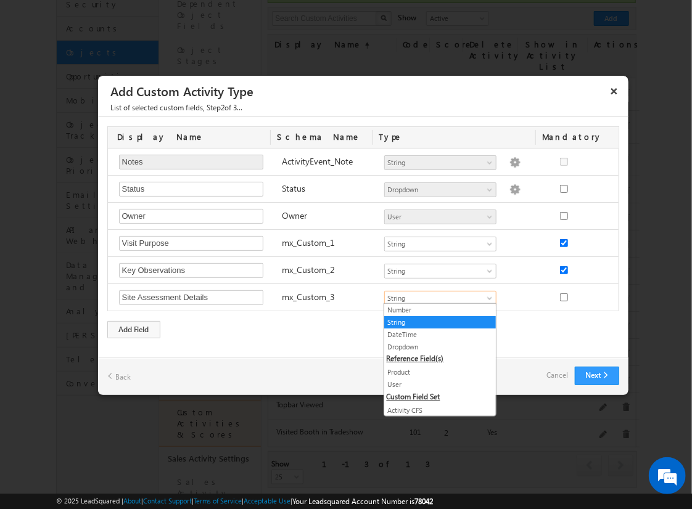
click at [435, 430] on link "Geolocation" at bounding box center [440, 435] width 112 height 11
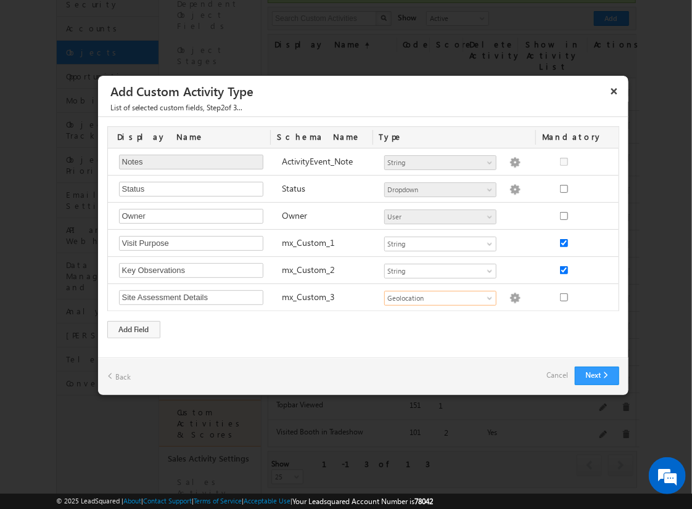
scroll to position [0, 0]
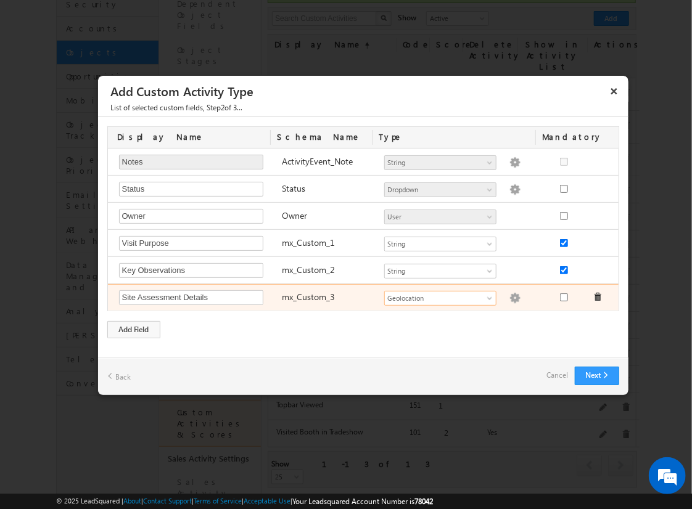
click at [509, 296] on img at bounding box center [514, 298] width 11 height 11
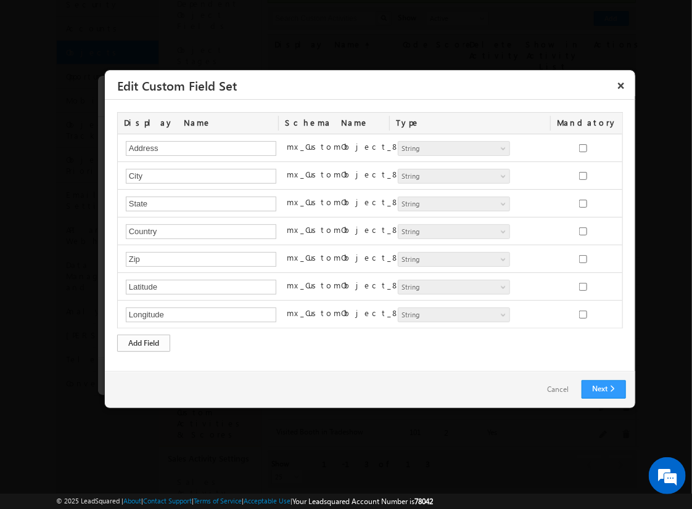
click at [144, 341] on div "Add Field" at bounding box center [143, 343] width 53 height 17
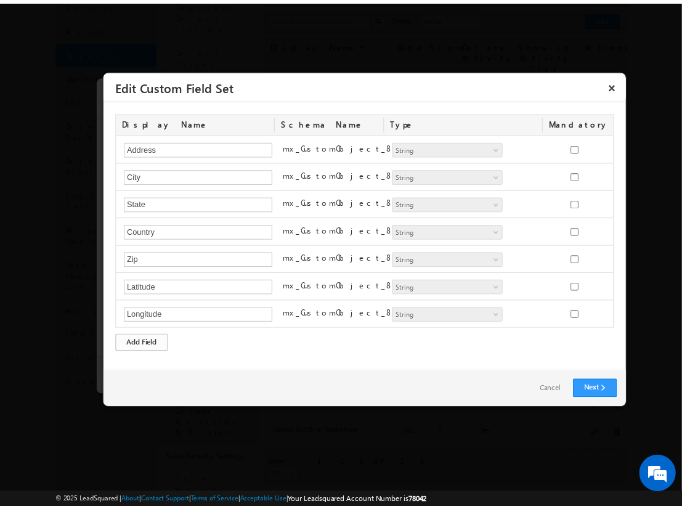
scroll to position [22, 0]
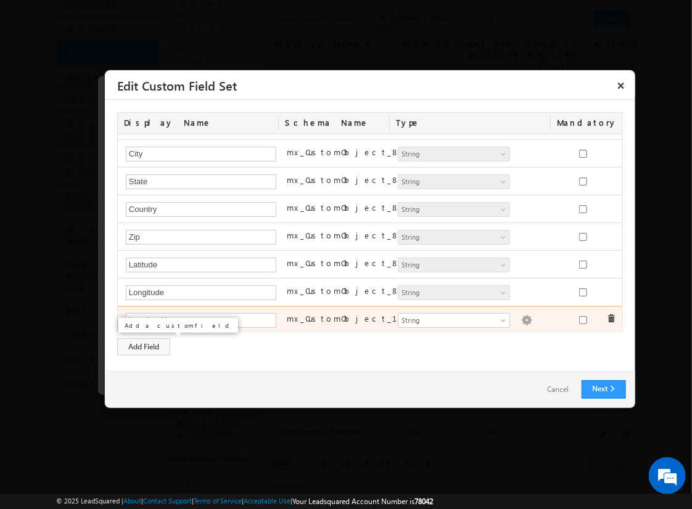
type input "Location Name"
click at [521, 317] on img at bounding box center [526, 320] width 11 height 11
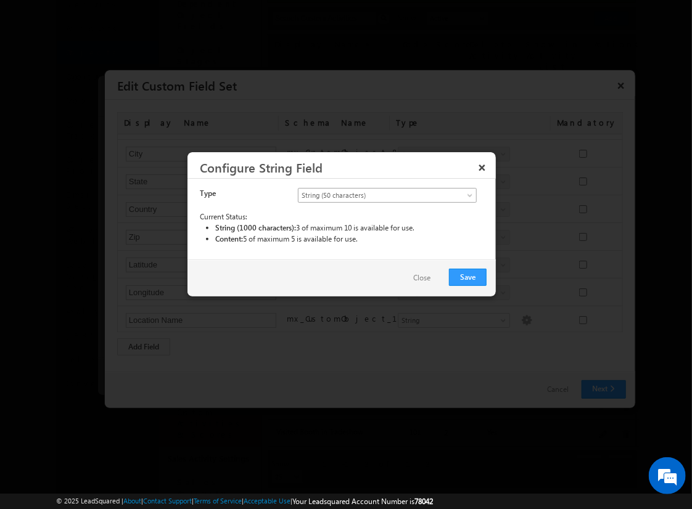
click at [387, 194] on span "String (50 characters)" at bounding box center [376, 195] width 157 height 11
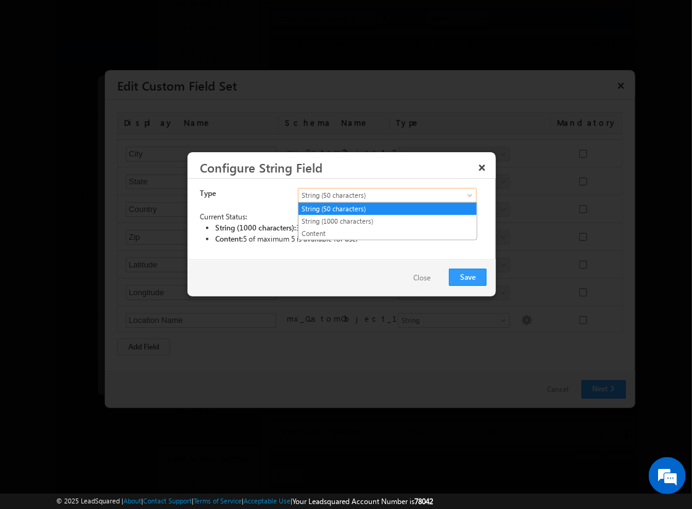
click at [387, 208] on link "String (50 characters)" at bounding box center [387, 208] width 178 height 11
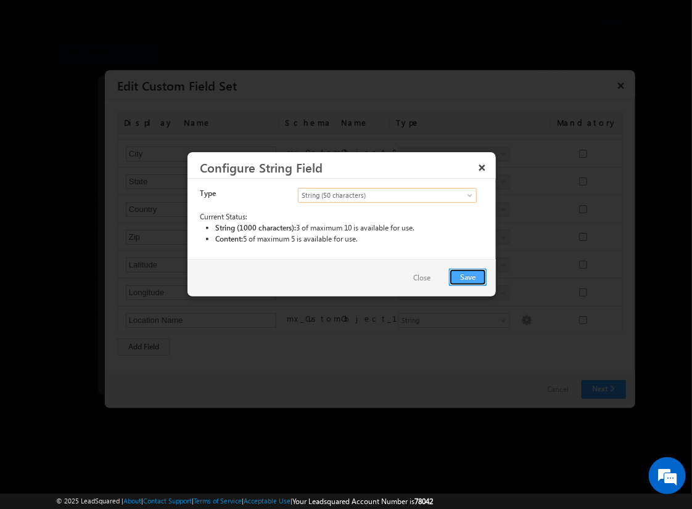
click at [468, 276] on button "Save" at bounding box center [468, 277] width 38 height 17
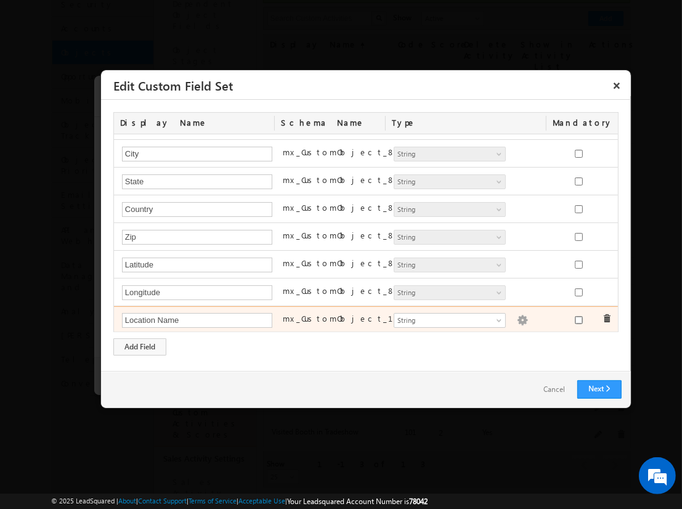
click at [575, 317] on input "checkbox" at bounding box center [579, 320] width 8 height 8
checkbox input "true"
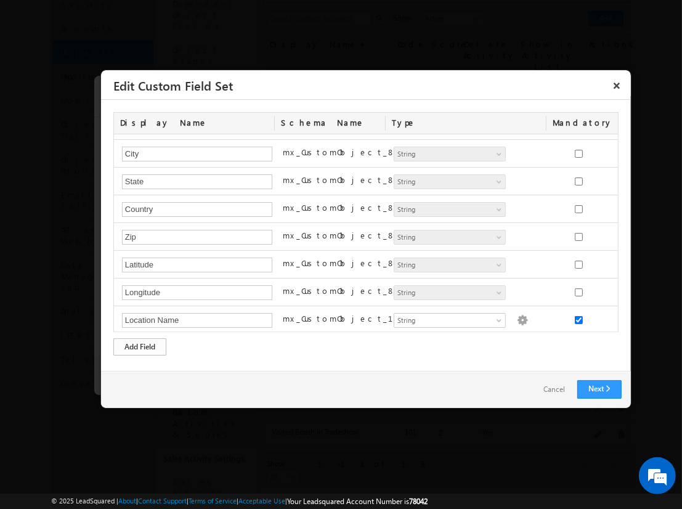
click at [140, 346] on div "Add Field" at bounding box center [139, 346] width 53 height 17
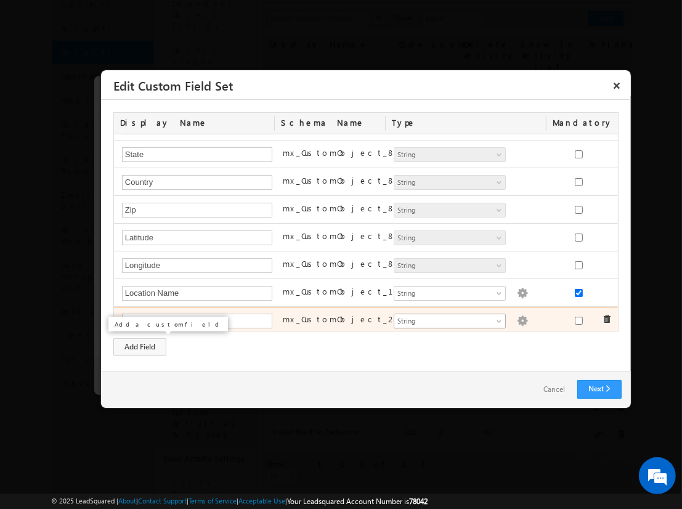
type input "Assessment Start Time"
click at [444, 318] on span "String" at bounding box center [445, 321] width 100 height 11
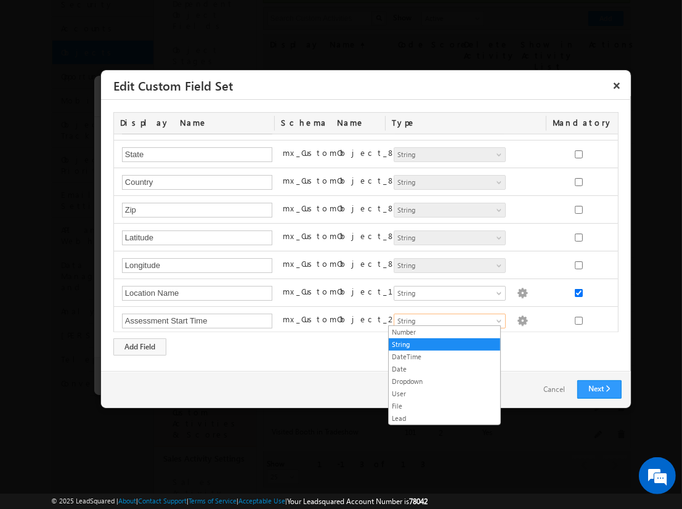
click at [444, 356] on link "DateTime" at bounding box center [445, 356] width 112 height 11
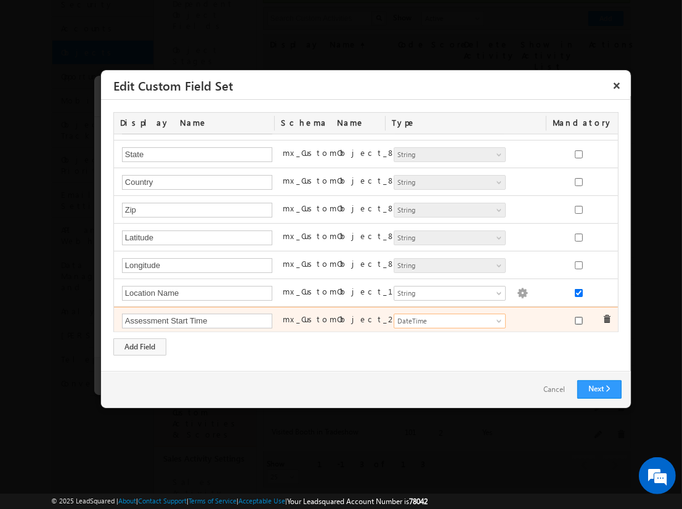
click at [575, 317] on input "checkbox" at bounding box center [579, 321] width 8 height 8
checkbox input "true"
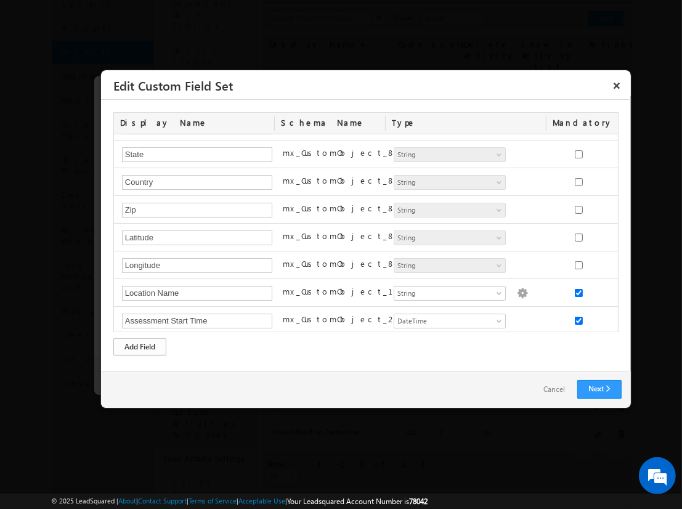
click at [140, 346] on div "Add Field" at bounding box center [139, 346] width 53 height 17
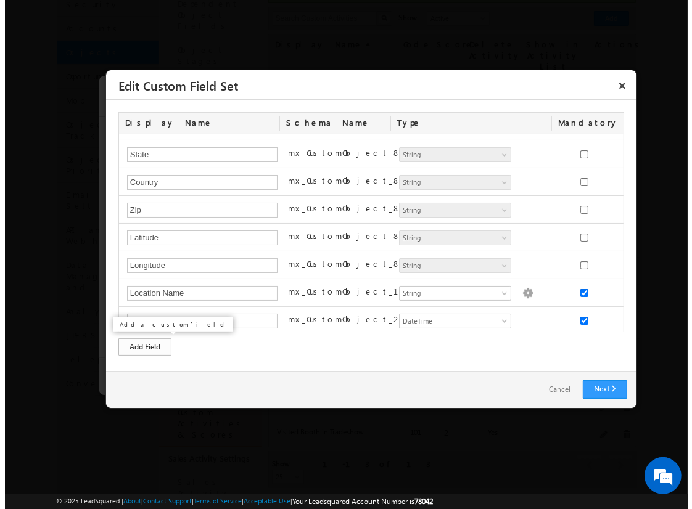
scroll to position [77, 0]
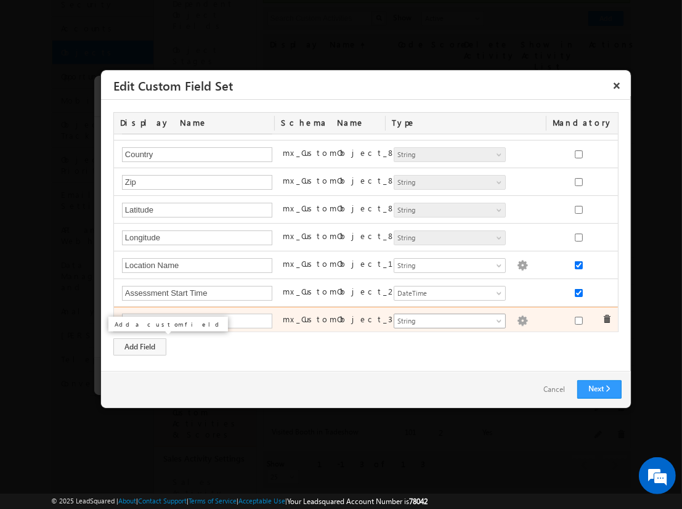
type input "Assessment Score"
click at [444, 317] on span "String" at bounding box center [445, 321] width 100 height 11
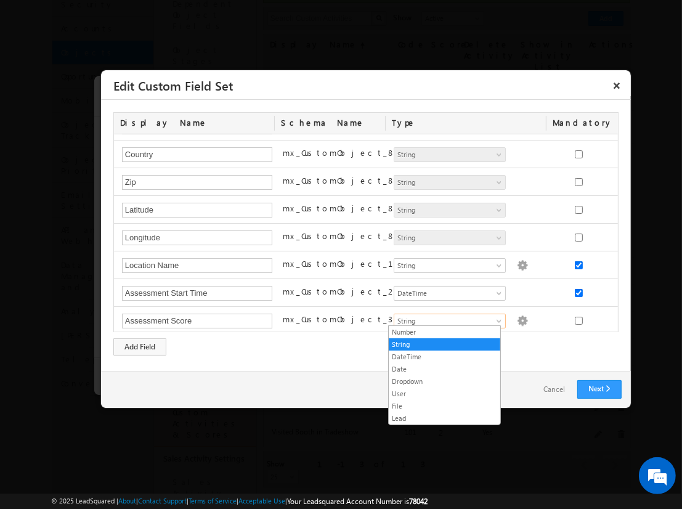
click at [444, 332] on link "Number" at bounding box center [445, 332] width 112 height 11
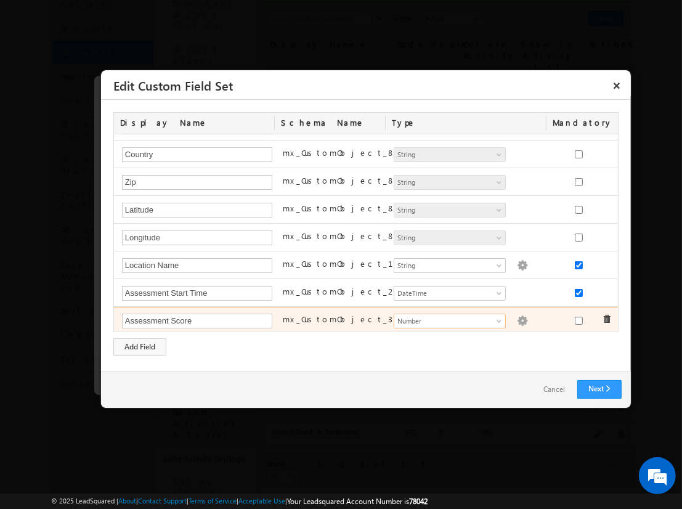
click at [517, 317] on img at bounding box center [522, 321] width 11 height 11
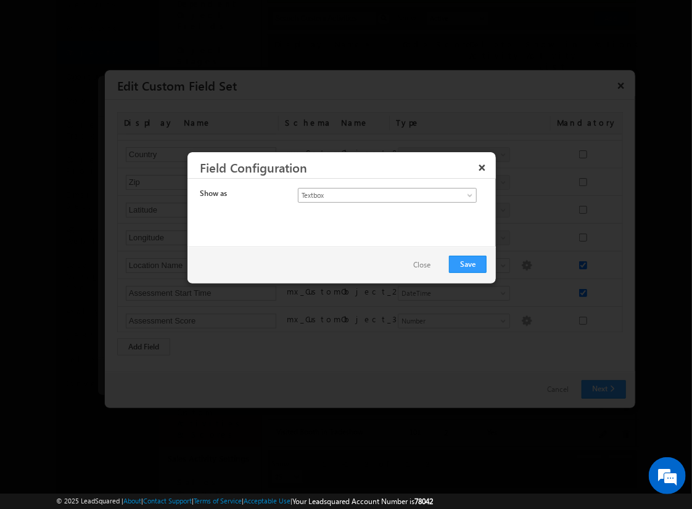
click at [376, 194] on span "Textbox" at bounding box center [376, 195] width 157 height 11
click at [387, 221] on link "Currency" at bounding box center [387, 221] width 178 height 11
click at [468, 263] on button "Save" at bounding box center [468, 264] width 38 height 17
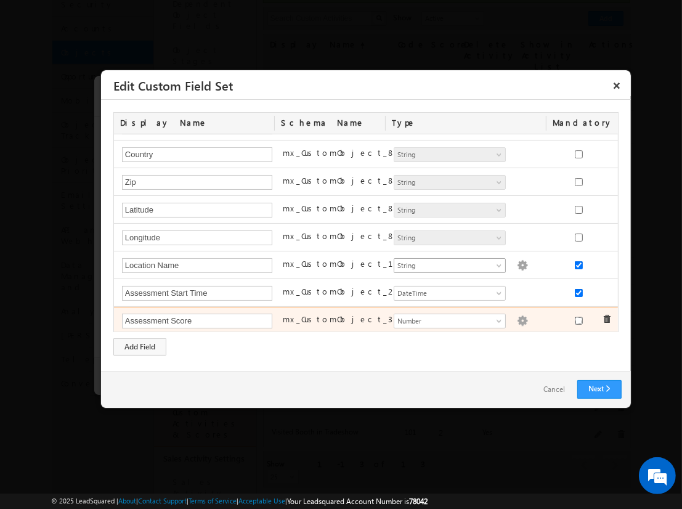
click at [575, 317] on input "checkbox" at bounding box center [579, 321] width 8 height 8
checkbox input "true"
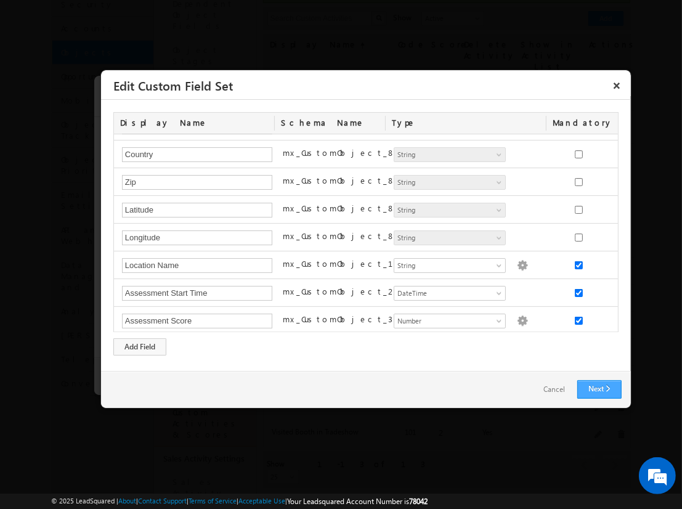
click at [599, 389] on link "Next" at bounding box center [600, 389] width 44 height 18
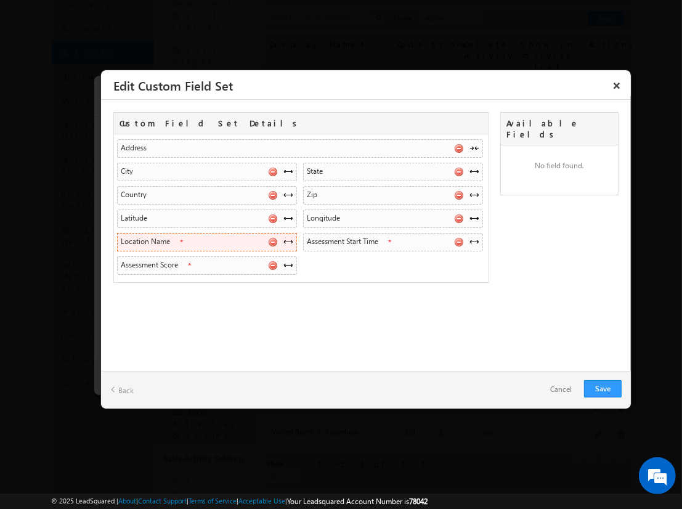
click at [288, 240] on span at bounding box center [289, 242] width 10 height 10
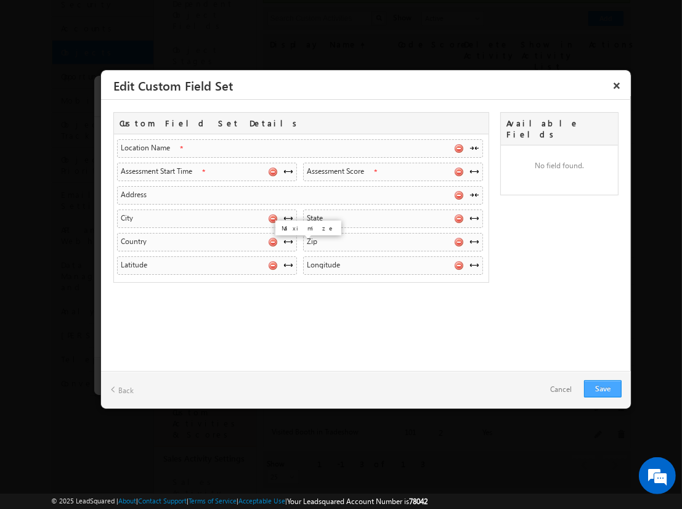
click at [603, 388] on link "Save" at bounding box center [603, 388] width 38 height 17
checkbox input "true"
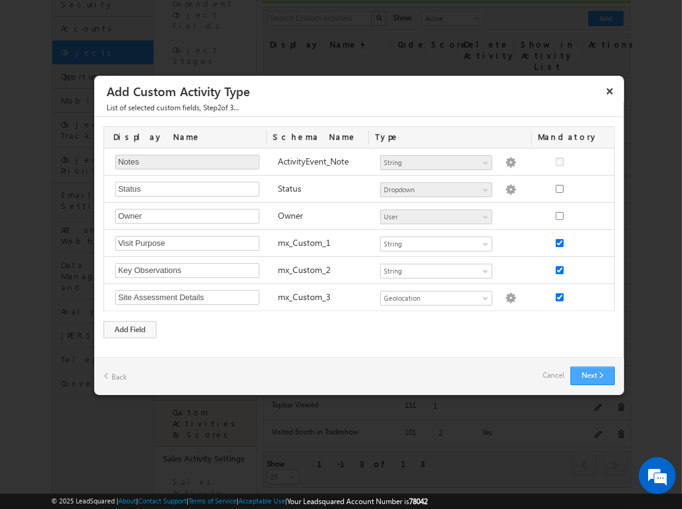
click at [592, 375] on button "Next" at bounding box center [593, 376] width 44 height 18
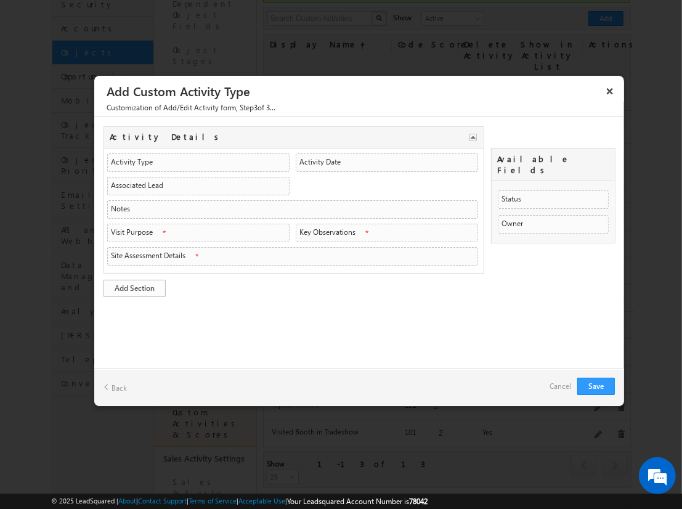
click at [134, 285] on link "Add Section" at bounding box center [135, 288] width 62 height 17
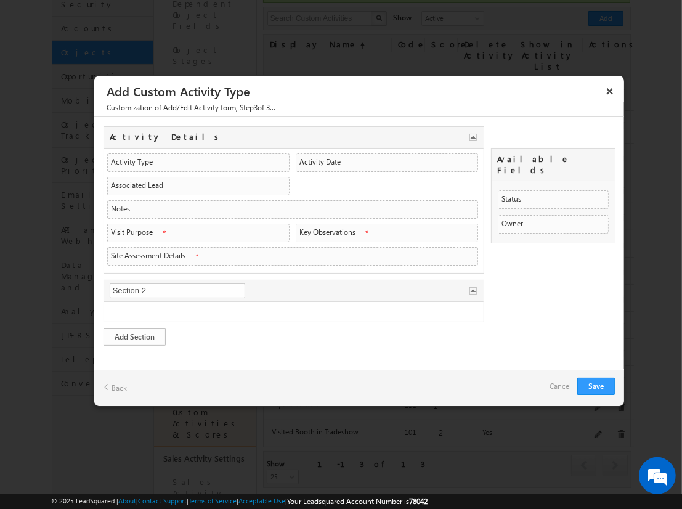
type input "Visit Overview"
click at [134, 333] on link "Add Section" at bounding box center [135, 337] width 62 height 17
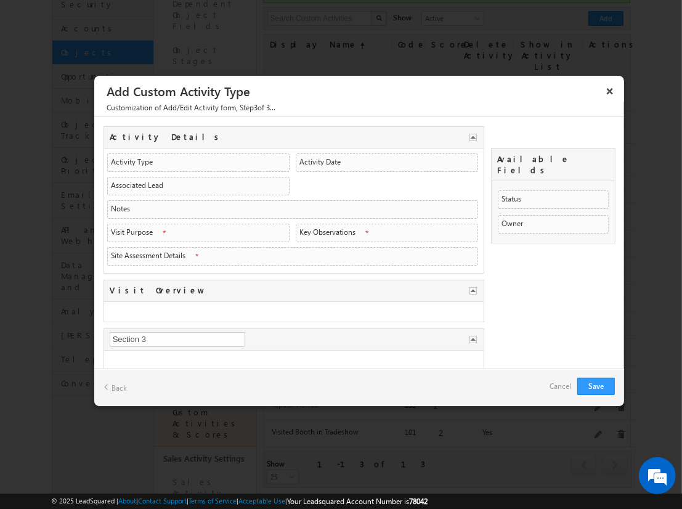
type input "Assessment Data"
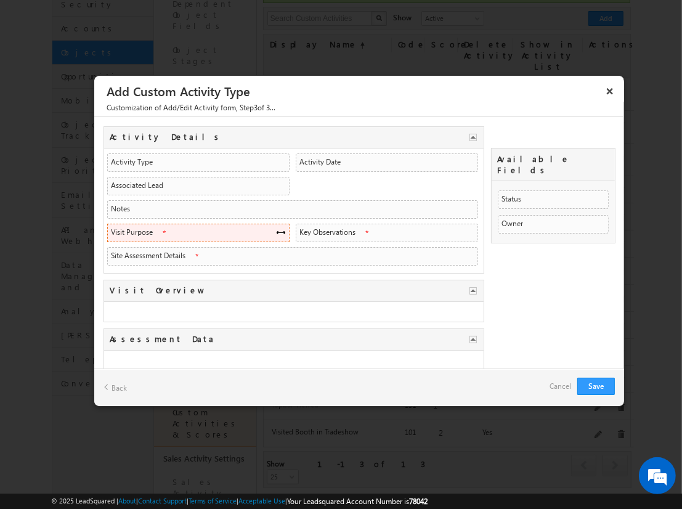
click at [277, 230] on span at bounding box center [281, 232] width 10 height 10
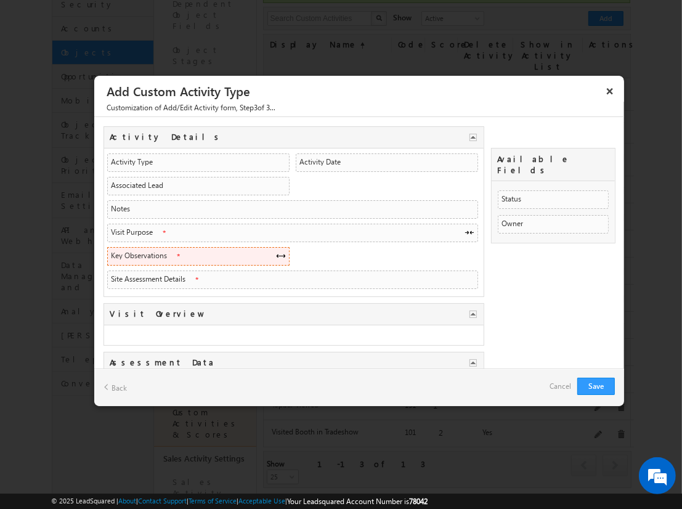
click at [277, 253] on span at bounding box center [281, 256] width 10 height 10
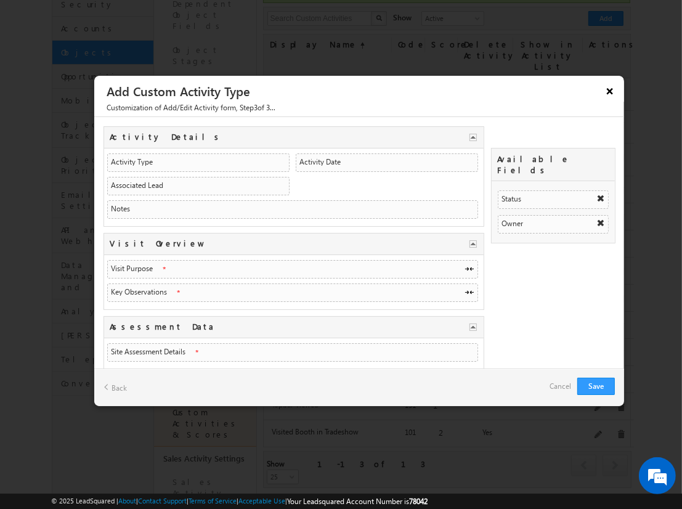
click at [616, 92] on button "×" at bounding box center [610, 91] width 20 height 22
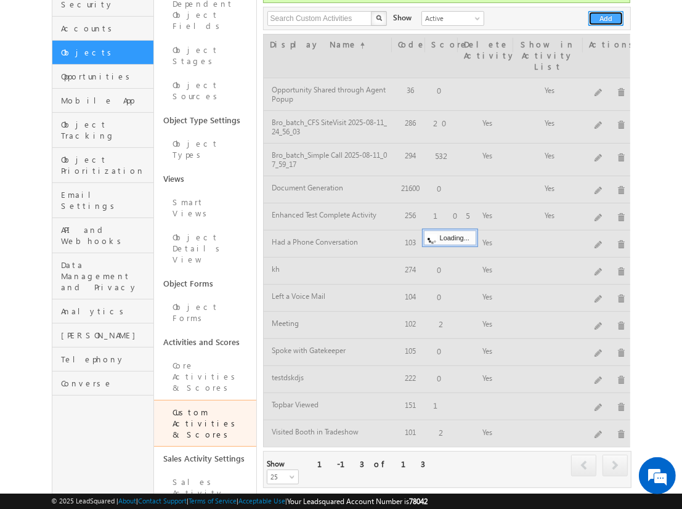
click at [607, 11] on button "Add" at bounding box center [606, 18] width 35 height 15
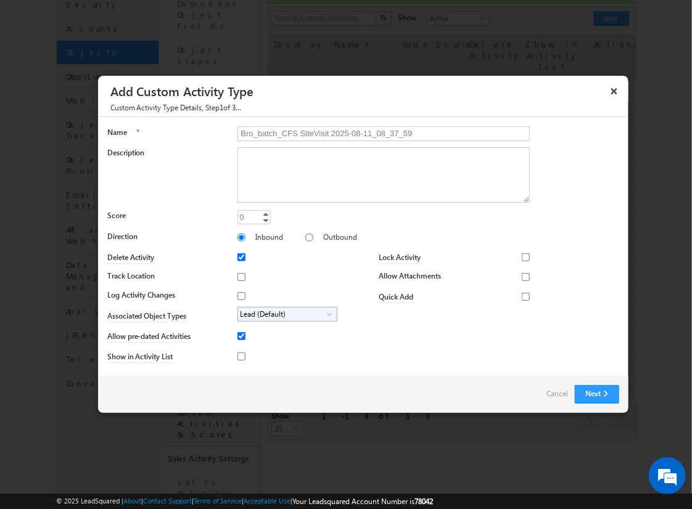
type input "Bro_batch_CFS SiteVisit 2025-08-11_08_37_59"
type textarea "On-site visit activity with CFS sub-field types testing - Created on 20250811_0…"
type input "20"
click at [239, 276] on input "Track Location" at bounding box center [241, 277] width 8 height 8
checkbox input "true"
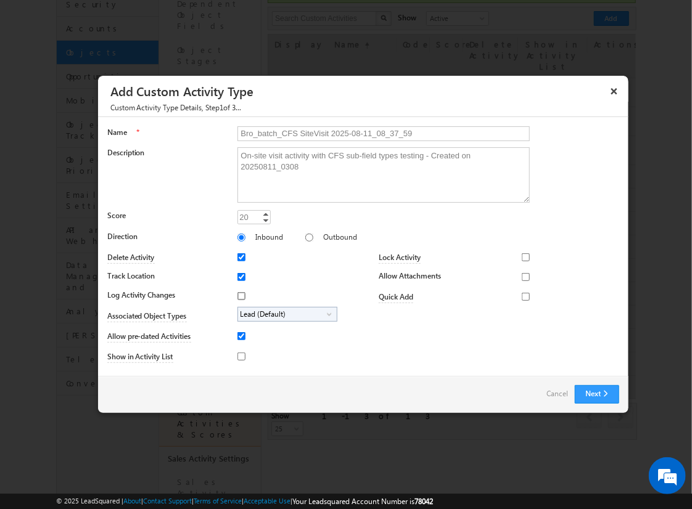
click at [239, 295] on input "Log Activity Changes" at bounding box center [241, 296] width 8 height 8
checkbox input "true"
click at [239, 356] on input "Show in Activity List" at bounding box center [241, 357] width 8 height 8
checkbox input "true"
click at [522, 276] on input "Allow Attachments" at bounding box center [526, 277] width 8 height 8
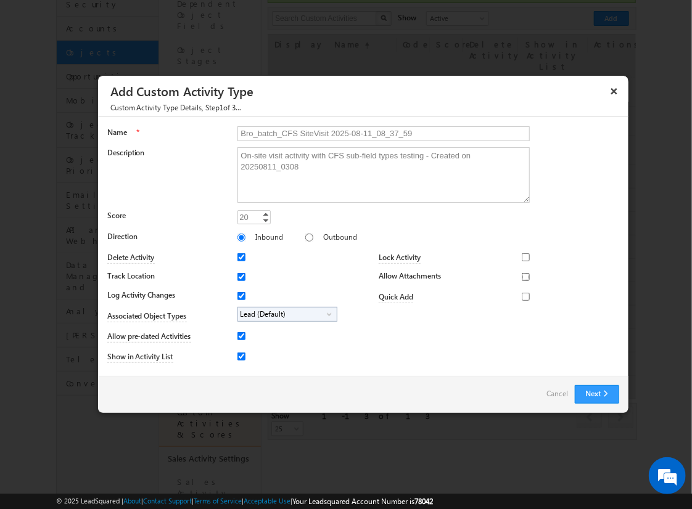
checkbox input "true"
click at [285, 313] on span "Lead (Default)" at bounding box center [282, 315] width 89 height 14
click at [247, 348] on input "Student" at bounding box center [249, 349] width 8 height 8
checkbox input "true"
click at [378, 133] on input "Bro_batch_CFS SiteVisit 2025-08-11_08_37_59" at bounding box center [383, 133] width 292 height 15
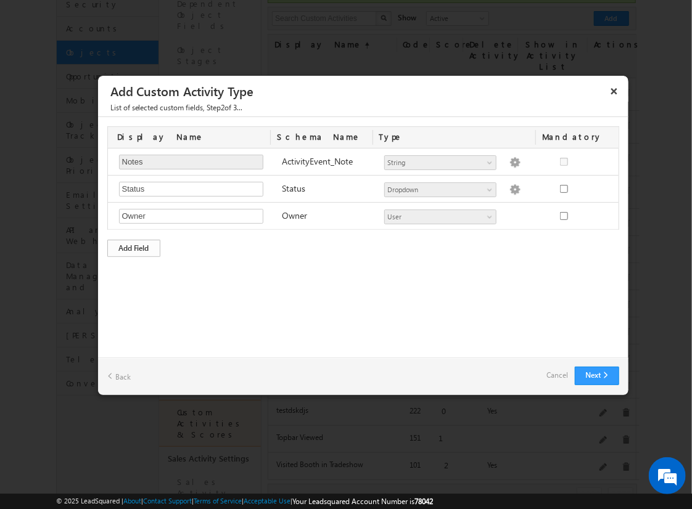
click at [134, 247] on div "Add Field" at bounding box center [133, 248] width 53 height 17
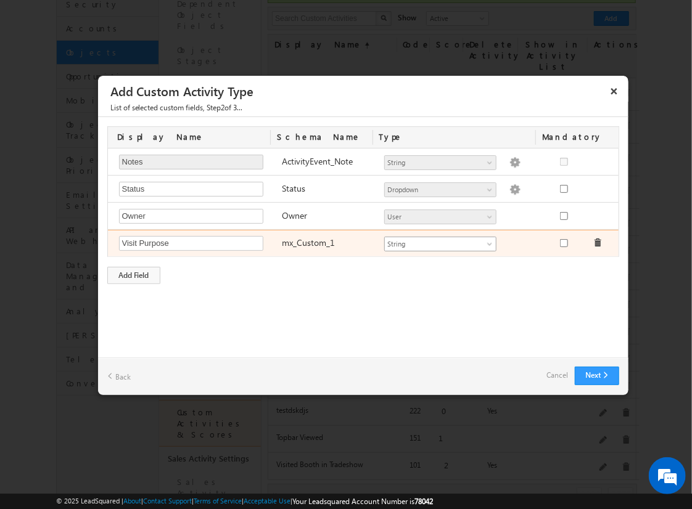
type input "Visit Purpose"
click at [440, 242] on span "String" at bounding box center [435, 244] width 100 height 11
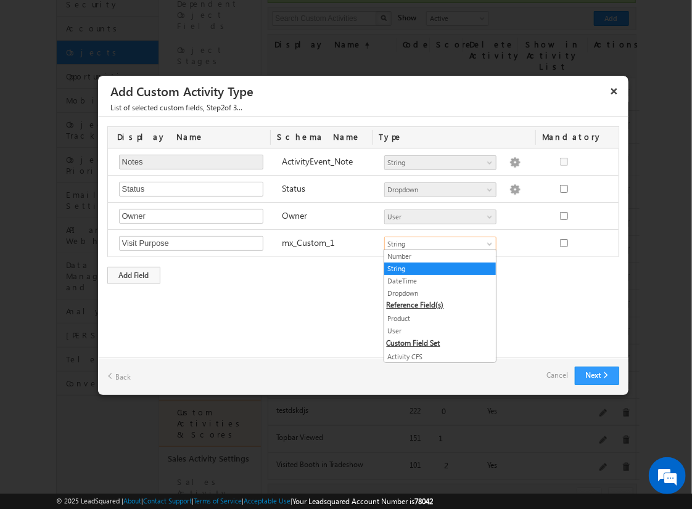
click at [435, 268] on link "String" at bounding box center [440, 268] width 112 height 11
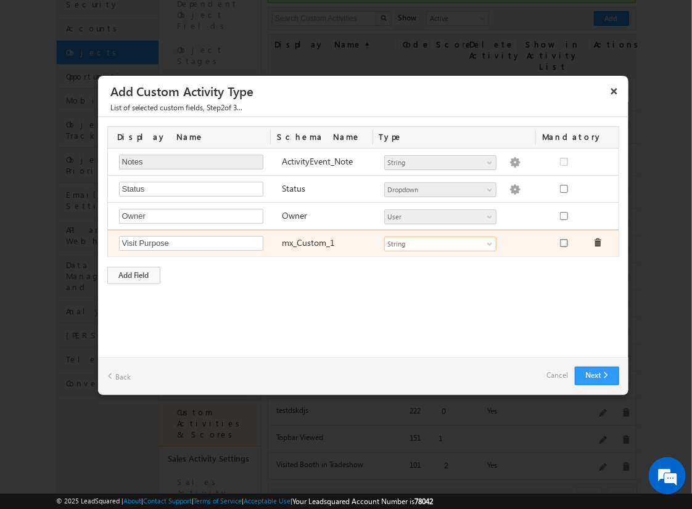
click at [563, 242] on input "checkbox" at bounding box center [564, 243] width 8 height 8
checkbox input "true"
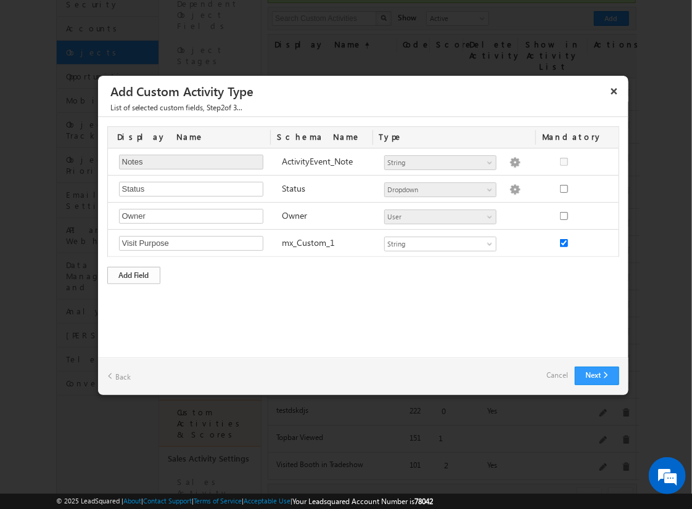
click at [134, 273] on div "Add Field" at bounding box center [133, 275] width 53 height 17
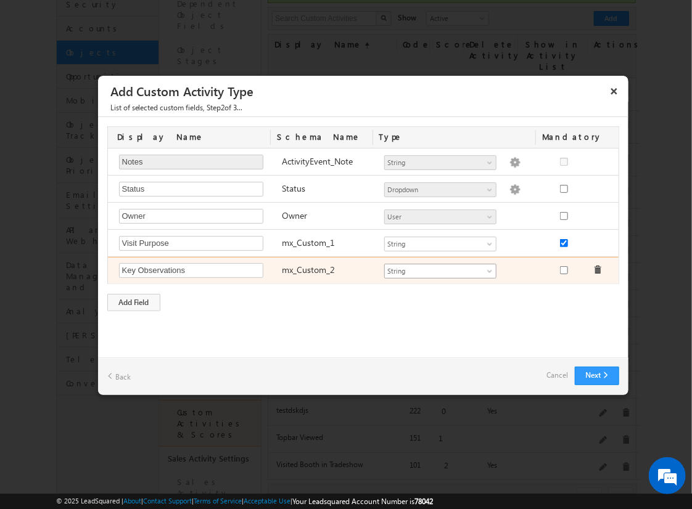
type input "Key Observations"
click at [440, 269] on span "String" at bounding box center [435, 271] width 100 height 11
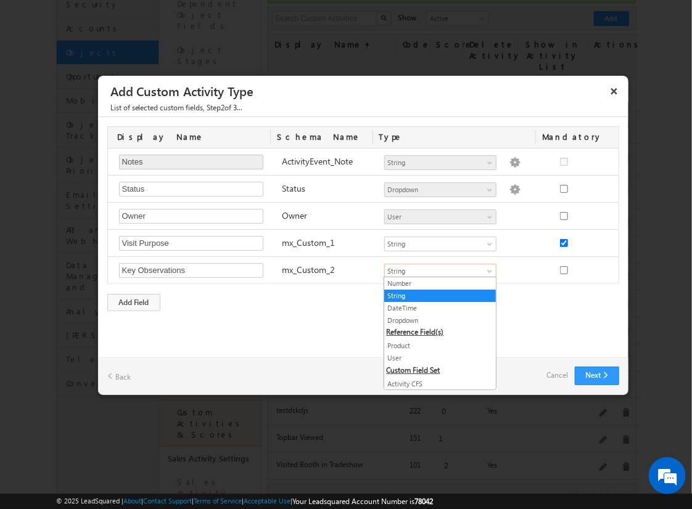
click at [435, 295] on link "String" at bounding box center [440, 295] width 112 height 11
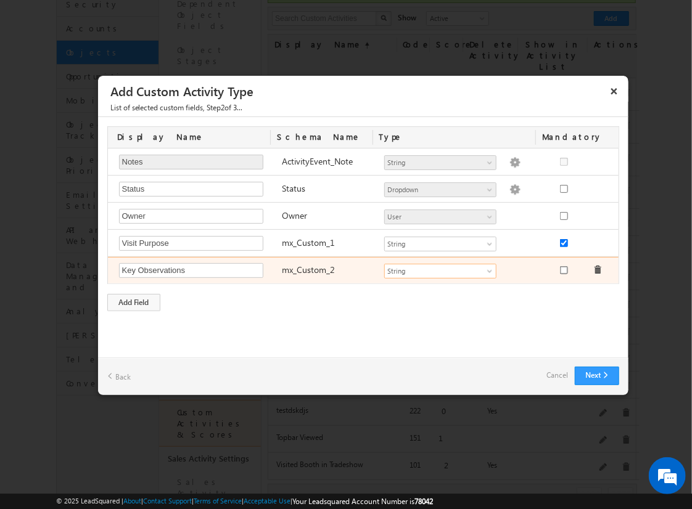
click at [563, 268] on input "checkbox" at bounding box center [564, 270] width 8 height 8
checkbox input "true"
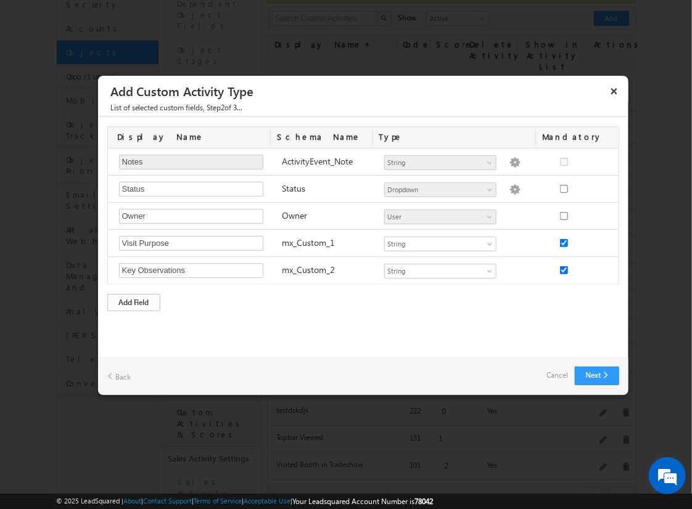
click at [134, 300] on div "Add Field" at bounding box center [133, 302] width 53 height 17
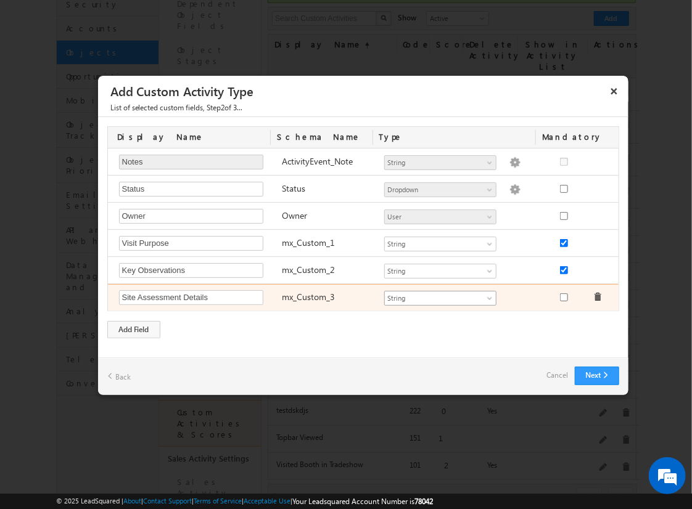
type input "Site Assessment Details"
click at [440, 296] on span "String" at bounding box center [435, 298] width 100 height 11
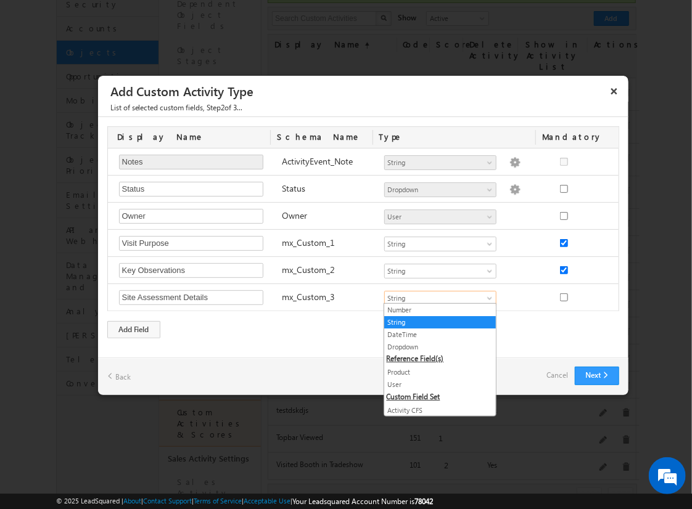
click at [435, 430] on link "Geolocation" at bounding box center [440, 435] width 112 height 11
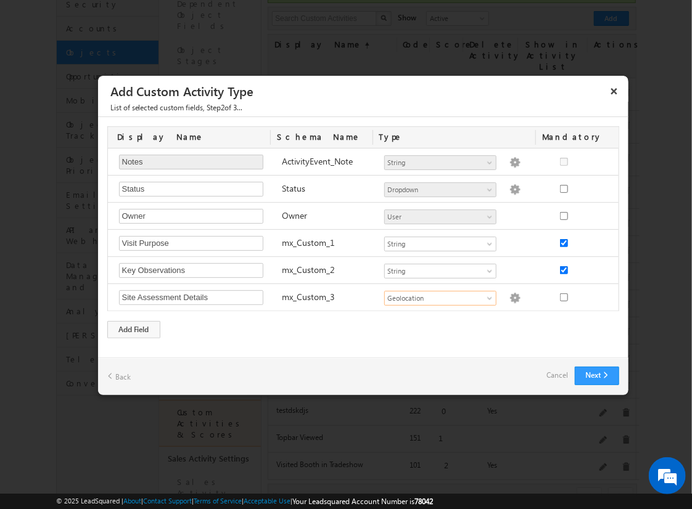
scroll to position [0, 0]
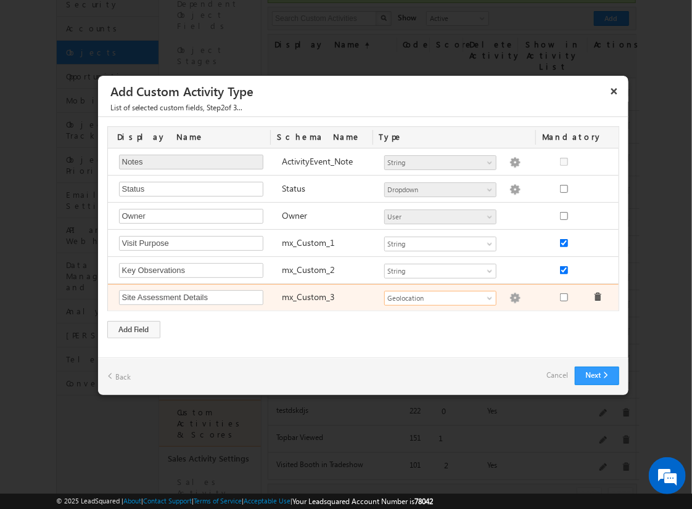
click at [509, 296] on img at bounding box center [514, 298] width 11 height 11
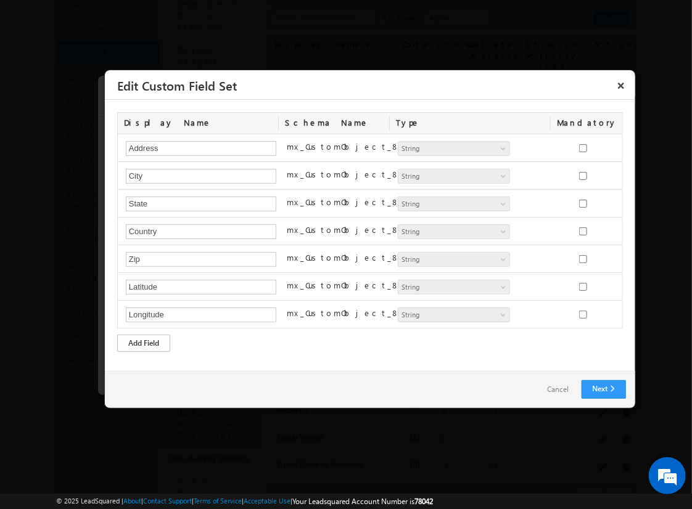
click at [144, 341] on div "Add Field" at bounding box center [143, 343] width 53 height 17
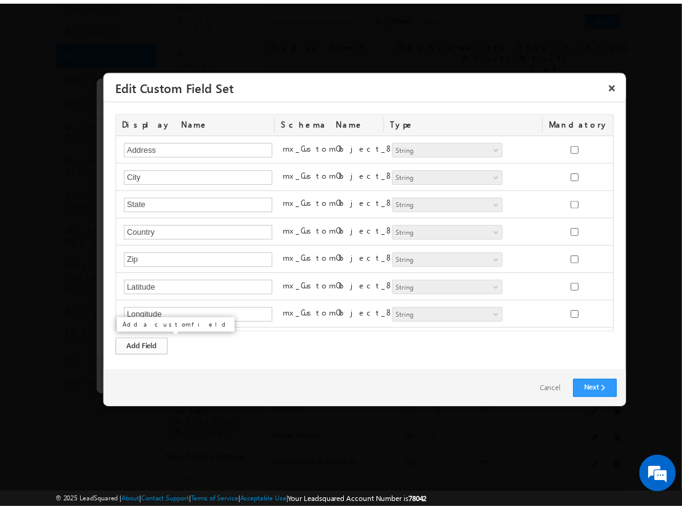
scroll to position [22, 0]
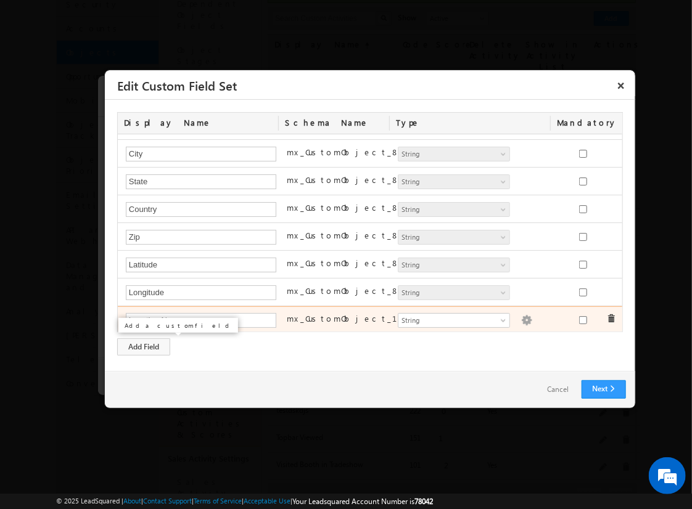
type input "Location Name"
click at [521, 317] on img at bounding box center [526, 320] width 11 height 11
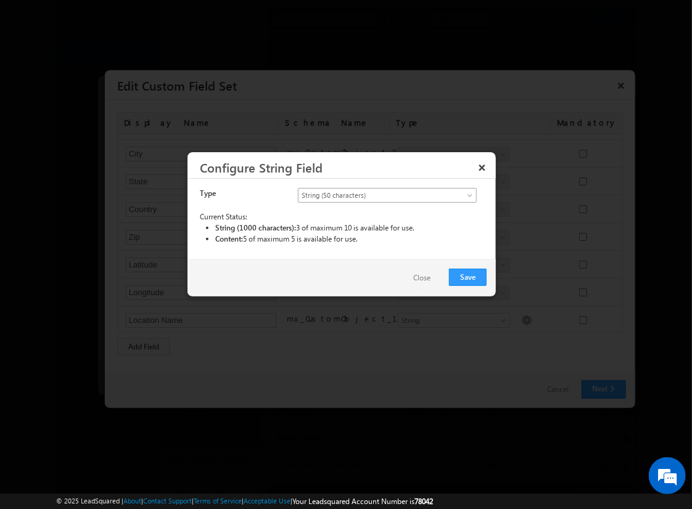
click at [387, 194] on span "String (50 characters)" at bounding box center [376, 195] width 157 height 11
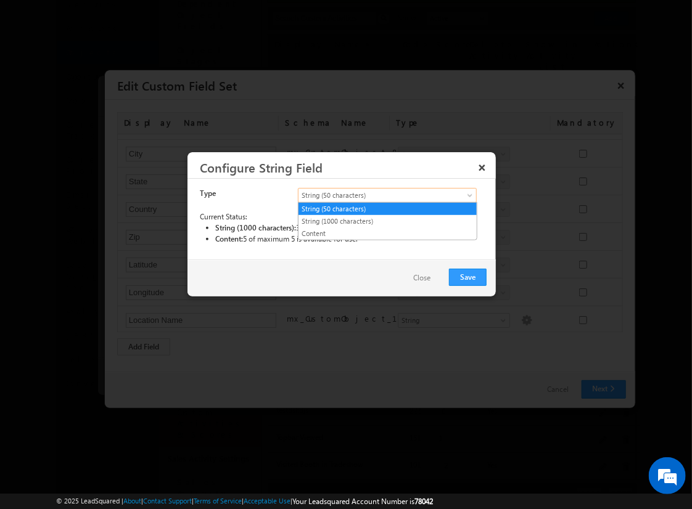
click at [387, 208] on link "String (50 characters)" at bounding box center [387, 208] width 178 height 11
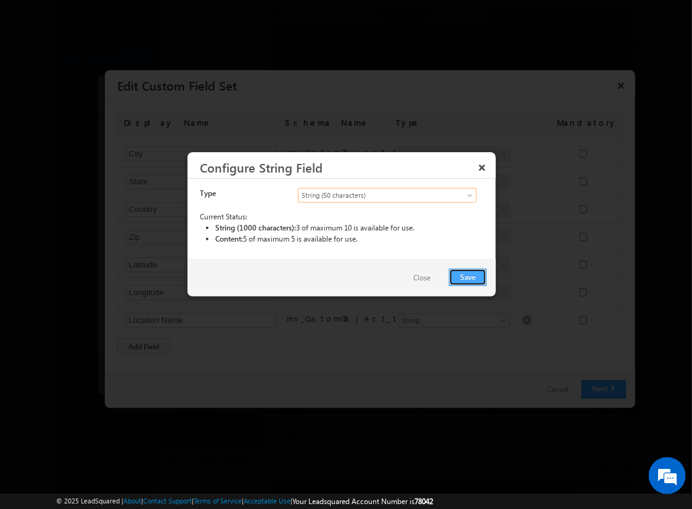
click at [468, 276] on button "Save" at bounding box center [468, 277] width 38 height 17
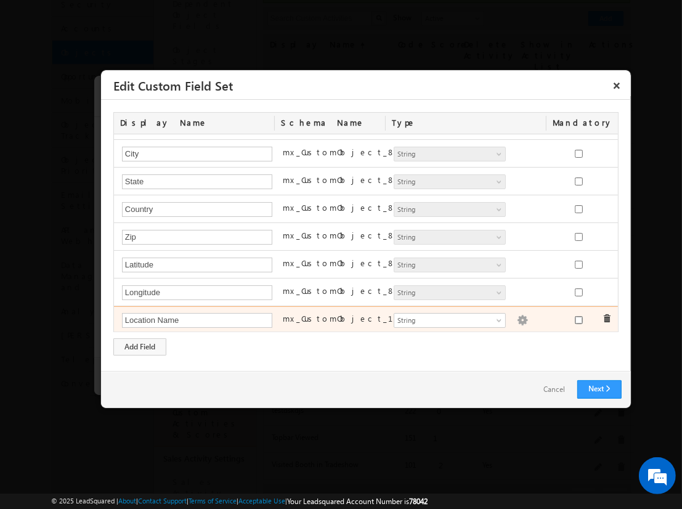
click at [575, 317] on input "checkbox" at bounding box center [579, 320] width 8 height 8
checkbox input "true"
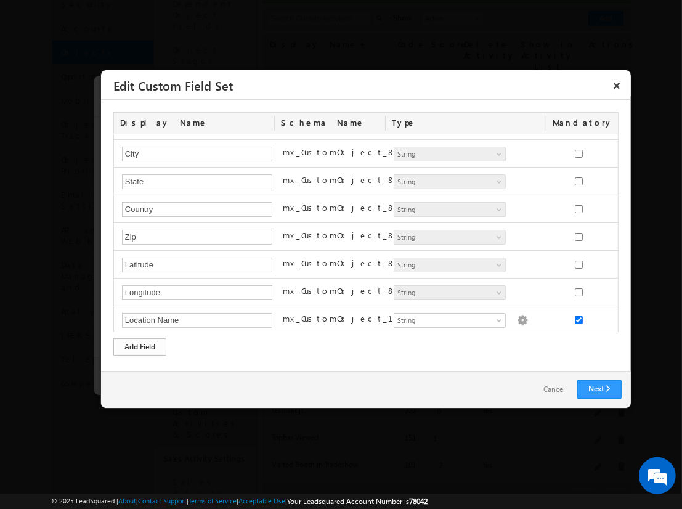
click at [140, 346] on div "Add Field" at bounding box center [139, 346] width 53 height 17
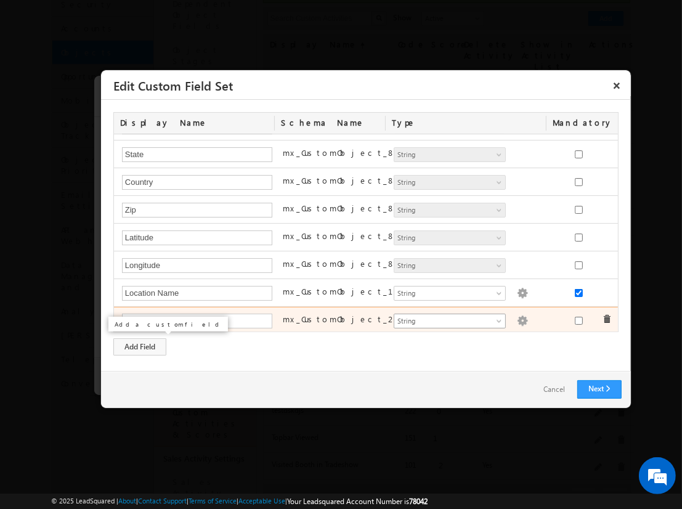
type input "Assessment Start Time"
click at [444, 318] on span "String" at bounding box center [445, 321] width 100 height 11
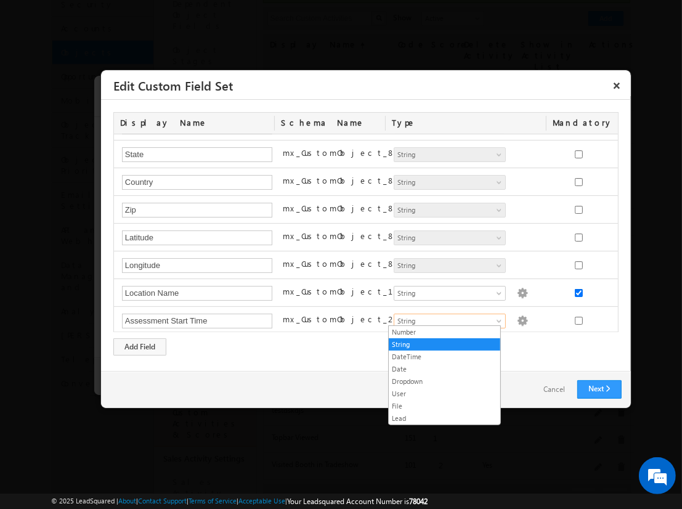
click at [444, 356] on link "DateTime" at bounding box center [445, 356] width 112 height 11
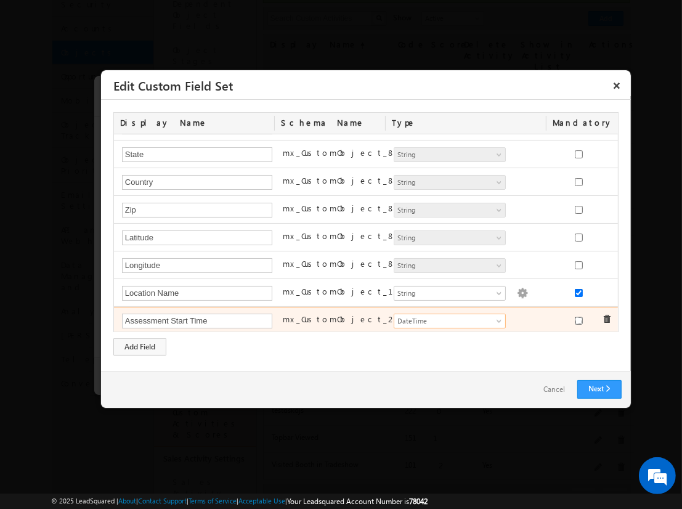
click at [575, 317] on input "checkbox" at bounding box center [579, 321] width 8 height 8
checkbox input "true"
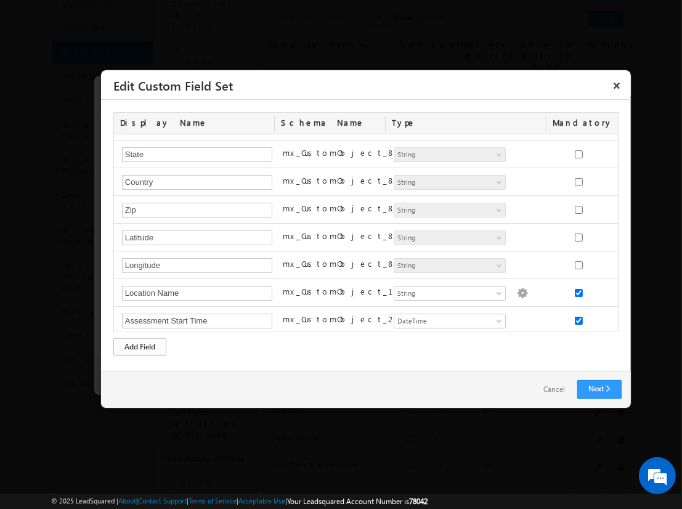
click at [140, 346] on div "Add Field" at bounding box center [139, 346] width 53 height 17
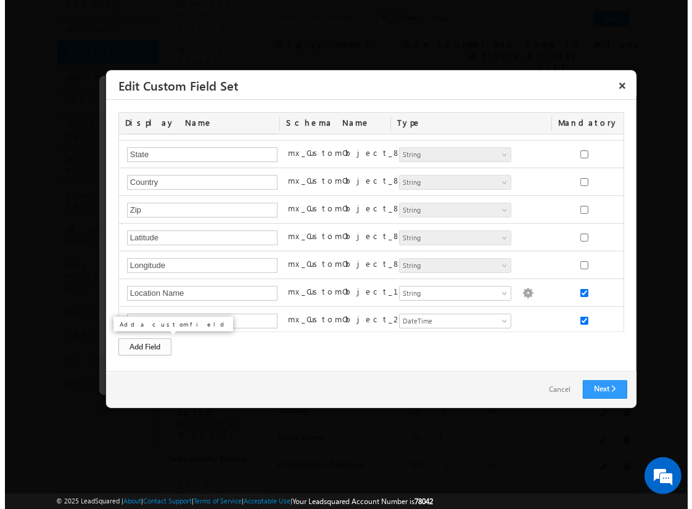
scroll to position [77, 0]
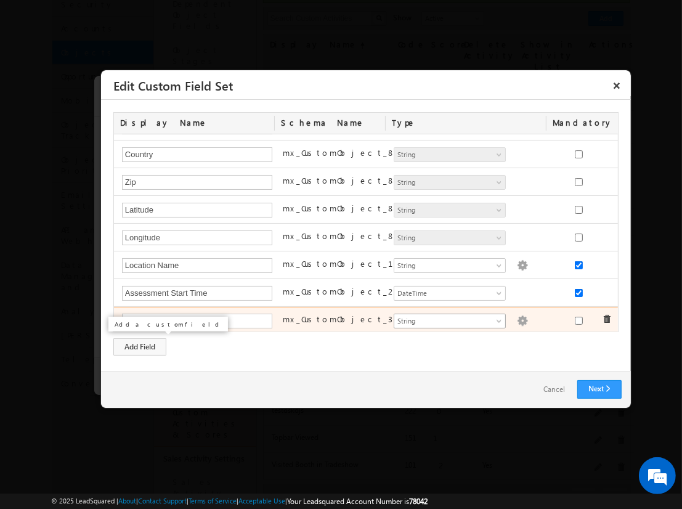
type input "Assessment Score"
click at [444, 317] on span "String" at bounding box center [445, 321] width 100 height 11
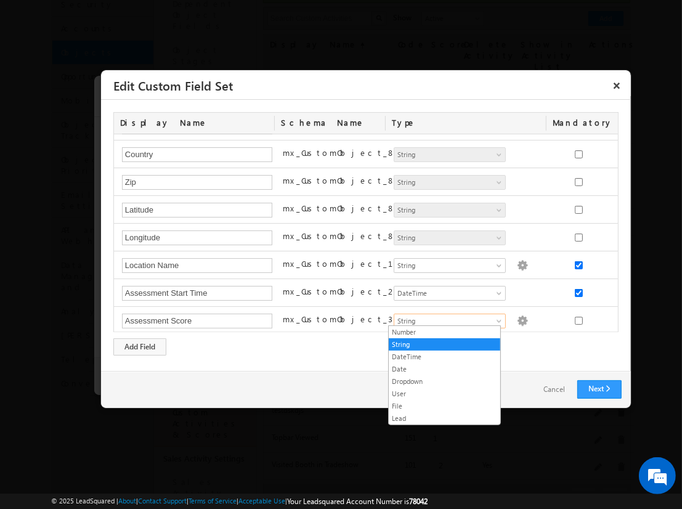
click at [444, 332] on link "Number" at bounding box center [445, 332] width 112 height 11
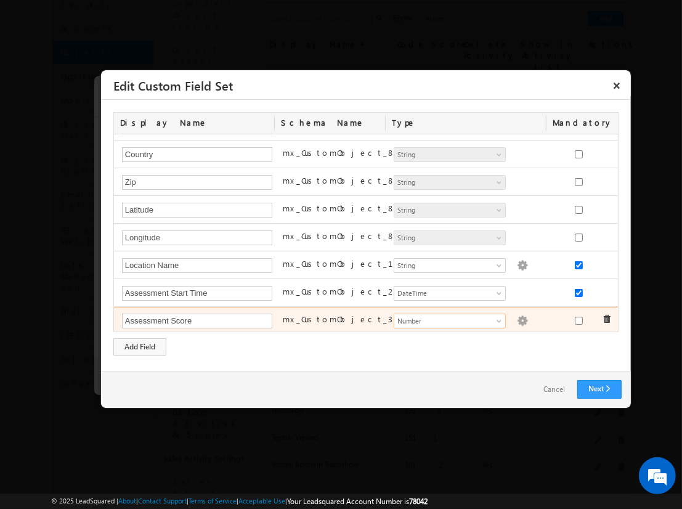
click at [517, 317] on img at bounding box center [522, 321] width 11 height 11
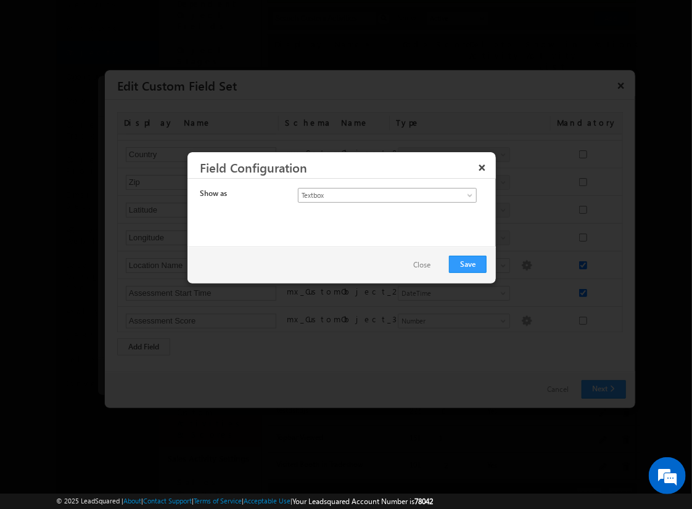
click at [376, 194] on span "Textbox" at bounding box center [376, 195] width 157 height 11
click at [387, 221] on link "Currency" at bounding box center [387, 221] width 178 height 11
click at [468, 263] on button "Save" at bounding box center [468, 264] width 38 height 17
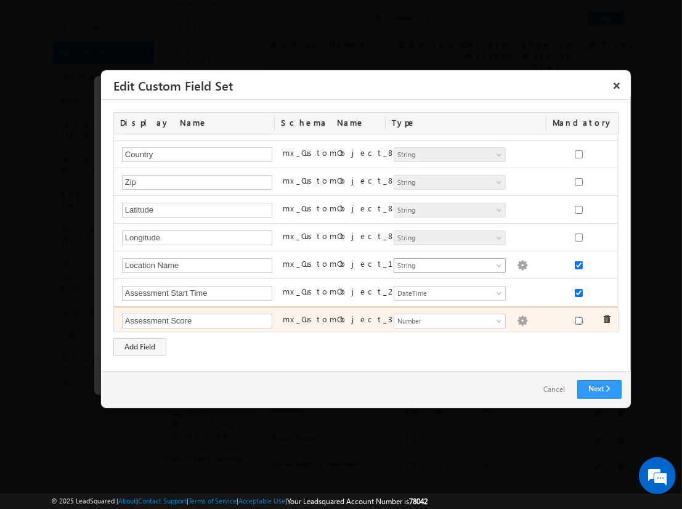
click at [575, 317] on input "checkbox" at bounding box center [579, 321] width 8 height 8
checkbox input "true"
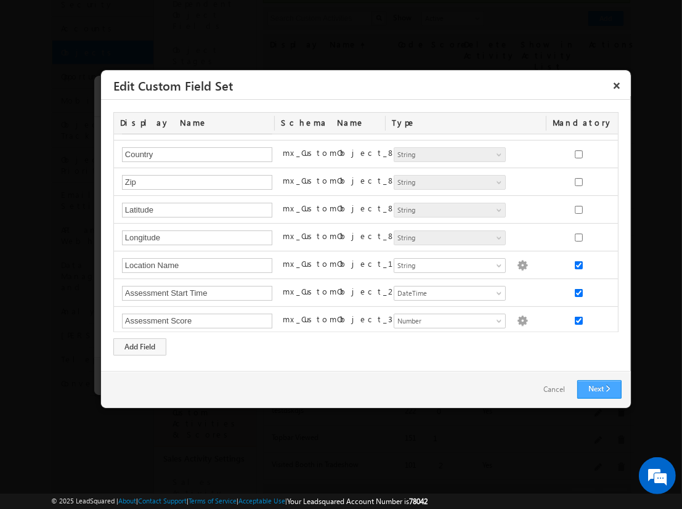
click at [599, 389] on link "Next" at bounding box center [600, 389] width 44 height 18
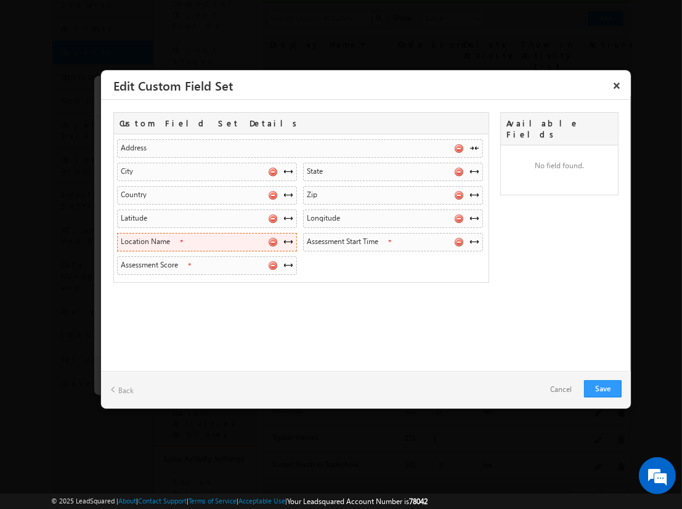
click at [288, 240] on span at bounding box center [289, 242] width 10 height 10
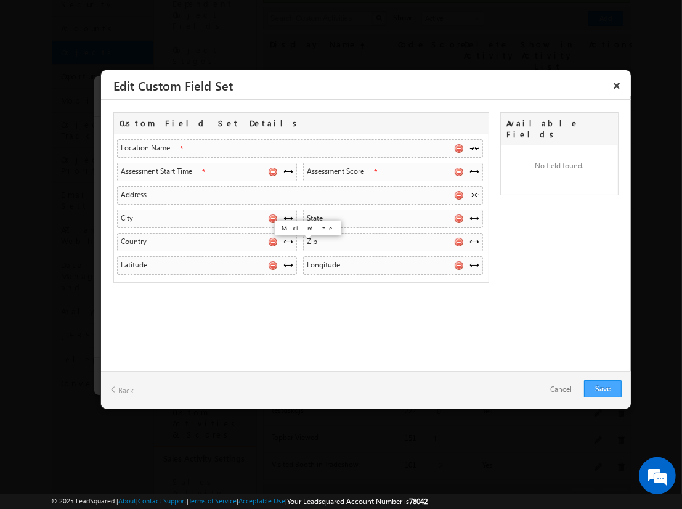
click at [603, 388] on link "Save" at bounding box center [603, 388] width 38 height 17
checkbox input "true"
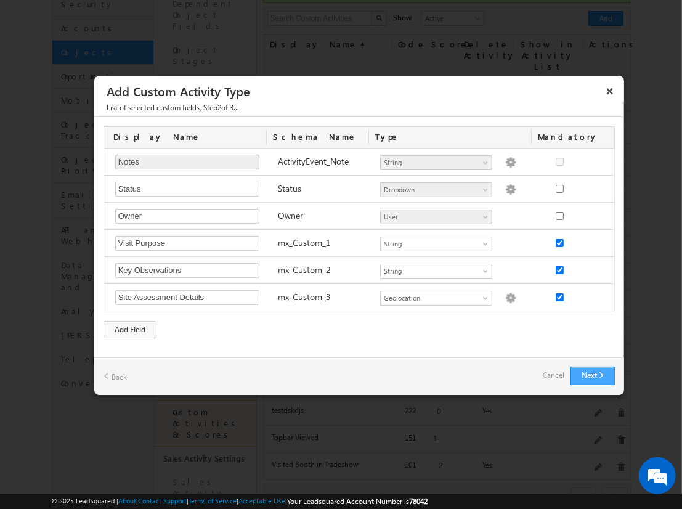
click at [592, 375] on button "Next" at bounding box center [593, 376] width 44 height 18
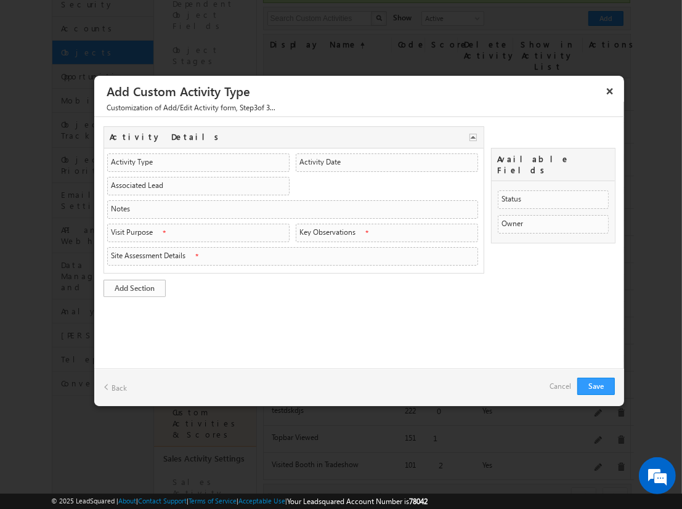
click at [134, 285] on link "Add Section" at bounding box center [135, 288] width 62 height 17
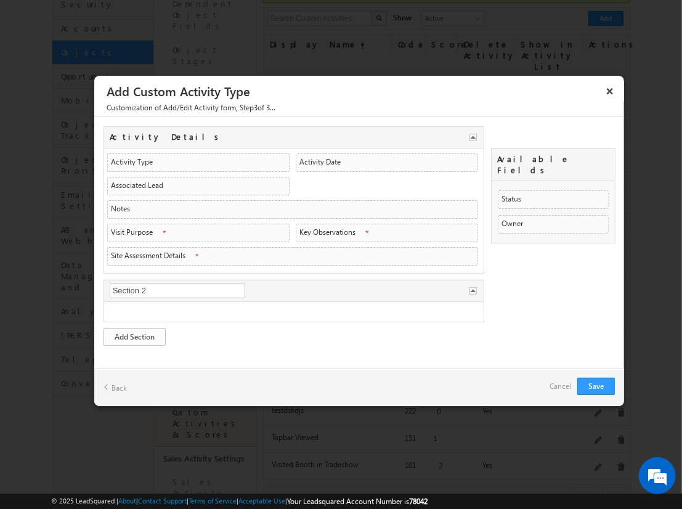
type input "Visit Overview"
click at [134, 333] on link "Add Section" at bounding box center [135, 337] width 62 height 17
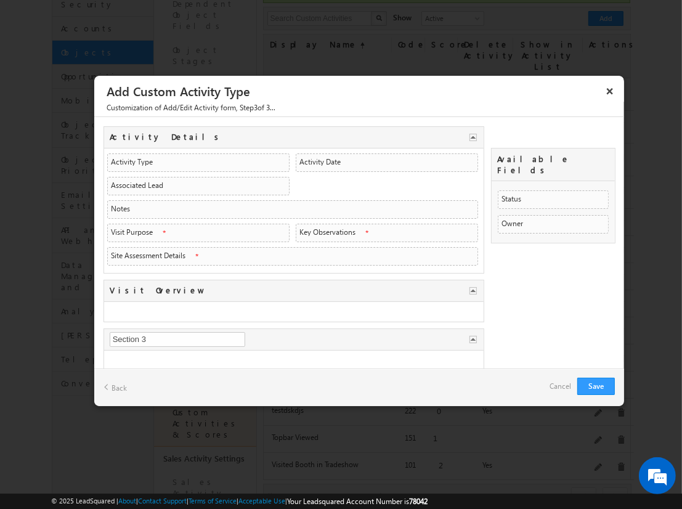
type input "Assessment Data"
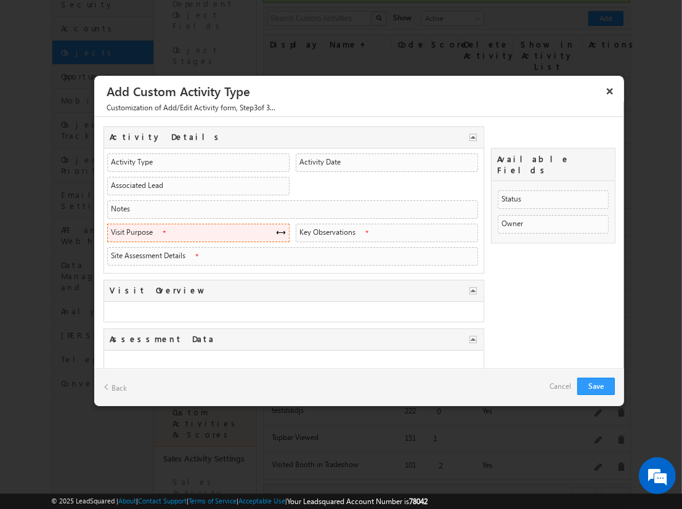
click at [277, 230] on span at bounding box center [281, 232] width 10 height 10
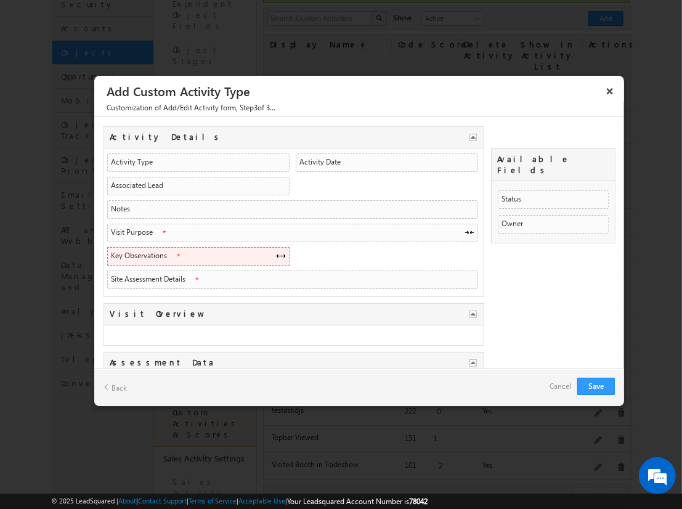
click at [277, 253] on span at bounding box center [281, 256] width 10 height 10
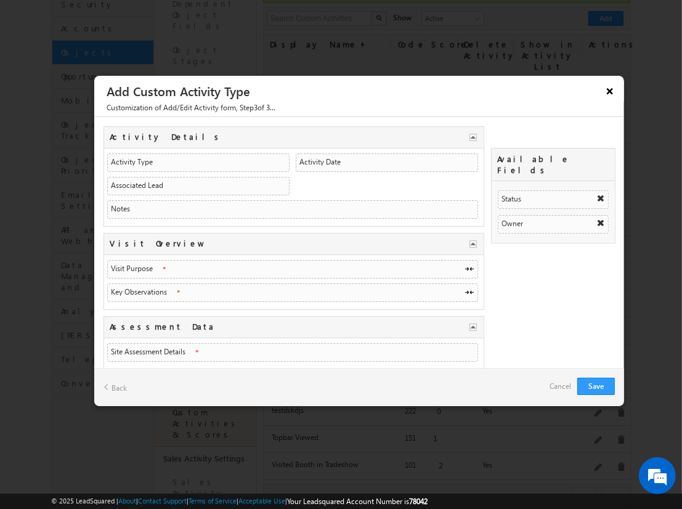
click at [609, 89] on button "×" at bounding box center [610, 91] width 20 height 22
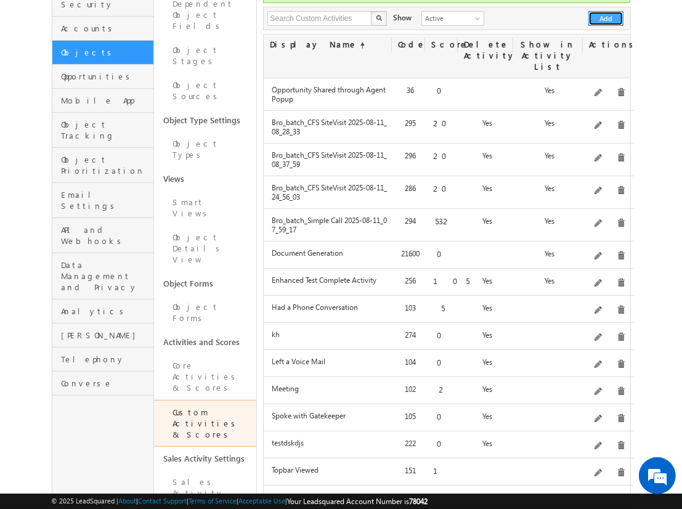
click at [607, 11] on button "Add" at bounding box center [606, 18] width 35 height 15
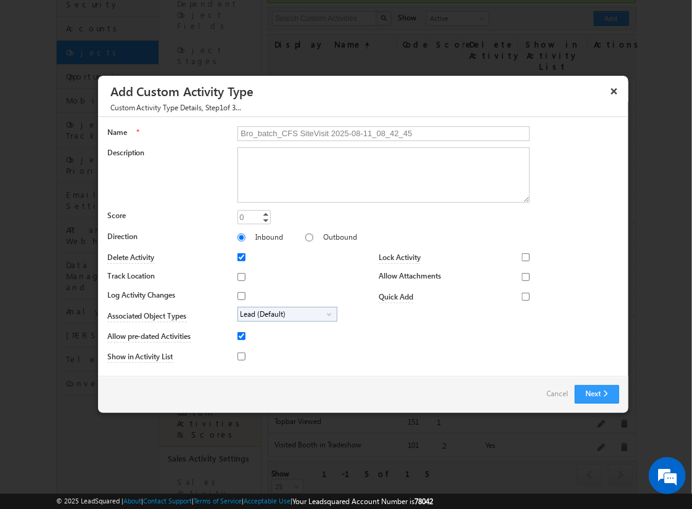
type input "Bro_batch_CFS SiteVisit 2025-08-11_08_42_45"
type textarea "On-site visit activity with CFS sub-field types testing - Created on 20250811_0…"
type input "20"
click at [239, 276] on input "Track Location" at bounding box center [241, 277] width 8 height 8
checkbox input "true"
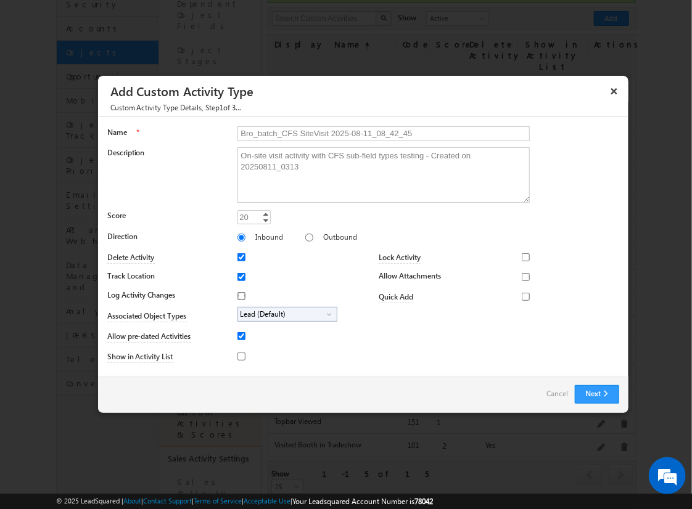
click at [239, 295] on input "Log Activity Changes" at bounding box center [241, 296] width 8 height 8
checkbox input "true"
click at [239, 356] on input "Show in Activity List" at bounding box center [241, 357] width 8 height 8
checkbox input "true"
click at [522, 276] on input "Allow Attachments" at bounding box center [526, 277] width 8 height 8
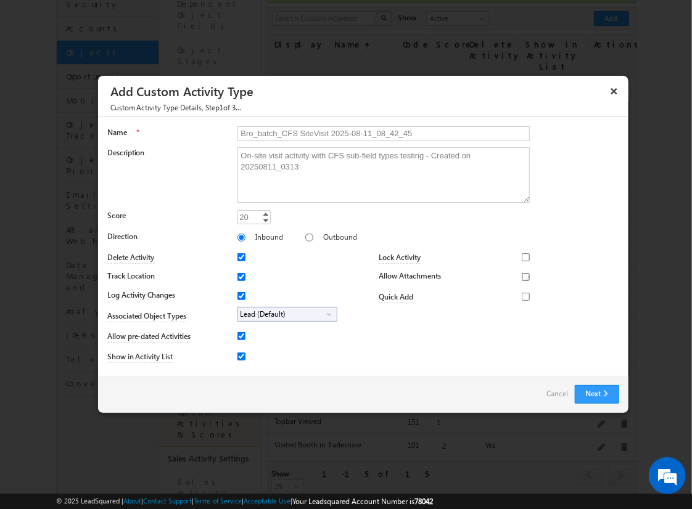
checkbox input "true"
click at [285, 313] on span "Lead (Default)" at bounding box center [282, 315] width 89 height 14
click at [247, 348] on input "Student" at bounding box center [249, 349] width 8 height 8
checkbox input "true"
click at [378, 133] on input "Bro_batch_CFS SiteVisit 2025-08-11_08_42_45" at bounding box center [383, 133] width 292 height 15
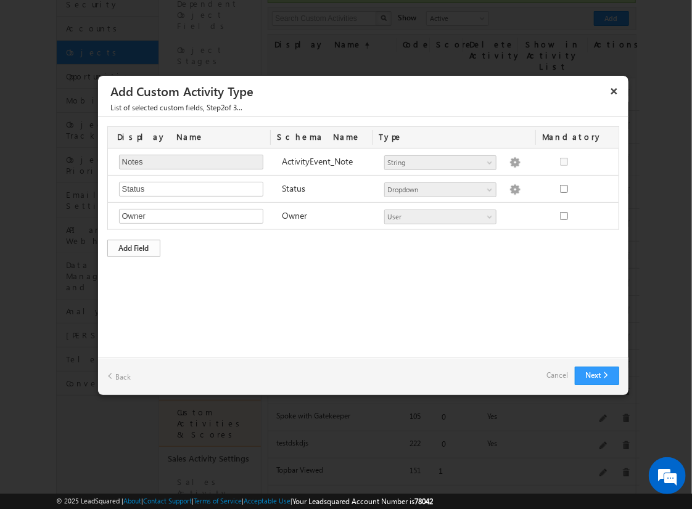
click at [134, 247] on div "Add Field" at bounding box center [133, 248] width 53 height 17
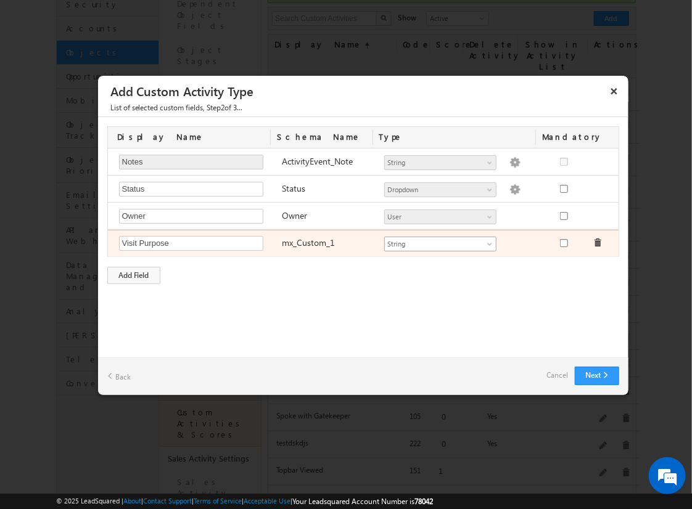
type input "Visit Purpose"
click at [440, 242] on span "String" at bounding box center [435, 244] width 100 height 11
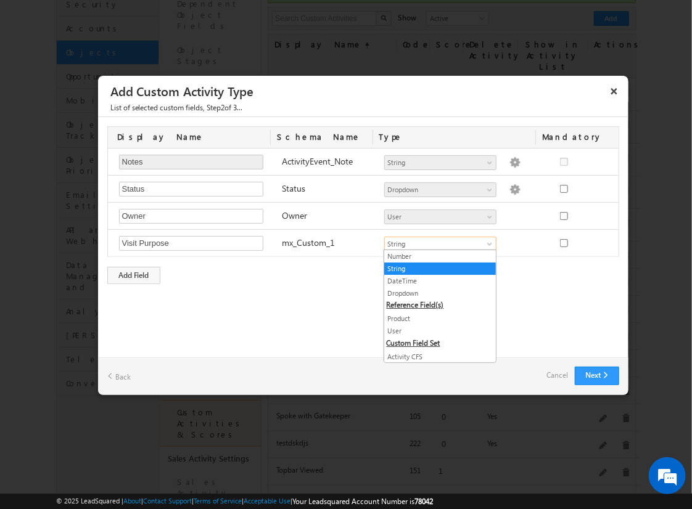
click at [435, 268] on link "String" at bounding box center [440, 268] width 112 height 11
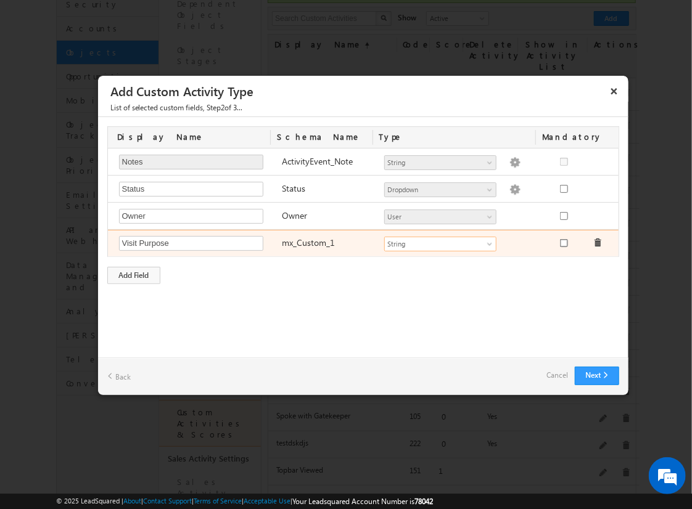
click at [563, 242] on input "checkbox" at bounding box center [564, 243] width 8 height 8
checkbox input "true"
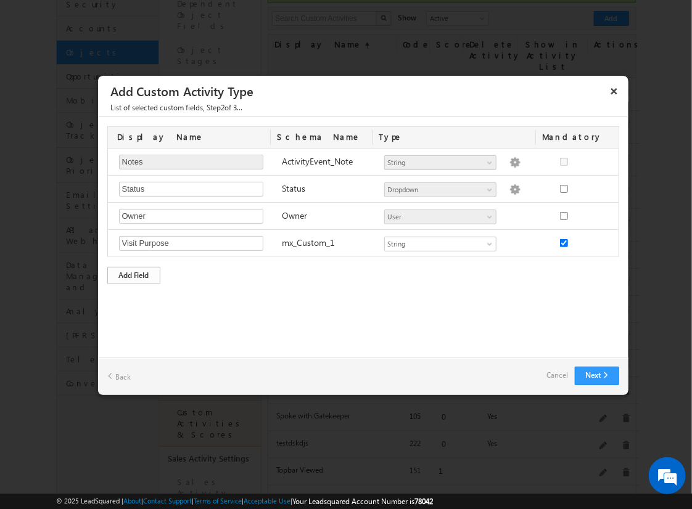
click at [134, 273] on div "Add Field" at bounding box center [133, 275] width 53 height 17
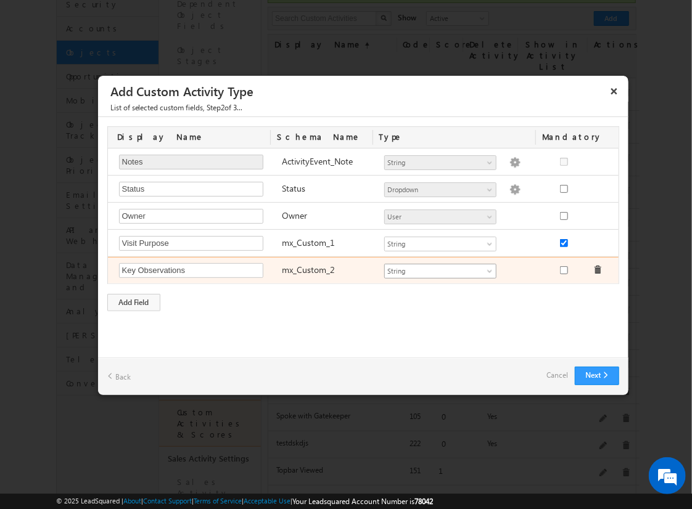
type input "Key Observations"
click at [440, 269] on span "String" at bounding box center [435, 271] width 100 height 11
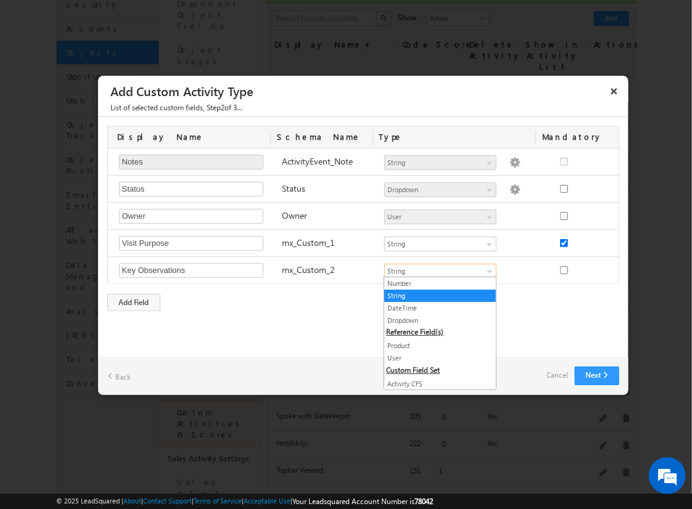
click at [435, 295] on link "String" at bounding box center [440, 295] width 112 height 11
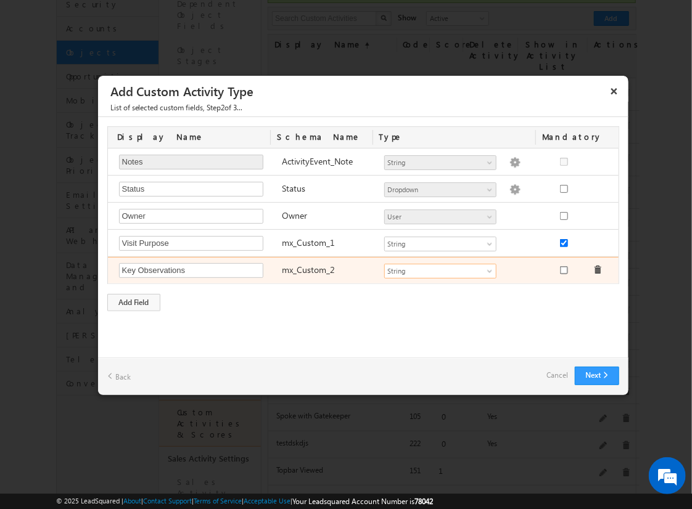
click at [563, 268] on input "checkbox" at bounding box center [564, 270] width 8 height 8
checkbox input "true"
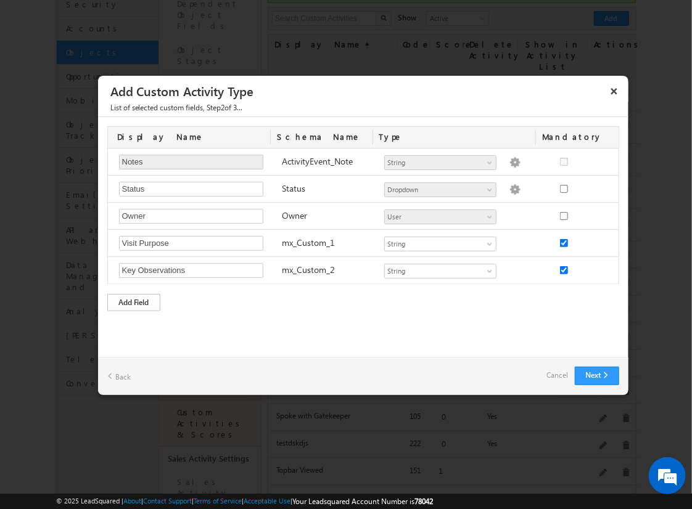
click at [134, 300] on div "Add Field" at bounding box center [133, 302] width 53 height 17
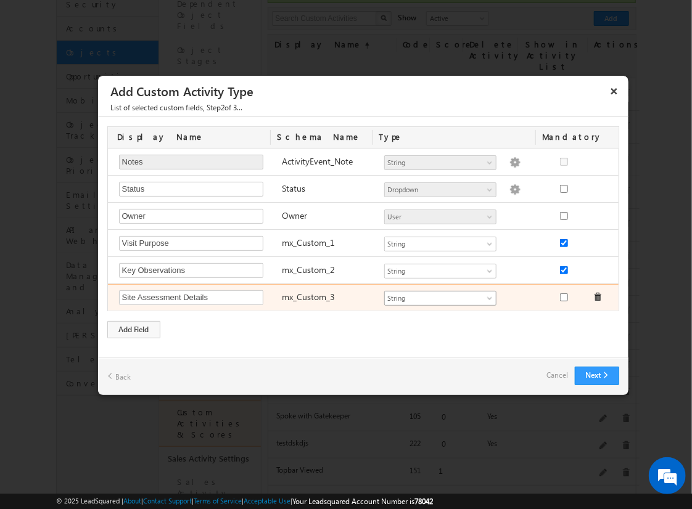
type input "Site Assessment Details"
click at [440, 296] on span "String" at bounding box center [435, 298] width 100 height 11
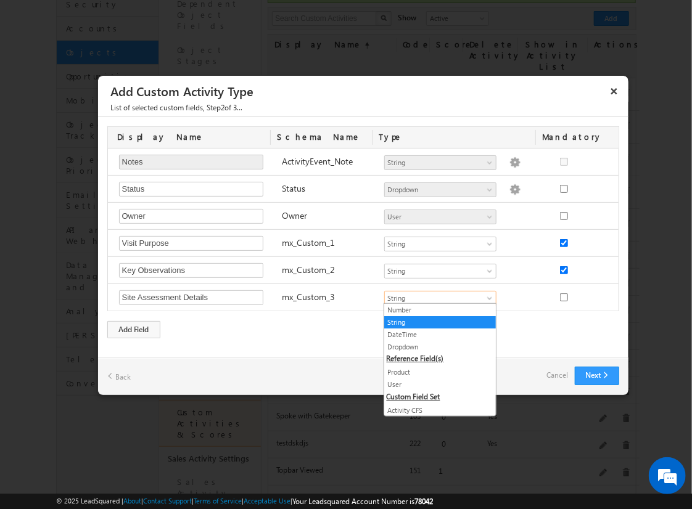
click at [435, 430] on link "Geolocation" at bounding box center [440, 435] width 112 height 11
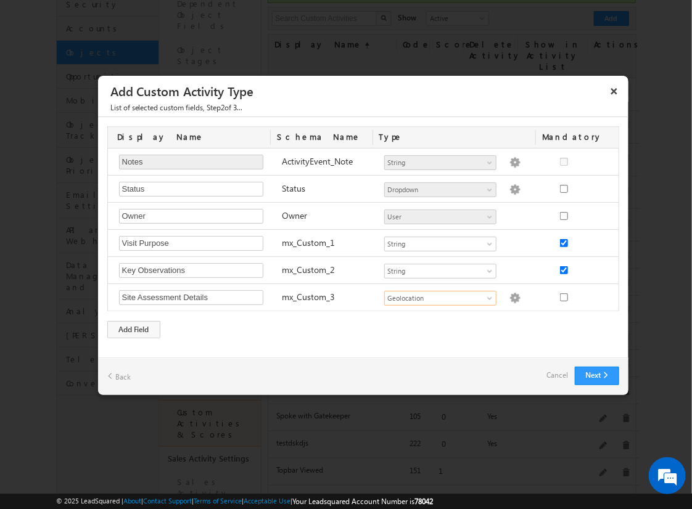
scroll to position [0, 0]
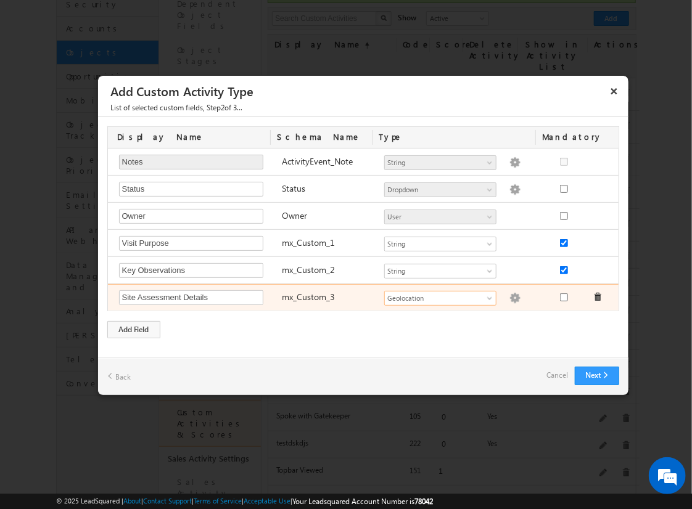
click at [509, 296] on img at bounding box center [514, 298] width 11 height 11
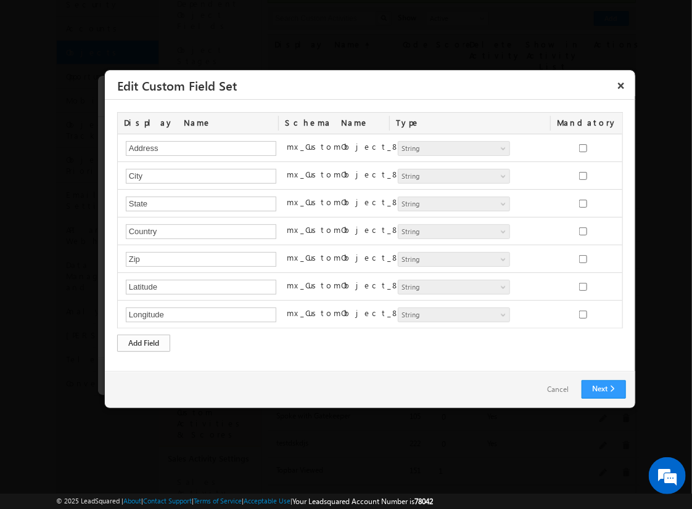
click at [144, 341] on div "Add Field" at bounding box center [143, 343] width 53 height 17
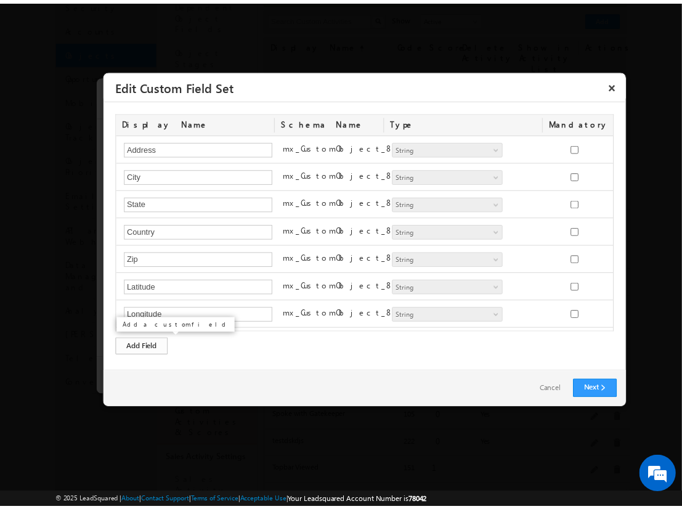
scroll to position [22, 0]
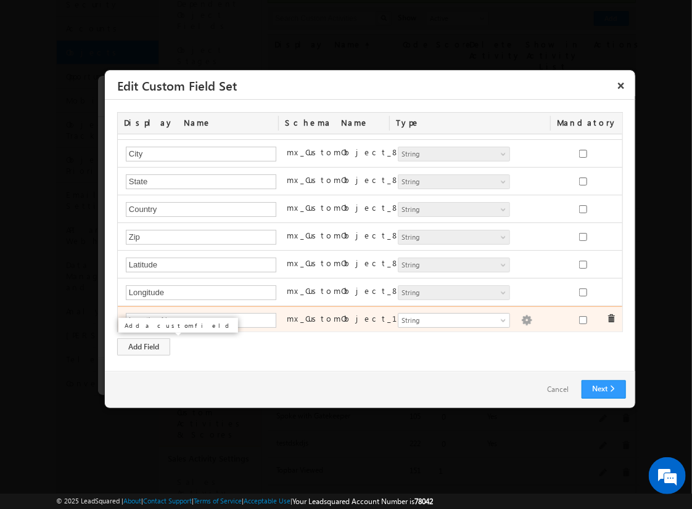
type input "Location Name"
click at [521, 317] on img at bounding box center [526, 320] width 11 height 11
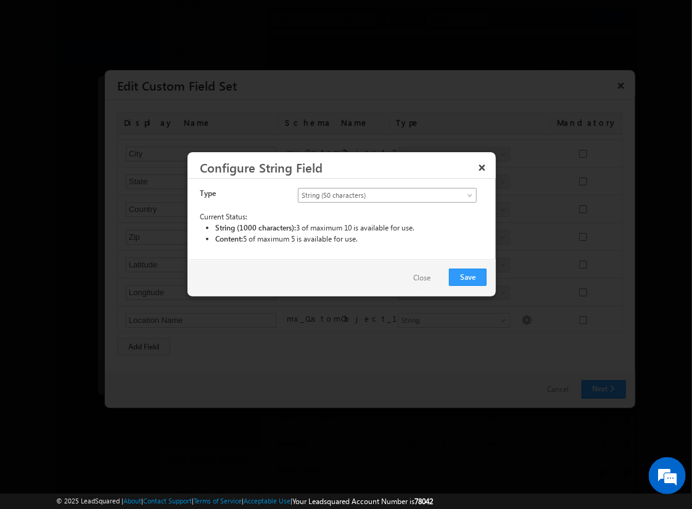
click at [387, 194] on span "String (50 characters)" at bounding box center [376, 195] width 157 height 11
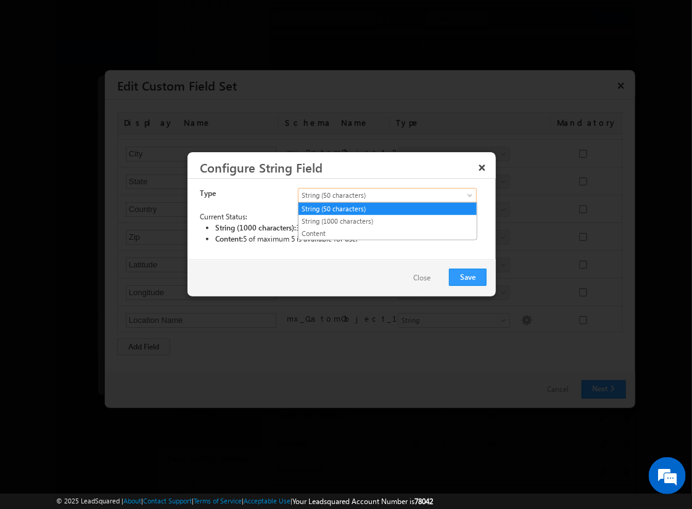
click at [387, 208] on link "String (50 characters)" at bounding box center [387, 208] width 178 height 11
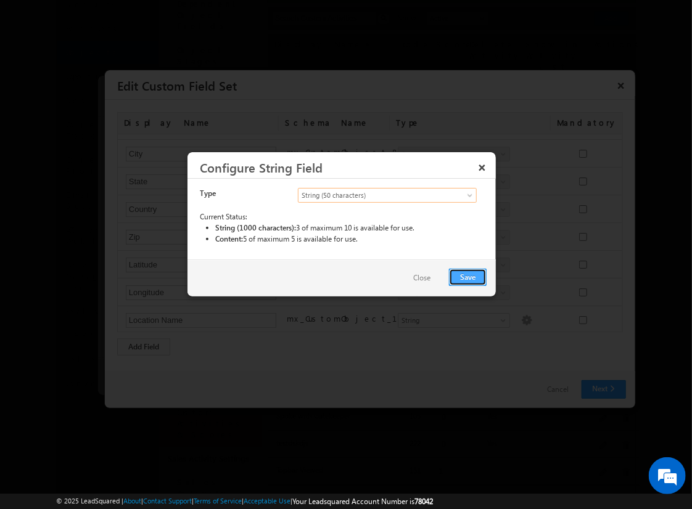
click at [468, 276] on button "Save" at bounding box center [468, 277] width 38 height 17
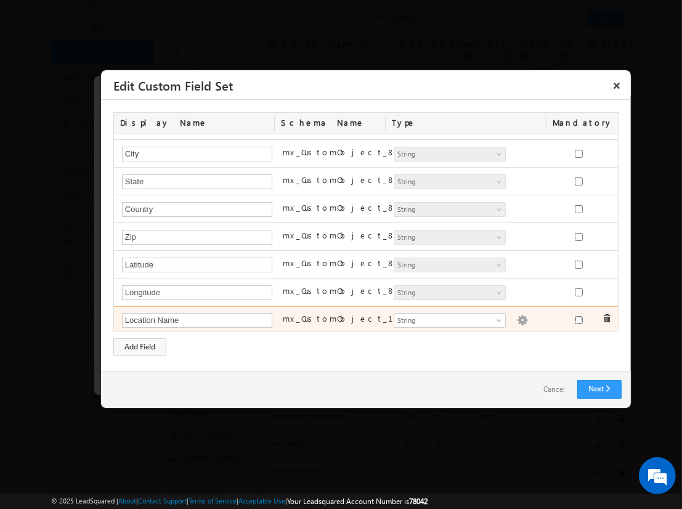
click at [575, 317] on input "checkbox" at bounding box center [579, 320] width 8 height 8
checkbox input "true"
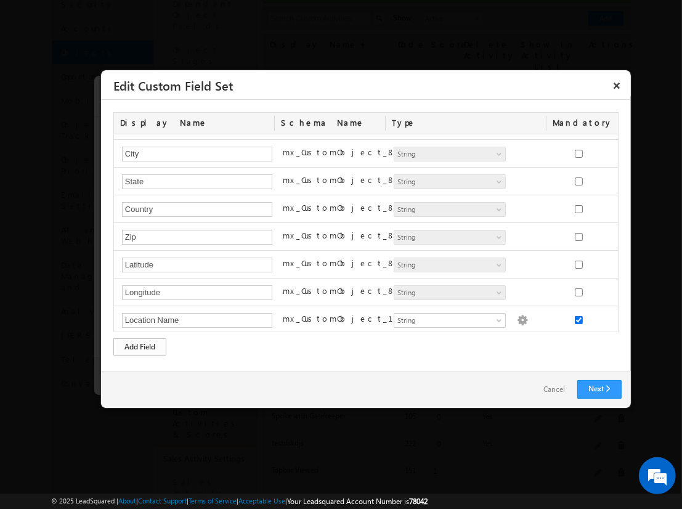
click at [140, 346] on div "Add Field" at bounding box center [139, 346] width 53 height 17
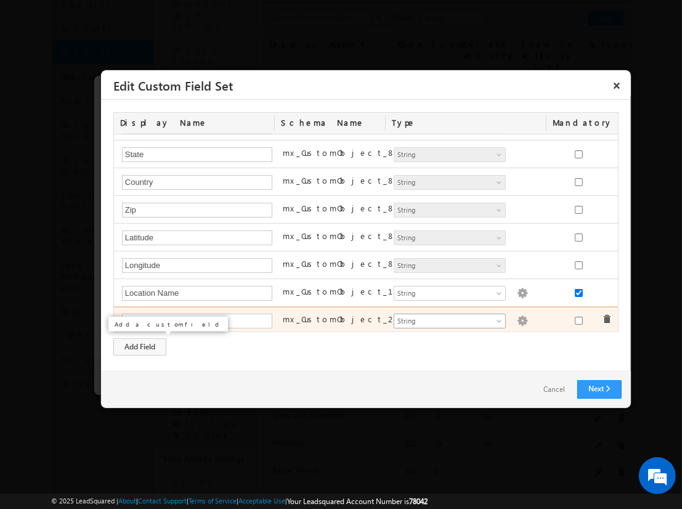
type input "Assessment Start Time"
click at [444, 318] on span "String" at bounding box center [445, 321] width 100 height 11
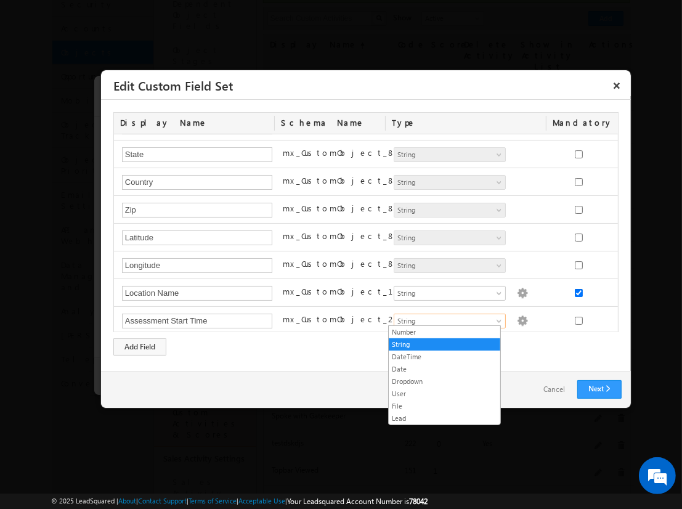
click at [444, 356] on link "DateTime" at bounding box center [445, 356] width 112 height 11
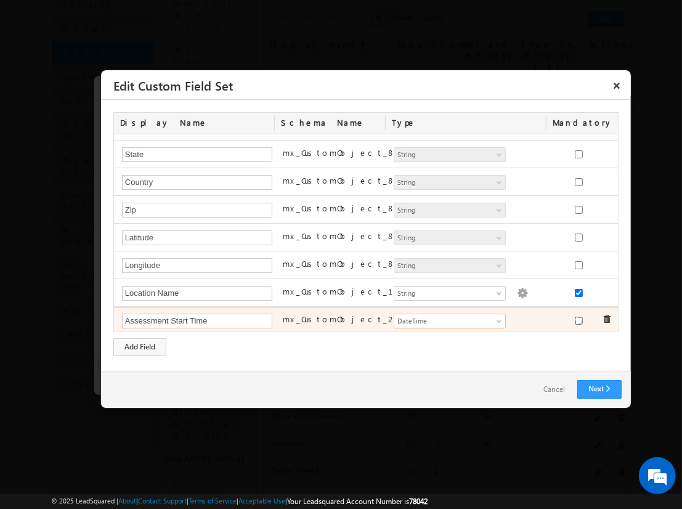
click at [575, 317] on input "checkbox" at bounding box center [579, 321] width 8 height 8
checkbox input "true"
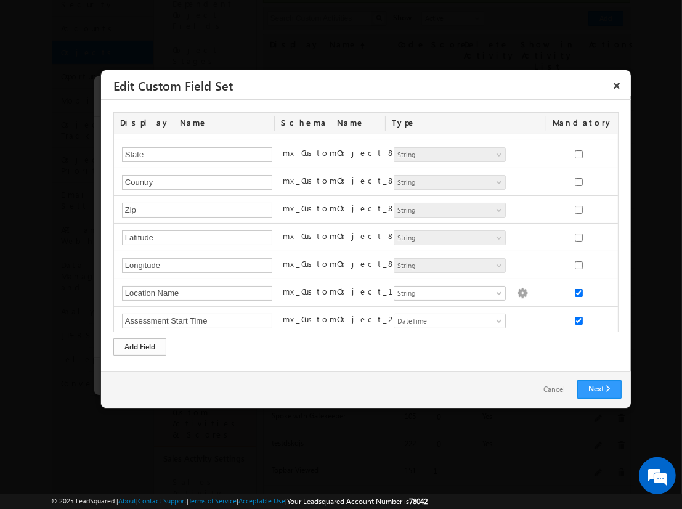
click at [140, 346] on div "Add Field" at bounding box center [139, 346] width 53 height 17
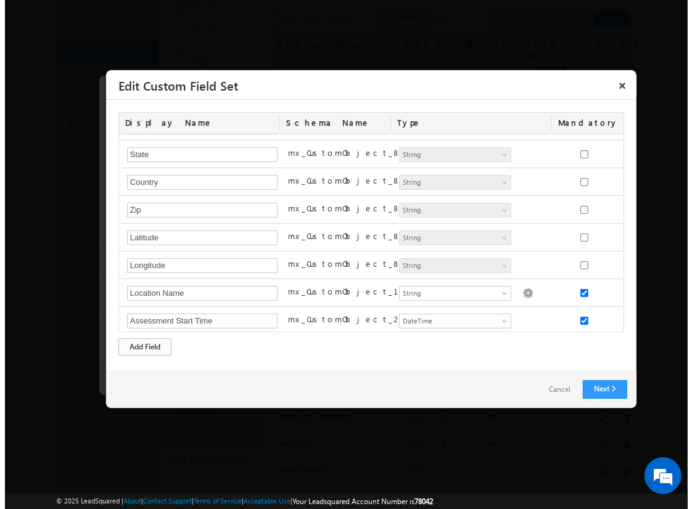
scroll to position [77, 0]
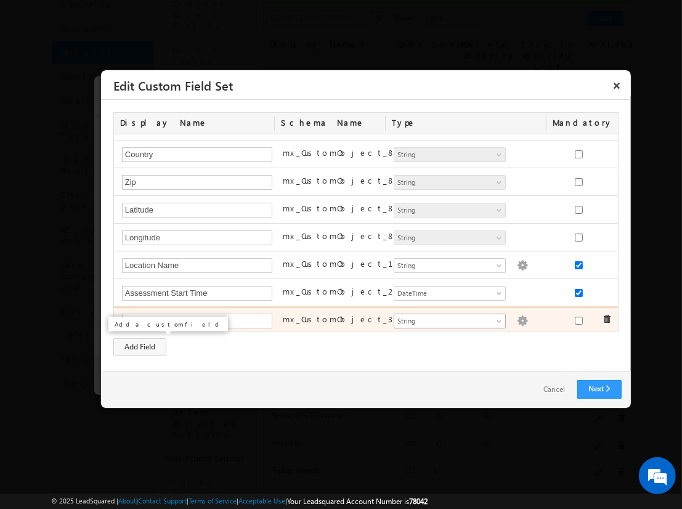
type input "Assessment Score"
click at [444, 317] on span "String" at bounding box center [445, 321] width 100 height 11
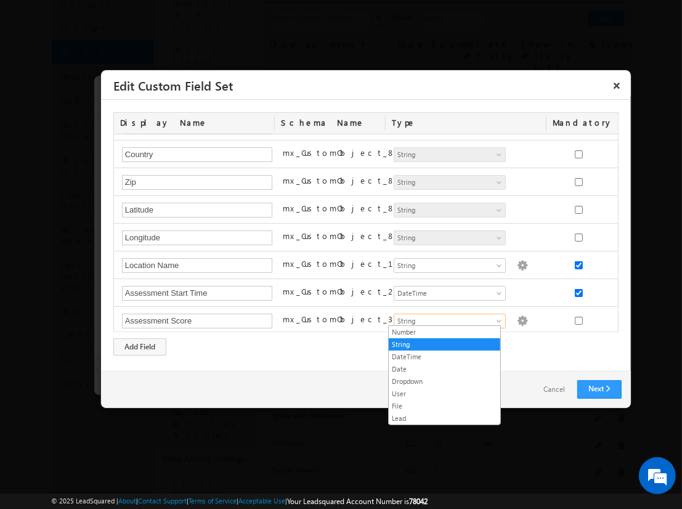
click at [444, 332] on link "Number" at bounding box center [445, 332] width 112 height 11
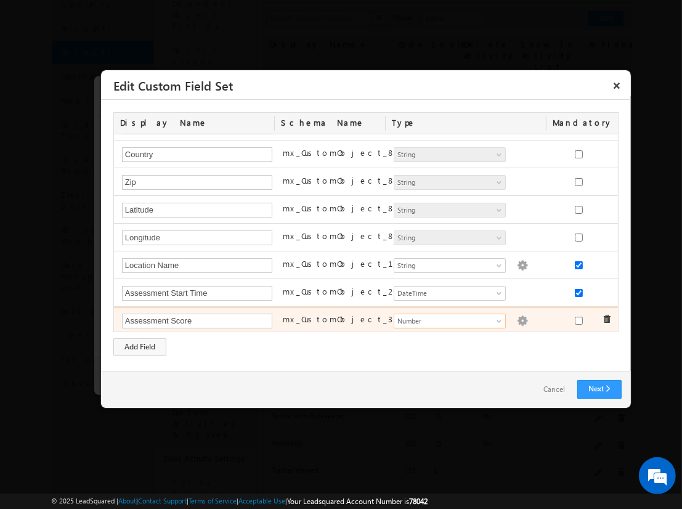
click at [517, 317] on img at bounding box center [522, 321] width 11 height 11
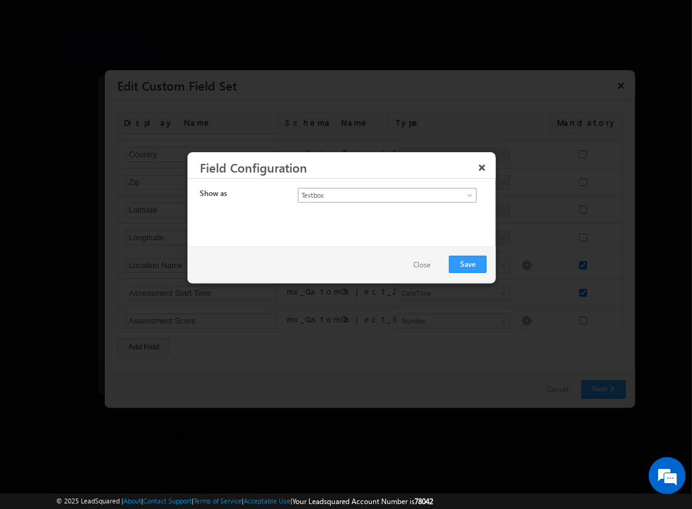
click at [376, 194] on span "Textbox" at bounding box center [376, 195] width 157 height 11
click at [387, 221] on link "Currency" at bounding box center [387, 221] width 178 height 11
click at [468, 263] on button "Save" at bounding box center [468, 264] width 38 height 17
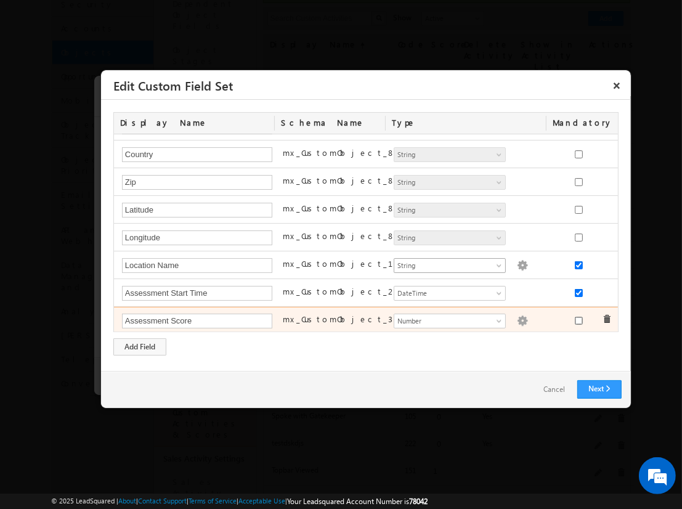
click at [575, 317] on input "checkbox" at bounding box center [579, 321] width 8 height 8
checkbox input "true"
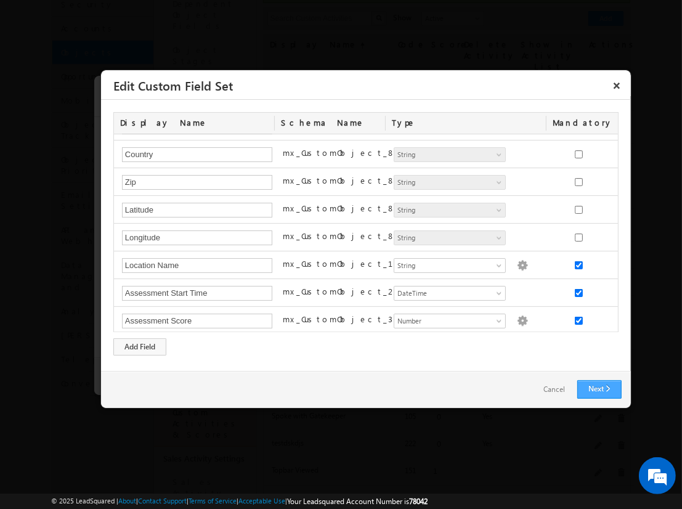
click at [599, 389] on link "Next" at bounding box center [600, 389] width 44 height 18
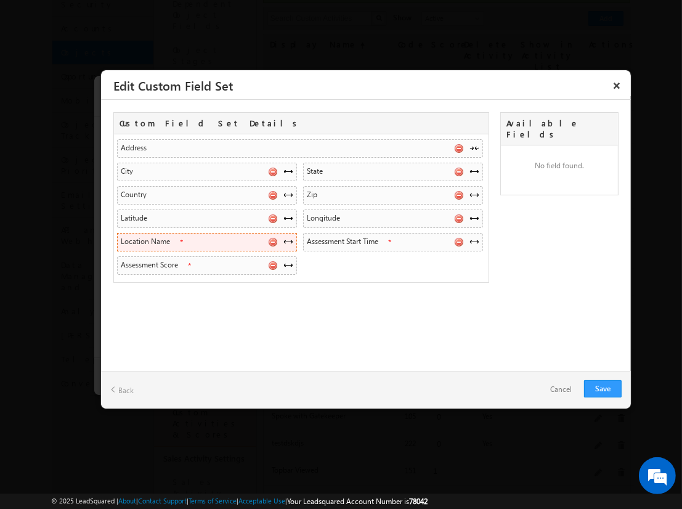
click at [288, 240] on span at bounding box center [289, 242] width 10 height 10
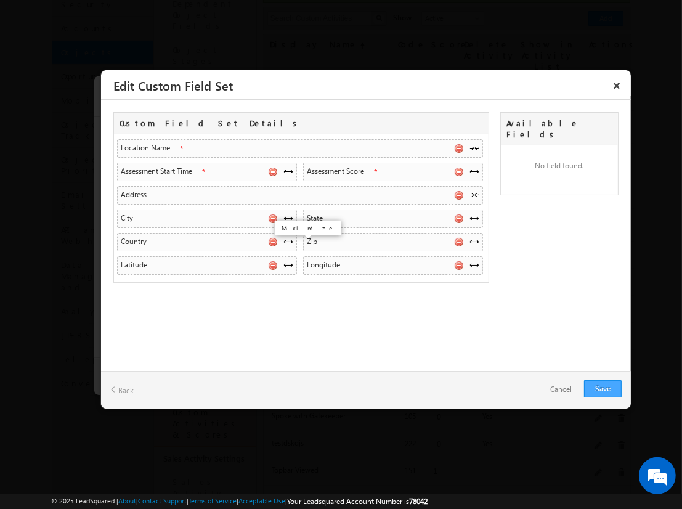
click at [603, 388] on link "Save" at bounding box center [603, 388] width 38 height 17
checkbox input "true"
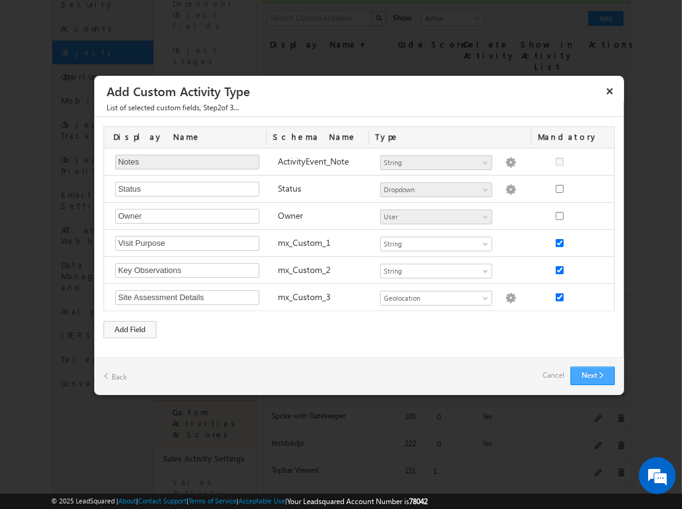
click at [592, 375] on button "Next" at bounding box center [593, 376] width 44 height 18
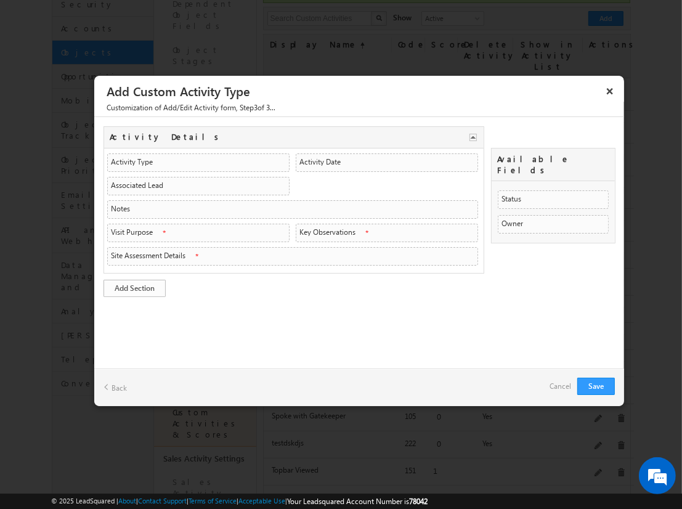
click at [134, 285] on link "Add Section" at bounding box center [135, 288] width 62 height 17
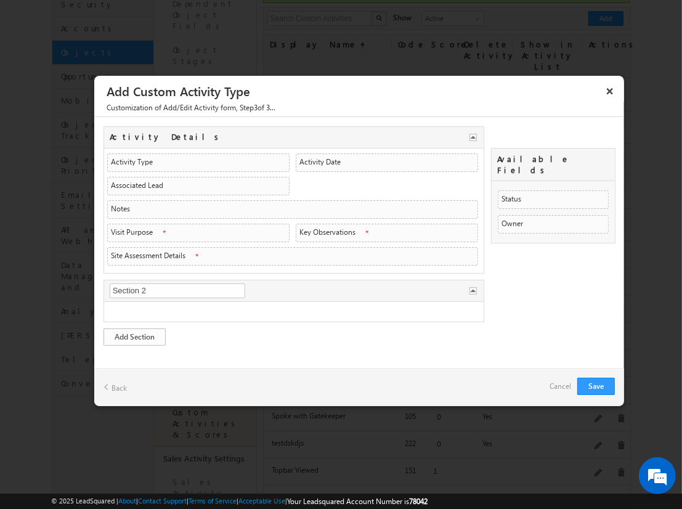
type input "Visit Overview"
click at [134, 333] on link "Add Section" at bounding box center [135, 337] width 62 height 17
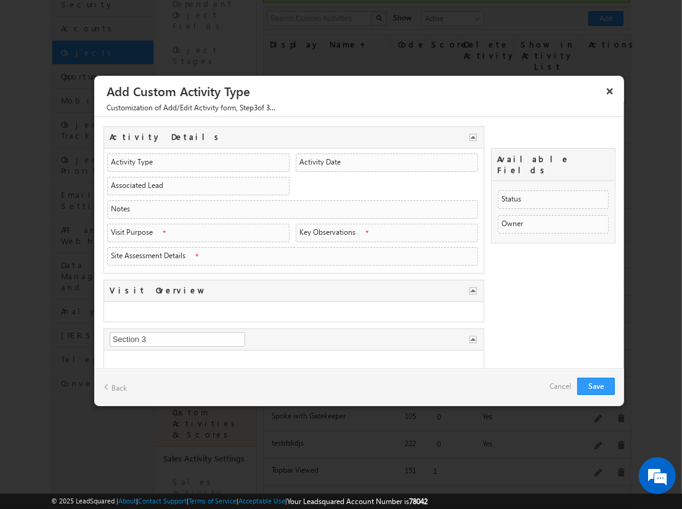
type input "Assessment Data"
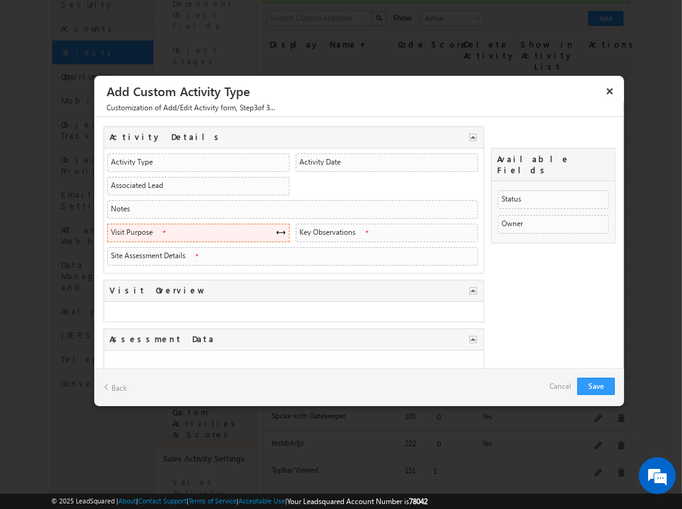
click at [277, 230] on span at bounding box center [281, 232] width 10 height 10
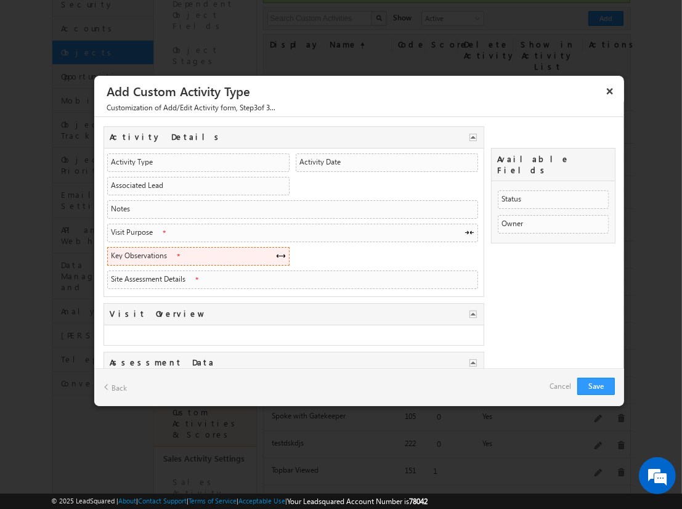
click at [277, 253] on span at bounding box center [281, 256] width 10 height 10
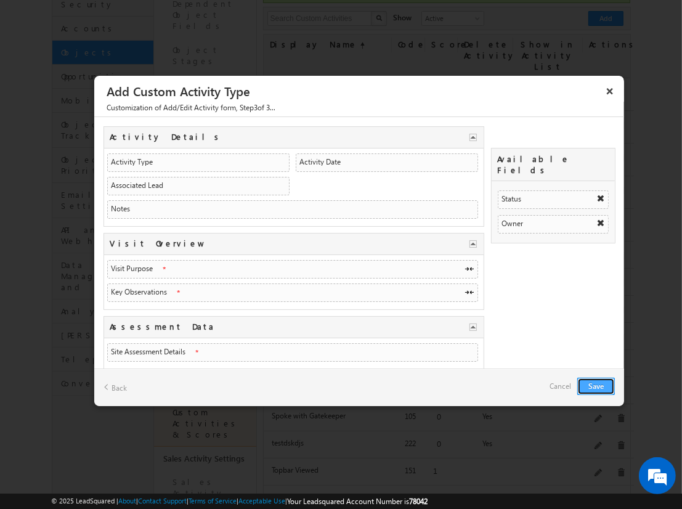
click at [596, 385] on button "Save" at bounding box center [597, 386] width 38 height 17
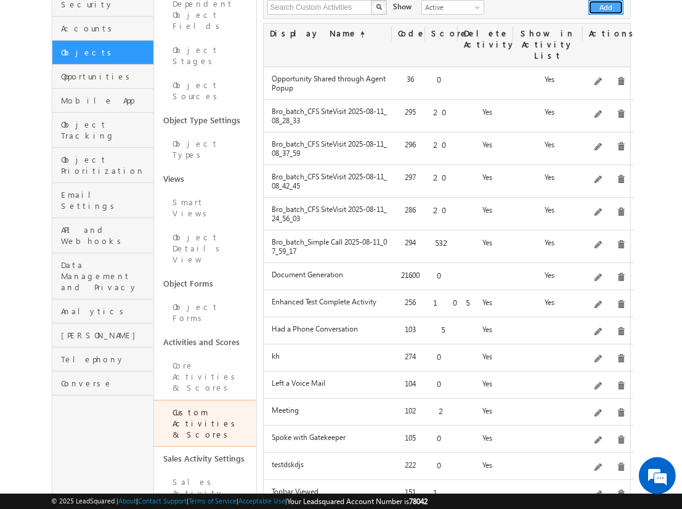
click at [607, 7] on button "Add" at bounding box center [606, 7] width 35 height 15
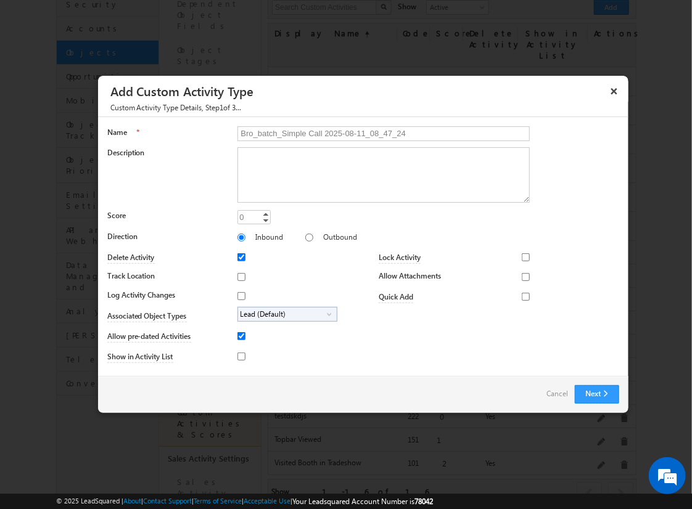
type input "Bro_batch_Simple Call 2025-08-11_08_47_24"
type textarea "Simple follow-up call activity with basic tracking and available fields testing…"
type input "532"
click at [305, 237] on input "Outbound" at bounding box center [309, 238] width 8 height 8
radio input "true"
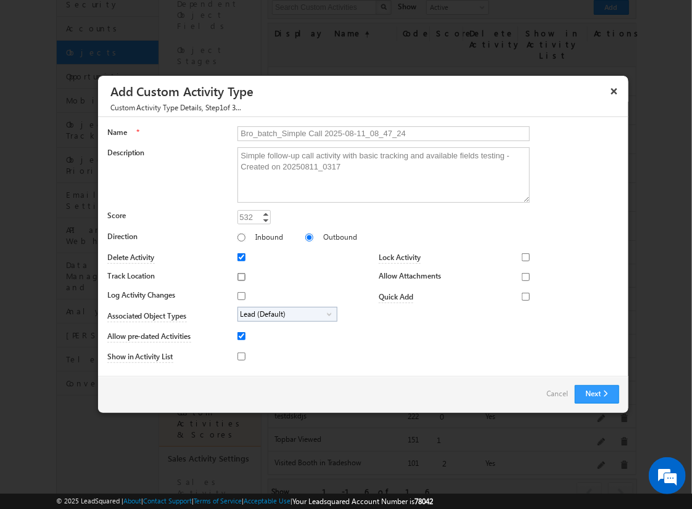
click at [239, 276] on input "Track Location" at bounding box center [241, 277] width 8 height 8
checkbox input "true"
click at [239, 295] on input "Log Activity Changes" at bounding box center [241, 296] width 8 height 8
checkbox input "true"
click at [239, 356] on input "Show in Activity List" at bounding box center [241, 357] width 8 height 8
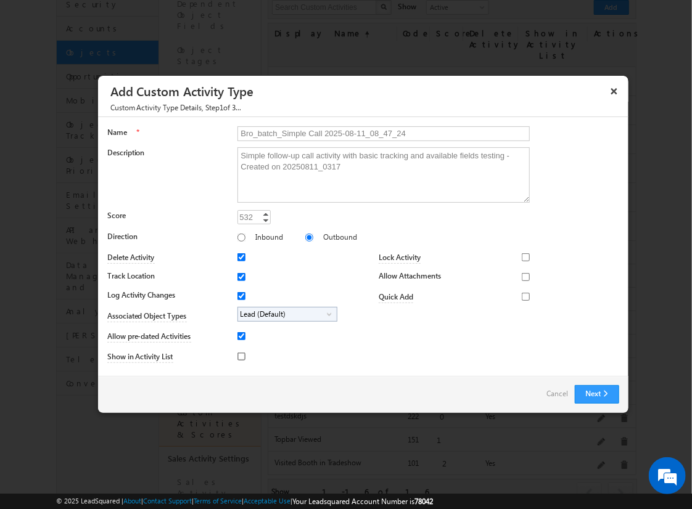
checkbox input "true"
click at [522, 276] on input "Allow Attachments" at bounding box center [526, 277] width 8 height 8
checkbox input "true"
click at [285, 313] on span "Lead (Default)" at bounding box center [282, 315] width 89 height 14
click at [247, 348] on input "Student" at bounding box center [249, 349] width 8 height 8
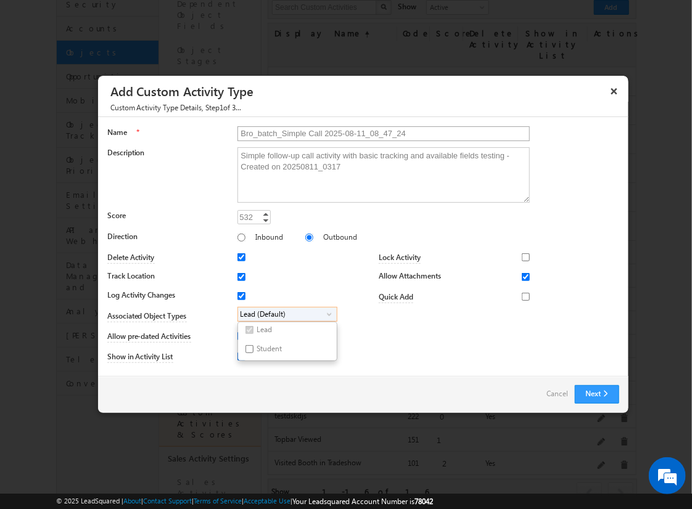
checkbox input "true"
click at [378, 133] on input "Bro_batch_Simple Call 2025-08-11_08_47_24" at bounding box center [383, 133] width 292 height 15
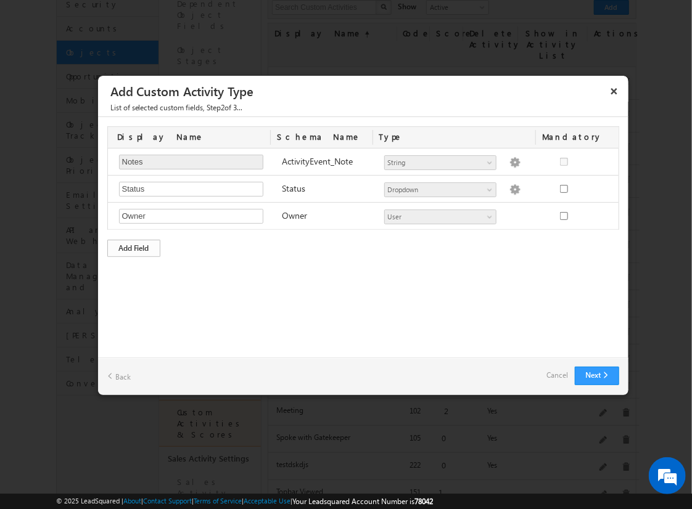
click at [134, 247] on div "Add Field" at bounding box center [133, 248] width 53 height 17
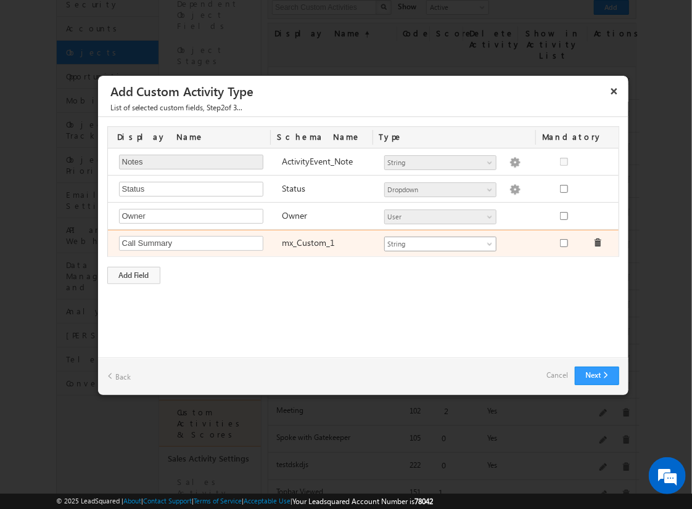
type input "Call Summary"
click at [440, 242] on span "String" at bounding box center [435, 244] width 100 height 11
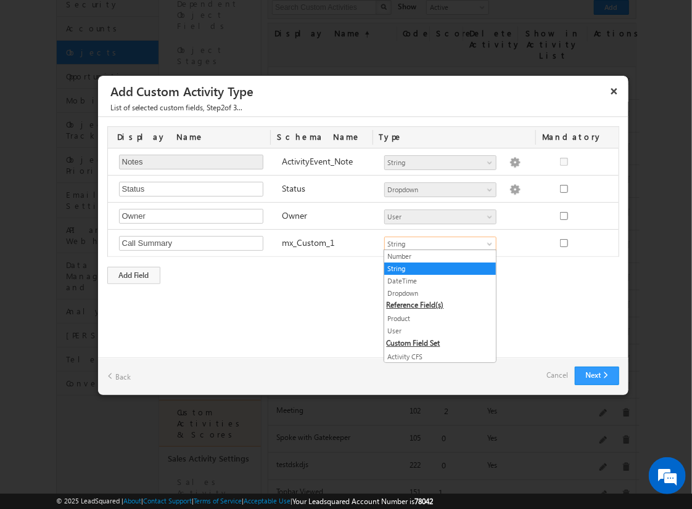
click at [435, 268] on link "String" at bounding box center [440, 268] width 112 height 11
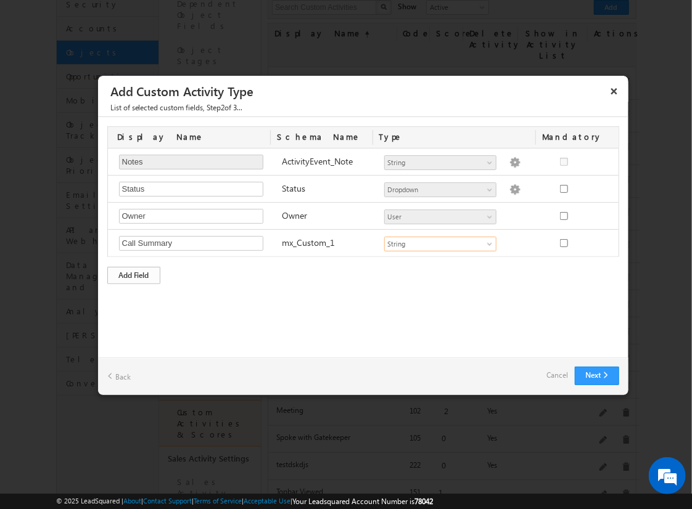
click at [134, 273] on div "Add Field" at bounding box center [133, 275] width 53 height 17
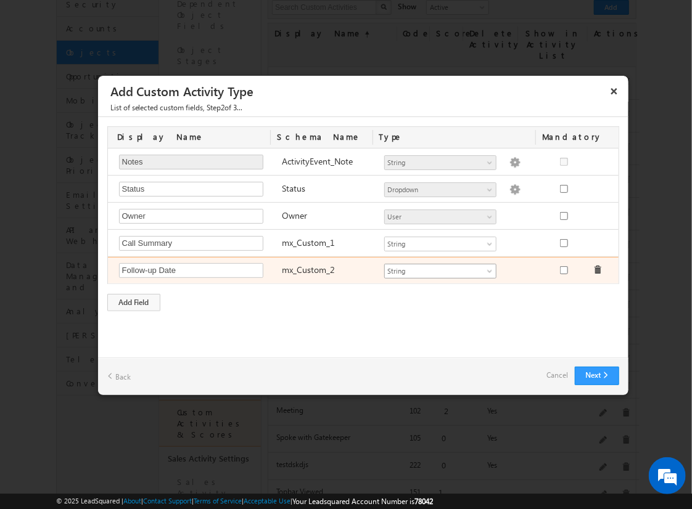
type input "Follow-up Date"
click at [440, 269] on span "String" at bounding box center [435, 271] width 100 height 11
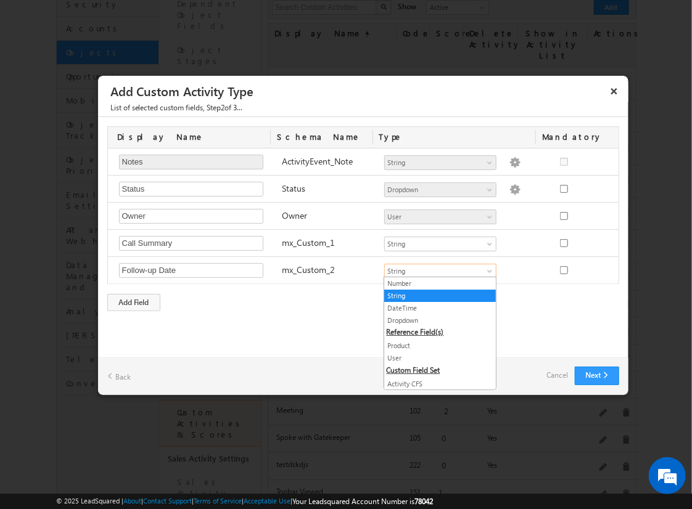
click at [435, 307] on link "DateTime" at bounding box center [440, 308] width 112 height 11
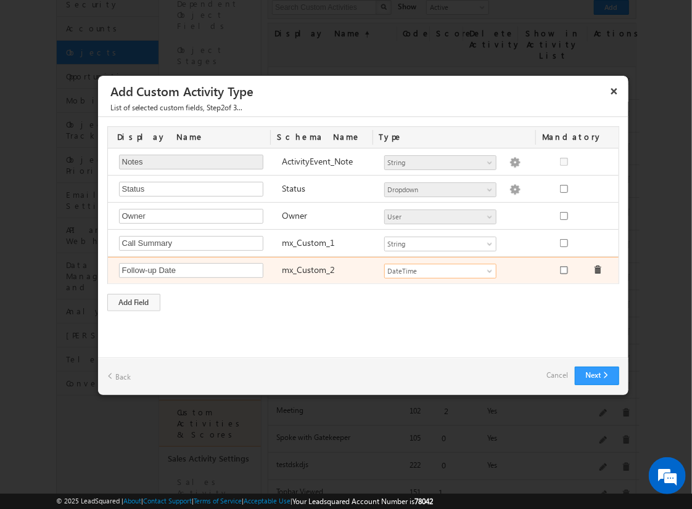
click at [563, 268] on input "checkbox" at bounding box center [564, 270] width 8 height 8
checkbox input "true"
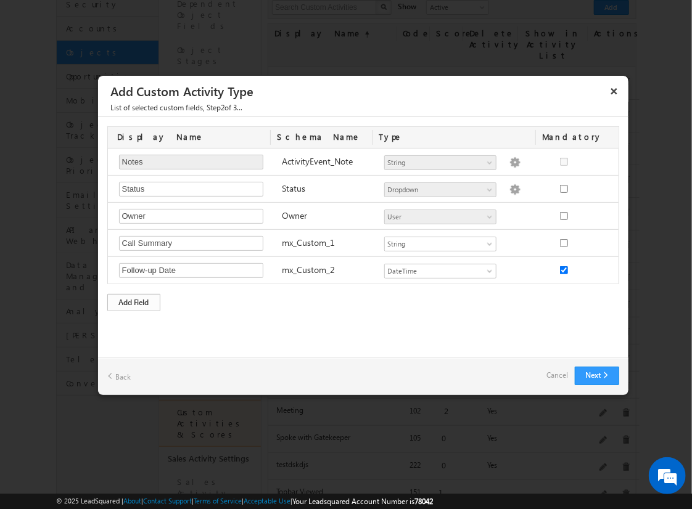
click at [134, 300] on div "Add Field" at bounding box center [133, 302] width 53 height 17
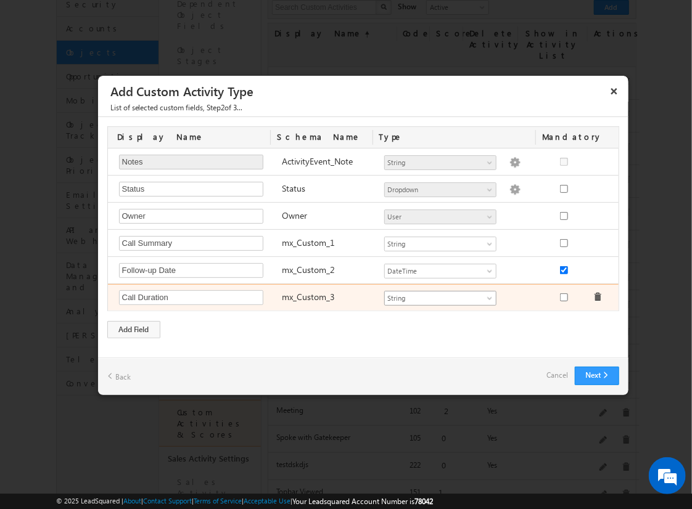
type input "Call Duration"
click at [440, 296] on span "String" at bounding box center [435, 298] width 100 height 11
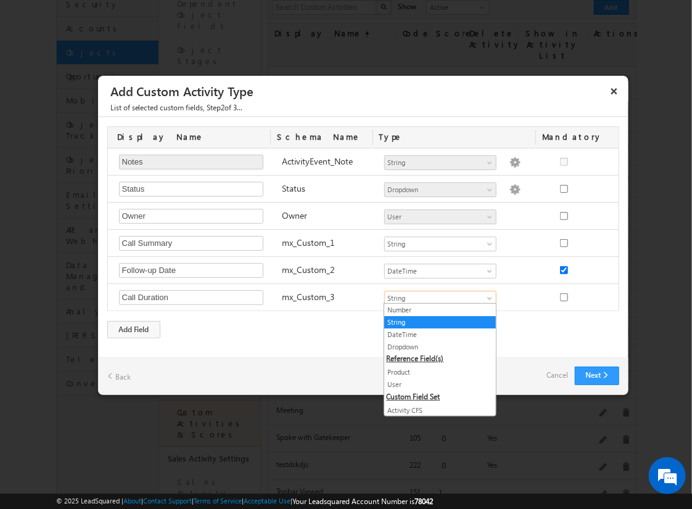
click at [435, 309] on link "Number" at bounding box center [440, 310] width 112 height 11
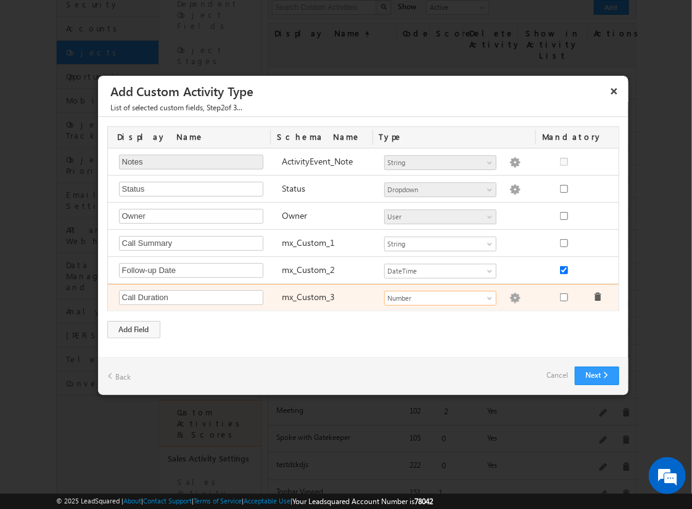
click at [509, 296] on img at bounding box center [514, 298] width 11 height 11
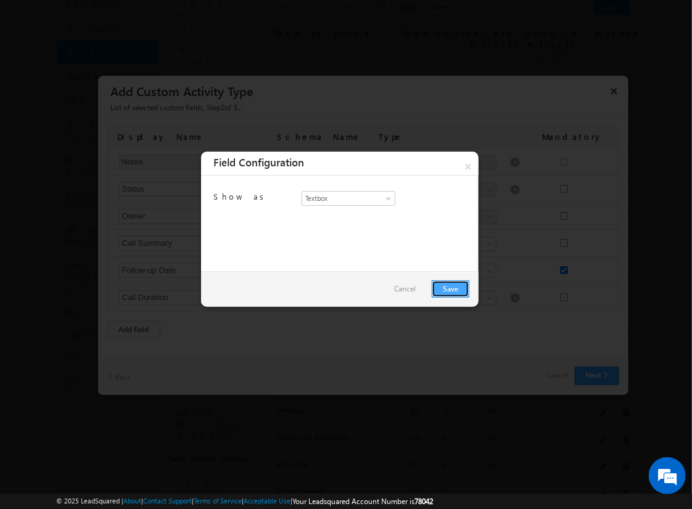
click at [450, 288] on link "Save" at bounding box center [451, 288] width 38 height 17
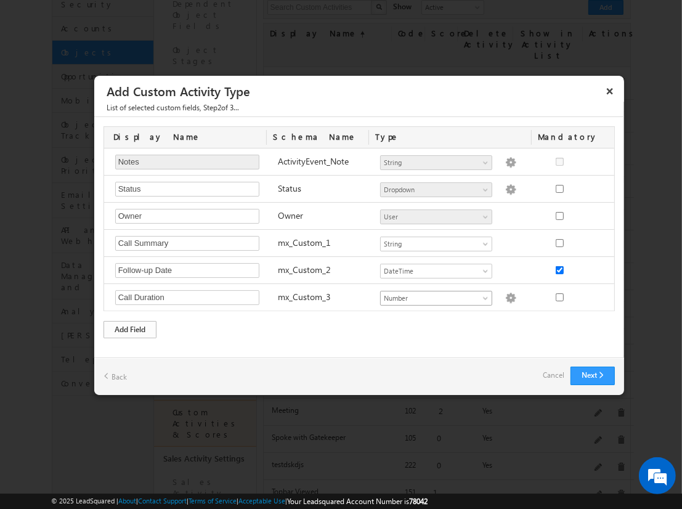
click at [130, 327] on div "Add Field" at bounding box center [130, 329] width 53 height 17
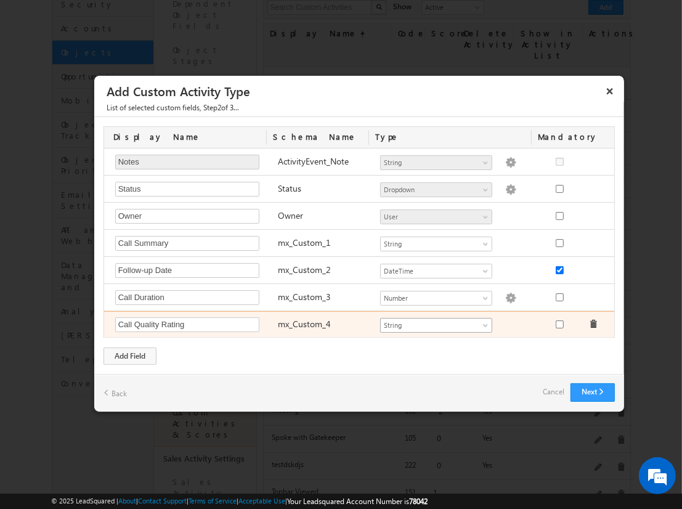
type input "Call Quality Rating"
click at [436, 322] on span "String" at bounding box center [431, 325] width 100 height 11
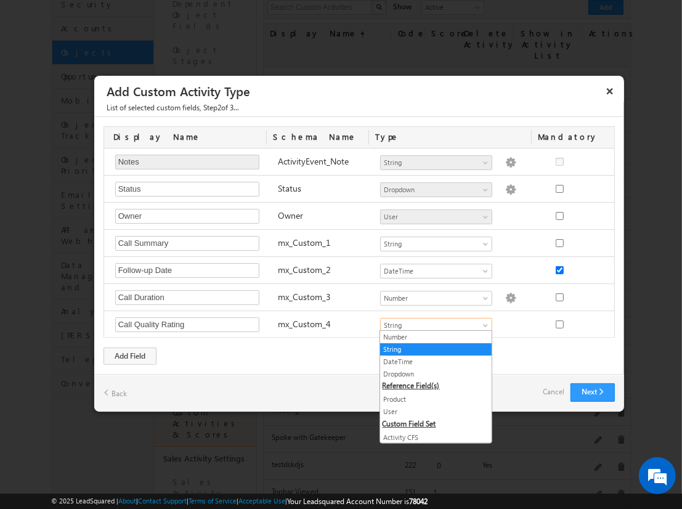
click at [432, 373] on link "Dropdown" at bounding box center [436, 374] width 112 height 11
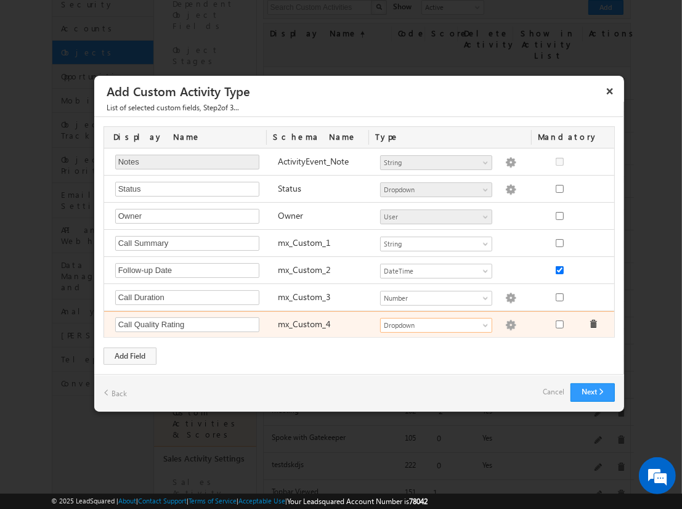
click at [505, 322] on img at bounding box center [510, 325] width 11 height 11
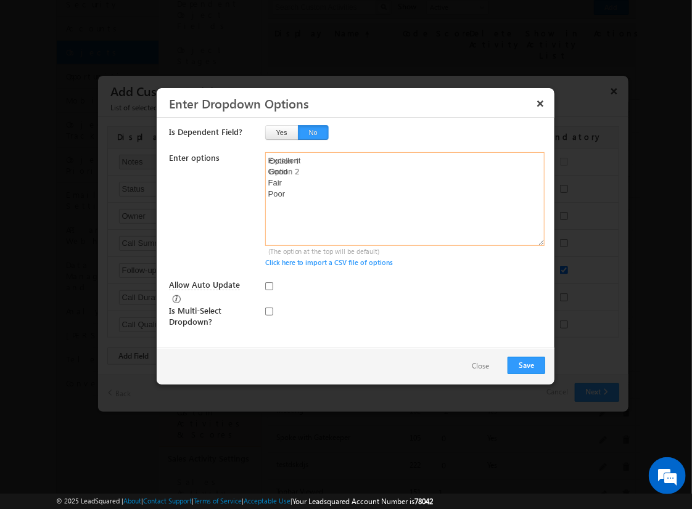
type textarea "Excellent Good Fair Poor"
click at [269, 285] on input "Allow Auto Update" at bounding box center [269, 286] width 8 height 8
checkbox input "true"
click at [526, 364] on button "Save" at bounding box center [526, 365] width 38 height 17
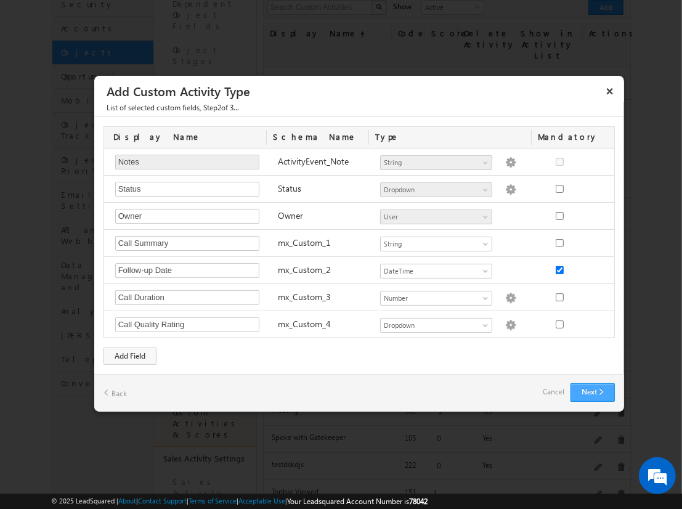
click at [592, 390] on button "Next" at bounding box center [593, 392] width 44 height 18
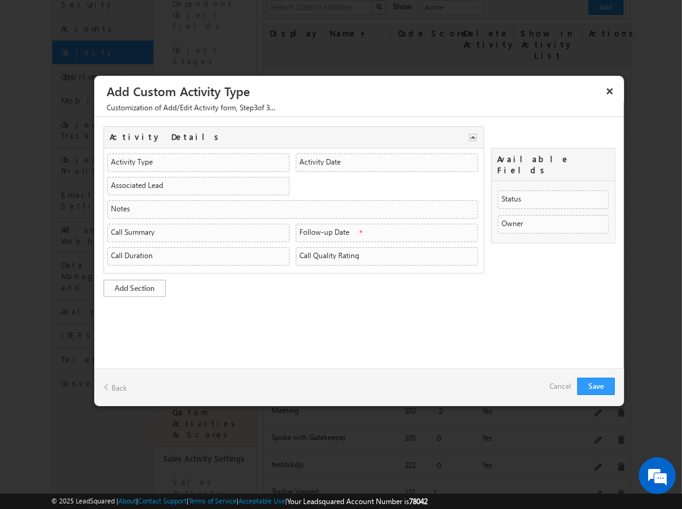
click at [134, 285] on link "Add Section" at bounding box center [135, 288] width 62 height 17
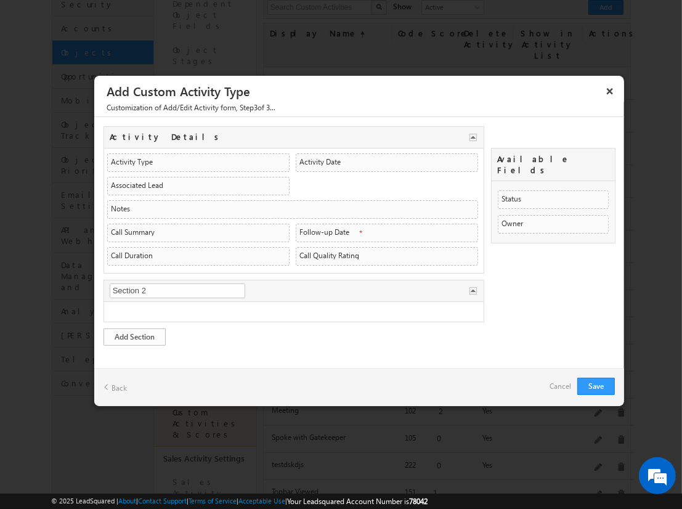
type input "2nd Details"
click at [134, 333] on link "Add Section" at bounding box center [135, 337] width 62 height 17
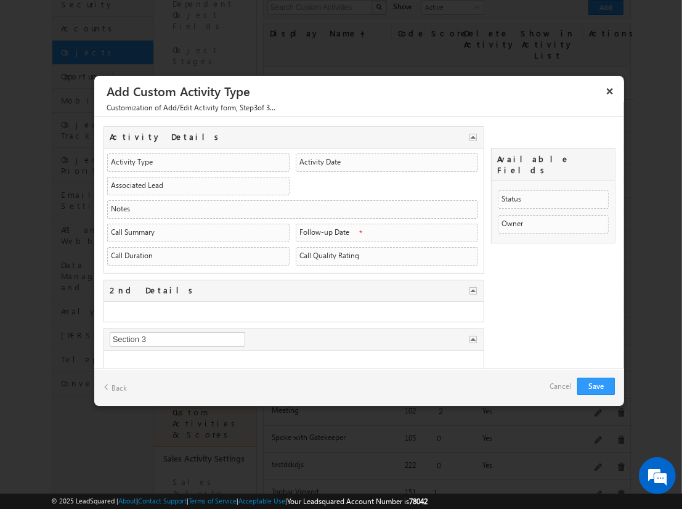
type input "nnew Details"
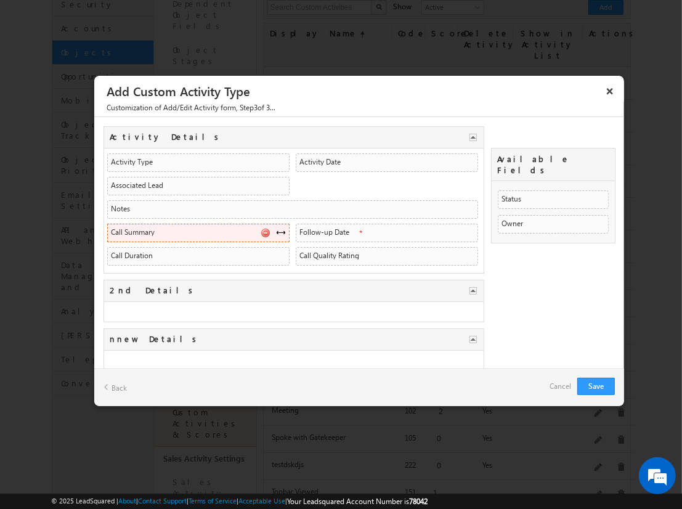
click at [277, 230] on span at bounding box center [281, 232] width 10 height 10
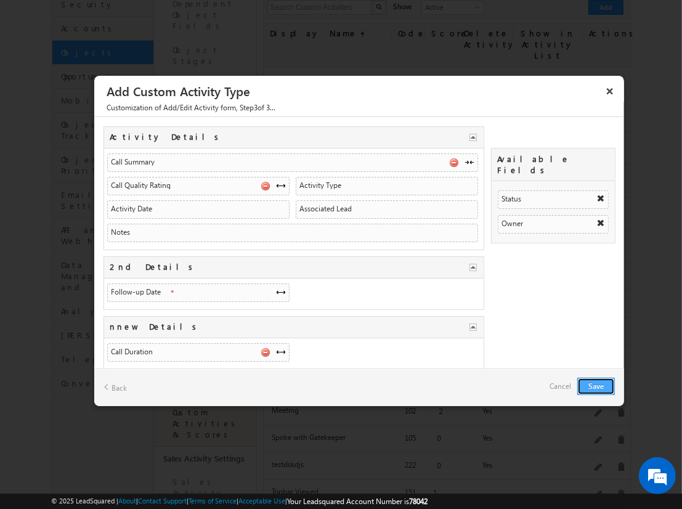
click at [596, 385] on button "Save" at bounding box center [597, 386] width 38 height 17
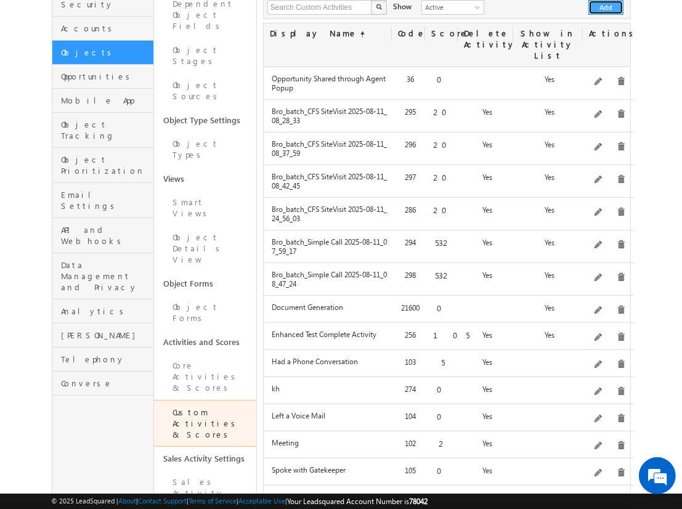
click at [607, 7] on button "Add" at bounding box center [606, 7] width 35 height 15
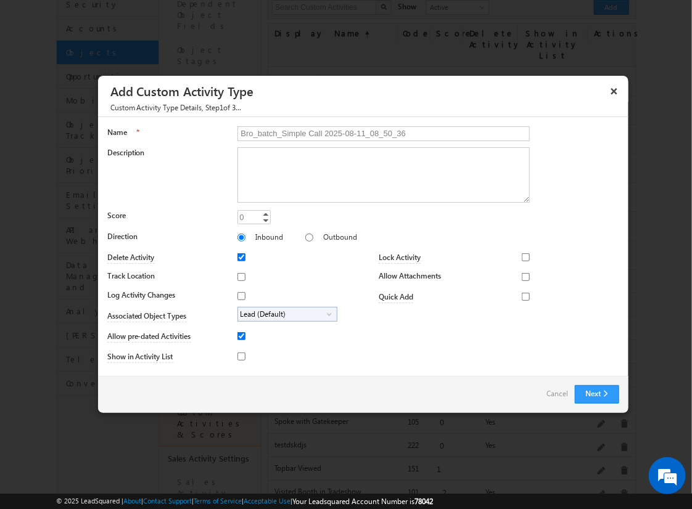
type input "Bro_batch_Simple Call 2025-08-11_08_50_36"
type textarea "Simple follow-up call activity with basic tracking and available fields testing…"
type input "532"
click at [305, 237] on input "Outbound" at bounding box center [309, 238] width 8 height 8
radio input "true"
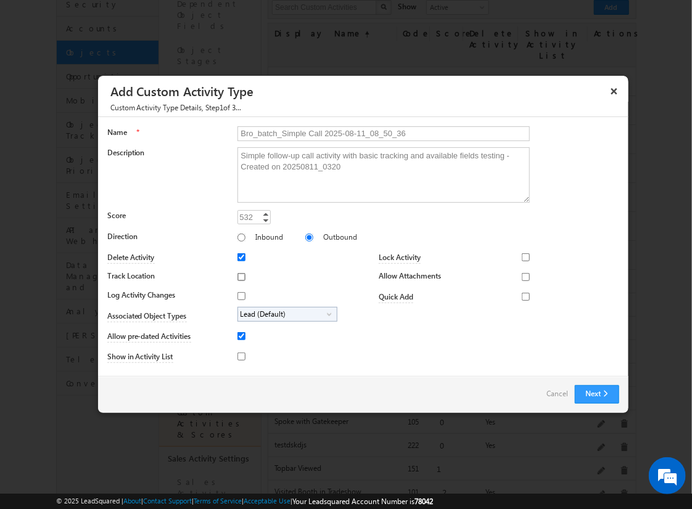
click at [239, 276] on input "Track Location" at bounding box center [241, 277] width 8 height 8
checkbox input "true"
click at [239, 295] on input "Log Activity Changes" at bounding box center [241, 296] width 8 height 8
checkbox input "true"
click at [239, 356] on input "Show in Activity List" at bounding box center [241, 357] width 8 height 8
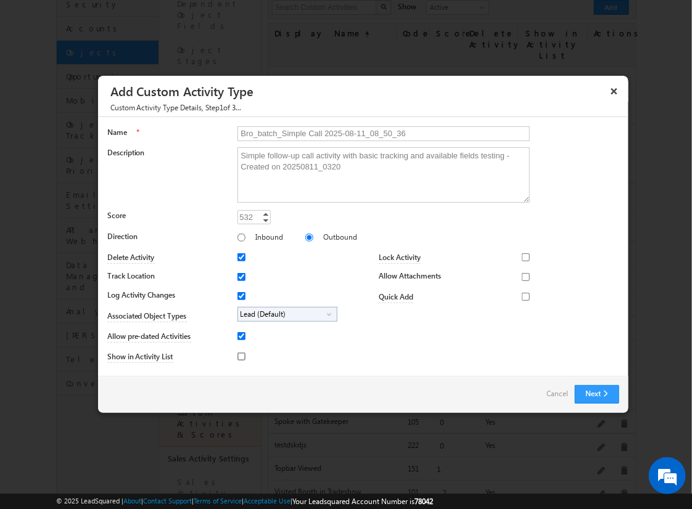
checkbox input "true"
click at [522, 276] on input "Allow Attachments" at bounding box center [526, 277] width 8 height 8
checkbox input "true"
click at [285, 313] on span "Lead (Default)" at bounding box center [282, 315] width 89 height 14
click at [247, 348] on input "Student" at bounding box center [249, 349] width 8 height 8
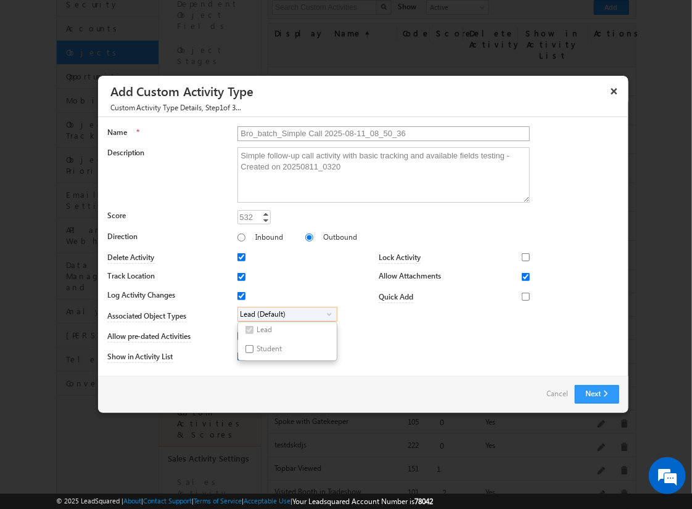
checkbox input "true"
click at [378, 133] on input "Bro_batch_Simple Call 2025-08-11_08_50_36" at bounding box center [383, 133] width 292 height 15
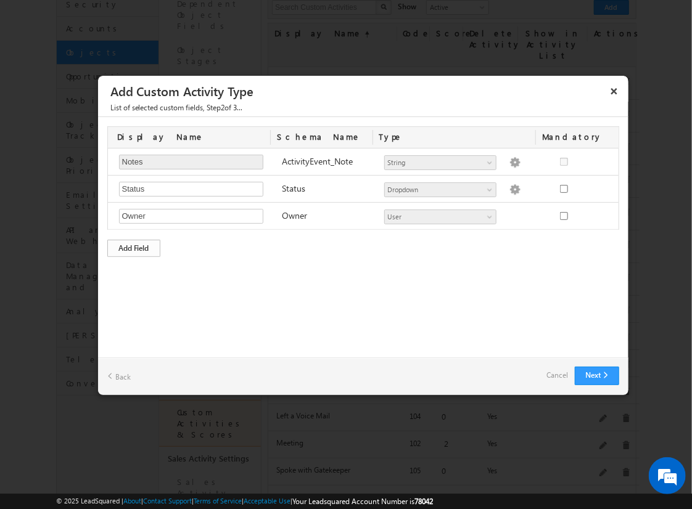
click at [134, 247] on div "Add Field" at bounding box center [133, 248] width 53 height 17
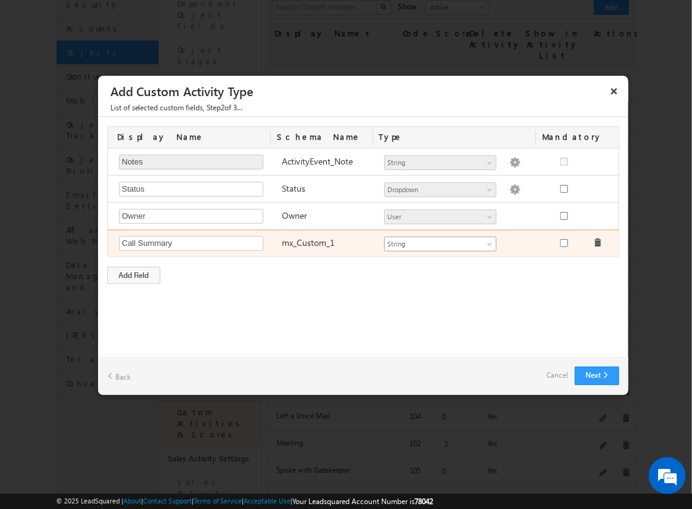
type input "Call Summary"
click at [440, 242] on span "String" at bounding box center [435, 244] width 100 height 11
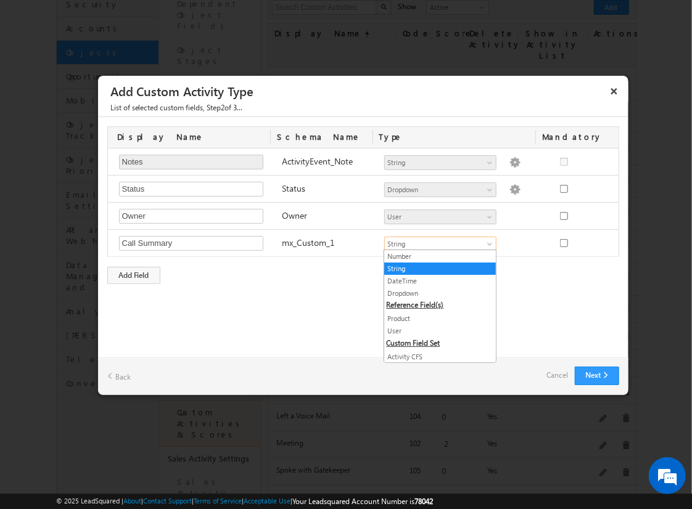
click at [435, 268] on link "String" at bounding box center [440, 268] width 112 height 11
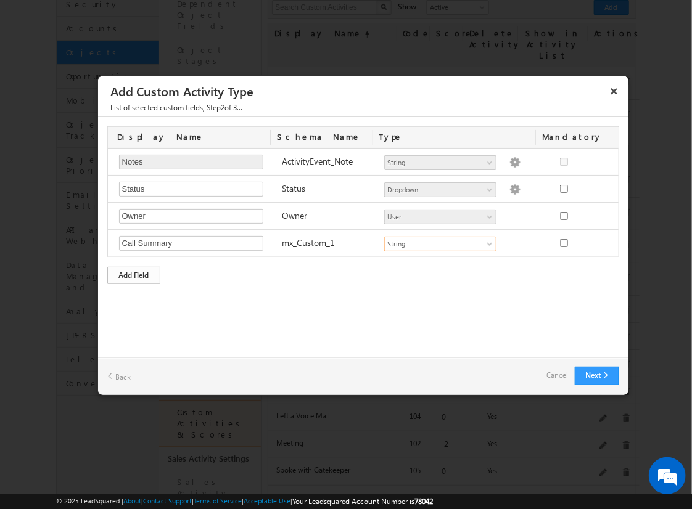
click at [134, 273] on div "Add Field" at bounding box center [133, 275] width 53 height 17
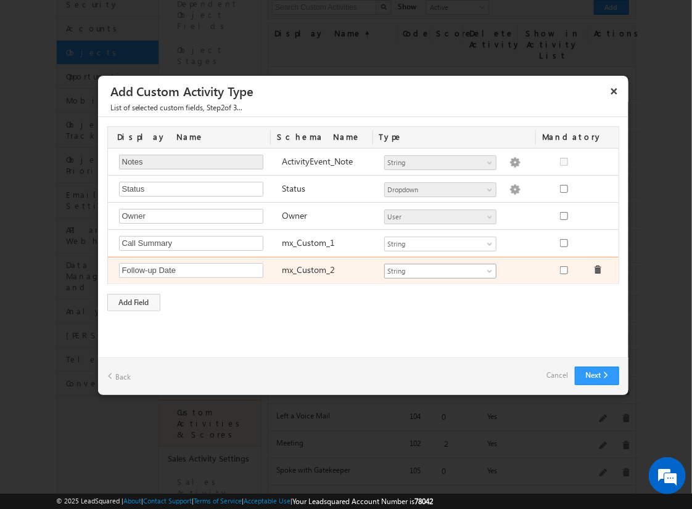
type input "Follow-up Date"
click at [440, 269] on span "String" at bounding box center [435, 271] width 100 height 11
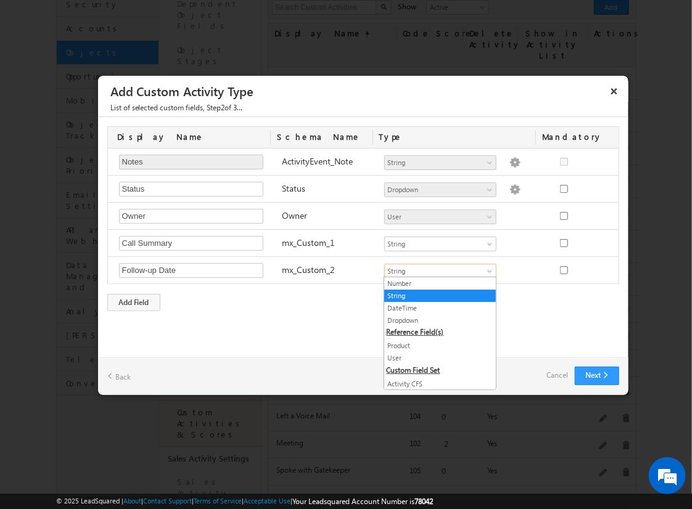
click at [435, 307] on link "DateTime" at bounding box center [440, 308] width 112 height 11
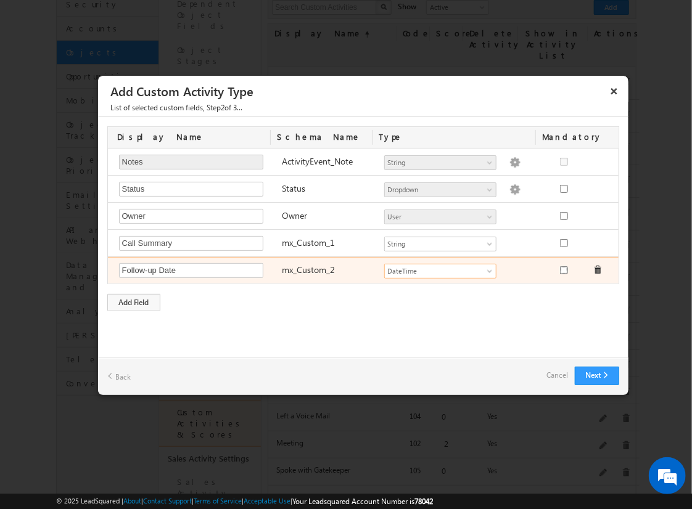
click at [563, 268] on input "checkbox" at bounding box center [564, 270] width 8 height 8
checkbox input "true"
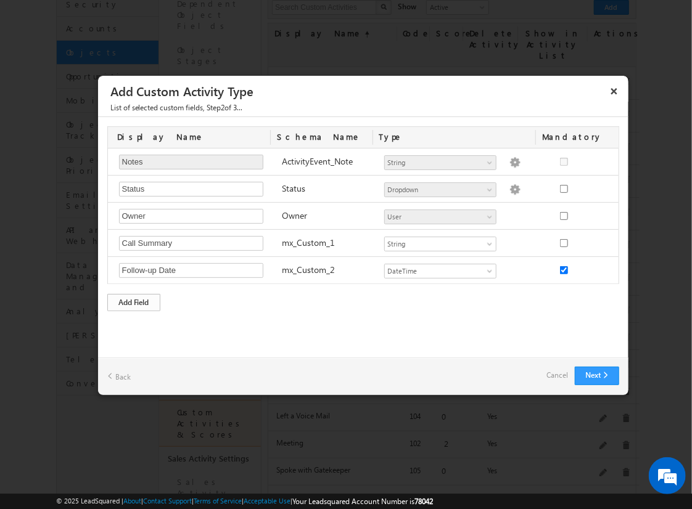
click at [134, 300] on div "Add Field" at bounding box center [133, 302] width 53 height 17
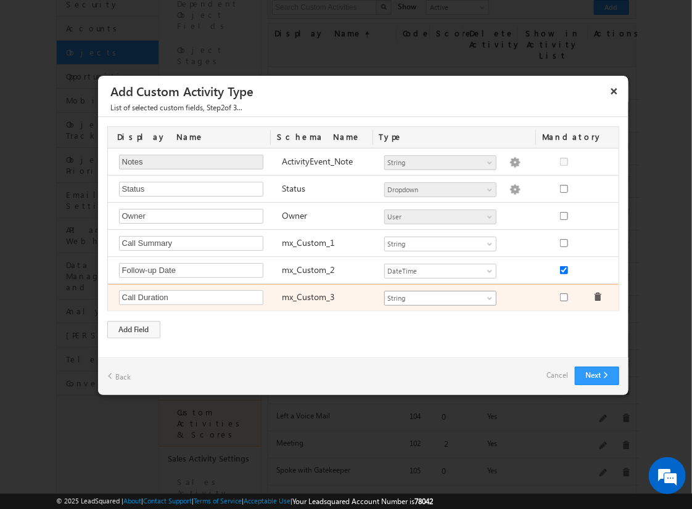
type input "Call Duration"
click at [440, 296] on span "String" at bounding box center [435, 298] width 100 height 11
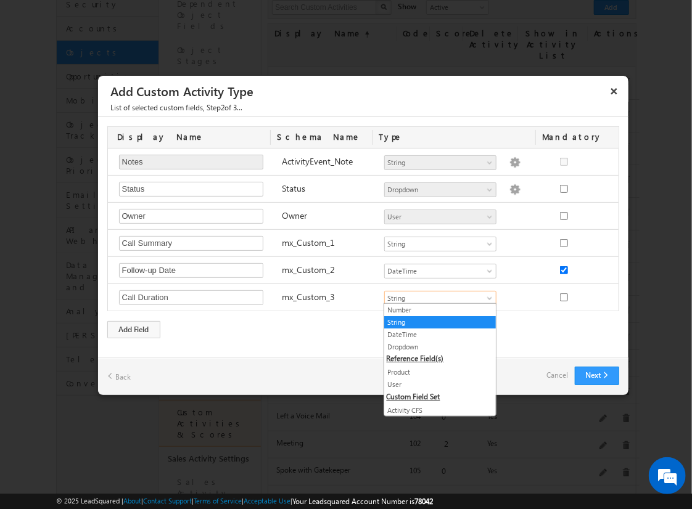
click at [435, 309] on link "Number" at bounding box center [440, 310] width 112 height 11
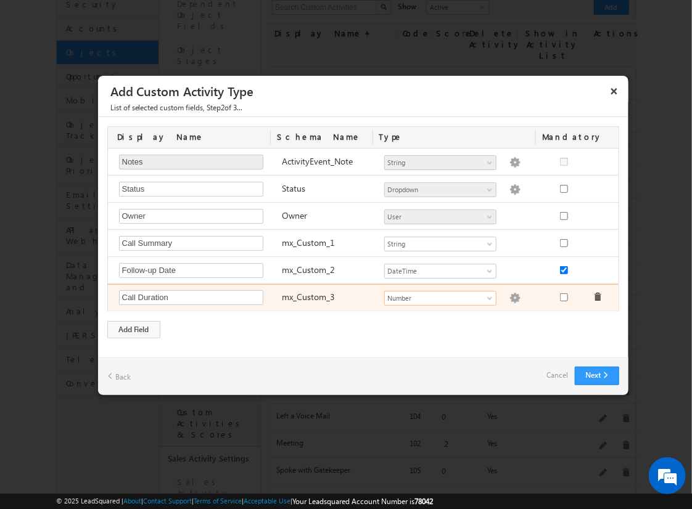
click at [509, 296] on img at bounding box center [514, 298] width 11 height 11
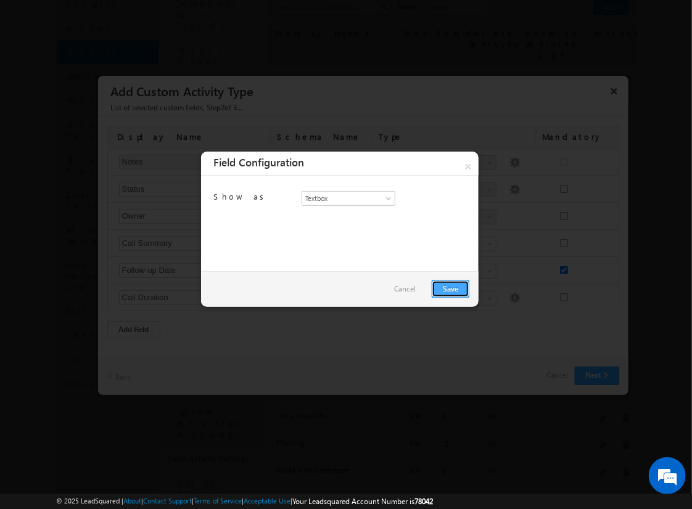
click at [450, 288] on link "Save" at bounding box center [451, 288] width 38 height 17
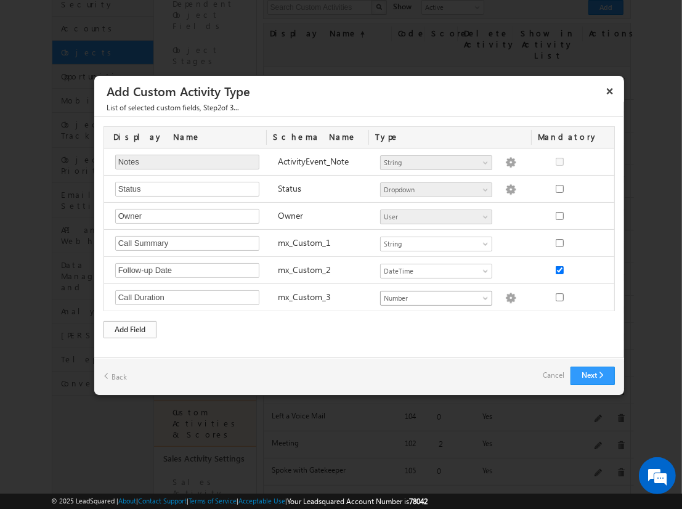
click at [130, 327] on div "Add Field" at bounding box center [130, 329] width 53 height 17
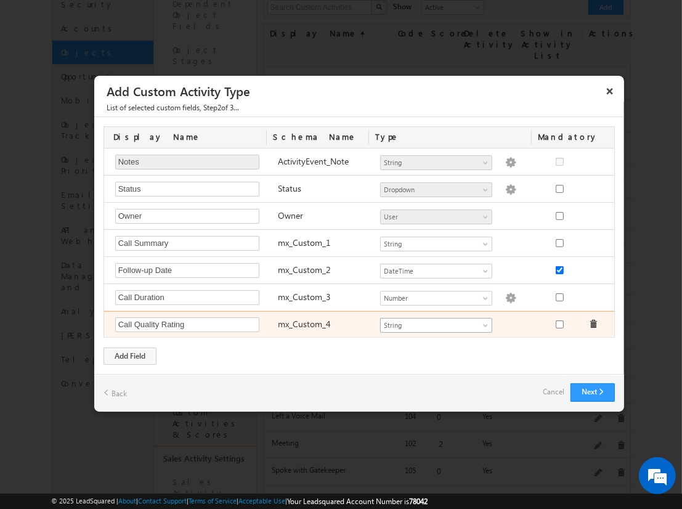
type input "Call Quality Rating"
click at [436, 322] on span "String" at bounding box center [431, 325] width 100 height 11
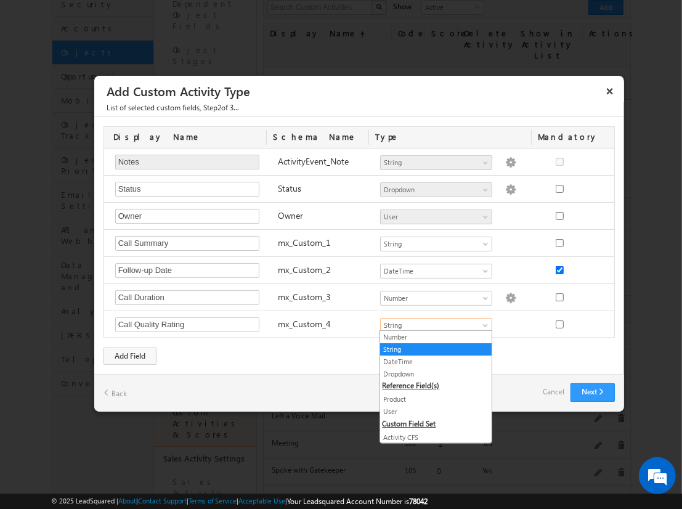
click at [432, 373] on link "Dropdown" at bounding box center [436, 374] width 112 height 11
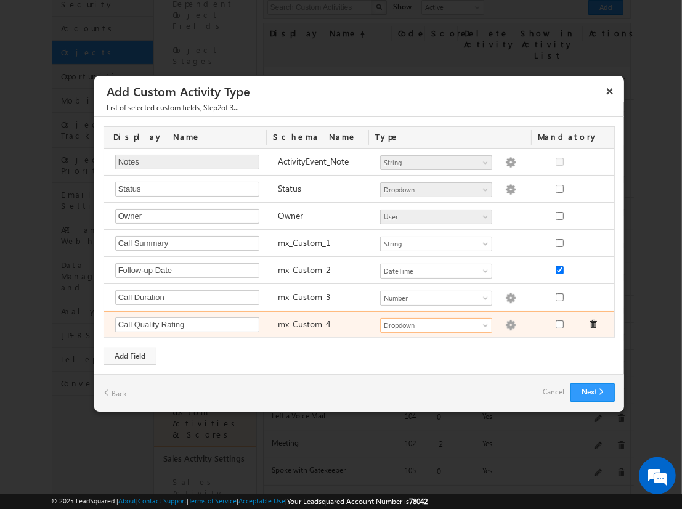
click at [505, 322] on img at bounding box center [510, 325] width 11 height 11
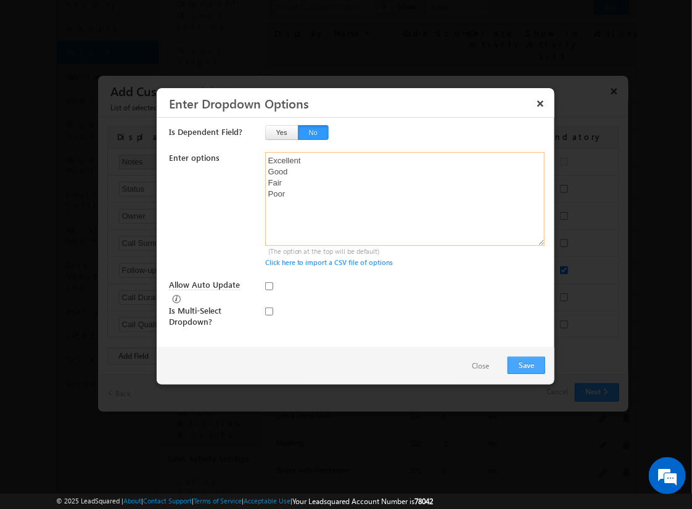
type textarea "Excellent Good Fair Poor"
click at [269, 285] on input "Allow Auto Update" at bounding box center [269, 286] width 8 height 8
checkbox input "true"
click at [526, 364] on button "Save" at bounding box center [526, 365] width 38 height 17
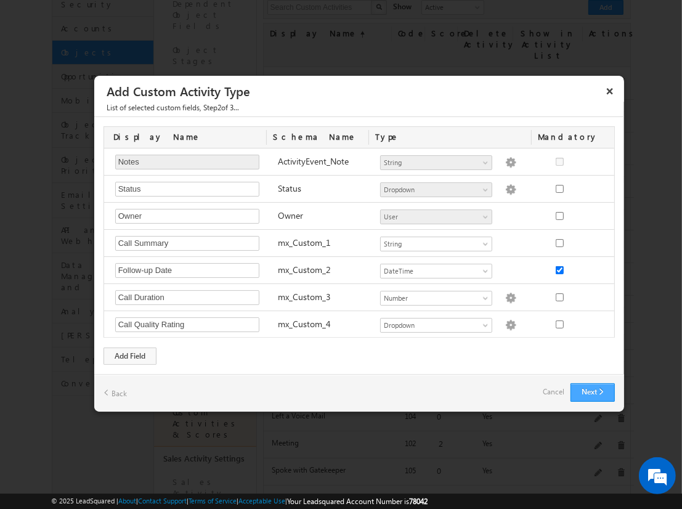
click at [592, 390] on button "Next" at bounding box center [593, 392] width 44 height 18
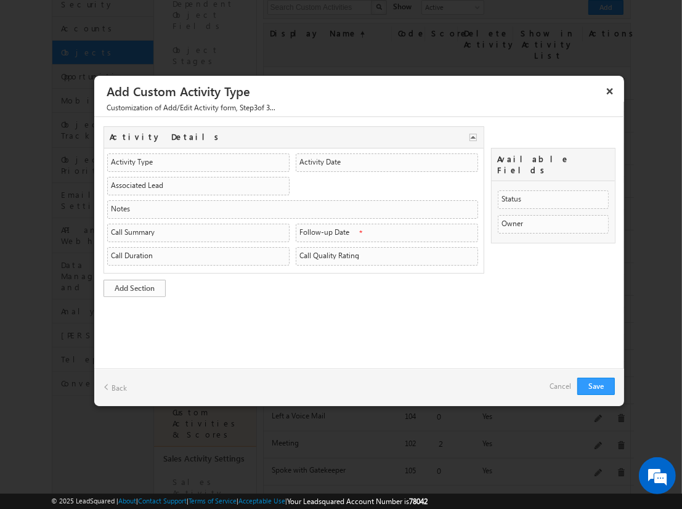
click at [134, 285] on link "Add Section" at bounding box center [135, 288] width 62 height 17
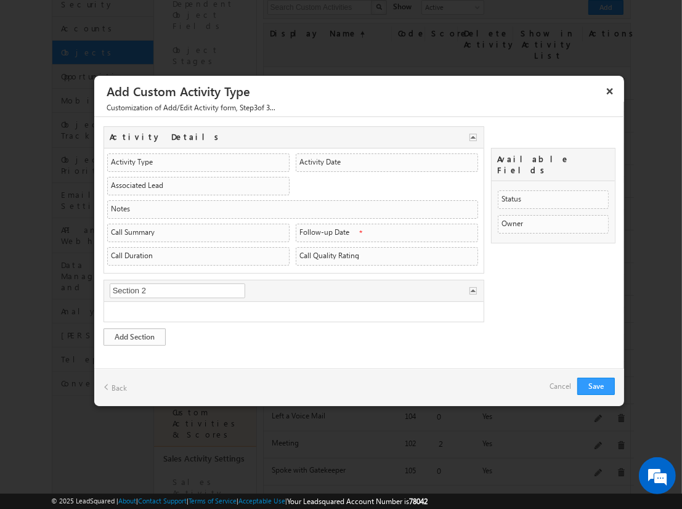
type input "2nd Details"
click at [134, 333] on link "Add Section" at bounding box center [135, 337] width 62 height 17
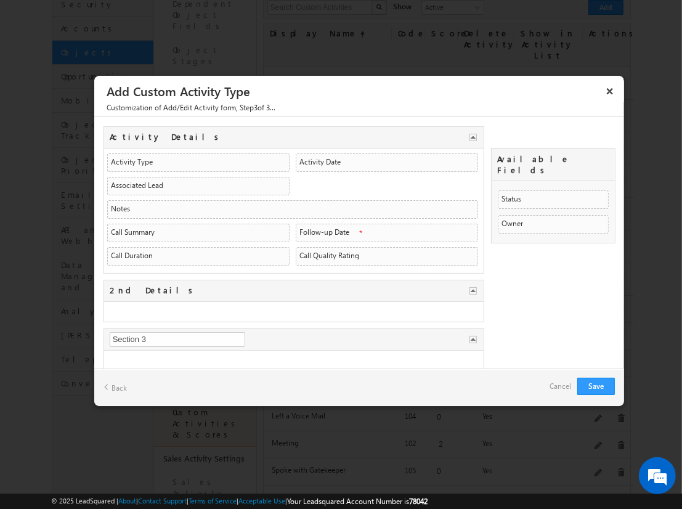
type input "nnew Details"
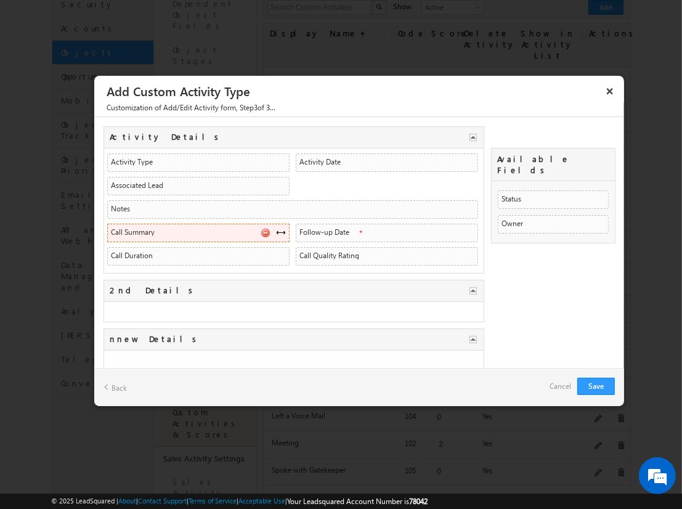
click at [277, 230] on span at bounding box center [281, 232] width 10 height 10
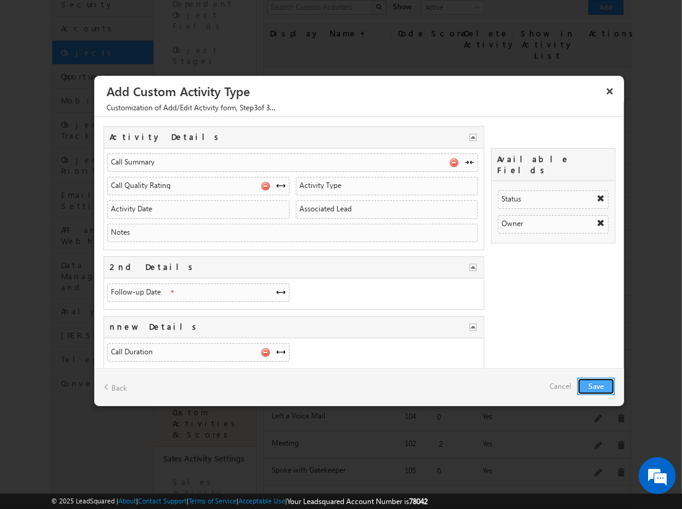
click at [596, 385] on button "Save" at bounding box center [597, 386] width 38 height 17
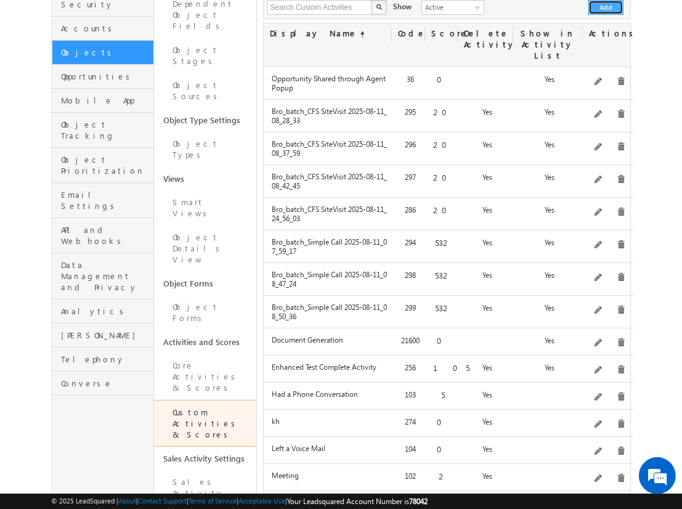
click at [607, 7] on button "Add" at bounding box center [606, 7] width 35 height 15
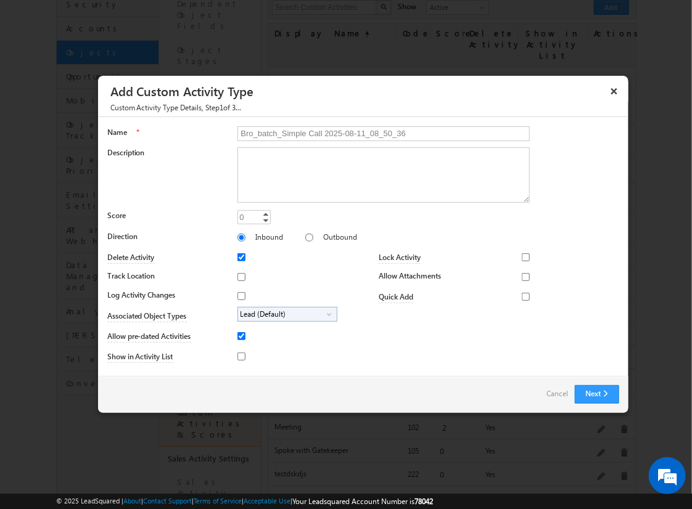
type input "Bro_batch_Simple Call 2025-08-11_08_50_36"
type textarea "Simple follow-up call activity with basic tracking and available fields testing…"
type input "532"
click at [305, 237] on input "Outbound" at bounding box center [309, 238] width 8 height 8
radio input "true"
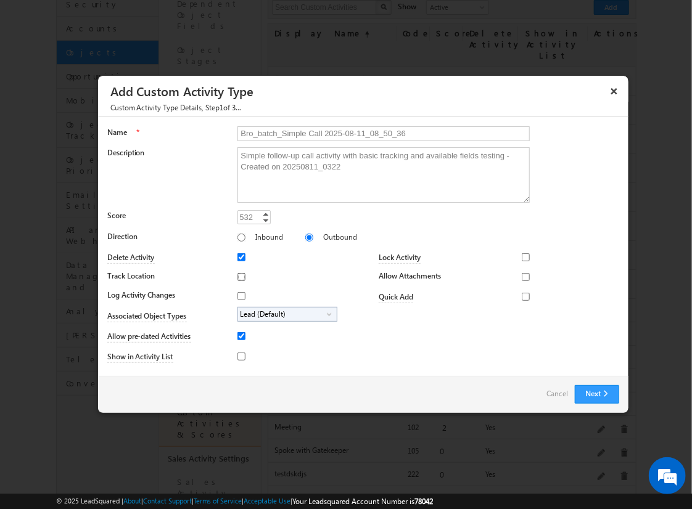
click at [239, 276] on input "Track Location" at bounding box center [241, 277] width 8 height 8
checkbox input "true"
click at [239, 295] on input "Log Activity Changes" at bounding box center [241, 296] width 8 height 8
checkbox input "true"
click at [239, 356] on input "Show in Activity List" at bounding box center [241, 357] width 8 height 8
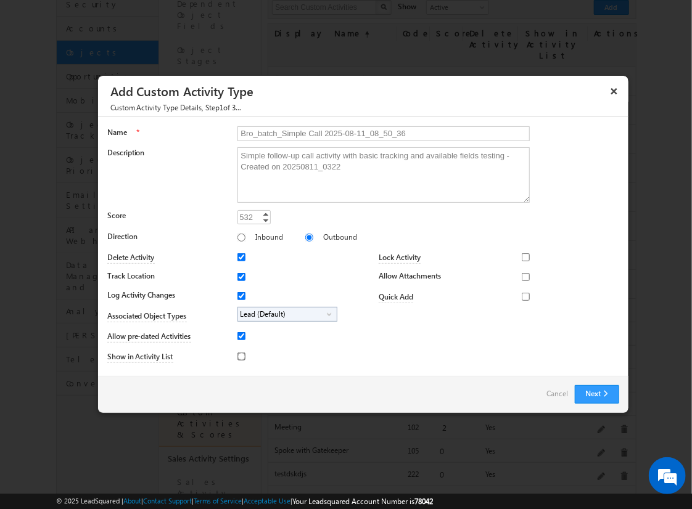
checkbox input "true"
click at [522, 276] on input "Allow Attachments" at bounding box center [526, 277] width 8 height 8
checkbox input "true"
click at [285, 313] on span "Lead (Default)" at bounding box center [282, 315] width 89 height 14
click at [247, 348] on input "Student" at bounding box center [249, 349] width 8 height 8
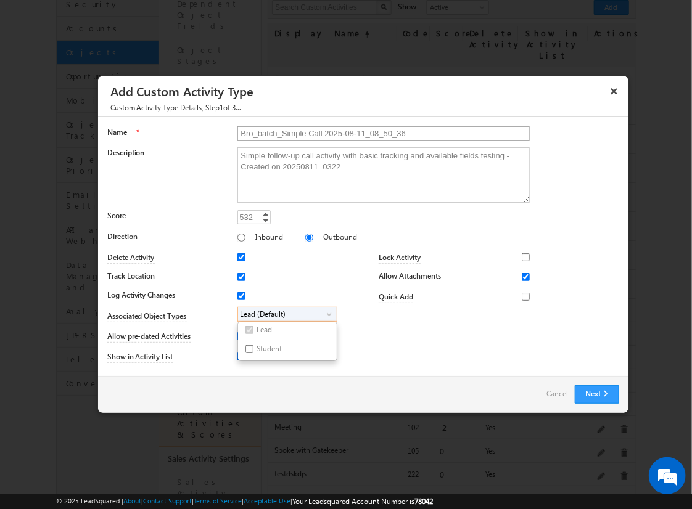
checkbox input "true"
click at [378, 133] on input "Bro_batch_Simple Call 2025-08-11_08_50_36" at bounding box center [383, 133] width 292 height 15
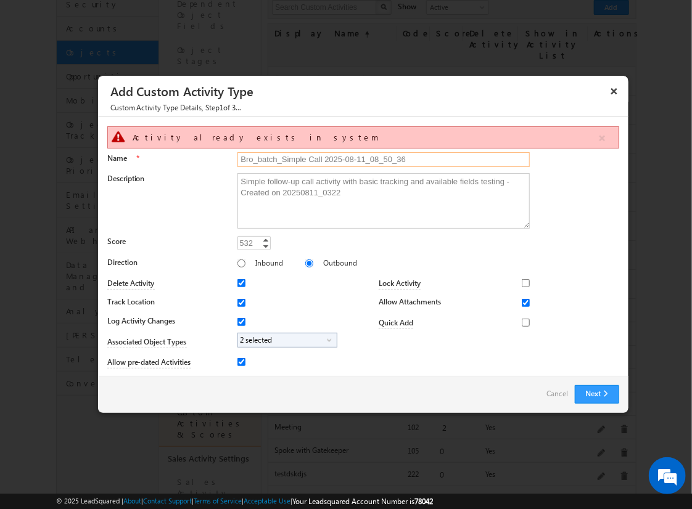
click at [427, 162] on input "Bro_batch_Simple Call 2025-08-11_08_50_36" at bounding box center [383, 159] width 292 height 15
type input "Bro_batch_Simple Call 2025-08-11_08_50_361"
click at [589, 388] on button "Next" at bounding box center [597, 394] width 44 height 18
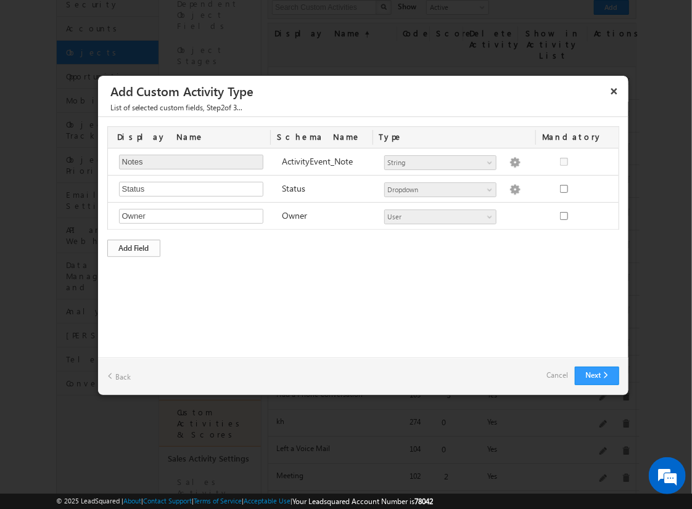
click at [134, 247] on div "Add Field" at bounding box center [133, 248] width 53 height 17
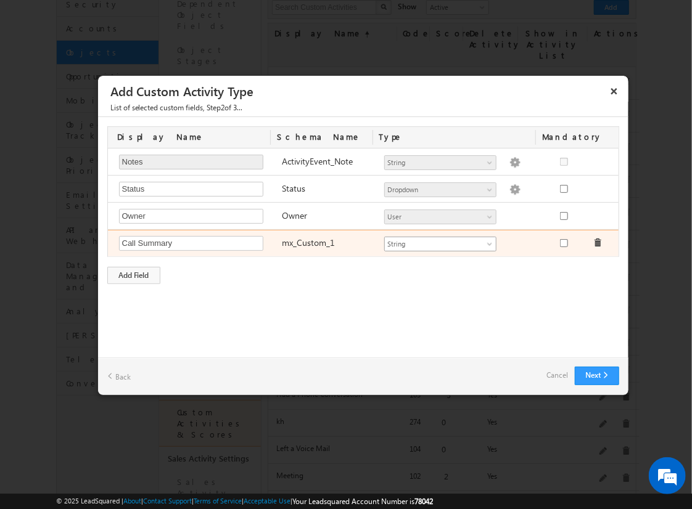
type input "Call Summary"
click at [440, 242] on span "String" at bounding box center [435, 244] width 100 height 11
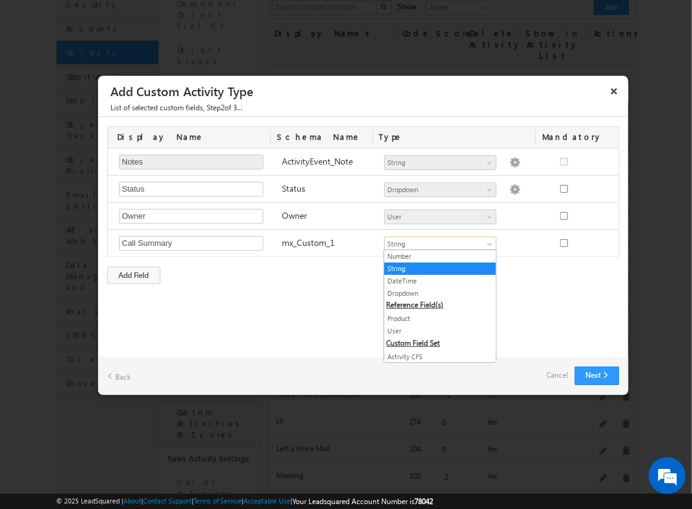
click at [435, 268] on link "String" at bounding box center [440, 268] width 112 height 11
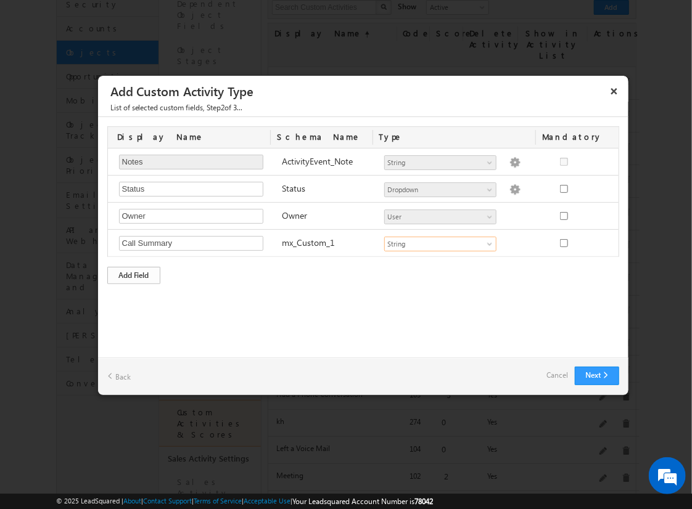
click at [134, 273] on div "Add Field" at bounding box center [133, 275] width 53 height 17
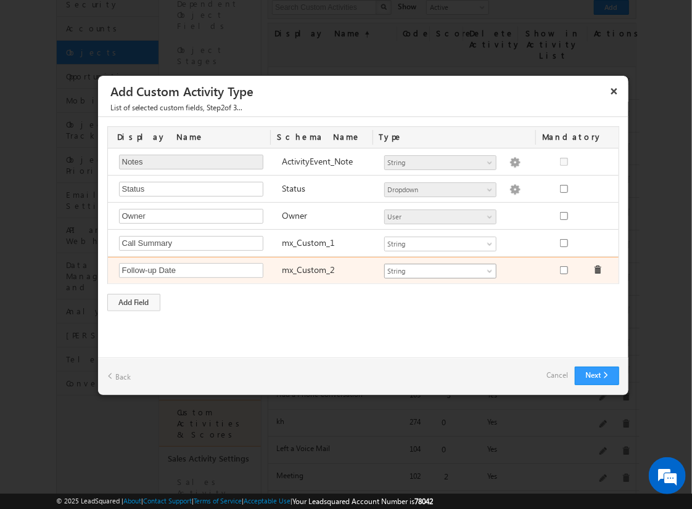
type input "Follow-up Date"
click at [440, 269] on span "String" at bounding box center [435, 271] width 100 height 11
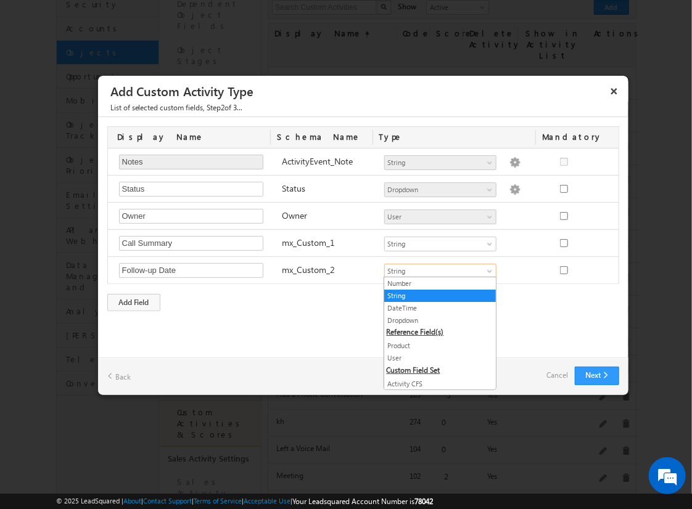
click at [435, 307] on link "DateTime" at bounding box center [440, 308] width 112 height 11
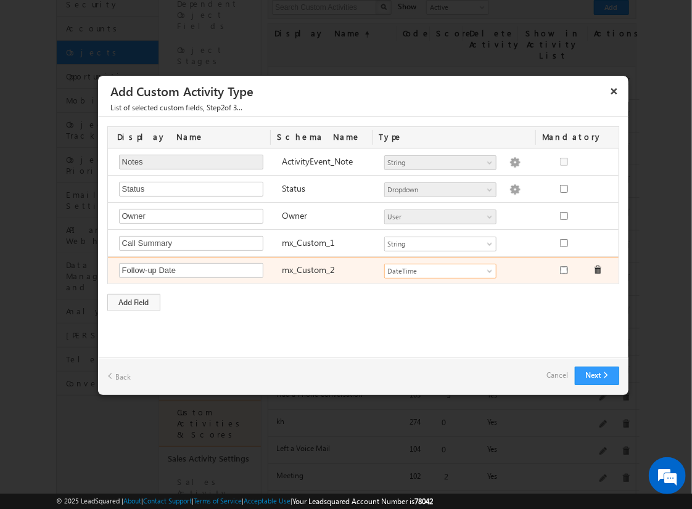
click at [563, 268] on input "checkbox" at bounding box center [564, 270] width 8 height 8
checkbox input "true"
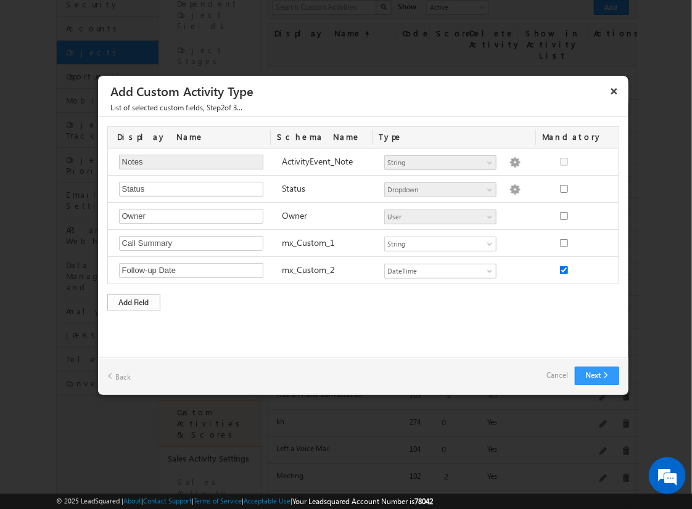
click at [134, 300] on div "Add Field" at bounding box center [133, 302] width 53 height 17
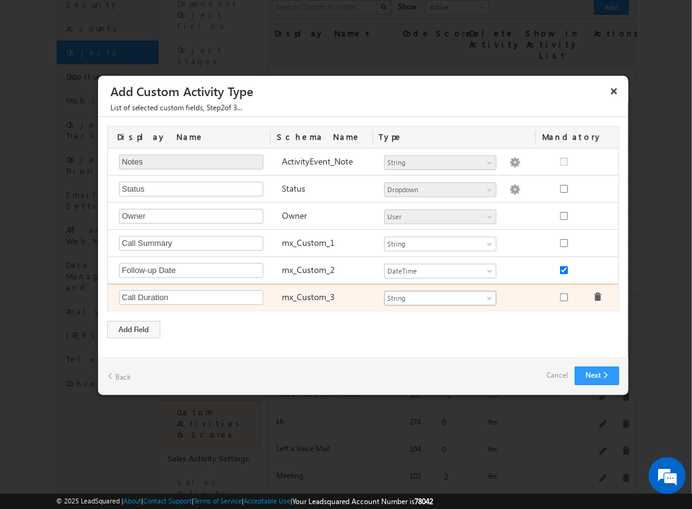
type input "Call Duration"
click at [440, 296] on span "String" at bounding box center [435, 298] width 100 height 11
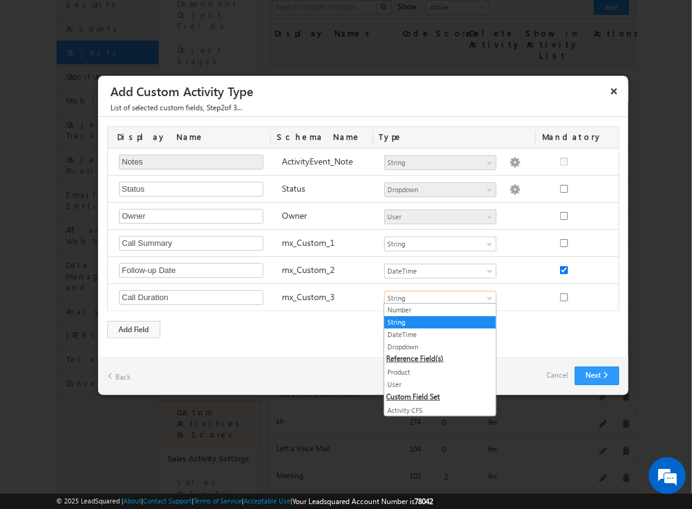
click at [435, 309] on link "Number" at bounding box center [440, 310] width 112 height 11
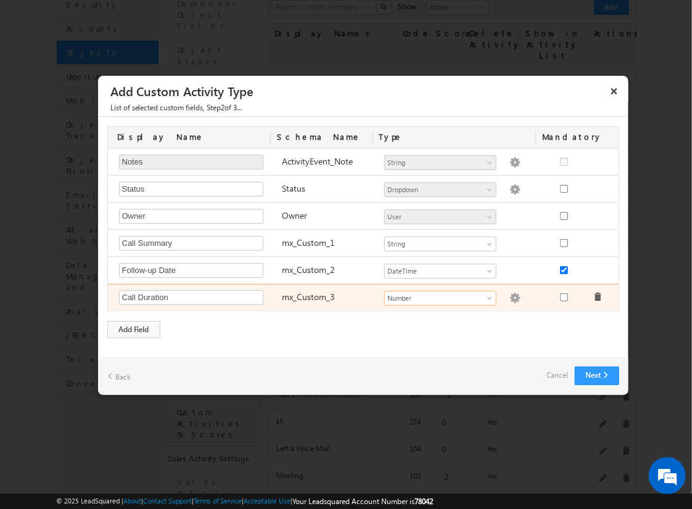
click at [509, 296] on img at bounding box center [514, 298] width 11 height 11
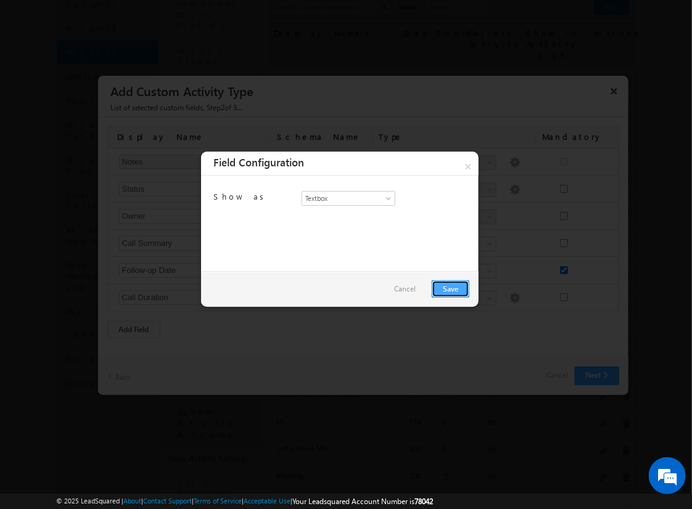
click at [450, 288] on link "Save" at bounding box center [451, 288] width 38 height 17
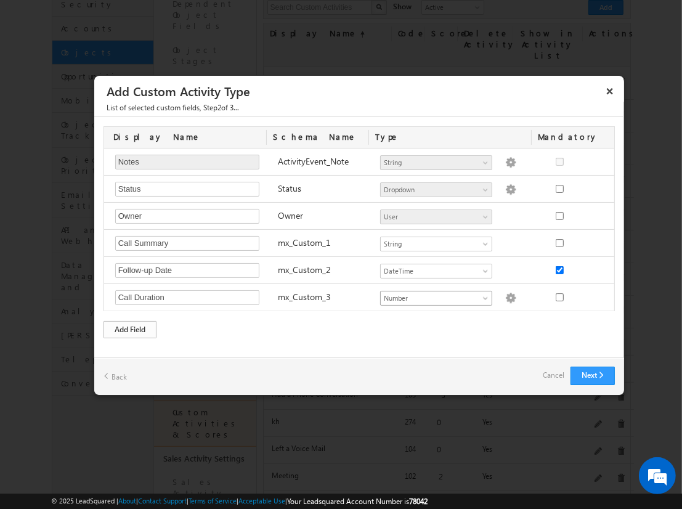
click at [130, 327] on div "Add Field" at bounding box center [130, 329] width 53 height 17
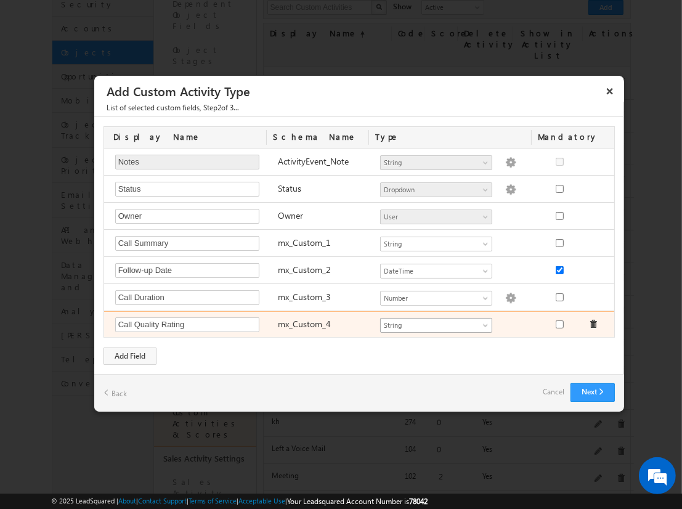
type input "Call Quality Rating"
click at [436, 322] on span "String" at bounding box center [431, 325] width 100 height 11
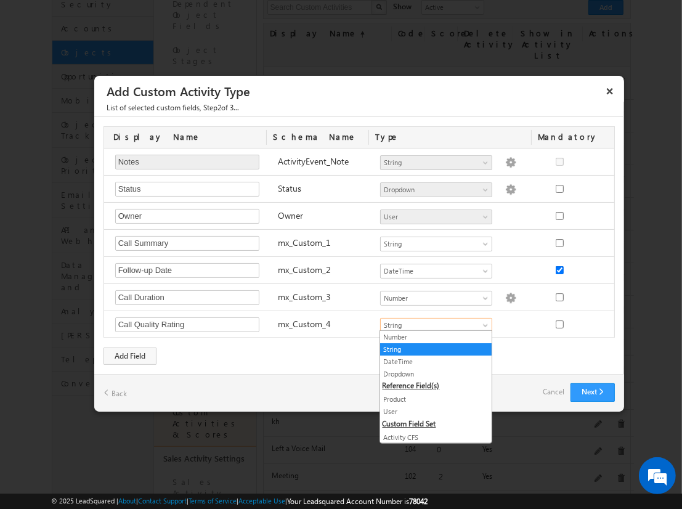
click at [432, 373] on link "Dropdown" at bounding box center [436, 374] width 112 height 11
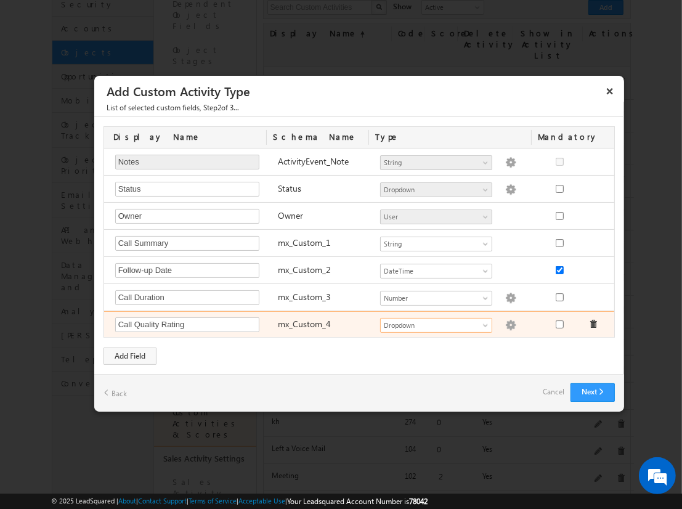
click at [505, 322] on img at bounding box center [510, 325] width 11 height 11
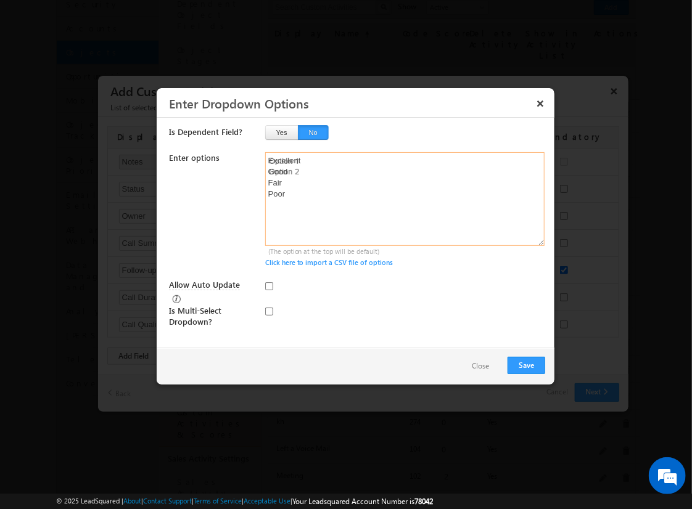
type textarea "Excellent Good Fair Poor"
click at [269, 285] on input "Allow Auto Update" at bounding box center [269, 286] width 8 height 8
checkbox input "true"
click at [526, 364] on button "Save" at bounding box center [526, 365] width 38 height 17
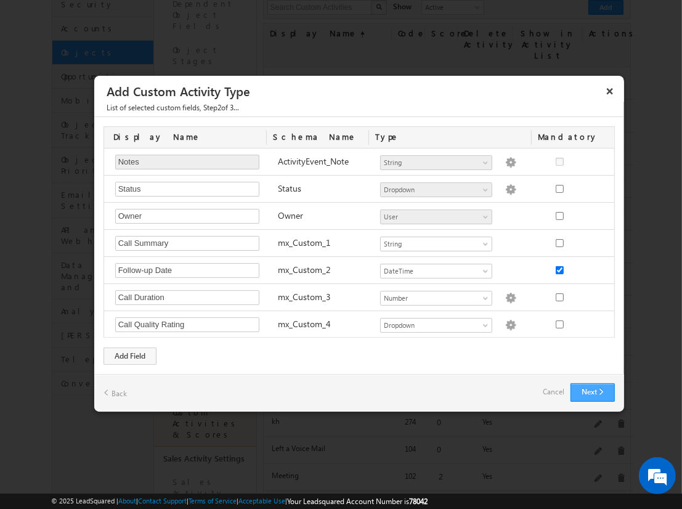
click at [592, 390] on button "Next" at bounding box center [593, 392] width 44 height 18
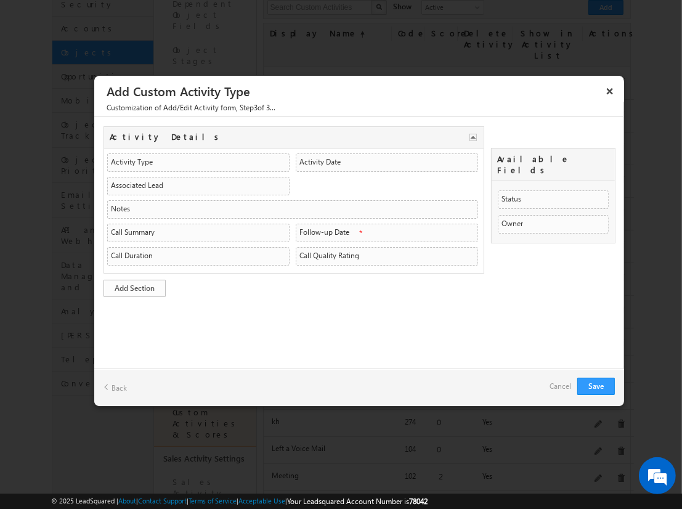
click at [134, 285] on link "Add Section" at bounding box center [135, 288] width 62 height 17
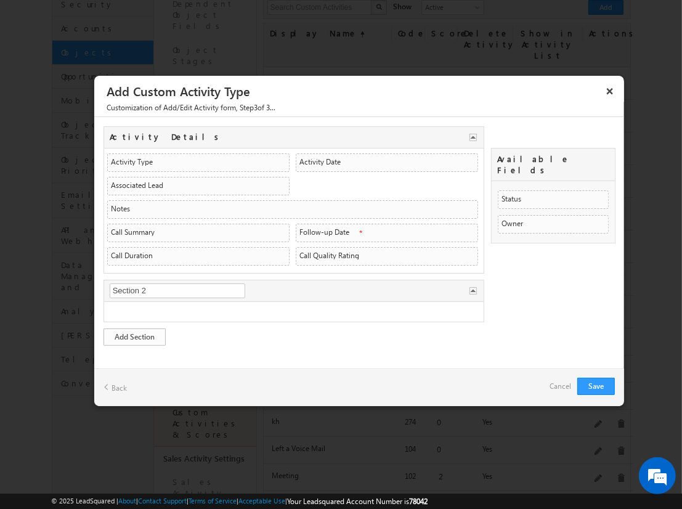
type input "2nd Details"
click at [134, 333] on link "Add Section" at bounding box center [135, 337] width 62 height 17
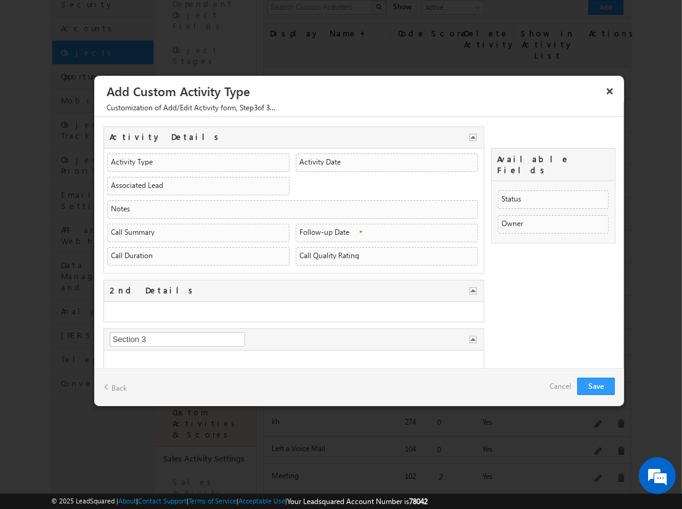
type input "nnew Details"
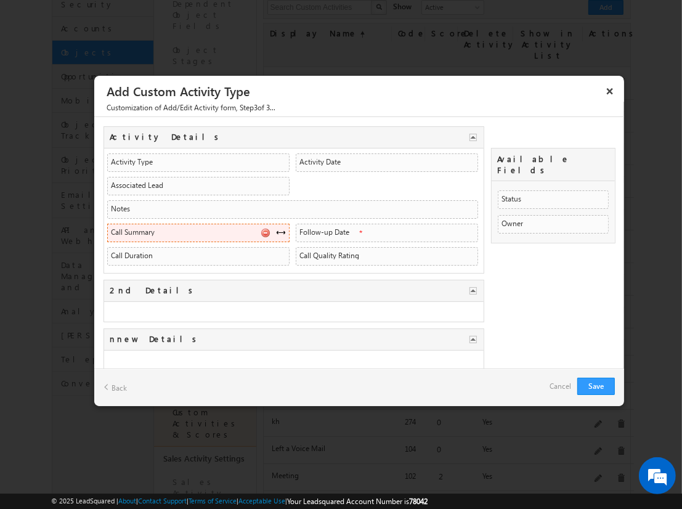
click at [277, 230] on span at bounding box center [281, 232] width 10 height 10
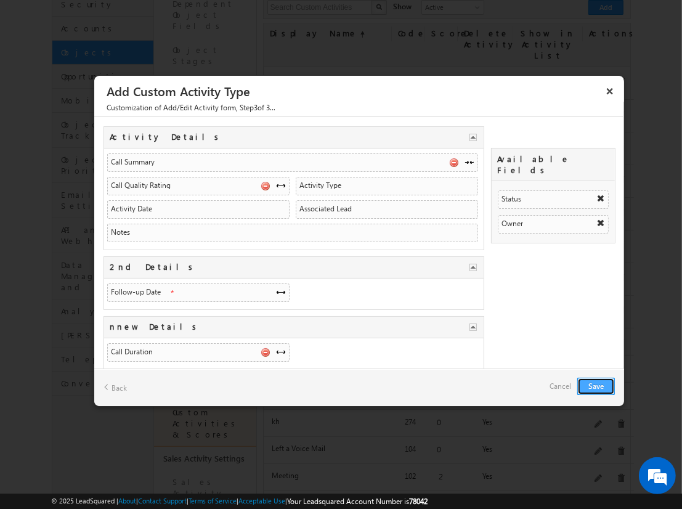
click at [596, 385] on button "Save" at bounding box center [597, 386] width 38 height 17
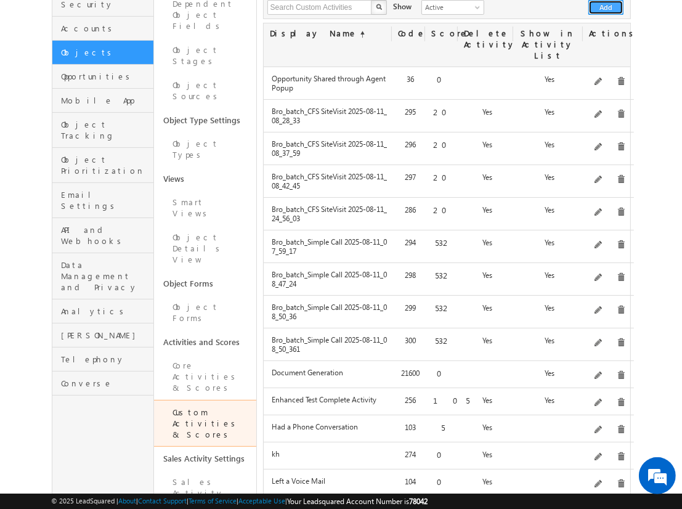
click at [607, 7] on button "Add" at bounding box center [606, 7] width 35 height 15
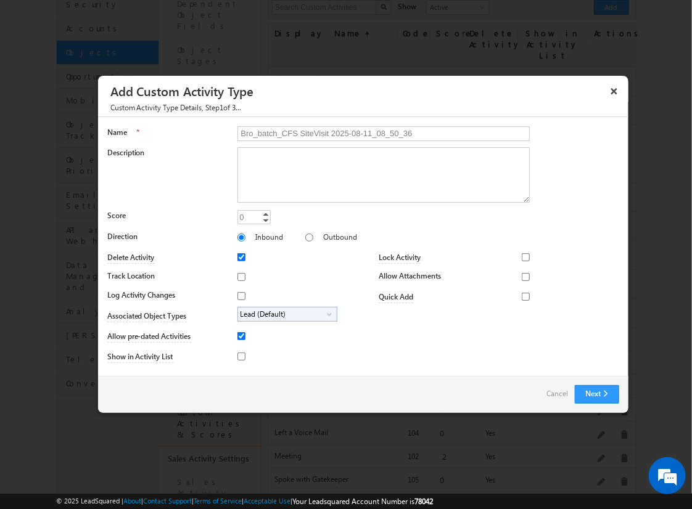
type input "Bro_batch_CFS SiteVisit 2025-08-11_08_50_36"
type textarea "On-site visit activity with CFS sub-field types testing - Created on 20250811_0…"
type input "20"
click at [239, 276] on input "Track Location" at bounding box center [241, 277] width 8 height 8
checkbox input "true"
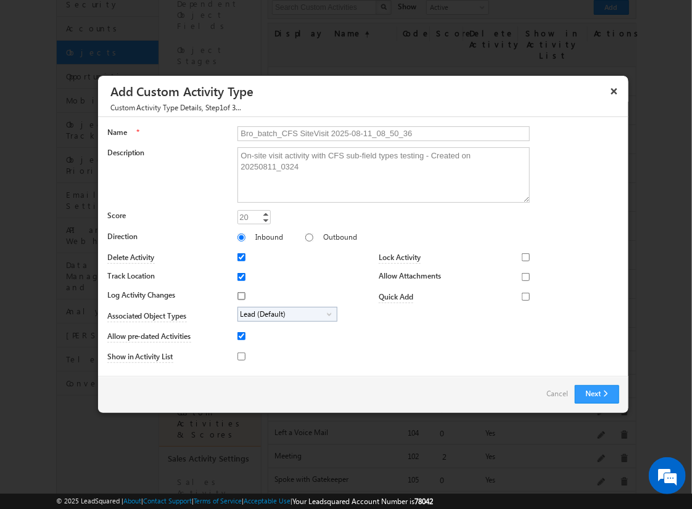
click at [239, 295] on input "Log Activity Changes" at bounding box center [241, 296] width 8 height 8
checkbox input "true"
click at [239, 356] on input "Show in Activity List" at bounding box center [241, 357] width 8 height 8
checkbox input "true"
click at [522, 276] on input "Allow Attachments" at bounding box center [526, 277] width 8 height 8
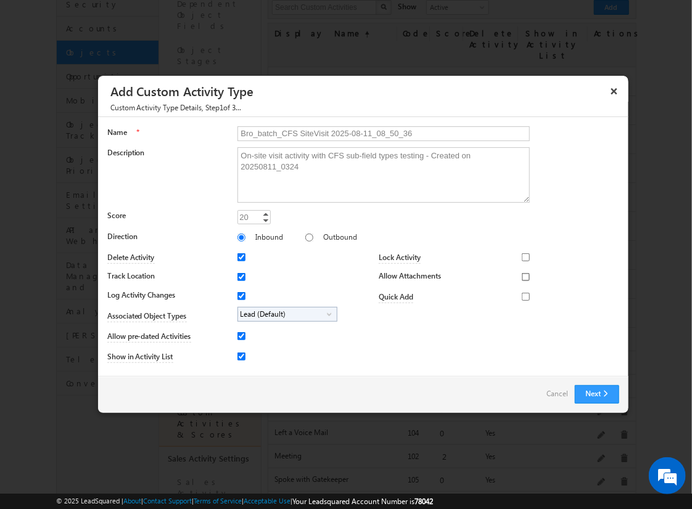
checkbox input "true"
click at [285, 313] on span "Lead (Default)" at bounding box center [282, 315] width 89 height 14
click at [247, 348] on input "Student" at bounding box center [249, 349] width 8 height 8
checkbox input "true"
click at [378, 133] on input "Bro_batch_CFS SiteVisit 2025-08-11_08_50_36" at bounding box center [383, 133] width 292 height 15
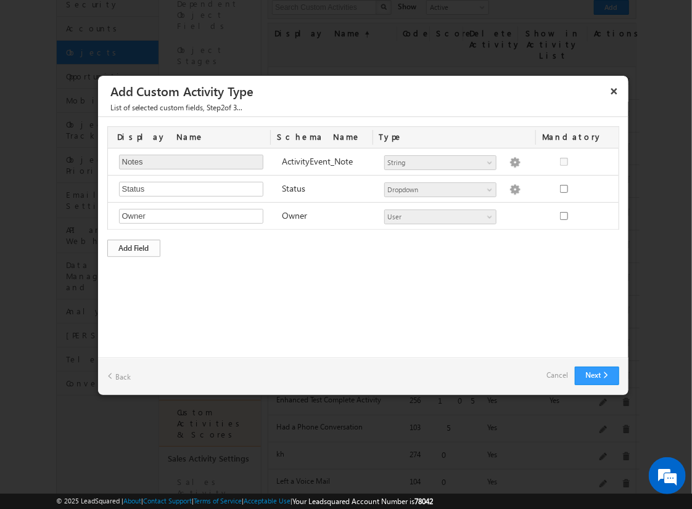
click at [134, 247] on div "Add Field" at bounding box center [133, 248] width 53 height 17
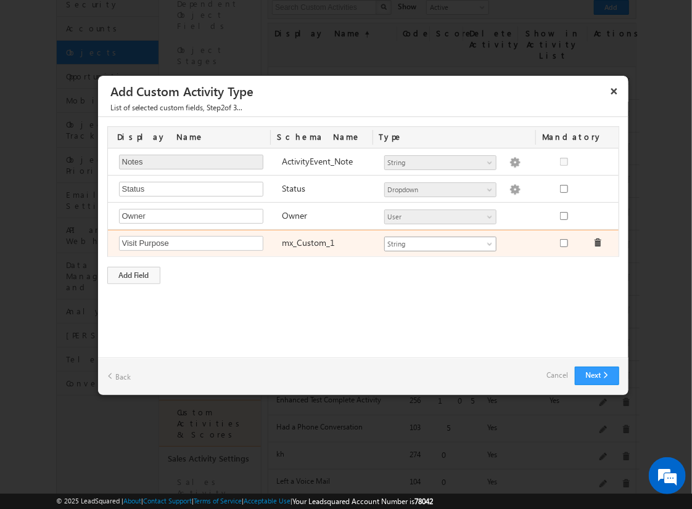
type input "Visit Purpose"
click at [440, 242] on span "String" at bounding box center [435, 244] width 100 height 11
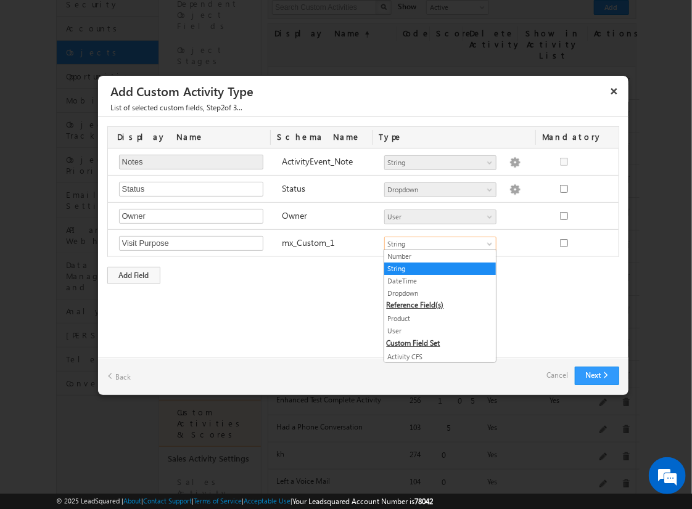
click at [435, 268] on link "String" at bounding box center [440, 268] width 112 height 11
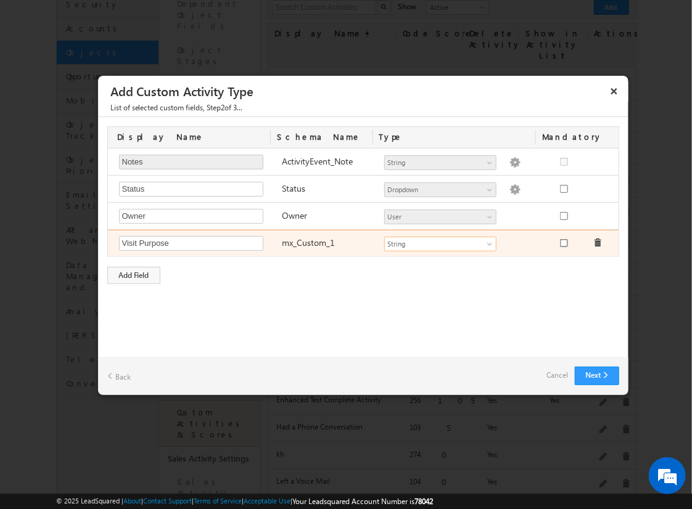
click at [563, 242] on input "checkbox" at bounding box center [564, 243] width 8 height 8
checkbox input "true"
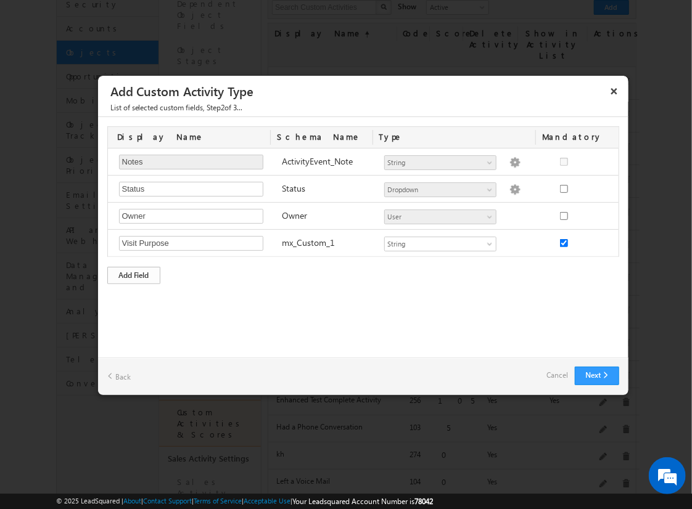
click at [134, 273] on div "Add Field" at bounding box center [133, 275] width 53 height 17
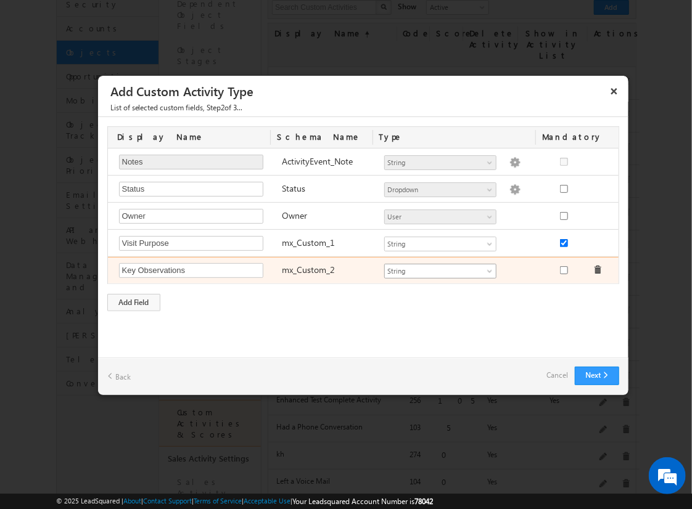
type input "Key Observations"
click at [440, 269] on span "String" at bounding box center [435, 271] width 100 height 11
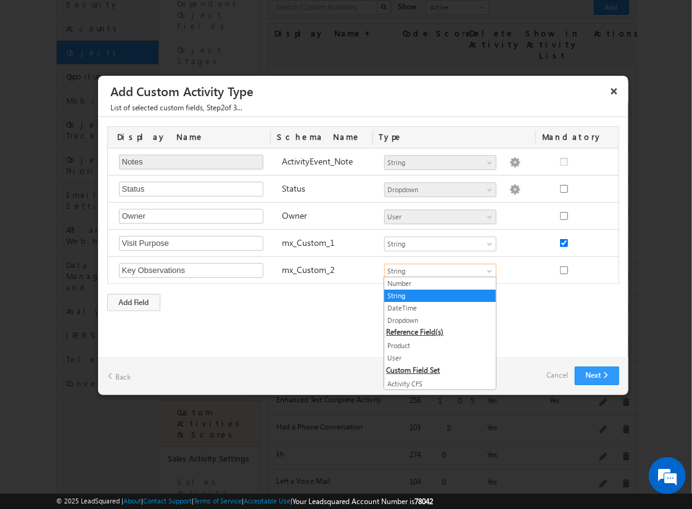
click at [435, 295] on link "String" at bounding box center [440, 295] width 112 height 11
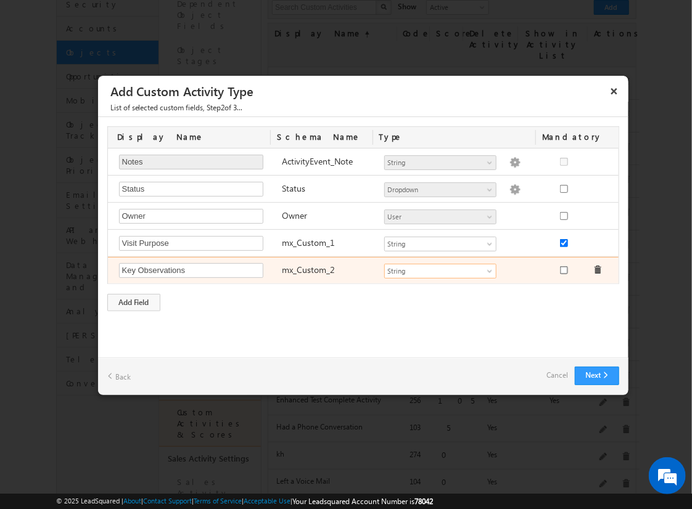
click at [563, 268] on input "checkbox" at bounding box center [564, 270] width 8 height 8
checkbox input "true"
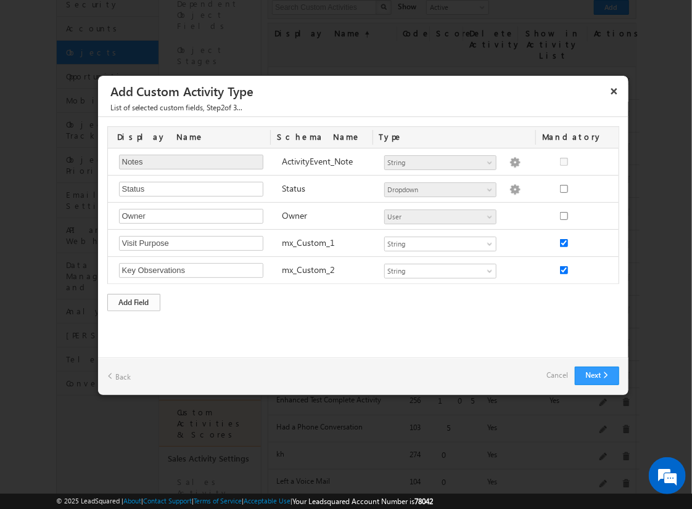
click at [134, 300] on div "Add Field" at bounding box center [133, 302] width 53 height 17
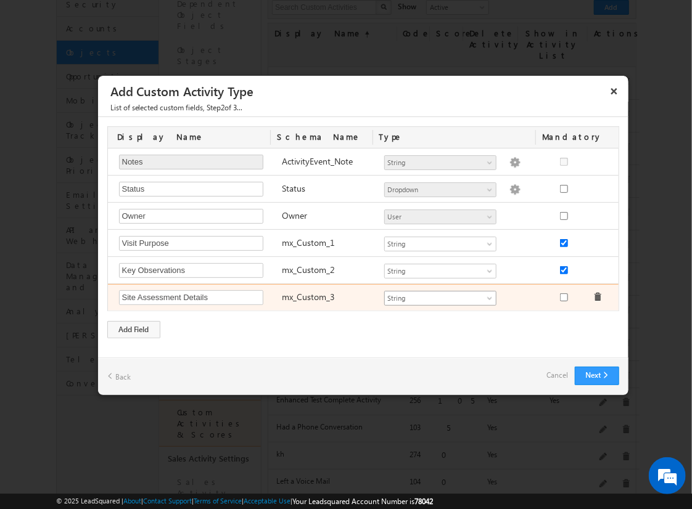
type input "Site Assessment Details"
click at [440, 296] on span "String" at bounding box center [435, 298] width 100 height 11
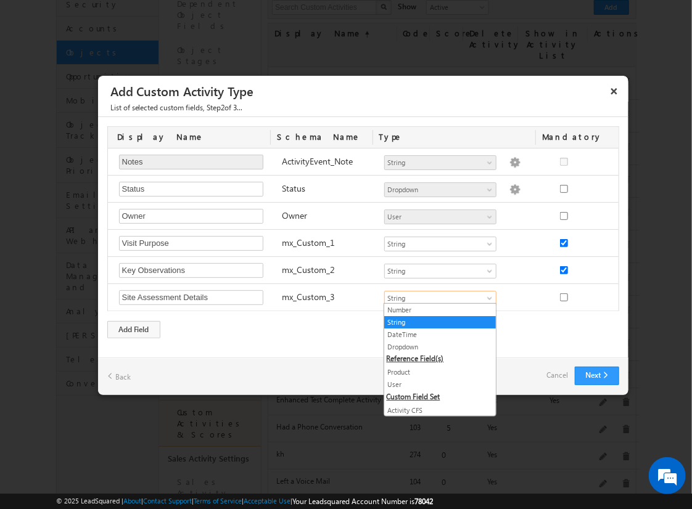
click at [435, 430] on link "Geolocation" at bounding box center [440, 435] width 112 height 11
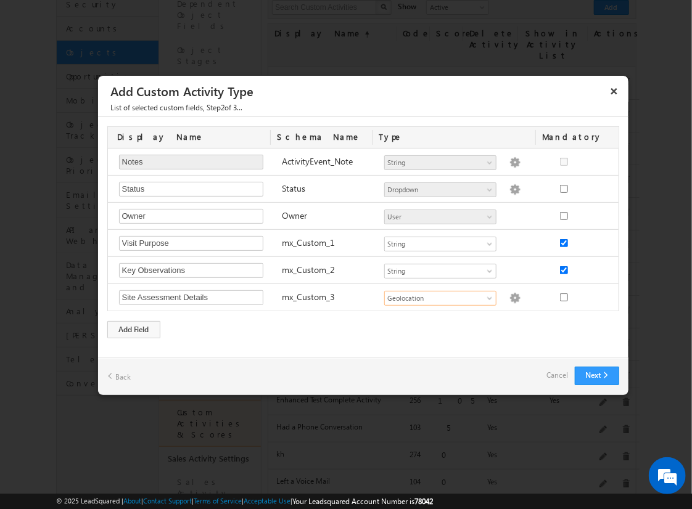
scroll to position [0, 0]
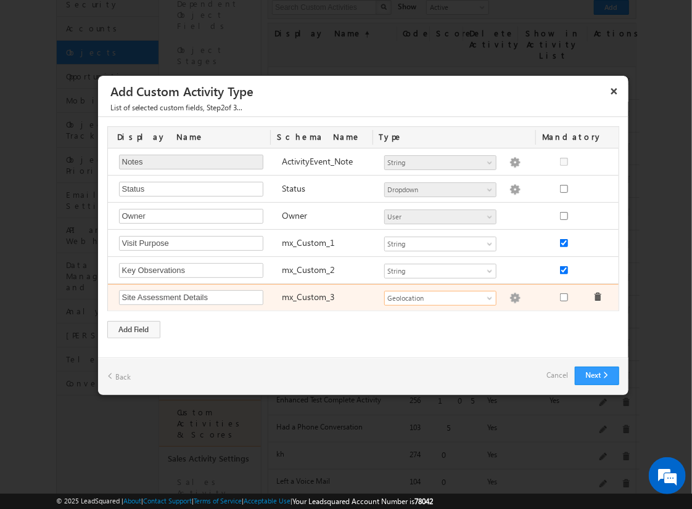
click at [509, 296] on img at bounding box center [514, 298] width 11 height 11
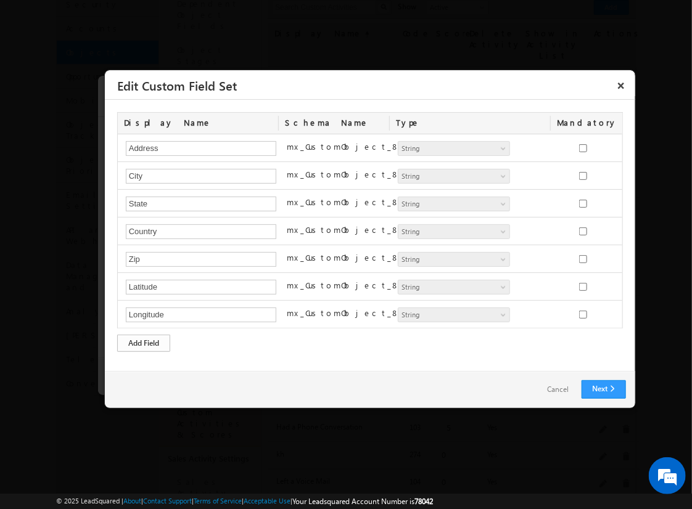
click at [144, 341] on div "Add Field" at bounding box center [143, 343] width 53 height 17
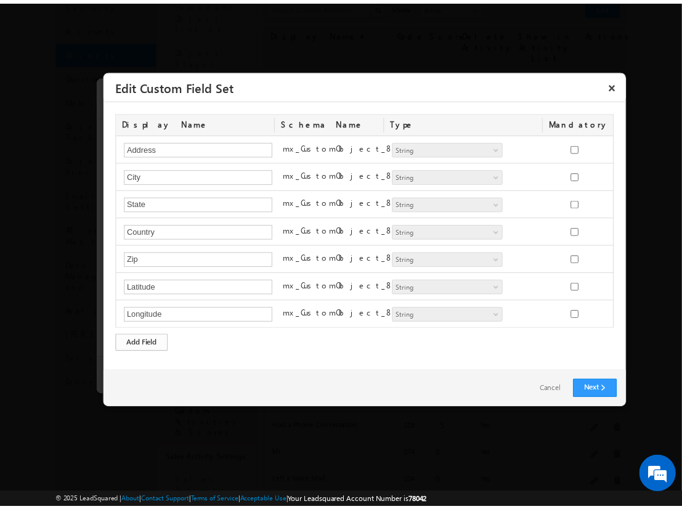
scroll to position [22, 0]
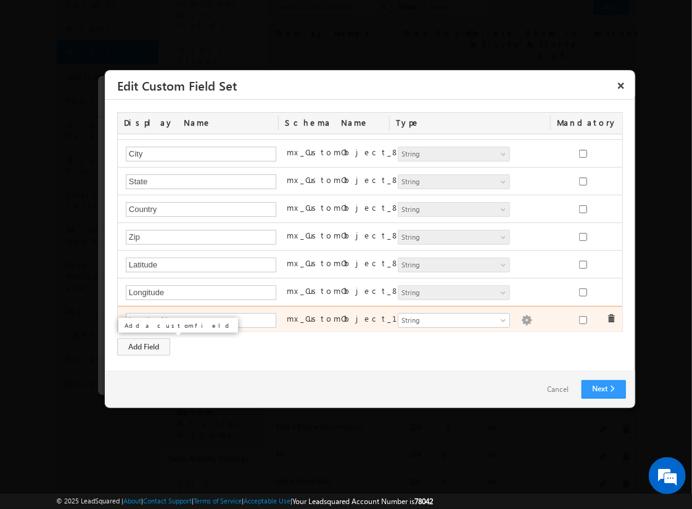
type input "Location Name"
click at [521, 317] on img at bounding box center [526, 320] width 11 height 11
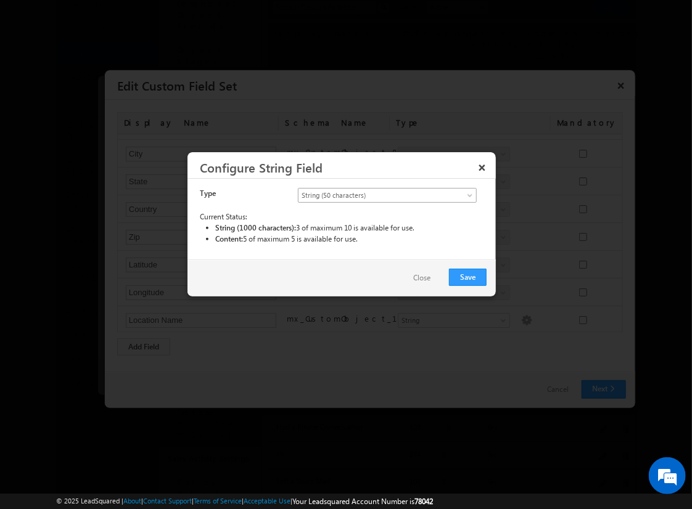
click at [387, 194] on span "String (50 characters)" at bounding box center [376, 195] width 157 height 11
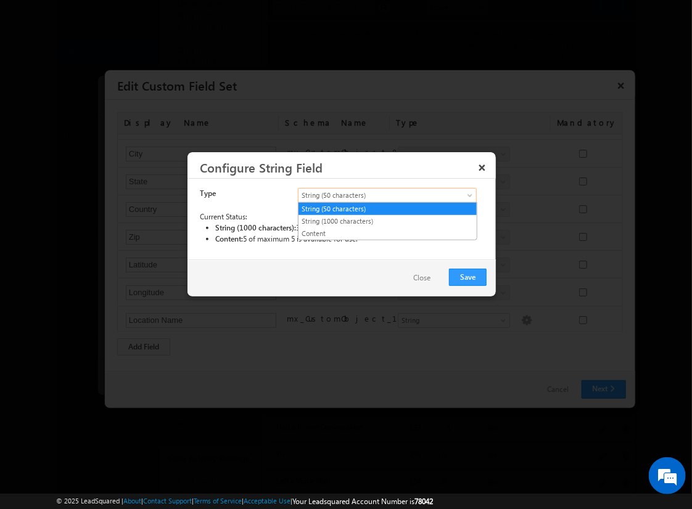
click at [387, 208] on link "String (50 characters)" at bounding box center [387, 208] width 178 height 11
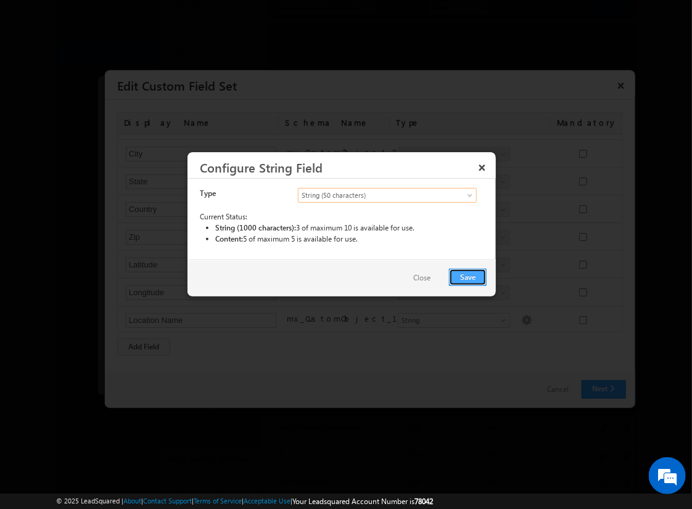
click at [468, 276] on button "Save" at bounding box center [468, 277] width 38 height 17
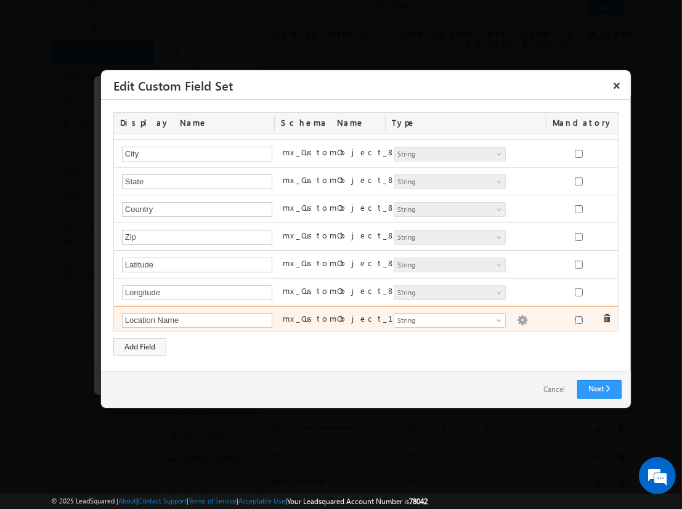
click at [575, 317] on input "checkbox" at bounding box center [579, 320] width 8 height 8
checkbox input "true"
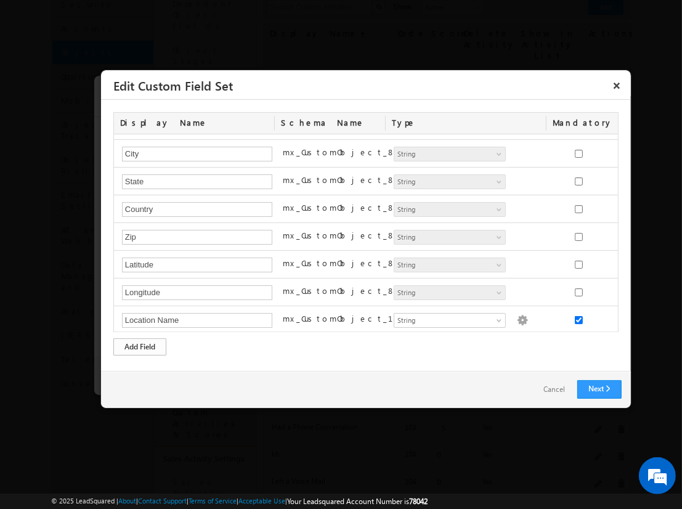
click at [140, 346] on div "Add Field" at bounding box center [139, 346] width 53 height 17
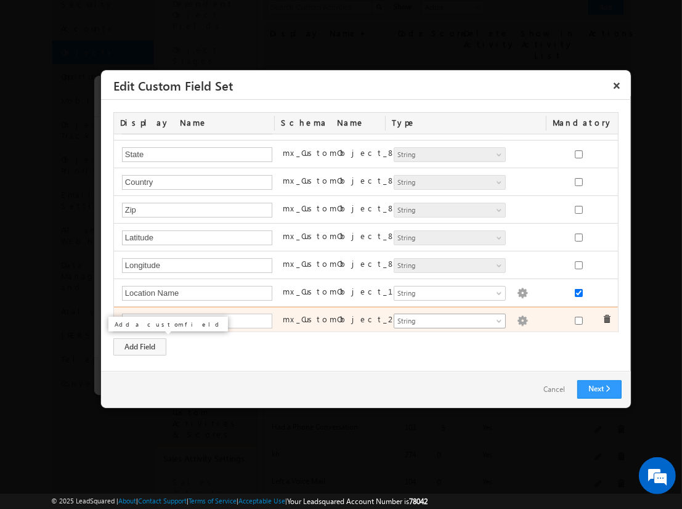
type input "Assessment Start Time"
click at [444, 318] on span "String" at bounding box center [445, 321] width 100 height 11
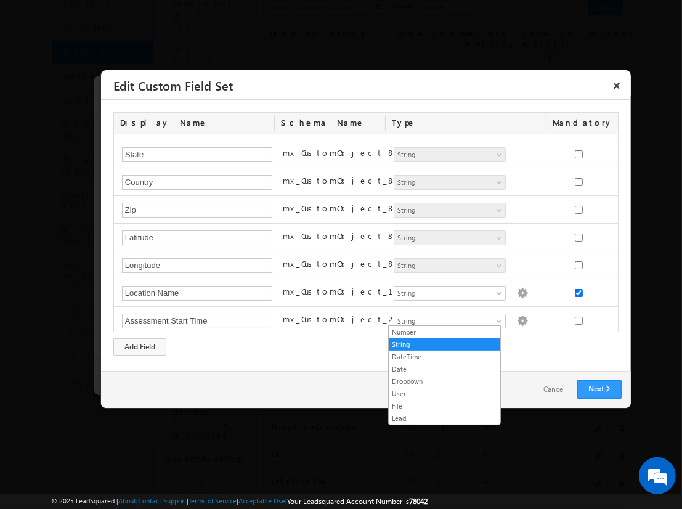
click at [444, 356] on link "DateTime" at bounding box center [445, 356] width 112 height 11
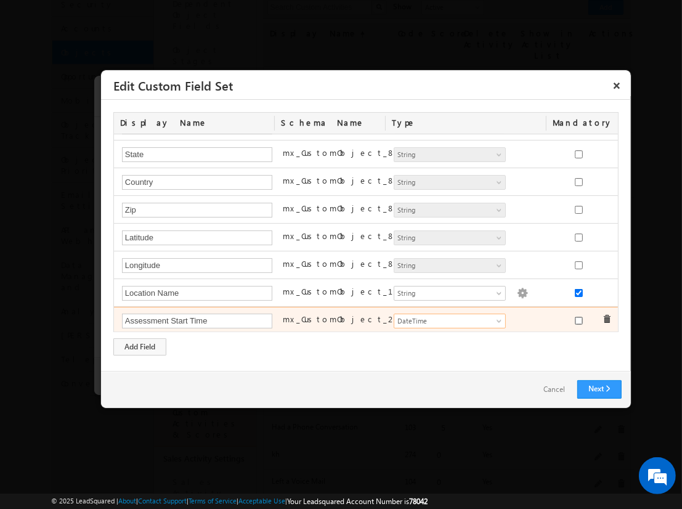
click at [575, 317] on input "checkbox" at bounding box center [579, 321] width 8 height 8
checkbox input "true"
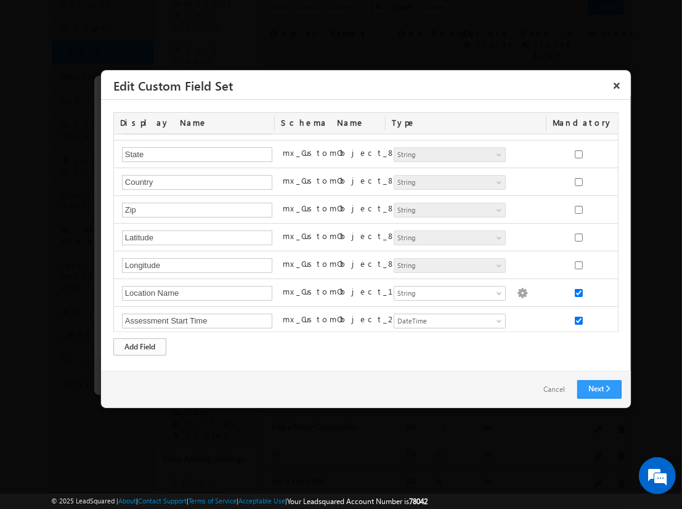
click at [140, 346] on div "Add Field" at bounding box center [139, 346] width 53 height 17
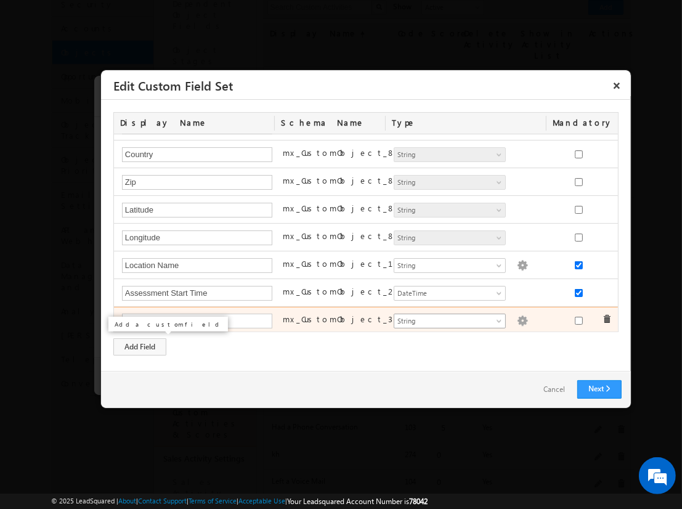
type input "Assessment Score"
click at [444, 317] on span "String" at bounding box center [445, 321] width 100 height 11
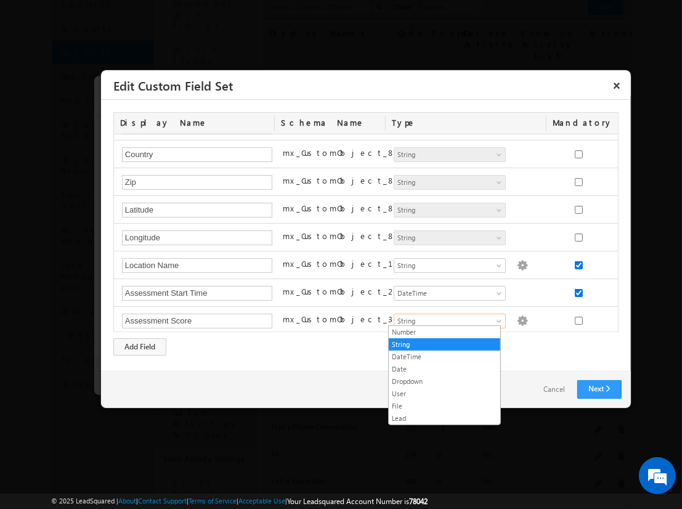
click at [444, 332] on link "Number" at bounding box center [445, 332] width 112 height 11
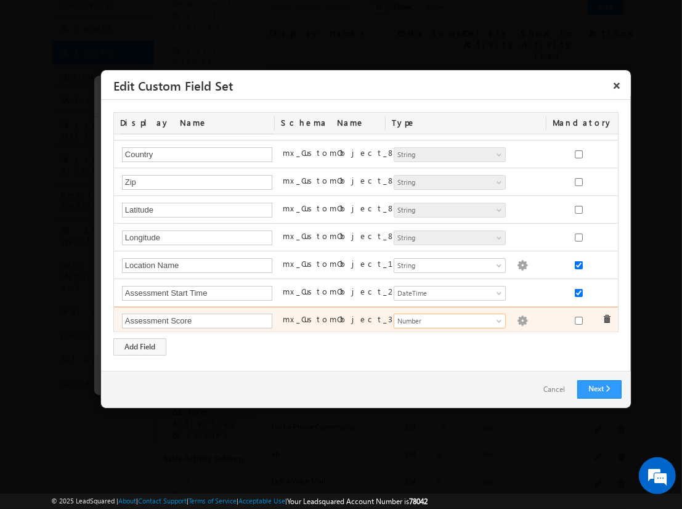
click at [517, 317] on img at bounding box center [522, 321] width 11 height 11
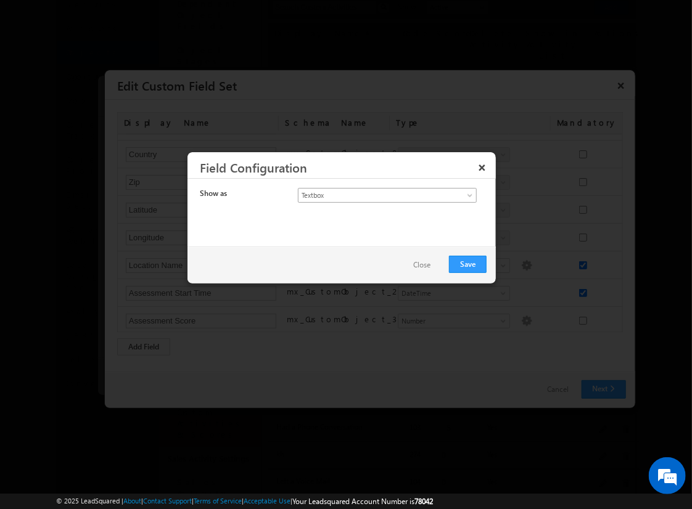
click at [376, 194] on span "Textbox" at bounding box center [376, 195] width 157 height 11
click at [387, 221] on link "Currency" at bounding box center [387, 221] width 178 height 11
click at [468, 263] on button "Save" at bounding box center [468, 264] width 38 height 17
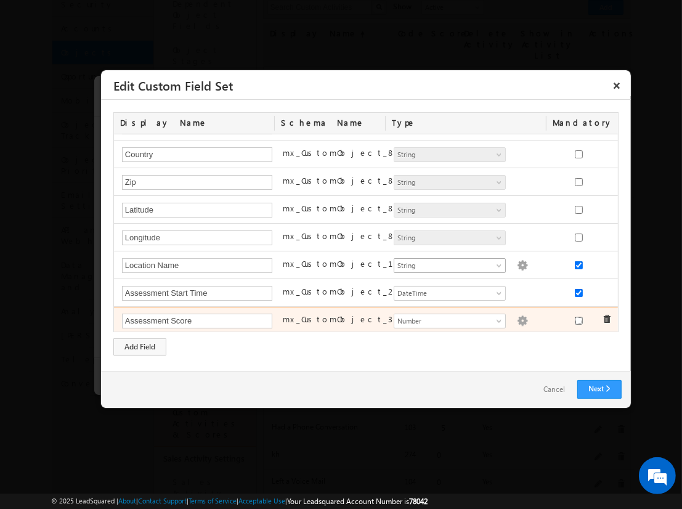
click at [575, 317] on input "checkbox" at bounding box center [579, 321] width 8 height 8
checkbox input "true"
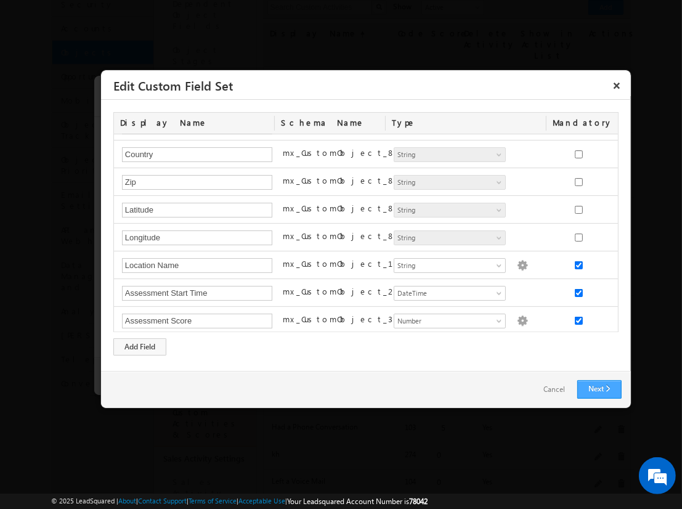
click at [599, 389] on link "Next" at bounding box center [600, 389] width 44 height 18
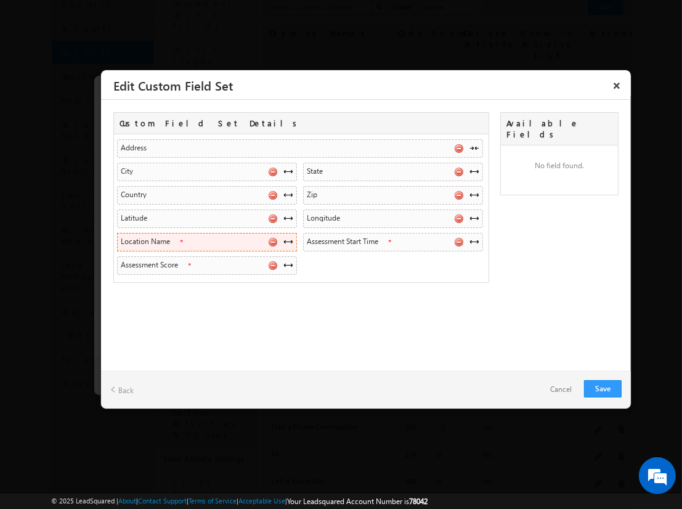
click at [288, 240] on span at bounding box center [289, 242] width 10 height 10
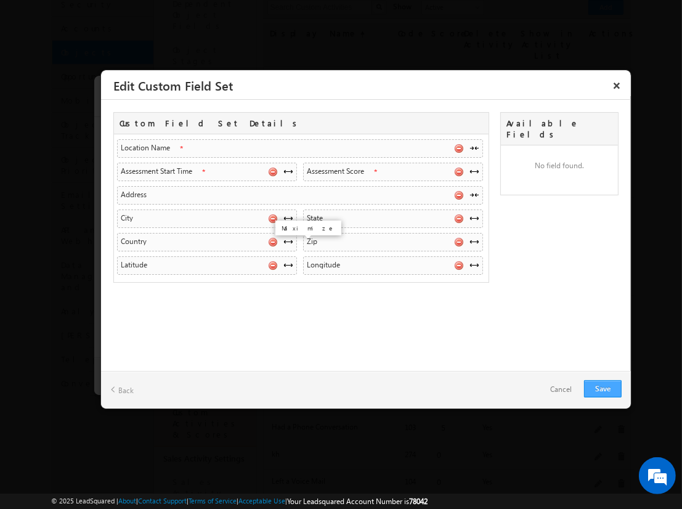
click at [603, 388] on link "Save" at bounding box center [603, 388] width 38 height 17
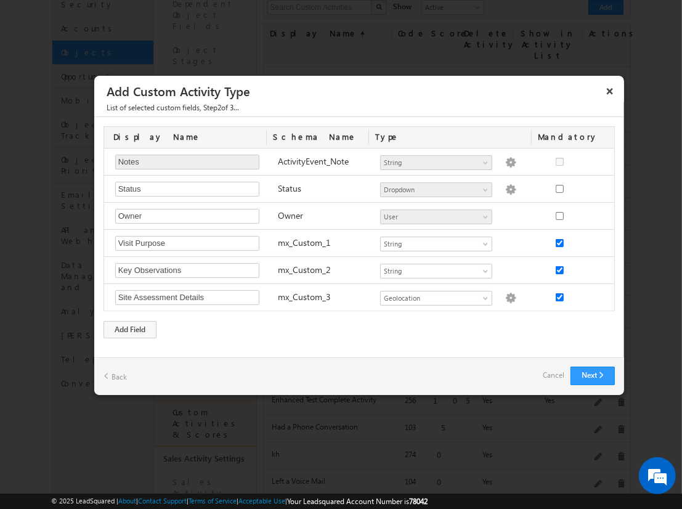
checkbox input "true"
click at [592, 375] on button "Next" at bounding box center [593, 376] width 44 height 18
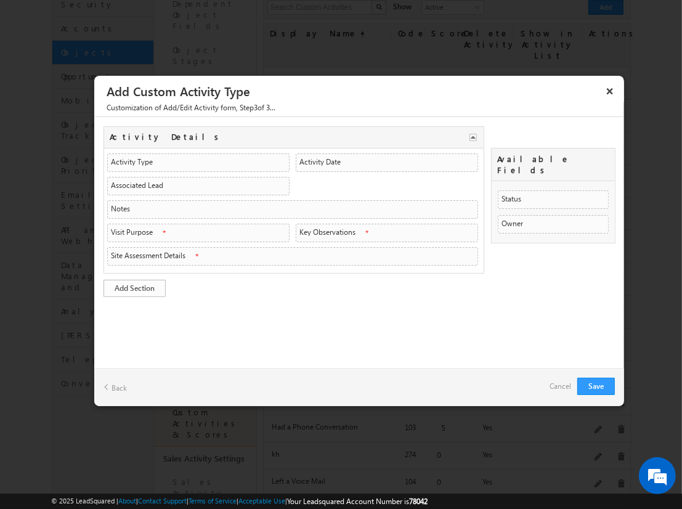
click at [134, 285] on link "Add Section" at bounding box center [135, 288] width 62 height 17
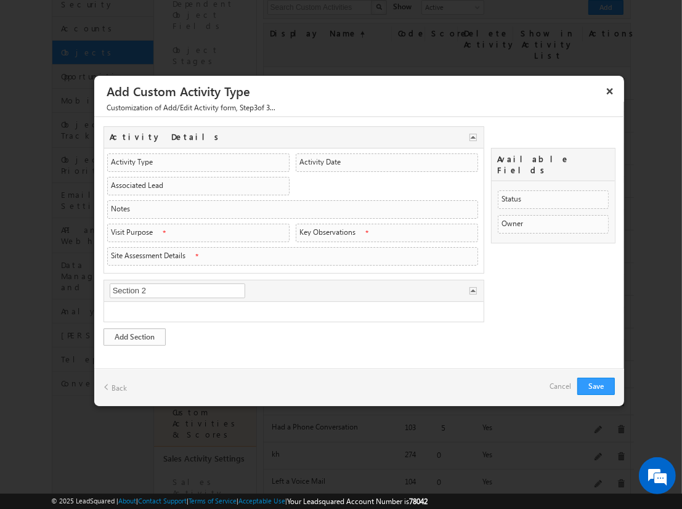
type input "Visit Overview"
click at [134, 333] on link "Add Section" at bounding box center [135, 337] width 62 height 17
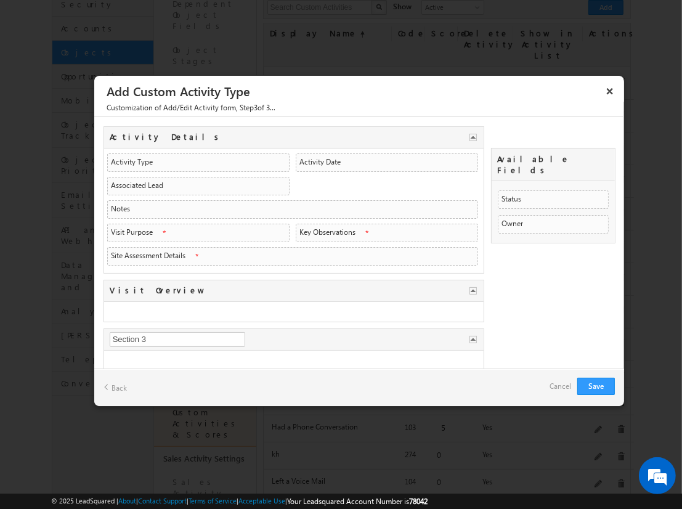
type input "Assessment Data"
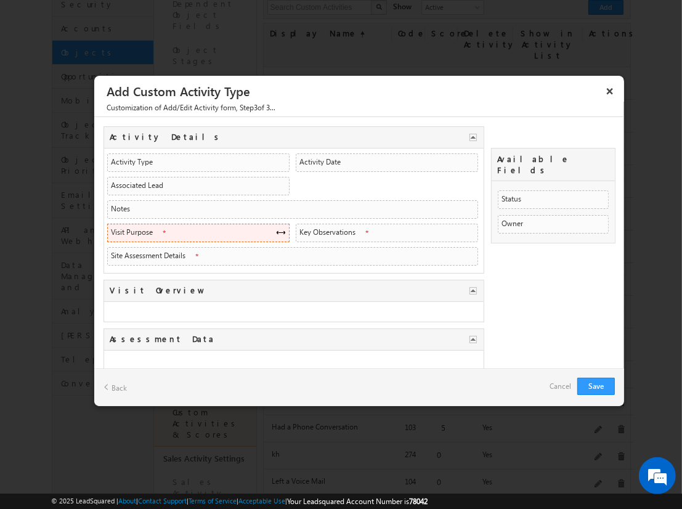
click at [277, 230] on span at bounding box center [281, 232] width 10 height 10
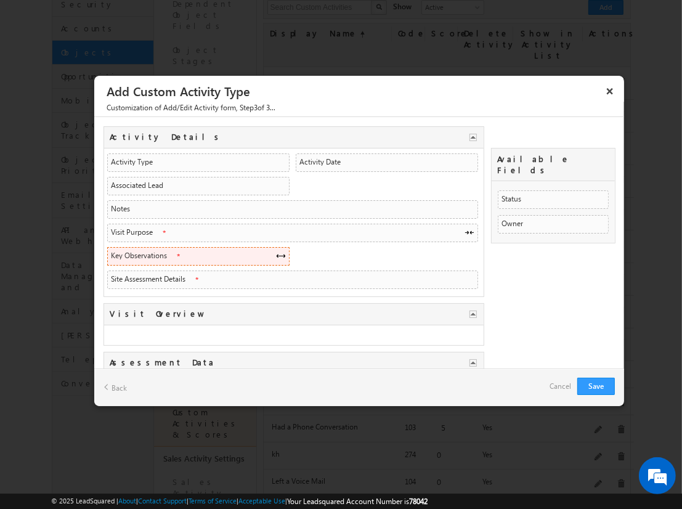
click at [277, 253] on span at bounding box center [281, 256] width 10 height 10
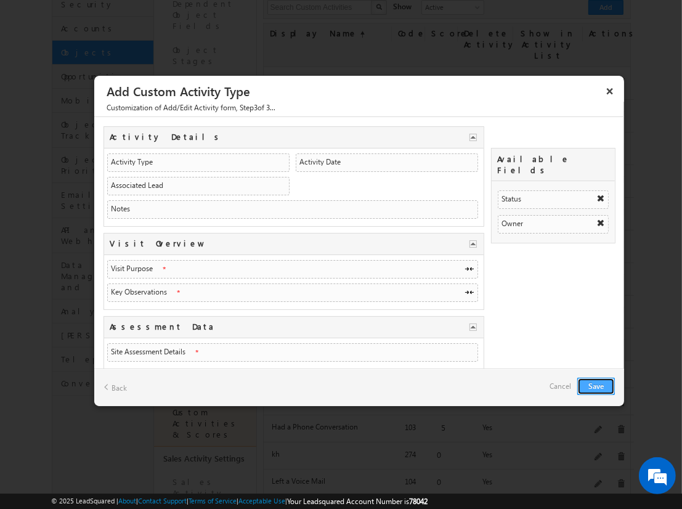
click at [596, 385] on button "Save" at bounding box center [597, 386] width 38 height 17
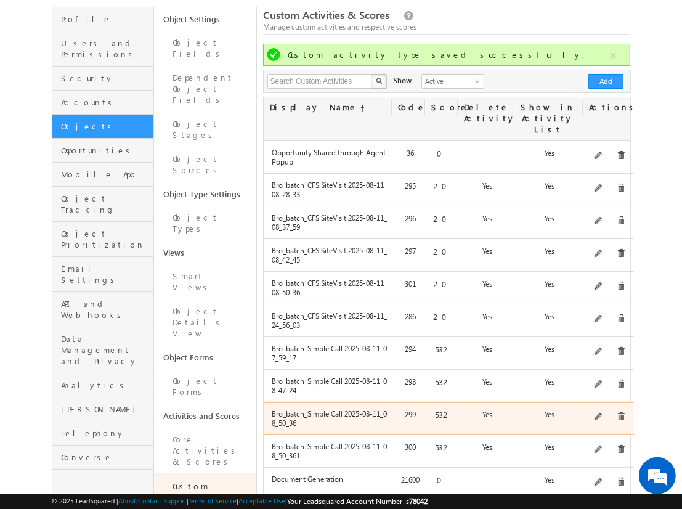
scroll to position [0, 0]
